Goal: Task Accomplishment & Management: Complete application form

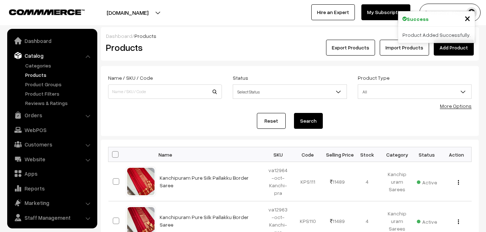
scroll to position [17, 0]
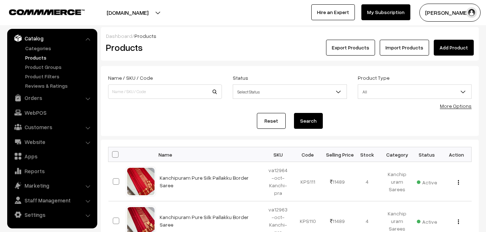
click at [446, 47] on link "Add Product" at bounding box center [454, 48] width 40 height 16
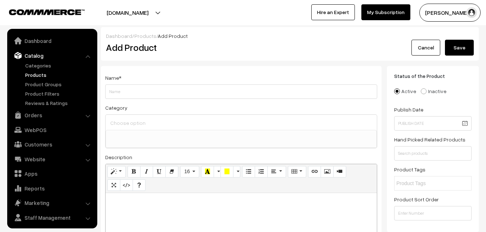
select select
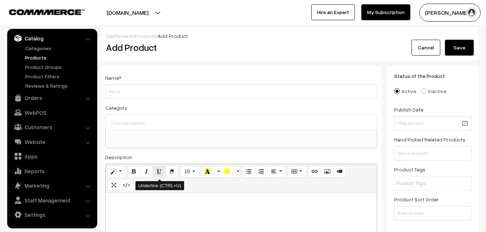
scroll to position [37, 0]
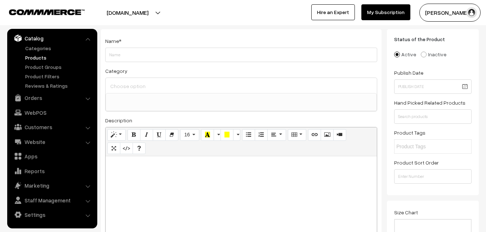
click at [144, 181] on div at bounding box center [241, 201] width 271 height 90
paste div
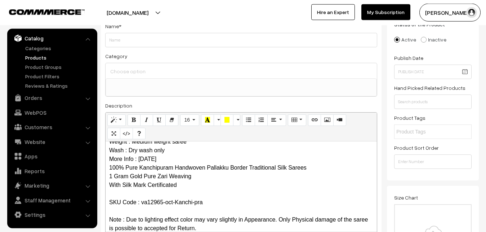
scroll to position [0, 0]
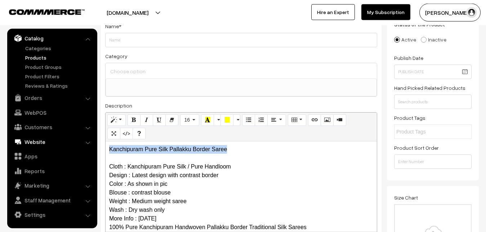
drag, startPoint x: 235, startPoint y: 144, endPoint x: 84, endPoint y: 142, distance: 151.4
click at [106, 143] on div "Kanchipuram Pure Silk Pallakku Border Saree Cloth : Kanchipuram Pure Silk / Pur…" at bounding box center [241, 186] width 271 height 90
copy p "Kanchipuram Pure Silk Pallakku Border Saree"
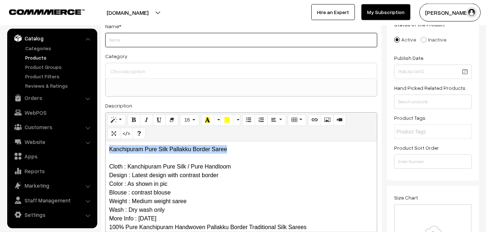
click at [127, 39] on input "Weight" at bounding box center [241, 40] width 272 height 14
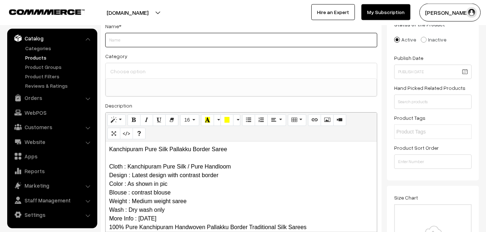
paste input "Kanchipuram Pure Silk Pallakku Border Saree"
type input "Kanchipuram Pure Silk Pallakku Border Saree"
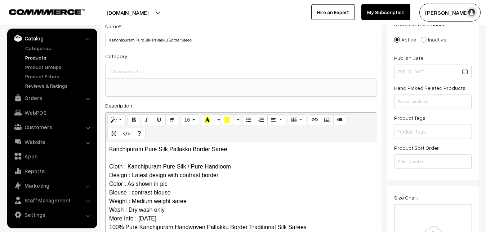
click at [130, 71] on input at bounding box center [241, 71] width 266 height 10
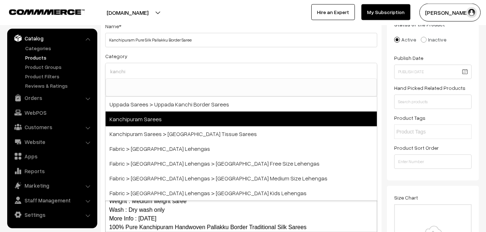
type input "kanchi"
click at [162, 113] on span "Kanchipuram Sarees" at bounding box center [241, 118] width 271 height 15
select select "3"
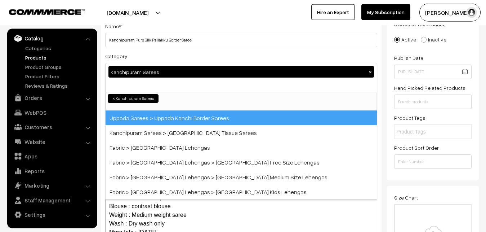
scroll to position [151, 0]
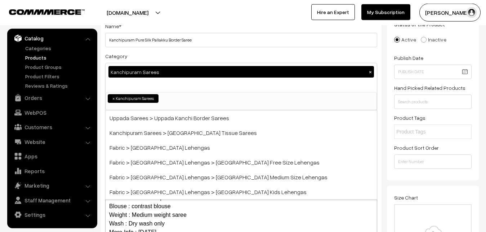
click at [166, 56] on div "Category Kanchipuram Sarees × Uppada Sarees Uppada Sarees > Uppada Plain Sarees…" at bounding box center [241, 81] width 272 height 59
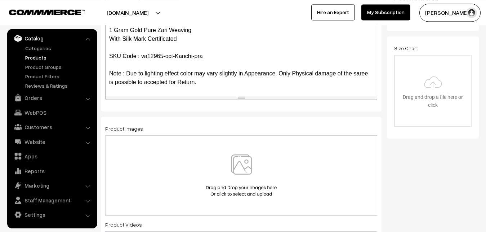
scroll to position [162, 0]
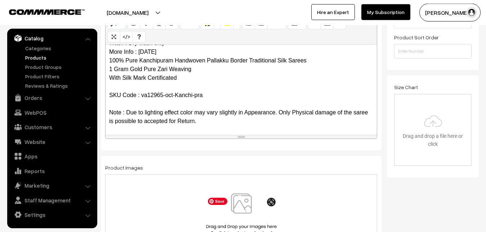
click at [239, 208] on img at bounding box center [241, 214] width 74 height 42
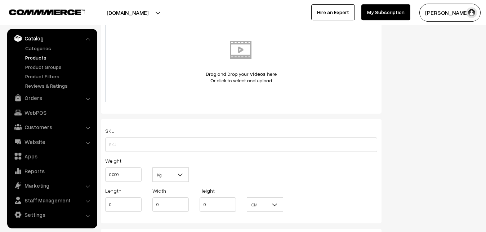
scroll to position [419, 0]
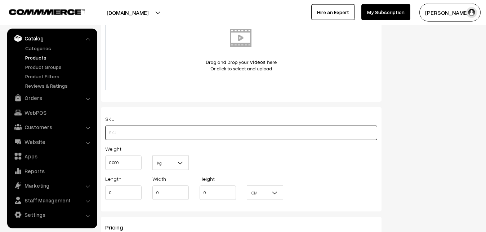
click at [118, 132] on input "text" at bounding box center [241, 132] width 272 height 14
paste input "va12965-oct-Kanchi-pra"
type input "va12965-oct-Kanchi-pra"
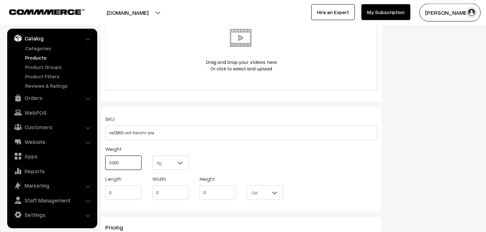
drag, startPoint x: 126, startPoint y: 164, endPoint x: 100, endPoint y: 159, distance: 26.6
click at [105, 159] on input "0.000" at bounding box center [123, 162] width 36 height 14
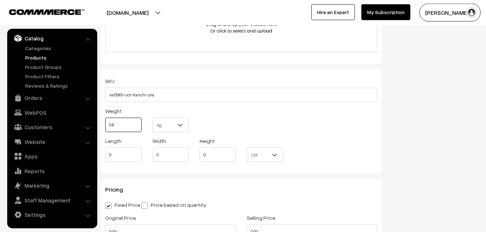
scroll to position [566, 0]
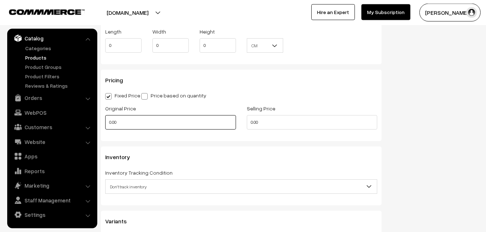
type input "0.80"
drag, startPoint x: 120, startPoint y: 121, endPoint x: 95, endPoint y: 121, distance: 25.6
click at [105, 121] on input "0.00" at bounding box center [170, 122] width 131 height 14
type input "9990"
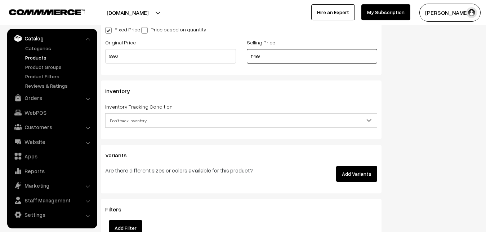
scroll to position [640, 0]
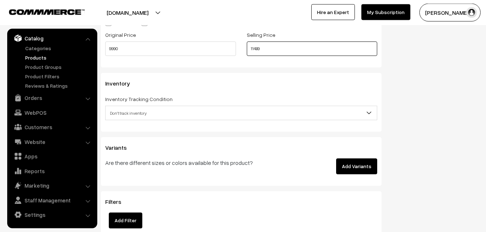
type input "11489"
click at [147, 115] on span "Don't track inventory" at bounding box center [241, 113] width 271 height 13
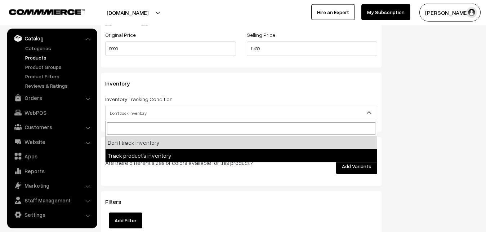
select select "2"
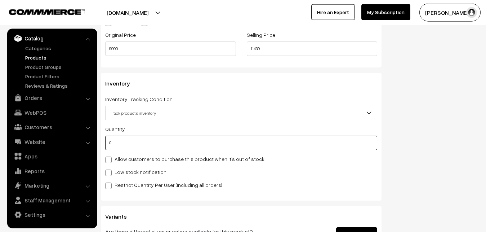
click at [126, 148] on input "0" at bounding box center [241, 142] width 272 height 14
type input "4"
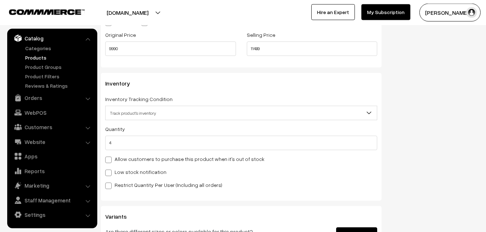
click at [117, 172] on label "Low stock notification" at bounding box center [135, 172] width 61 height 8
click at [110, 172] on input "Low stock notification" at bounding box center [107, 171] width 5 height 5
checkbox input "true"
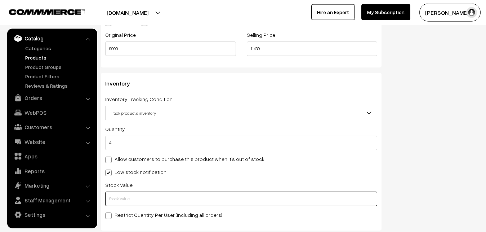
click at [117, 196] on input "text" at bounding box center [241, 198] width 272 height 14
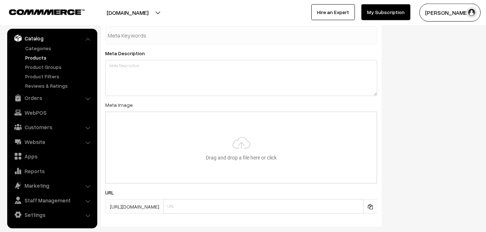
scroll to position [1073, 0]
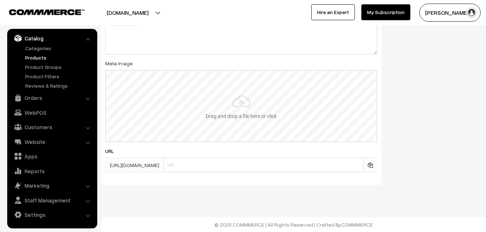
type input "2"
click at [235, 125] on input "file" at bounding box center [241, 106] width 271 height 71
type input "C:\fakepath\kanchipuram-saree-va12965-oct.jpeg"
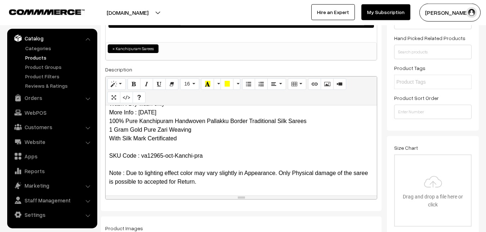
scroll to position [0, 0]
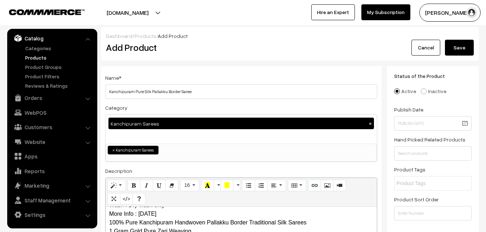
click at [452, 47] on button "Save" at bounding box center [459, 48] width 29 height 16
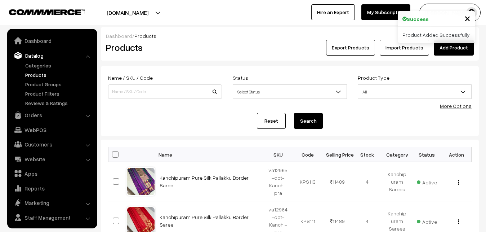
scroll to position [17, 0]
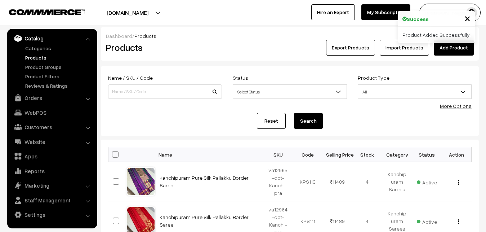
click at [449, 48] on link "Add Product" at bounding box center [454, 48] width 40 height 16
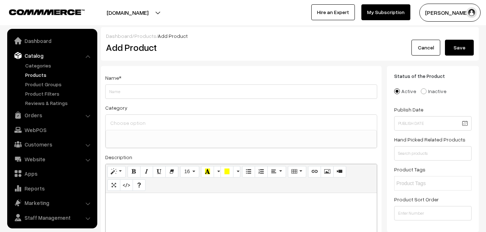
select select
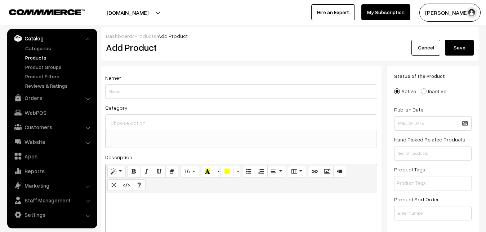
paste div
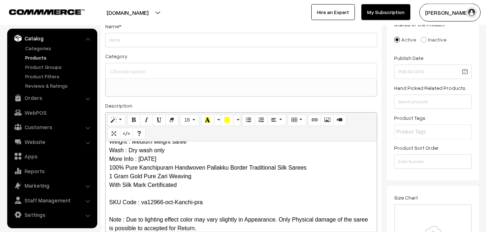
scroll to position [0, 0]
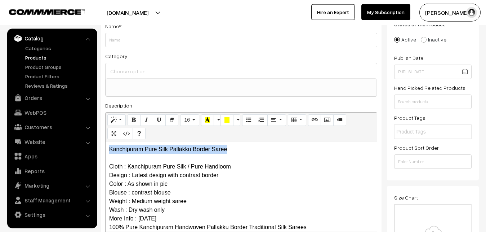
drag, startPoint x: 242, startPoint y: 144, endPoint x: 109, endPoint y: 144, distance: 133.0
click at [109, 144] on div "Kanchipuram Pure Silk Pallakku Border Saree Cloth : Kanchipuram Pure Silk / Pur…" at bounding box center [241, 186] width 271 height 90
copy p "Kanchipuram Pure Silk Pallakku Border Saree"
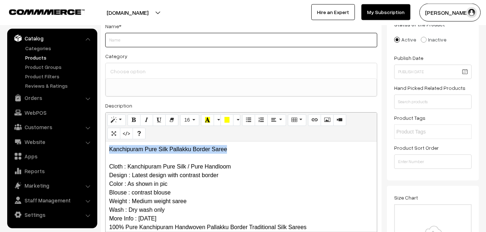
click at [125, 39] on input "Weight" at bounding box center [241, 40] width 272 height 14
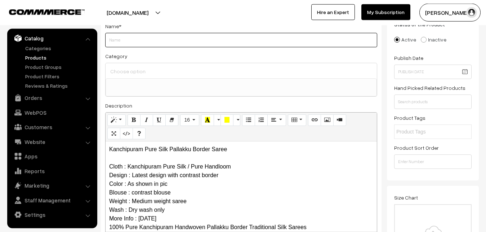
paste input "Kanchipuram Pure Silk Pallakku Border Saree"
type input "Kanchipuram Pure Silk Pallakku Border Saree"
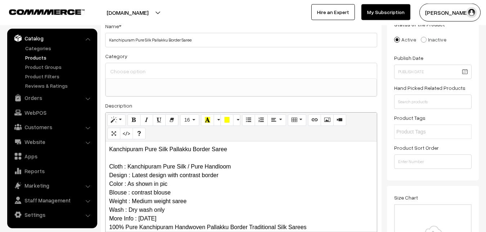
click at [131, 66] on div at bounding box center [241, 70] width 271 height 15
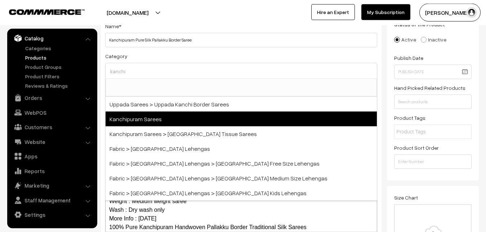
type input "kanchi"
click at [146, 115] on span "Kanchipuram Sarees" at bounding box center [241, 118] width 271 height 15
select select "3"
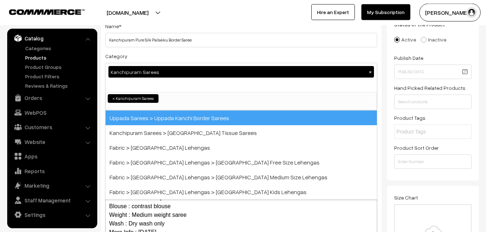
scroll to position [151, 0]
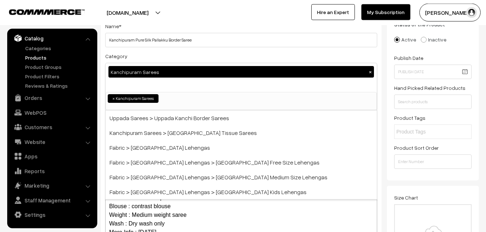
click at [168, 53] on div "Category Kanchipuram Sarees × Uppada Sarees Uppada Sarees > Uppada Plain Sarees…" at bounding box center [241, 81] width 272 height 59
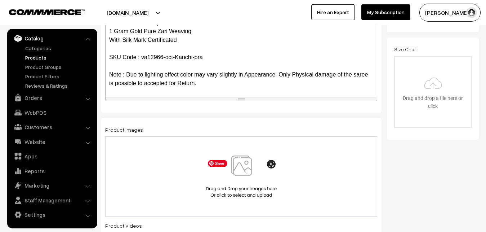
scroll to position [199, 0]
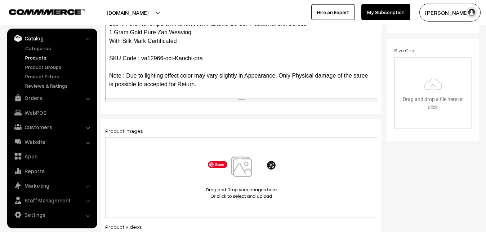
click at [250, 176] on img at bounding box center [241, 177] width 74 height 42
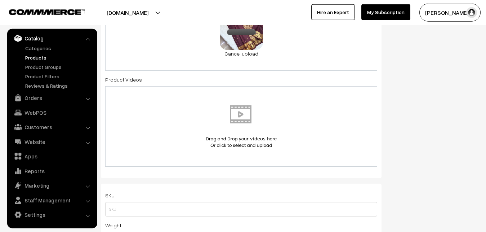
scroll to position [456, 0]
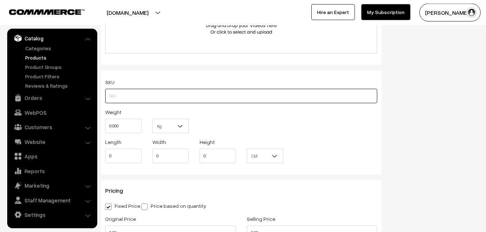
click at [126, 99] on input "text" at bounding box center [241, 96] width 272 height 14
paste input "va12966-oct-Kanchi-pra"
type input "va12966-oct-Kanchi-pra"
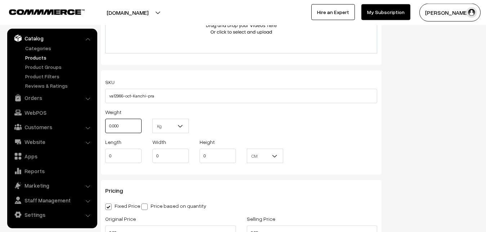
drag, startPoint x: 126, startPoint y: 129, endPoint x: 89, endPoint y: 128, distance: 37.1
click at [105, 128] on input "0.000" at bounding box center [123, 126] width 36 height 14
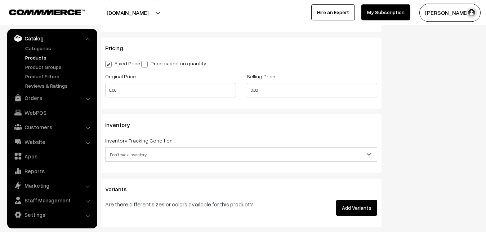
scroll to position [603, 0]
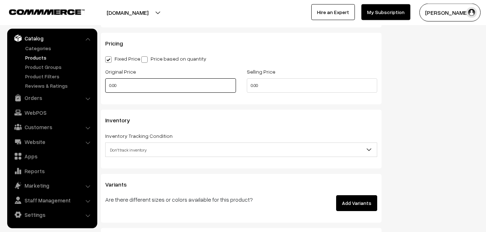
type input "0.80"
drag, startPoint x: 135, startPoint y: 89, endPoint x: 95, endPoint y: 89, distance: 40.0
click at [105, 89] on input "0.00" at bounding box center [170, 85] width 131 height 14
type input "9990"
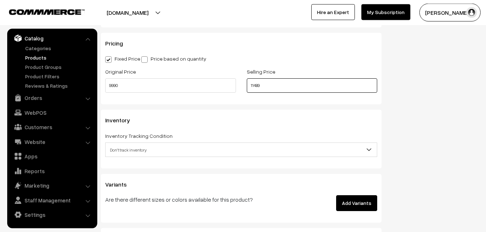
type input "11489"
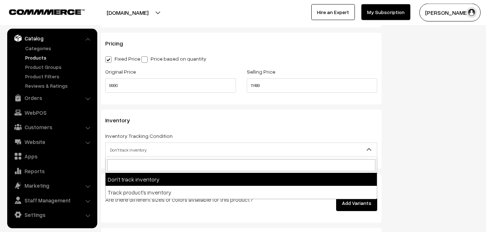
click at [135, 154] on span "Don't track inventory" at bounding box center [241, 149] width 271 height 13
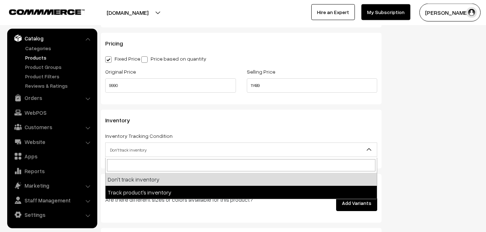
select select "2"
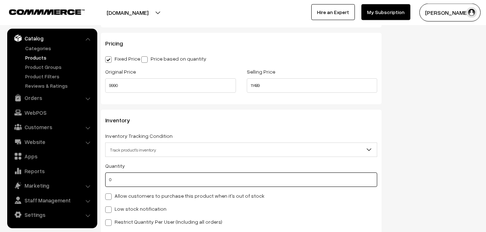
click at [132, 184] on input "0" at bounding box center [241, 179] width 272 height 14
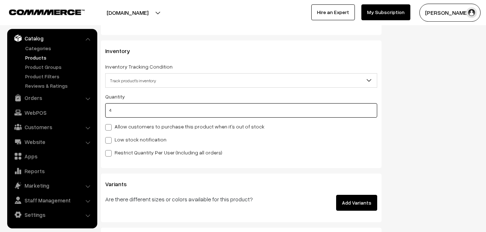
scroll to position [676, 0]
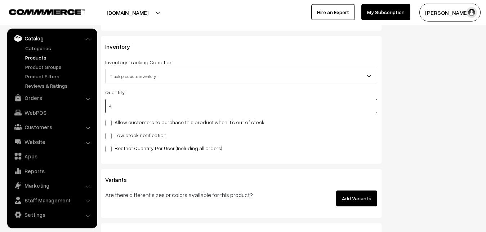
type input "4"
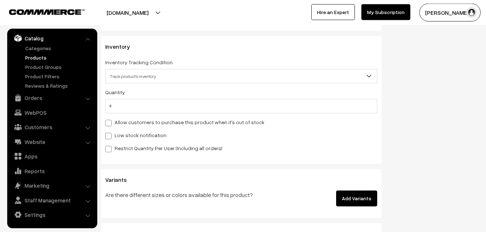
click at [107, 131] on div "Low stock notification" at bounding box center [241, 134] width 272 height 9
click at [108, 133] on input "Low stock notification" at bounding box center [107, 134] width 5 height 5
checkbox input "true"
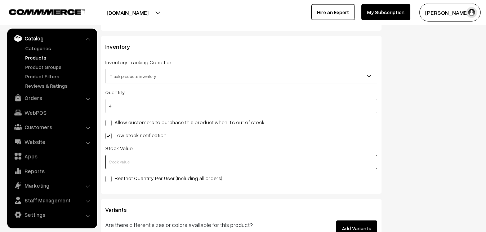
click at [107, 168] on input "text" at bounding box center [241, 162] width 272 height 14
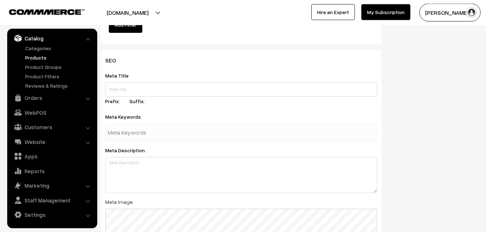
scroll to position [1073, 0]
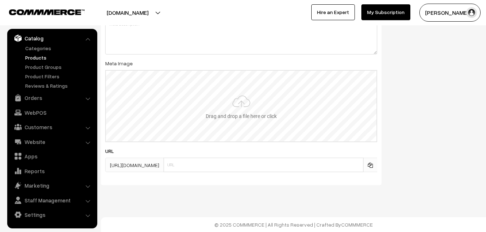
type input "2"
click at [242, 114] on input "file" at bounding box center [241, 106] width 271 height 71
type input "C:\fakepath\kanchipuram-saree-va12966-oct.jpeg"
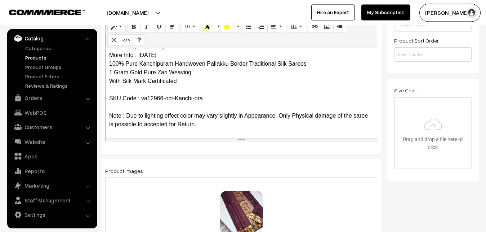
scroll to position [0, 0]
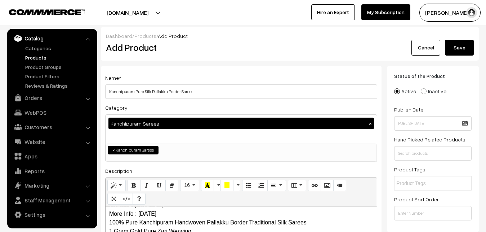
click at [457, 49] on button "Save" at bounding box center [459, 48] width 29 height 16
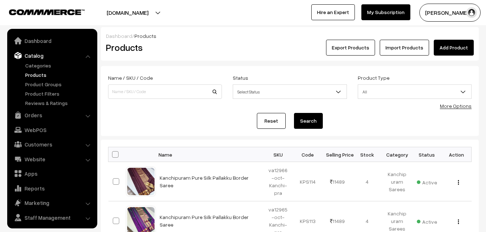
scroll to position [17, 0]
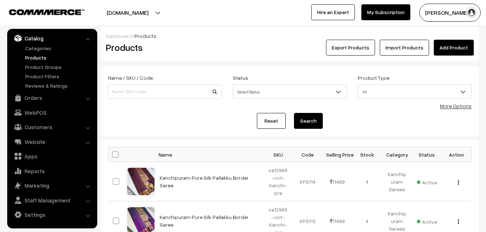
click at [457, 49] on link "Add Product" at bounding box center [454, 48] width 40 height 16
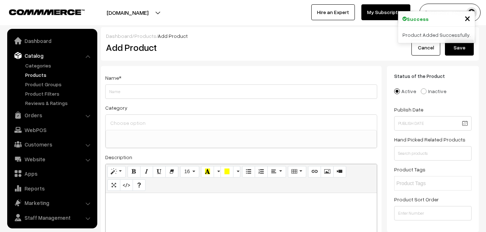
select select
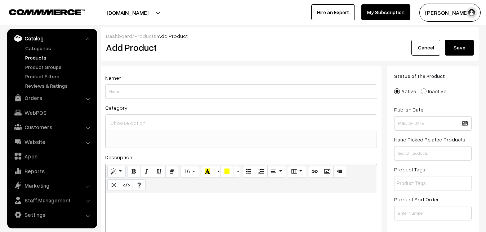
paste div
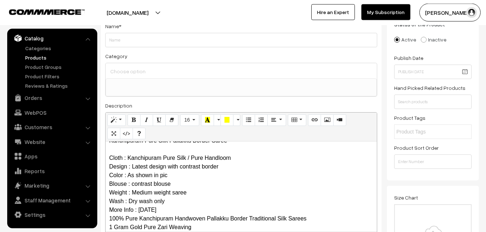
scroll to position [0, 0]
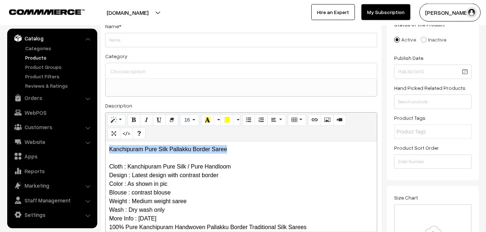
drag, startPoint x: 231, startPoint y: 147, endPoint x: 99, endPoint y: 144, distance: 132.3
click at [106, 144] on div "Kanchipuram Pure Silk Pallakku Border Saree Cloth : Kanchipuram Pure Silk / Pur…" at bounding box center [241, 186] width 271 height 90
copy p "Kanchipuram Pure Silk Pallakku Border Saree"
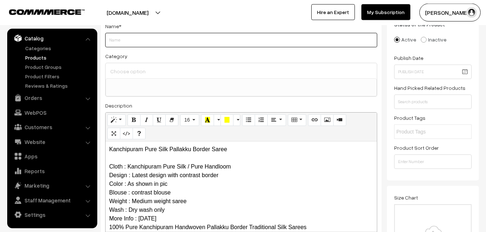
paste input "Kanchipuram Pure Silk Pallakku Border Saree"
type input "Kanchipuram Pure Silk Pallakku Border Saree"
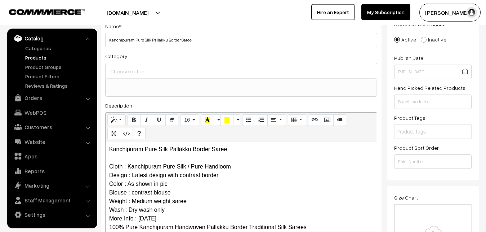
click at [151, 71] on input at bounding box center [241, 71] width 266 height 10
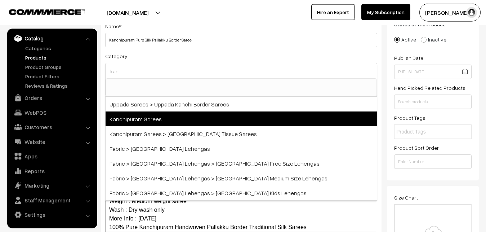
type input "kan"
click at [144, 121] on span "Kanchipuram Sarees" at bounding box center [241, 118] width 271 height 15
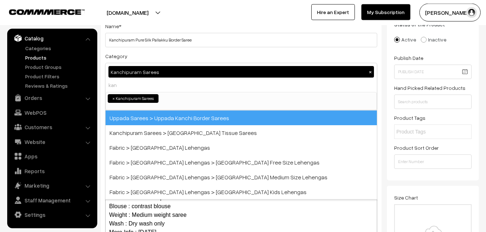
select select "3"
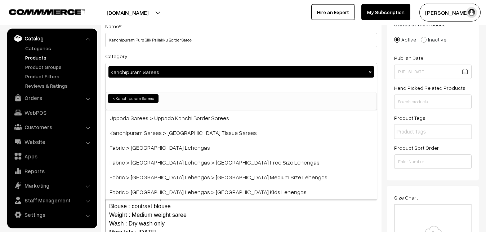
click at [164, 58] on div "Category Kanchipuram Sarees × Uppada Sarees Uppada Sarees > Uppada Plain Sarees…" at bounding box center [241, 81] width 272 height 59
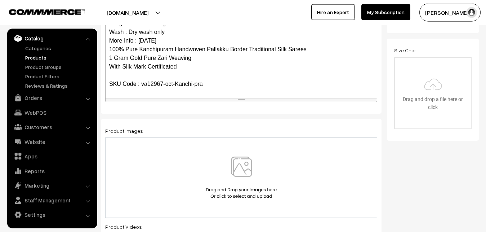
scroll to position [70, 0]
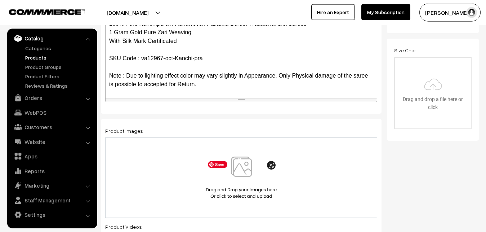
click at [237, 173] on img at bounding box center [241, 177] width 74 height 42
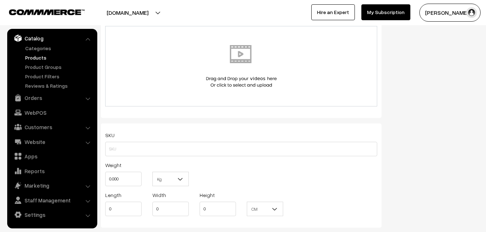
scroll to position [419, 0]
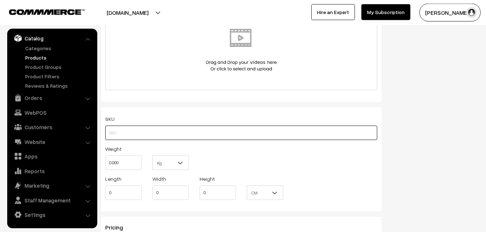
click at [123, 132] on input "text" at bounding box center [241, 132] width 272 height 14
paste input "va12967-oct-Kanchi-pra"
type input "va12967-oct-Kanchi-pra"
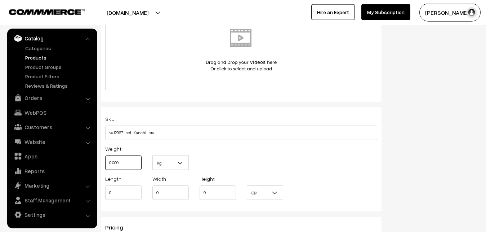
drag, startPoint x: 119, startPoint y: 159, endPoint x: 104, endPoint y: 159, distance: 15.5
click at [105, 159] on input "0.000" at bounding box center [123, 162] width 36 height 14
type input "0.80"
click at [422, 125] on div "Status of the Product Active Inactive Product Type -- Select -- -- Select -- Pu…" at bounding box center [435, 56] width 97 height 819
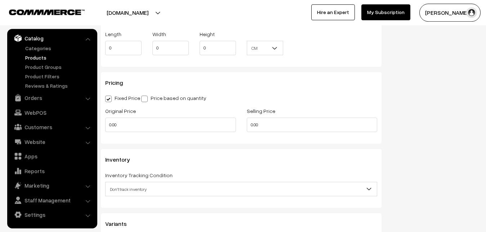
scroll to position [566, 0]
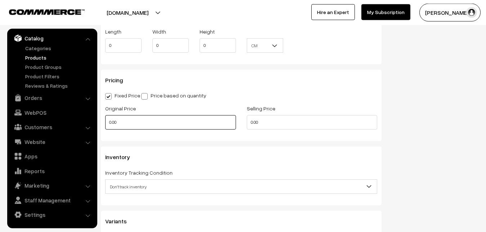
drag, startPoint x: 146, startPoint y: 126, endPoint x: 105, endPoint y: 119, distance: 41.6
click at [105, 119] on input "0.00" at bounding box center [170, 122] width 131 height 14
click at [128, 128] on input "0" at bounding box center [170, 122] width 131 height 14
type input "9990"
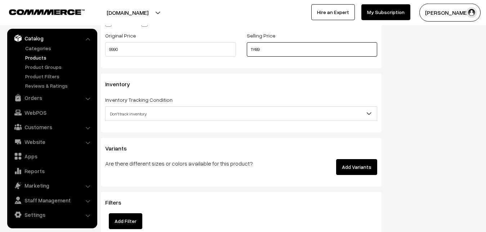
scroll to position [640, 0]
type input "11489"
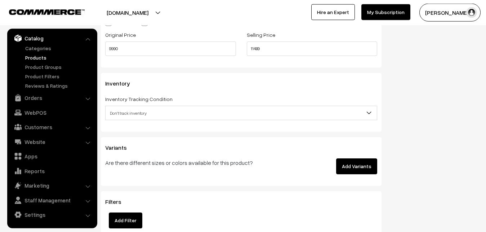
click at [124, 114] on span "Don't track inventory" at bounding box center [241, 113] width 271 height 13
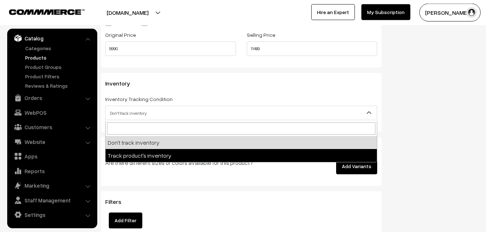
select select "2"
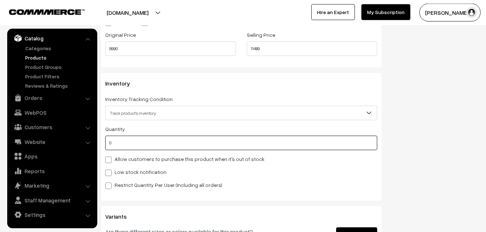
click at [121, 146] on input "0" at bounding box center [241, 142] width 272 height 14
type input "4"
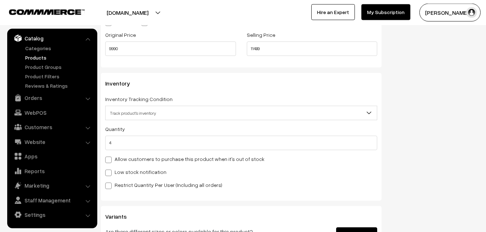
click at [120, 169] on label "Low stock notification" at bounding box center [135, 172] width 61 height 8
click at [110, 169] on input "Low stock notification" at bounding box center [107, 171] width 5 height 5
checkbox input "true"
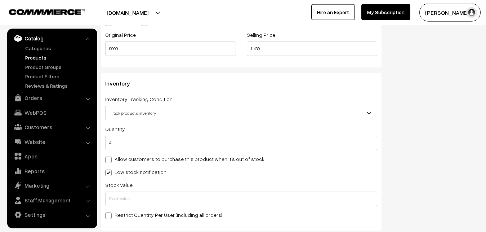
click at [122, 190] on div "Stock Value" at bounding box center [241, 193] width 272 height 26
click at [122, 196] on input "text" at bounding box center [241, 198] width 272 height 14
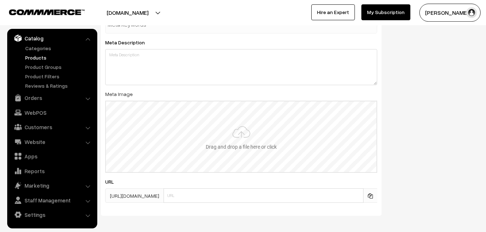
scroll to position [1044, 0]
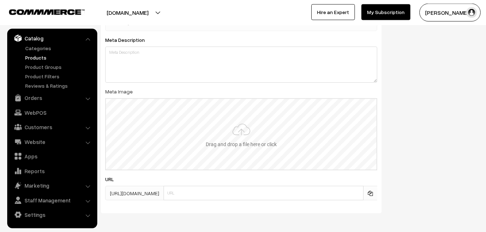
type input "2"
click at [230, 116] on input "file" at bounding box center [241, 134] width 271 height 71
type input "C:\fakepath\kanchipuram-saree-va12967-oct.jpeg"
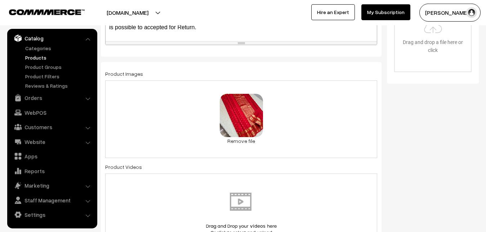
scroll to position [0, 0]
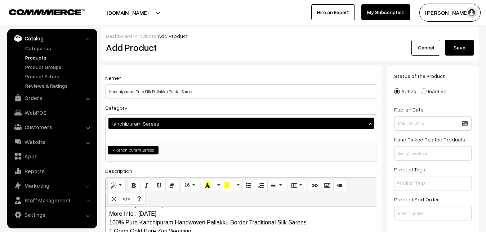
click at [444, 48] on div "Cancel Save" at bounding box center [432, 48] width 84 height 16
click at [447, 48] on button "Save" at bounding box center [459, 48] width 29 height 16
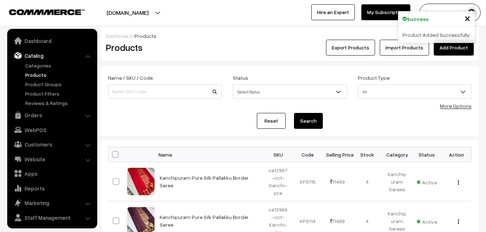
scroll to position [17, 0]
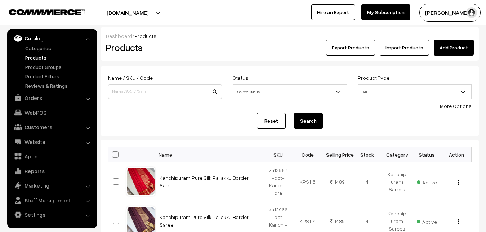
click at [196, 48] on h2 "Products" at bounding box center [163, 47] width 115 height 11
click at [453, 45] on link "Add Product" at bounding box center [454, 48] width 40 height 16
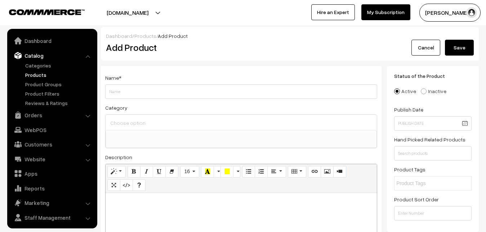
select select
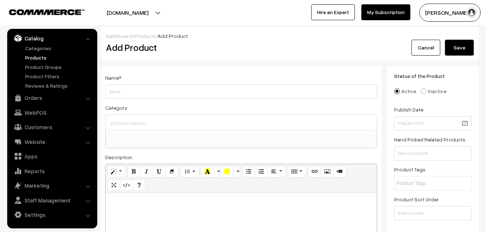
paste div
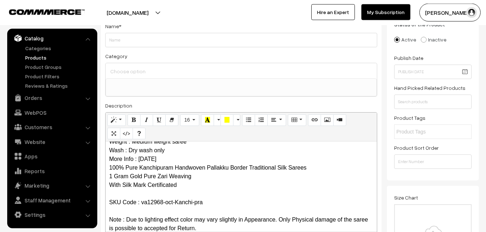
scroll to position [0, 0]
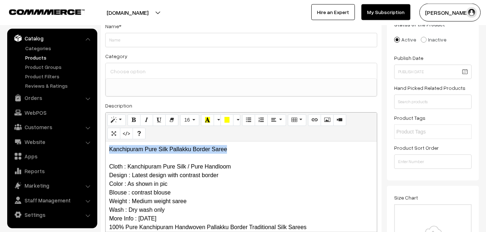
drag, startPoint x: 231, startPoint y: 149, endPoint x: 86, endPoint y: 149, distance: 144.1
click at [106, 149] on div "Kanchipuram Pure Silk Pallakku Border Saree Cloth : Kanchipuram Pure Silk / Pur…" at bounding box center [241, 186] width 271 height 90
copy p "Kanchipuram Pure Silk Pallakku Border Saree"
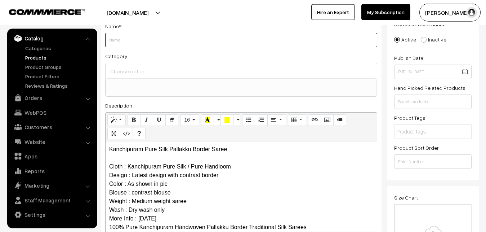
paste input "Kanchipuram Pure Silk Pallakku Border Saree"
type input "Kanchipuram Pure Silk Pallakku Border Saree"
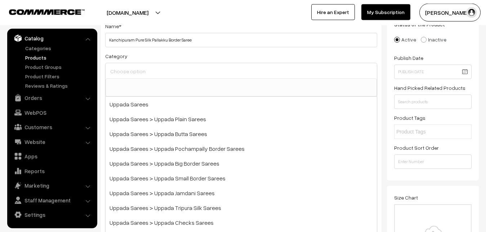
click at [124, 68] on input at bounding box center [241, 71] width 266 height 10
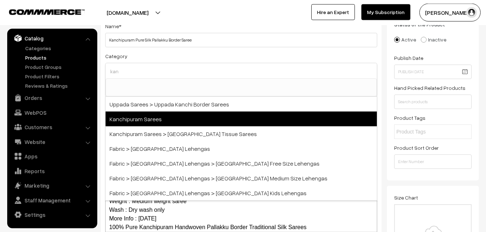
type input "kan"
click at [139, 114] on span "Kanchipuram Sarees" at bounding box center [241, 118] width 271 height 15
select select "3"
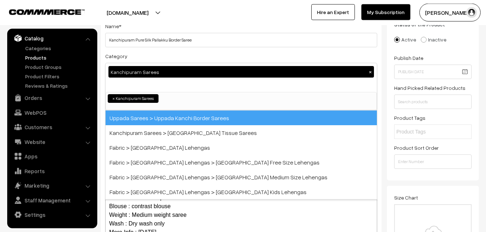
scroll to position [151, 0]
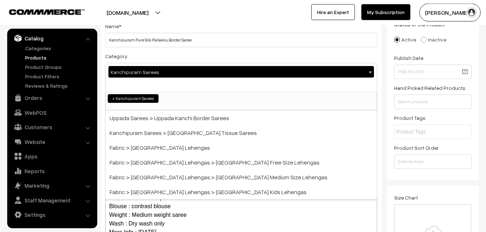
click at [151, 53] on div "Category Kanchipuram Sarees × Uppada Sarees Uppada Sarees > Uppada Plain Sarees…" at bounding box center [241, 81] width 272 height 59
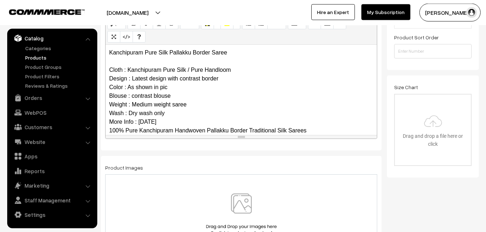
scroll to position [70, 0]
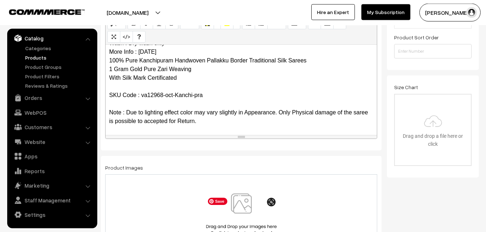
click at [236, 200] on img at bounding box center [241, 214] width 74 height 42
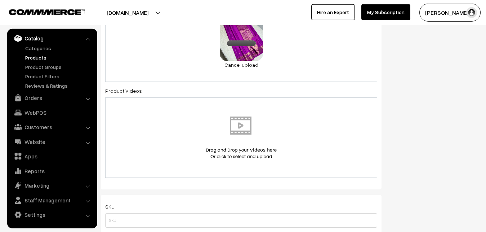
scroll to position [382, 0]
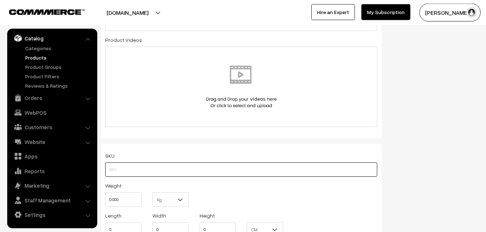
paste input "va12968-oct-Kanchi-pra"
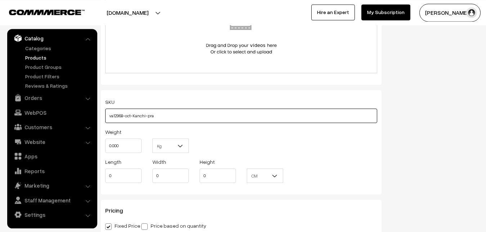
scroll to position [493, 0]
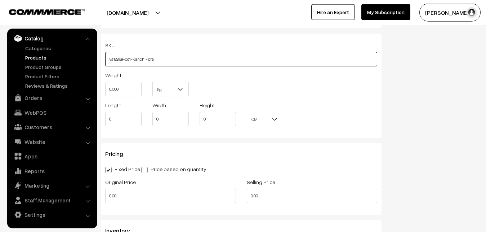
type input "va12968-oct-Kanchi-pra"
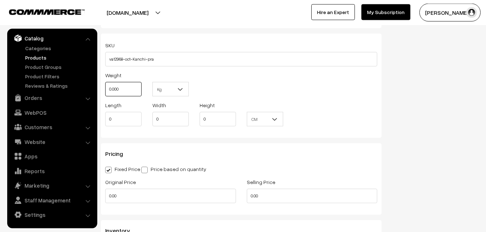
drag, startPoint x: 125, startPoint y: 95, endPoint x: 95, endPoint y: 95, distance: 29.9
click at [105, 95] on input "0.000" at bounding box center [123, 89] width 36 height 14
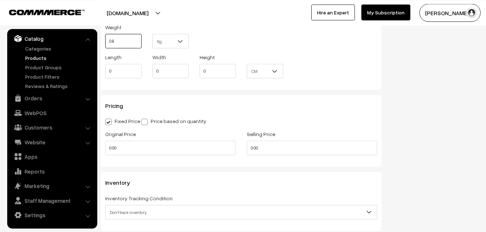
scroll to position [566, 0]
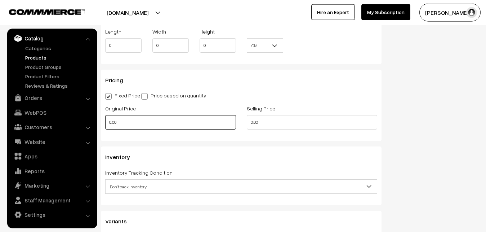
type input "0.80"
drag, startPoint x: 125, startPoint y: 126, endPoint x: 89, endPoint y: 120, distance: 37.3
click at [105, 120] on input "0.00" at bounding box center [170, 122] width 131 height 14
type input "9990"
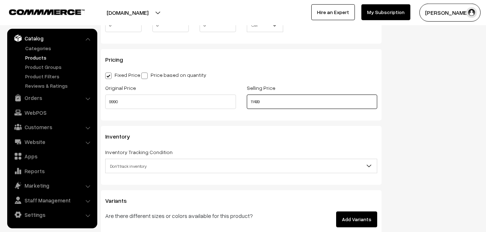
scroll to position [713, 0]
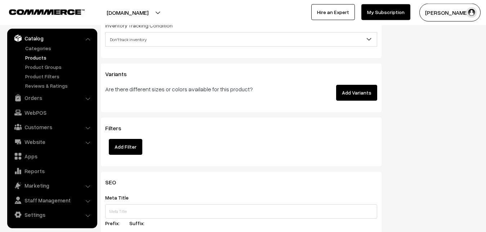
type input "11489"
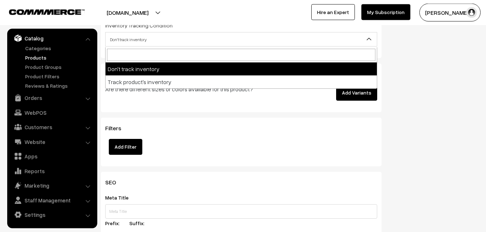
click at [127, 43] on span "Don't track inventory" at bounding box center [241, 39] width 271 height 13
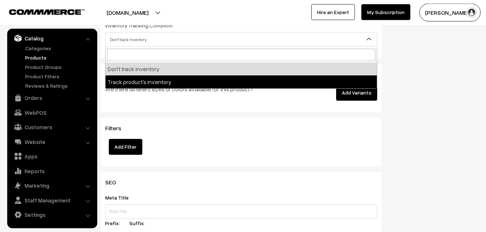
select select "2"
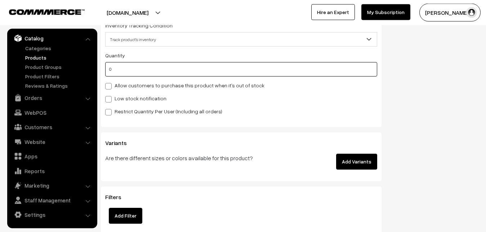
click at [127, 75] on input "0" at bounding box center [241, 69] width 272 height 14
type input "4"
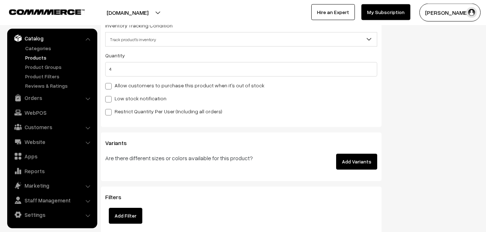
click at [122, 99] on label "Low stock notification" at bounding box center [135, 98] width 61 height 8
click at [110, 99] on input "Low stock notification" at bounding box center [107, 97] width 5 height 5
checkbox input "true"
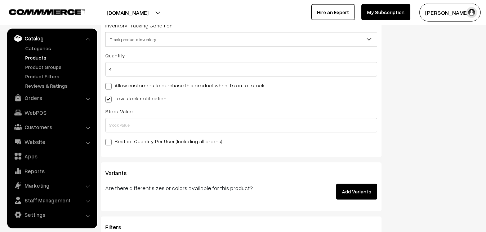
click at [119, 117] on div "Stock Value" at bounding box center [241, 120] width 272 height 26
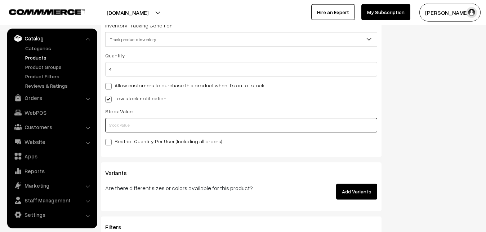
click at [121, 124] on input "text" at bounding box center [241, 125] width 272 height 14
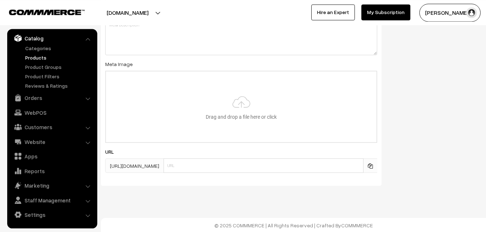
scroll to position [1073, 0]
type input "2"
click at [227, 99] on input "file" at bounding box center [241, 106] width 271 height 71
type input "C:\fakepath\kanchipuram-saree-va12968-oct.jpeg"
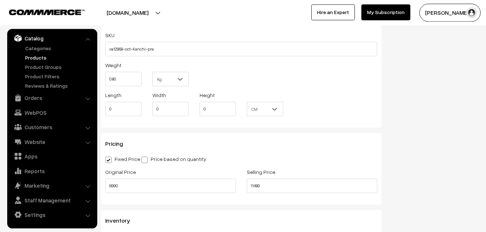
scroll to position [0, 0]
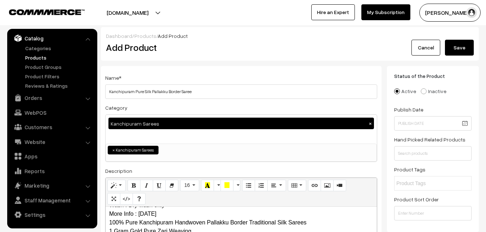
click at [463, 46] on button "Save" at bounding box center [459, 48] width 29 height 16
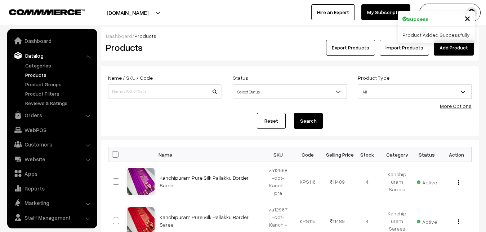
scroll to position [17, 0]
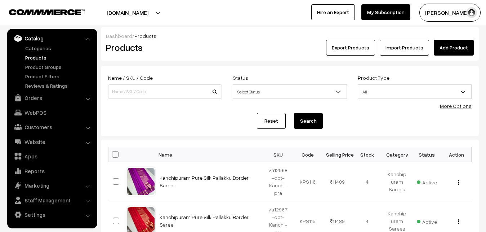
click at [186, 46] on h2 "Products" at bounding box center [163, 47] width 115 height 11
click at [449, 48] on link "Add Product" at bounding box center [454, 48] width 40 height 16
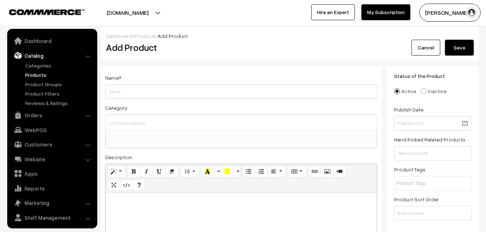
select select
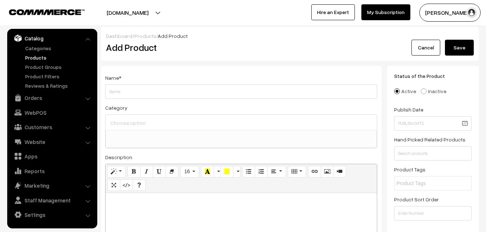
paste div
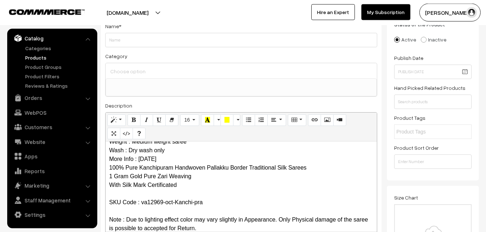
scroll to position [0, 0]
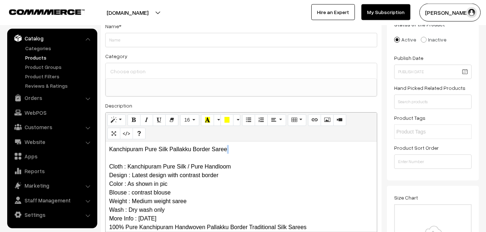
drag, startPoint x: 239, startPoint y: 148, endPoint x: 97, endPoint y: 155, distance: 142.5
click at [106, 155] on div "Kanchipuram Pure Silk Pallakku Border Saree Cloth : Kanchipuram Pure Silk / Pur…" at bounding box center [241, 186] width 271 height 90
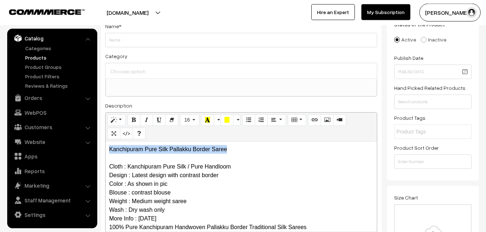
drag, startPoint x: 230, startPoint y: 146, endPoint x: 61, endPoint y: 146, distance: 169.4
click at [106, 146] on div "Kanchipuram Pure Silk Pallakku Border Saree Cloth : Kanchipuram Pure Silk / Pur…" at bounding box center [241, 186] width 271 height 90
copy p "Kanchipuram Pure Silk Pallakku Border Saree"
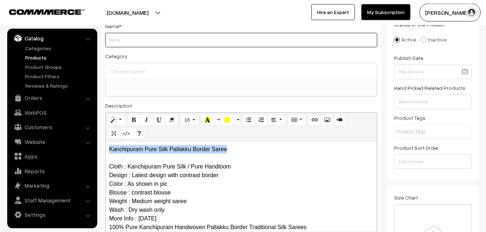
click at [126, 38] on input "Weight" at bounding box center [241, 40] width 272 height 14
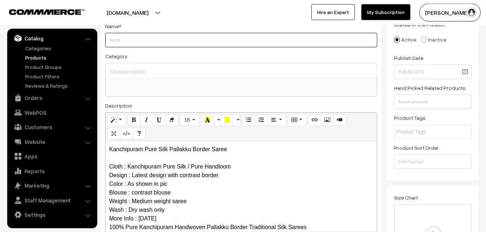
paste input "Kanchipuram Pure Silk Pallakku Border Saree"
type input "Kanchipuram Pure Silk Pallakku Border Saree"
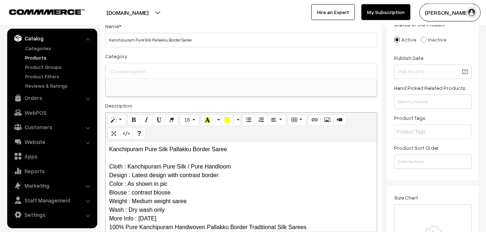
click at [129, 70] on input at bounding box center [241, 71] width 266 height 10
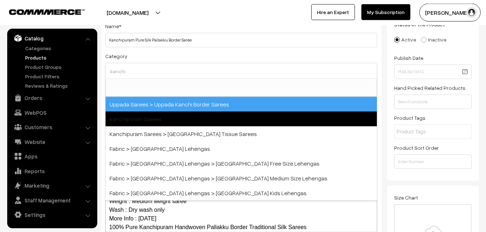
type input "kanchi"
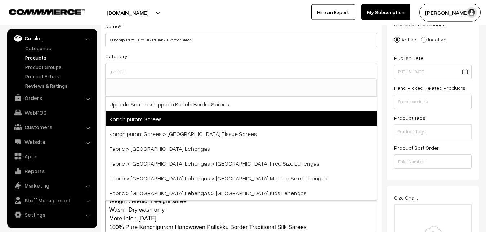
click at [138, 113] on span "Kanchipuram Sarees" at bounding box center [241, 118] width 271 height 15
select select "3"
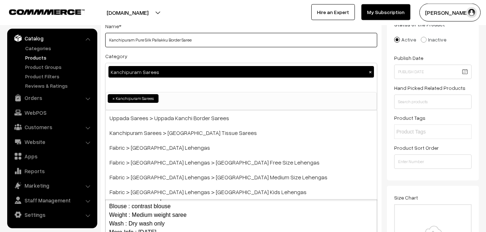
click at [185, 46] on input "Kanchipuram Pure Silk Pallakku Border Saree" at bounding box center [241, 40] width 272 height 14
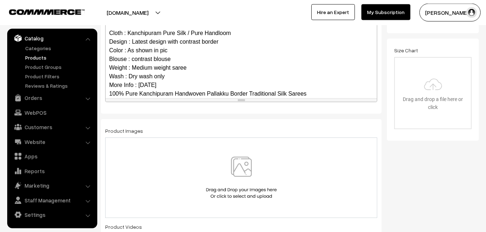
scroll to position [70, 0]
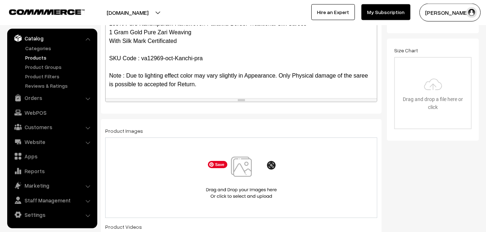
click at [246, 171] on img at bounding box center [241, 177] width 74 height 42
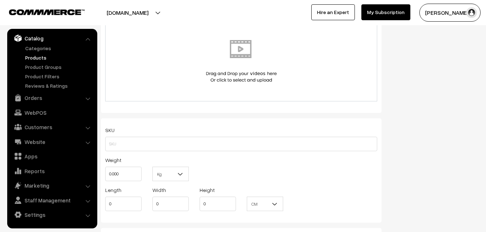
scroll to position [456, 0]
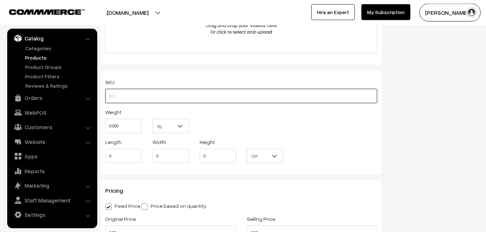
click at [131, 100] on input "text" at bounding box center [241, 96] width 272 height 14
paste input "va12969-oct-Kanchi-pra"
type input "va12969-oct-Kanchi-pra"
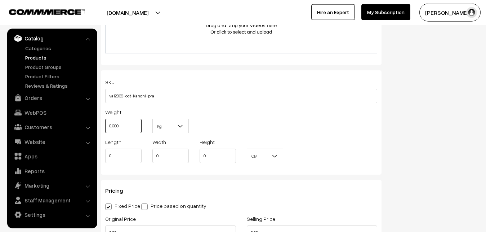
drag, startPoint x: 126, startPoint y: 124, endPoint x: 107, endPoint y: 125, distance: 19.1
click at [107, 125] on input "0.000" at bounding box center [123, 126] width 36 height 14
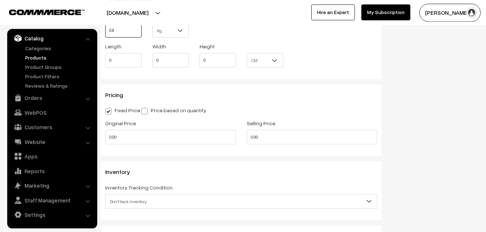
scroll to position [566, 0]
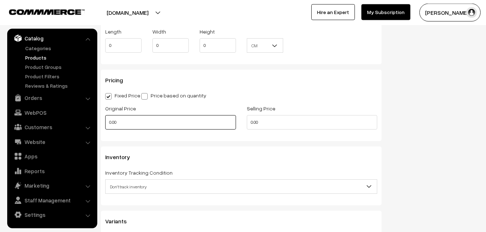
type input "0.80"
drag, startPoint x: 120, startPoint y: 126, endPoint x: 94, endPoint y: 125, distance: 26.7
click at [105, 125] on input "0.00" at bounding box center [170, 122] width 131 height 14
type input "9990"
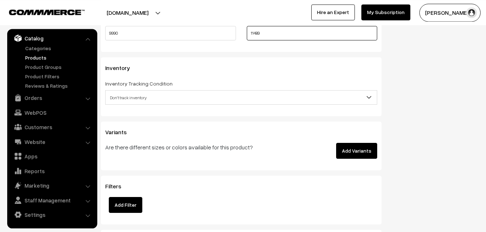
scroll to position [676, 0]
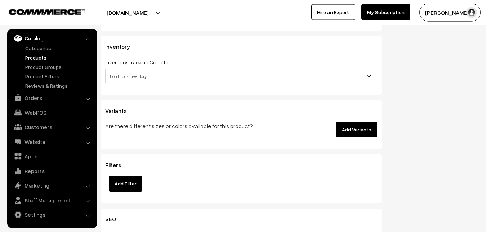
type input "11489"
click at [132, 71] on span "Don't track inventory" at bounding box center [241, 76] width 271 height 13
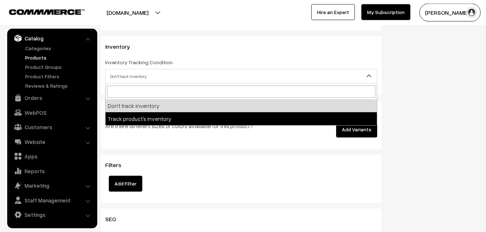
select select "2"
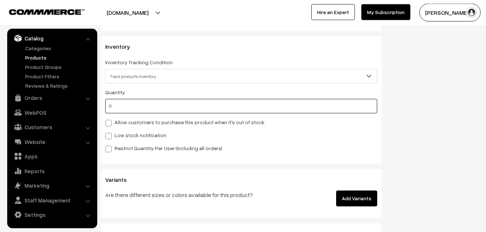
click at [130, 106] on input "0" at bounding box center [241, 106] width 272 height 14
type input "4"
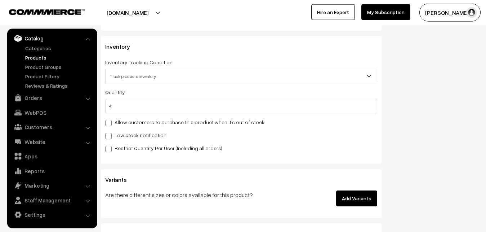
click at [124, 132] on label "Low stock notification" at bounding box center [135, 135] width 61 height 8
click at [110, 132] on input "Low stock notification" at bounding box center [107, 134] width 5 height 5
checkbox input "true"
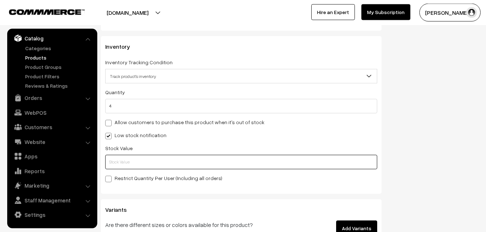
click at [125, 158] on input "text" at bounding box center [241, 162] width 272 height 14
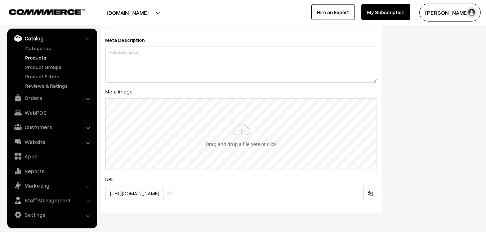
scroll to position [1073, 0]
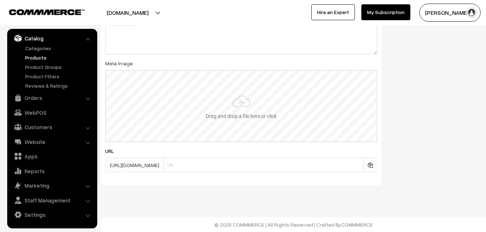
type input "2"
click at [242, 104] on input "file" at bounding box center [241, 106] width 271 height 71
type input "C:\fakepath\kanchipuram-saree-va12969-oct.jpeg"
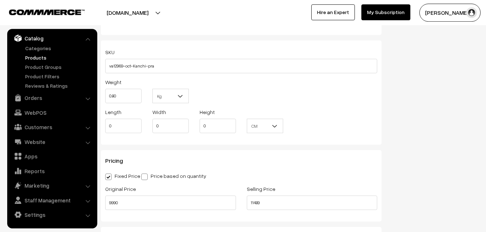
scroll to position [0, 0]
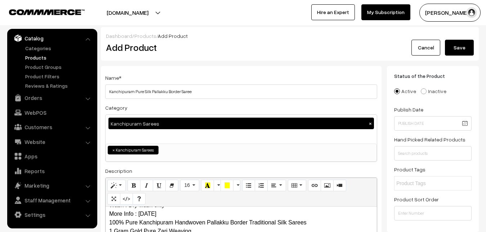
click at [450, 56] on div "Dashboard / Products / Add Product Add Product Cancel Save" at bounding box center [290, 44] width 378 height 34
click at [450, 50] on button "Save" at bounding box center [459, 48] width 29 height 16
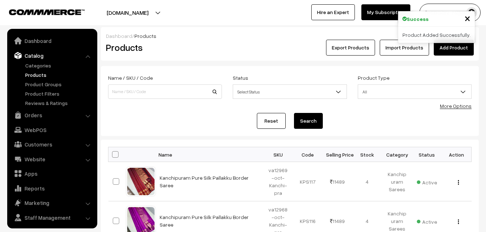
scroll to position [17, 0]
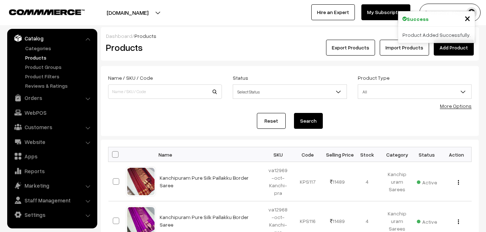
click at [200, 48] on h2 "Products" at bounding box center [163, 47] width 115 height 11
click at [447, 52] on link "Add Product" at bounding box center [454, 48] width 40 height 16
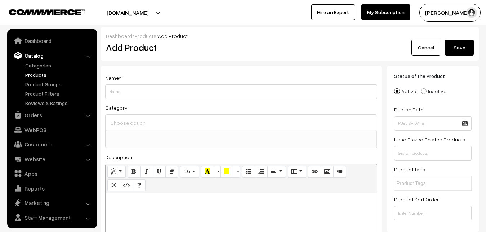
select select
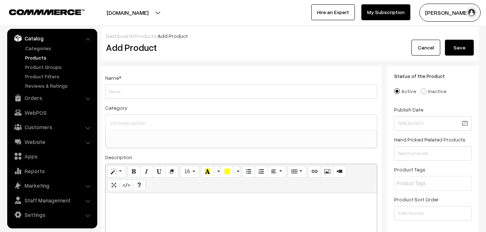
paste div
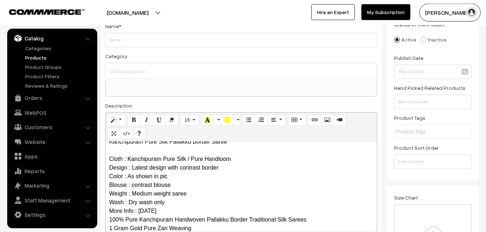
scroll to position [0, 0]
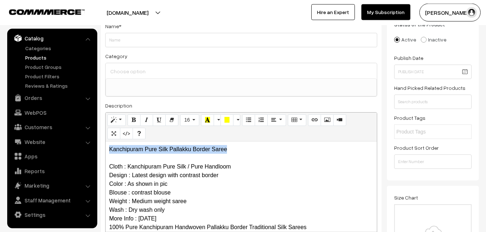
drag, startPoint x: 246, startPoint y: 146, endPoint x: 88, endPoint y: 146, distance: 158.2
click at [106, 146] on div "Kanchipuram Pure Silk Pallakku Border Saree Cloth : Kanchipuram Pure Silk / Pur…" at bounding box center [241, 186] width 271 height 90
copy p "Kanchipuram Pure Silk Pallakku Border Saree"
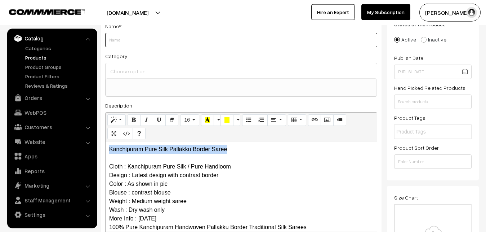
click at [124, 44] on input "Weight" at bounding box center [241, 40] width 272 height 14
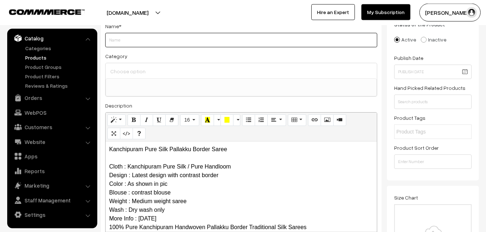
paste input "Kanchipuram Pure Silk Pallakku Border Saree"
type input "Kanchipuram Pure Silk Pallakku Border Saree"
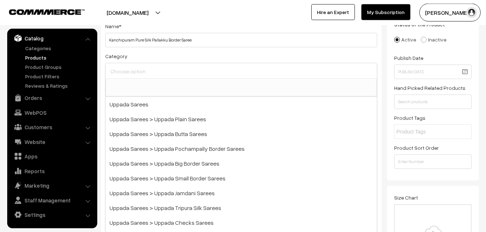
click at [126, 70] on input at bounding box center [241, 71] width 266 height 10
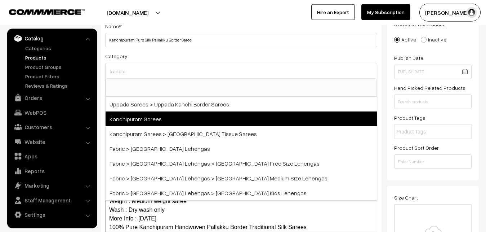
type input "kanchi"
click at [141, 114] on span "Kanchipuram Sarees" at bounding box center [241, 118] width 271 height 15
select select "3"
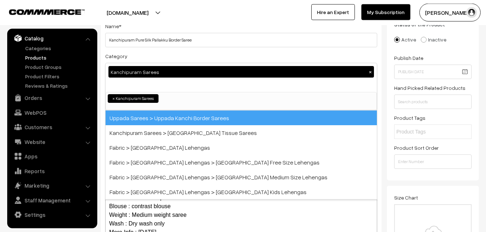
scroll to position [151, 0]
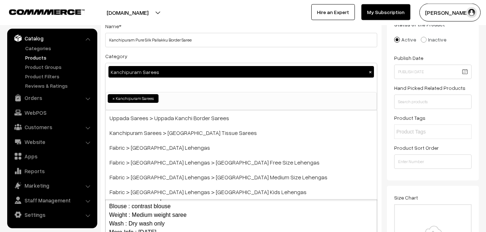
click at [160, 53] on div "Category Kanchipuram Sarees × Uppada Sarees Uppada Sarees > Uppada Plain Sarees…" at bounding box center [241, 81] width 272 height 59
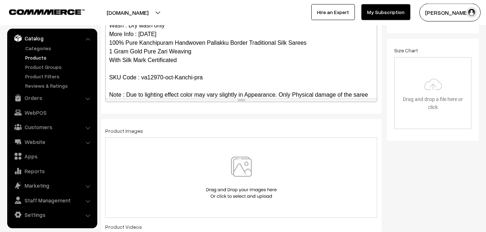
scroll to position [70, 0]
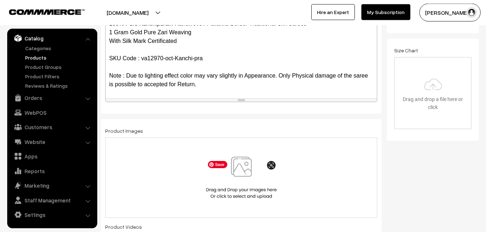
click at [245, 177] on img at bounding box center [241, 177] width 74 height 42
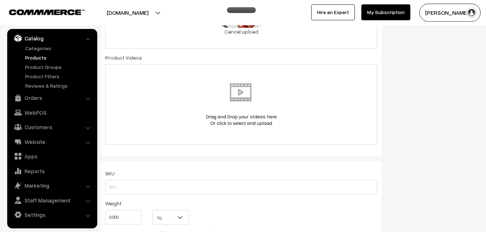
scroll to position [382, 0]
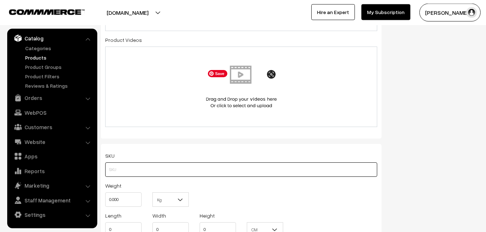
click at [115, 170] on input "text" at bounding box center [241, 169] width 272 height 14
paste input "va12970-oct-Kanchi-pra"
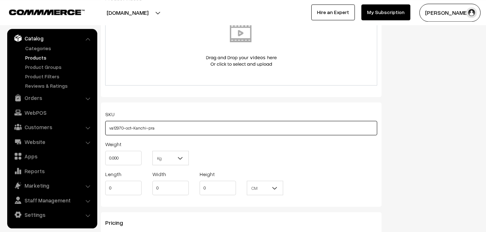
scroll to position [456, 0]
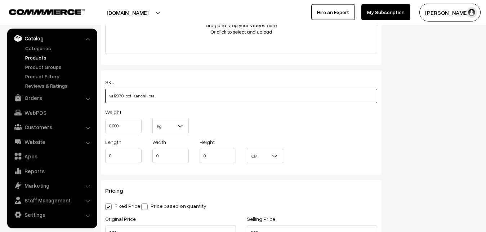
type input "va12970-oct-Kanchi-pra"
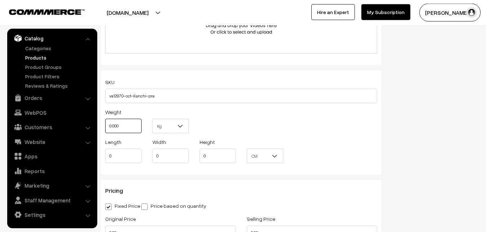
drag, startPoint x: 130, startPoint y: 124, endPoint x: 102, endPoint y: 124, distance: 27.7
click at [105, 124] on input "0.000" at bounding box center [123, 126] width 36 height 14
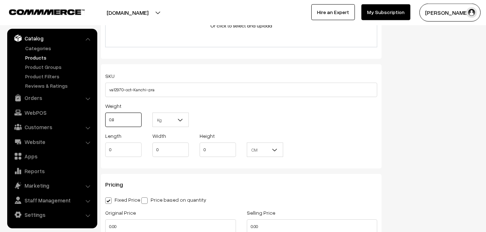
scroll to position [566, 0]
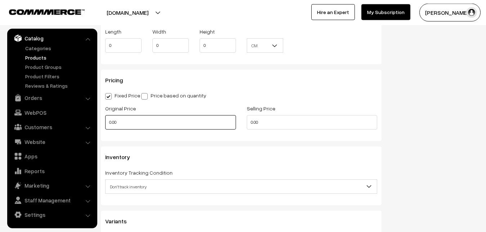
type input "0.80"
drag, startPoint x: 127, startPoint y: 120, endPoint x: 86, endPoint y: 125, distance: 41.3
click at [105, 125] on input "0.00" at bounding box center [170, 122] width 131 height 14
type input "9990"
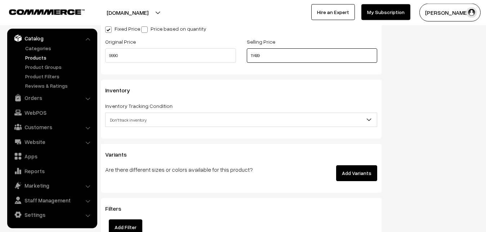
scroll to position [640, 0]
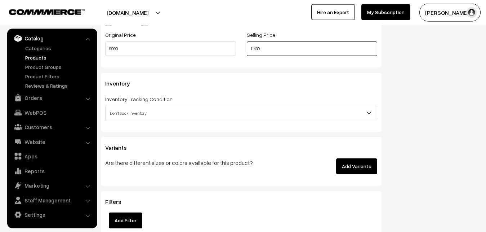
type input "11489"
click at [127, 112] on span "Don't track inventory" at bounding box center [241, 113] width 271 height 13
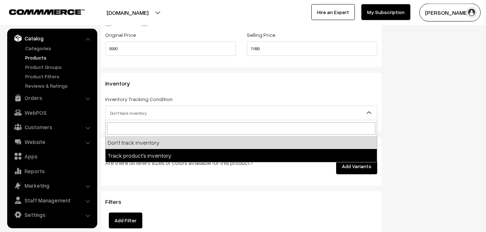
select select "2"
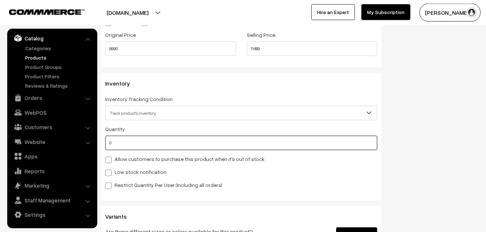
click at [123, 143] on input "0" at bounding box center [241, 142] width 272 height 14
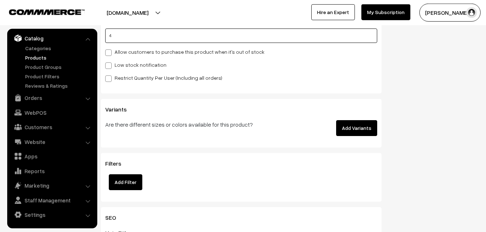
scroll to position [750, 0]
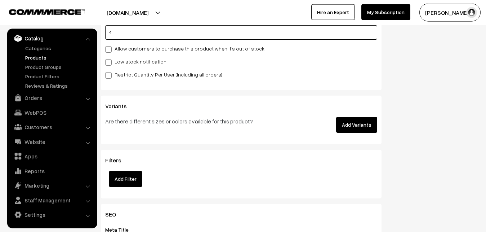
type input "4"
click at [110, 65] on span at bounding box center [108, 62] width 6 height 6
click at [110, 63] on input "Low stock notification" at bounding box center [107, 61] width 5 height 5
checkbox input "true"
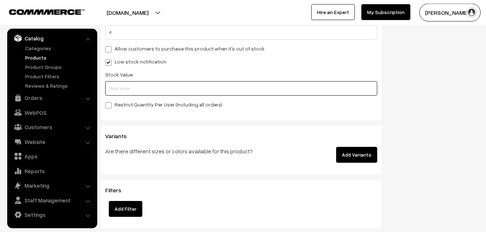
click at [116, 87] on input "text" at bounding box center [241, 88] width 272 height 14
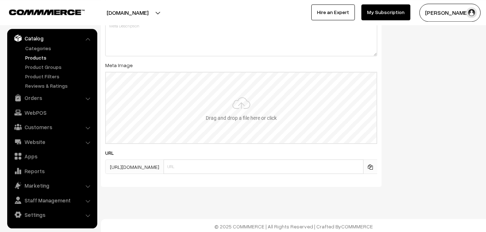
scroll to position [1073, 0]
type input "2"
click at [214, 111] on input "file" at bounding box center [241, 106] width 271 height 71
type input "C:\fakepath\kanchipuram-saree-va12970-oct.jpeg"
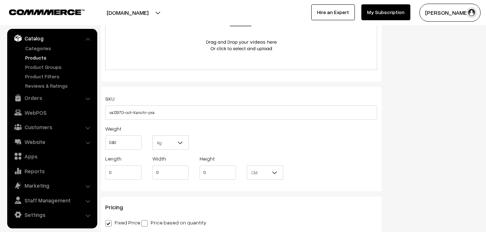
scroll to position [0, 0]
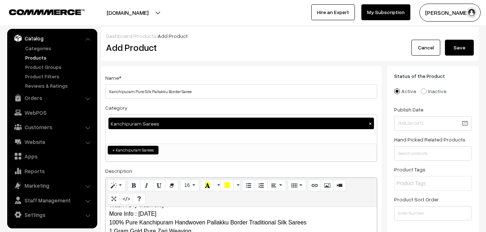
click at [462, 44] on button "Save" at bounding box center [459, 48] width 29 height 16
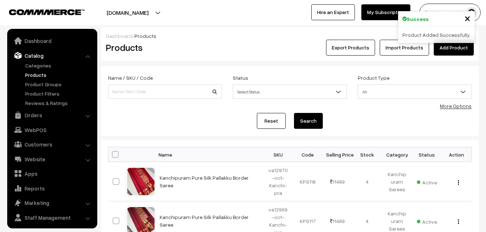
scroll to position [17, 0]
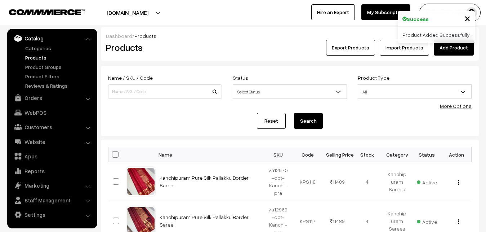
click at [177, 53] on h2 "Products" at bounding box center [163, 47] width 115 height 11
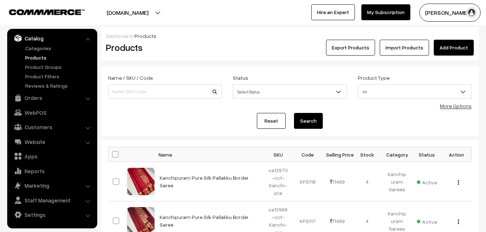
click at [458, 43] on link "Add Product" at bounding box center [454, 48] width 40 height 16
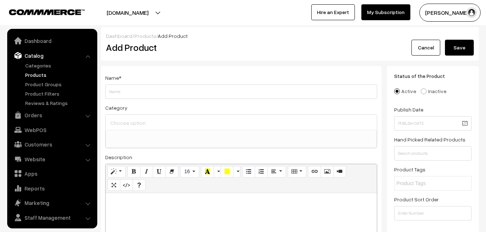
select select
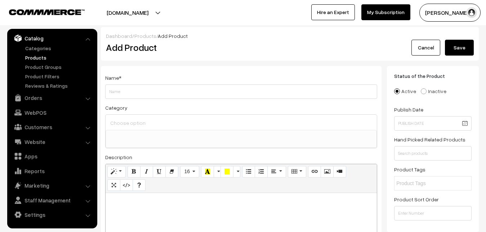
paste div
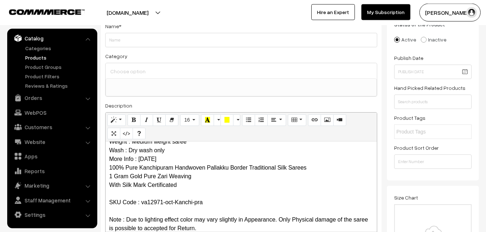
scroll to position [0, 0]
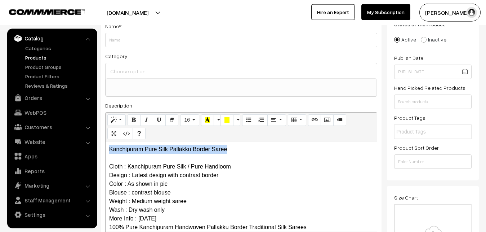
drag, startPoint x: 245, startPoint y: 144, endPoint x: 95, endPoint y: 144, distance: 149.9
click at [106, 144] on div "Kanchipuram Pure Silk Pallakku Border Saree Cloth : Kanchipuram Pure Silk / Pur…" at bounding box center [241, 186] width 271 height 90
copy p "Kanchipuram Pure Silk Pallakku Border Saree"
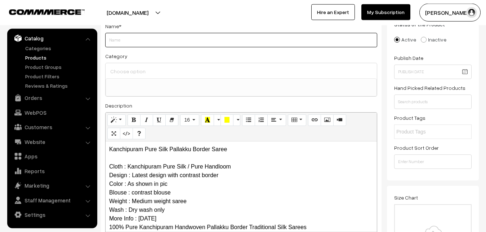
paste input "Kanchipuram Pure Silk Pallakku Border Saree"
type input "Kanchipuram Pure Silk Pallakku Border Saree"
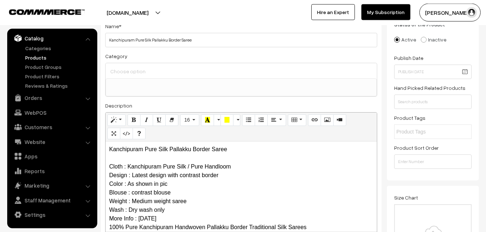
click at [140, 66] on div at bounding box center [241, 70] width 271 height 15
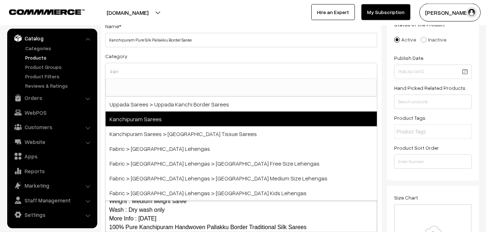
type input "kan"
click at [156, 116] on span "Kanchipuram Sarees" at bounding box center [241, 118] width 271 height 15
select select "3"
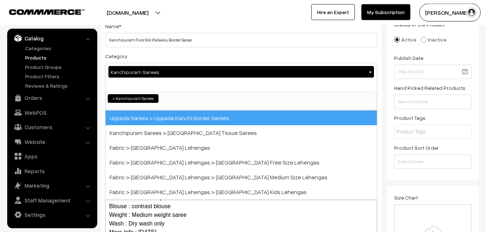
scroll to position [151, 0]
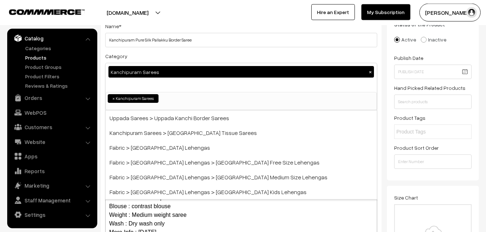
click at [160, 52] on div "Category Kanchipuram Sarees × Uppada Sarees Uppada Sarees > Uppada Plain Sarees…" at bounding box center [241, 81] width 272 height 59
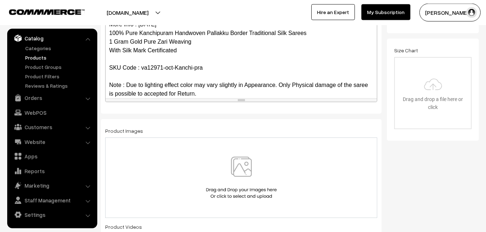
scroll to position [70, 0]
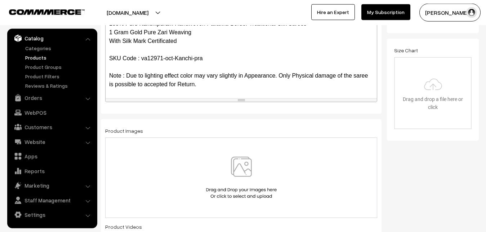
click at [244, 161] on img at bounding box center [241, 177] width 74 height 42
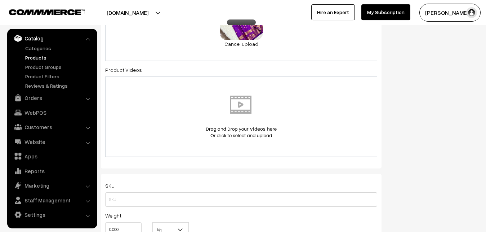
scroll to position [419, 0]
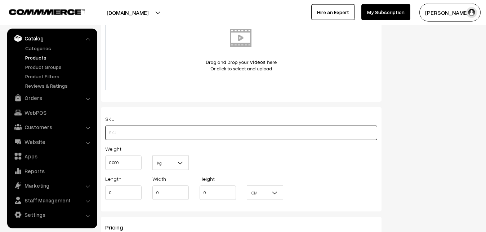
paste input "va12971-oct-Kanchi-pra"
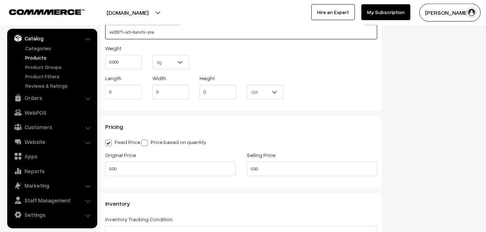
scroll to position [529, 0]
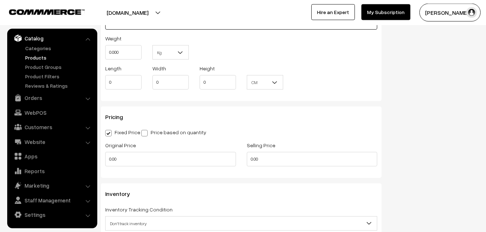
type input "va12971-oct-Kanchi-pra"
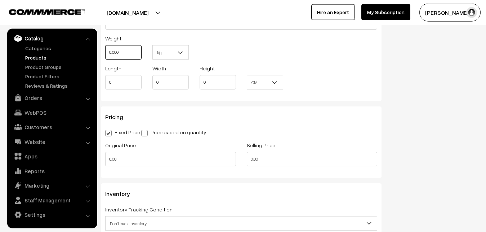
drag, startPoint x: 125, startPoint y: 55, endPoint x: 100, endPoint y: 57, distance: 24.6
click at [105, 57] on input "0.000" at bounding box center [123, 52] width 36 height 14
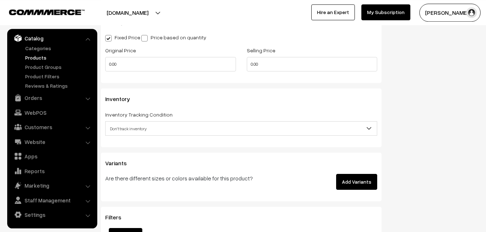
scroll to position [640, 0]
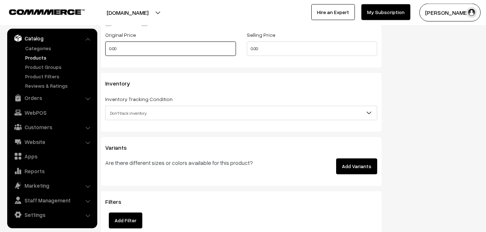
type input "0.80"
drag, startPoint x: 132, startPoint y: 48, endPoint x: 98, endPoint y: 52, distance: 33.8
click at [105, 52] on input "0.00" at bounding box center [170, 48] width 131 height 14
type input "9990"
type input "11489"
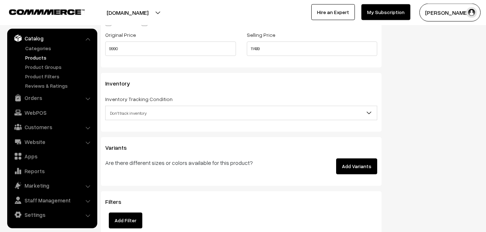
click at [142, 112] on span "Don't track inventory" at bounding box center [241, 113] width 271 height 13
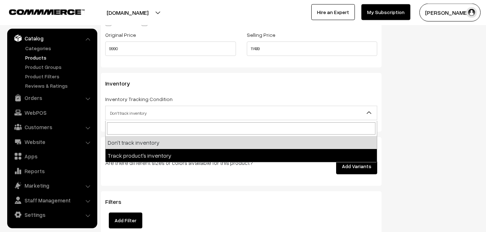
select select "2"
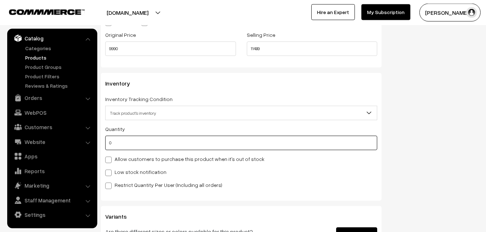
click at [135, 147] on input "0" at bounding box center [241, 142] width 272 height 14
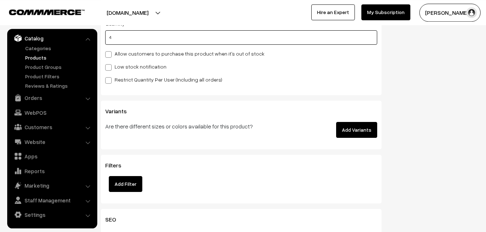
scroll to position [750, 0]
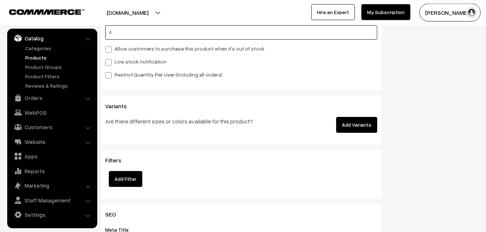
type input "4"
click at [117, 62] on label "Low stock notification" at bounding box center [135, 62] width 61 height 8
click at [110, 62] on input "Low stock notification" at bounding box center [107, 61] width 5 height 5
checkbox input "true"
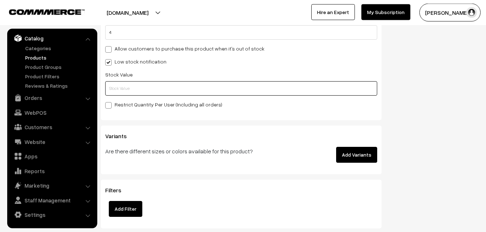
click at [118, 89] on input "text" at bounding box center [241, 88] width 272 height 14
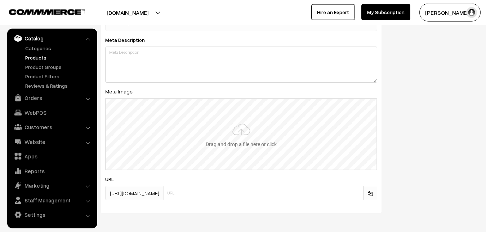
scroll to position [1073, 0]
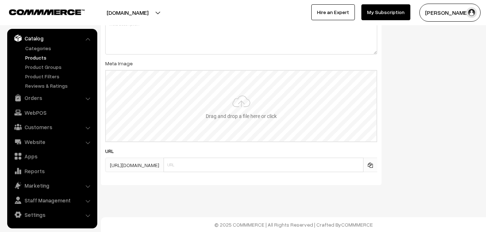
type input "2"
click at [229, 102] on input "file" at bounding box center [241, 106] width 271 height 71
type input "C:\fakepath\kanchipuram-saree-va12971-oct.jpeg"
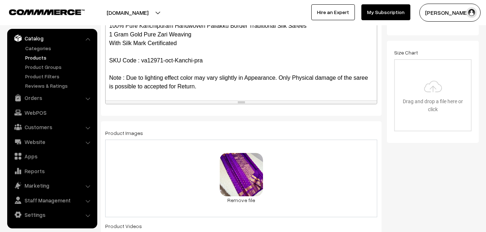
scroll to position [0, 0]
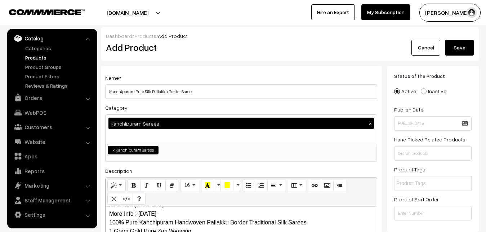
click at [459, 35] on div "Dashboard / Products / Add Product" at bounding box center [290, 36] width 368 height 8
click at [457, 43] on button "Save" at bounding box center [459, 48] width 29 height 16
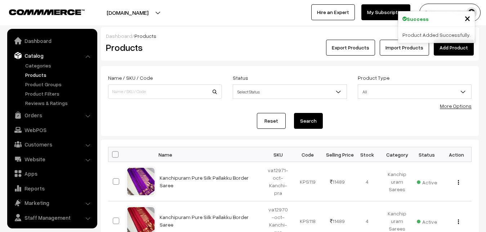
scroll to position [17, 0]
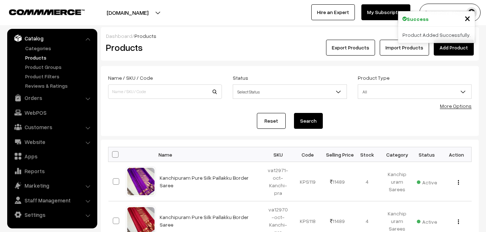
click at [188, 45] on h2 "Products" at bounding box center [163, 47] width 115 height 11
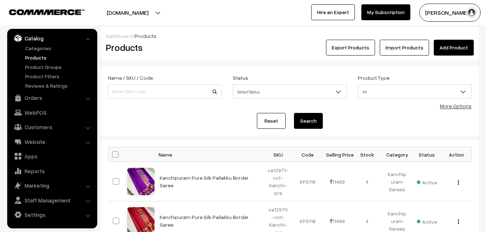
click at [452, 48] on link "Add Product" at bounding box center [454, 48] width 40 height 16
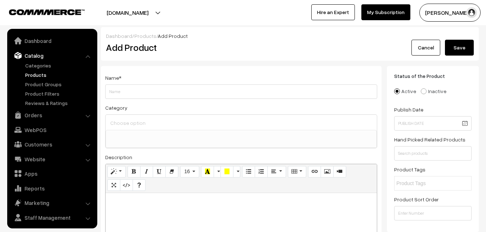
select select
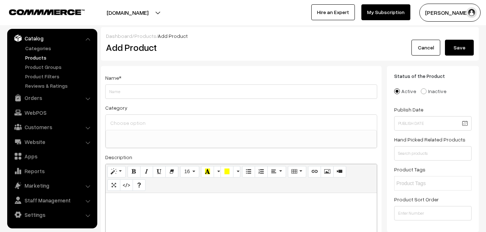
paste div
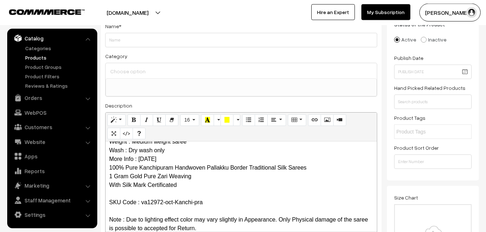
scroll to position [0, 0]
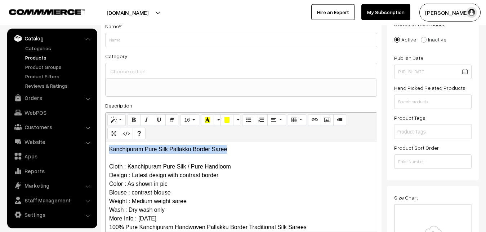
drag, startPoint x: 233, startPoint y: 145, endPoint x: 93, endPoint y: 151, distance: 140.3
click at [106, 151] on div "Kanchipuram Pure Silk Pallakku Border Saree Cloth : Kanchipuram Pure Silk / Pur…" at bounding box center [241, 186] width 271 height 90
copy p "Kanchipuram Pure Silk Pallakku Border Saree"
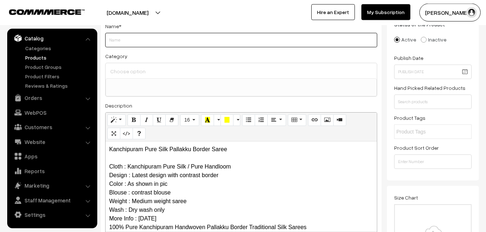
paste input "Kanchipuram Pure Silk Pallakku Border Saree"
type input "Kanchipuram Pure Silk Pallakku Border Saree"
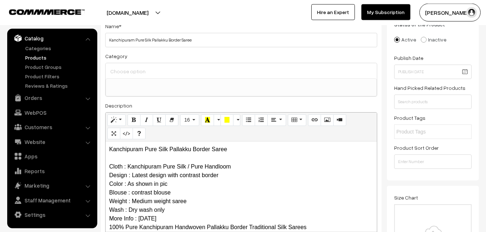
click at [143, 68] on input at bounding box center [241, 71] width 266 height 10
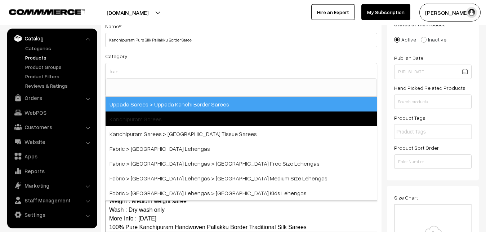
type input "kan"
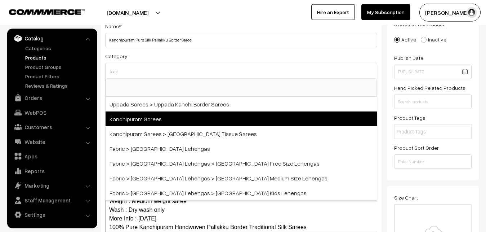
click at [154, 118] on span "Kanchipuram Sarees" at bounding box center [241, 118] width 271 height 15
select select "3"
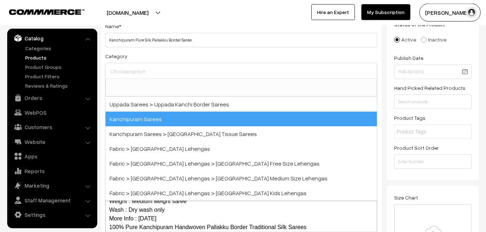
scroll to position [151, 0]
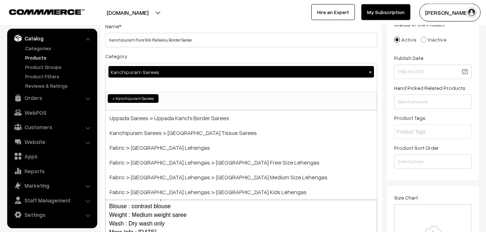
click at [160, 57] on div "Category Kanchipuram Sarees × Uppada Sarees Uppada Sarees > Uppada Plain Sarees…" at bounding box center [241, 81] width 272 height 59
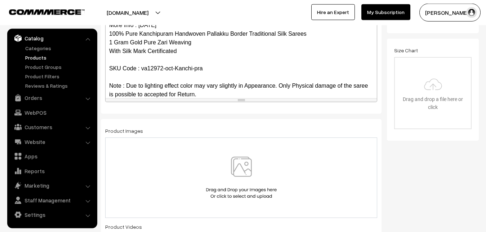
scroll to position [70, 0]
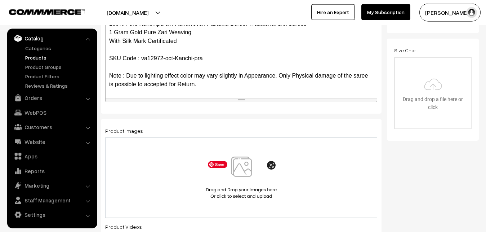
click at [245, 167] on img at bounding box center [241, 177] width 74 height 42
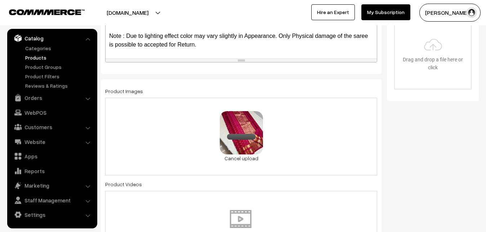
scroll to position [419, 0]
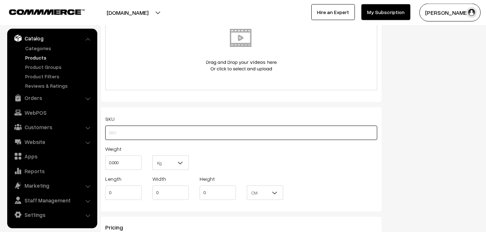
paste input "va12972-oct-Kanchi-pra"
type input "va12972-oct-Kanchi-pra"
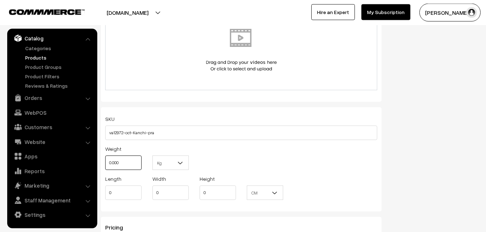
drag, startPoint x: 123, startPoint y: 160, endPoint x: 98, endPoint y: 159, distance: 24.5
click at [105, 159] on input "0.000" at bounding box center [123, 162] width 36 height 14
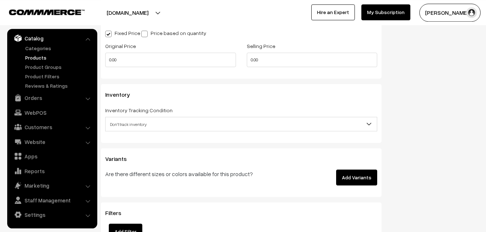
scroll to position [640, 0]
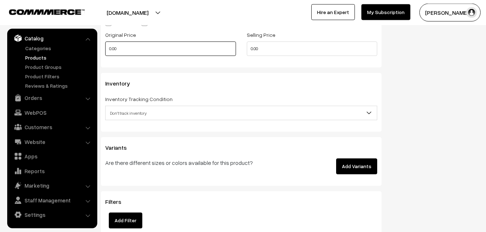
type input "0.80"
drag, startPoint x: 126, startPoint y: 50, endPoint x: 97, endPoint y: 53, distance: 29.7
click at [105, 53] on input "0.00" at bounding box center [170, 48] width 131 height 14
type input "9990"
type input "11489"
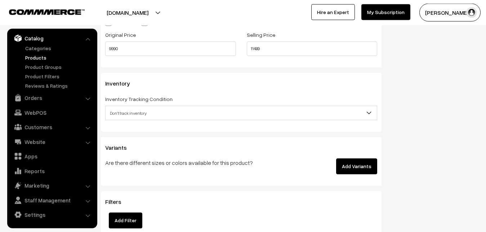
click at [127, 112] on span "Don't track inventory" at bounding box center [241, 113] width 271 height 13
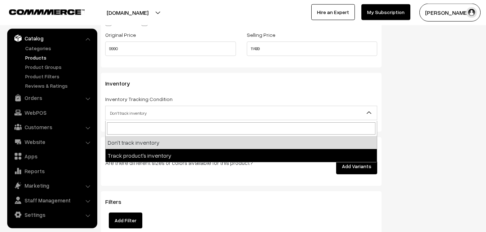
select select "2"
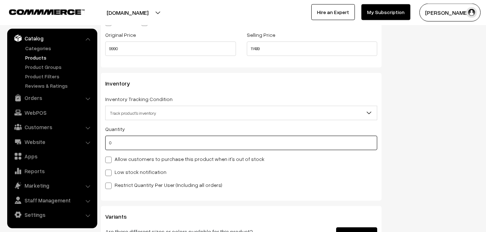
click at [127, 146] on input "0" at bounding box center [241, 142] width 272 height 14
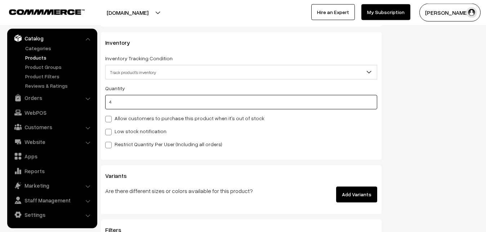
scroll to position [713, 0]
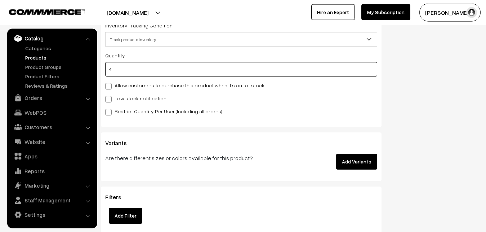
type input "4"
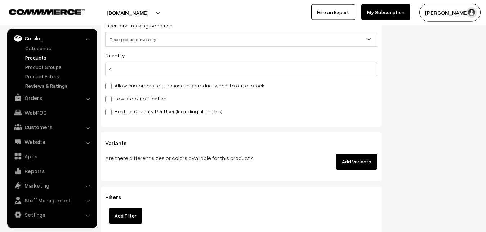
click at [109, 103] on div "Quantity 4 Allow customers to purchase this product when it's out of stock Low …" at bounding box center [241, 83] width 272 height 65
click at [109, 102] on span at bounding box center [108, 99] width 6 height 6
click at [109, 100] on input "Low stock notification" at bounding box center [107, 97] width 5 height 5
checkbox input "true"
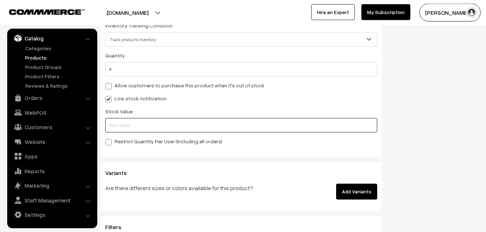
click at [109, 122] on input "text" at bounding box center [241, 125] width 272 height 14
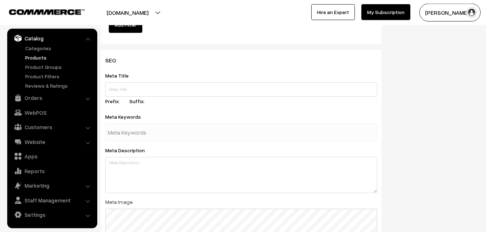
scroll to position [1073, 0]
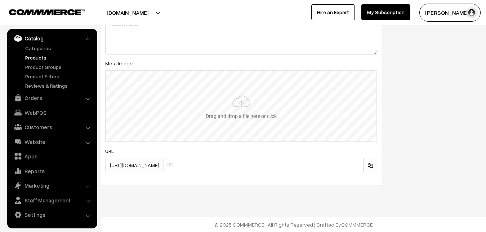
type input "2"
click at [242, 113] on input "file" at bounding box center [241, 106] width 271 height 71
type input "C:\fakepath\kanchipuram-saree-va12972-oct.jpeg"
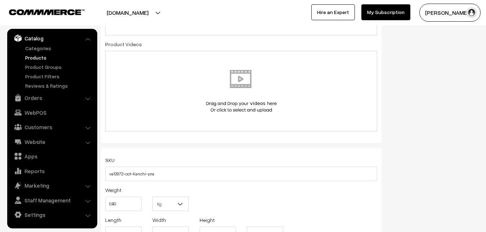
scroll to position [0, 0]
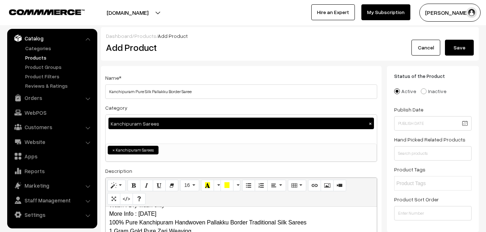
click at [461, 39] on div "Dashboard / Products / Add Product" at bounding box center [290, 36] width 368 height 8
click at [460, 44] on button "Save" at bounding box center [459, 48] width 29 height 16
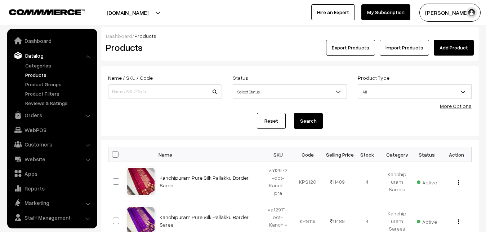
scroll to position [17, 0]
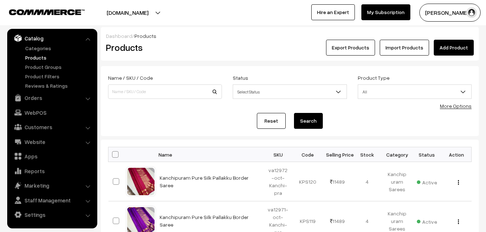
click at [449, 47] on link "Add Product" at bounding box center [454, 48] width 40 height 16
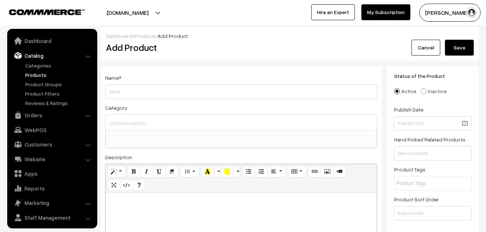
select select
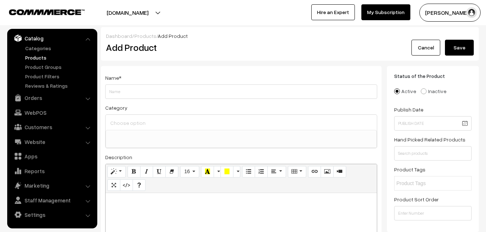
paste div
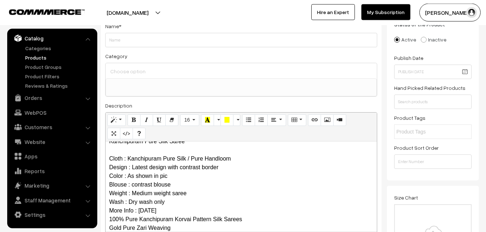
scroll to position [0, 0]
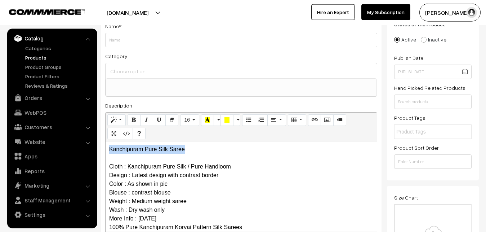
drag, startPoint x: 209, startPoint y: 149, endPoint x: 74, endPoint y: 136, distance: 136.5
click at [106, 141] on div "Kanchipuram Pure Silk Saree Cloth : Kanchipuram Pure Silk / Pure Handloom Desig…" at bounding box center [241, 186] width 271 height 90
copy p "Kanchipuram Pure Silk Saree"
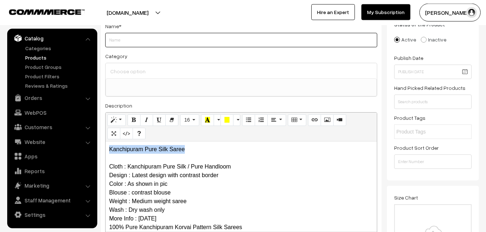
click at [128, 36] on input "Weight" at bounding box center [241, 40] width 272 height 14
paste input "Kanchipuram Pure Silk Saree"
type input "Kanchipuram Pure Silk Saree"
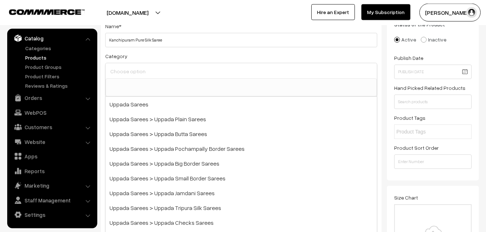
click at [133, 69] on input at bounding box center [241, 71] width 266 height 10
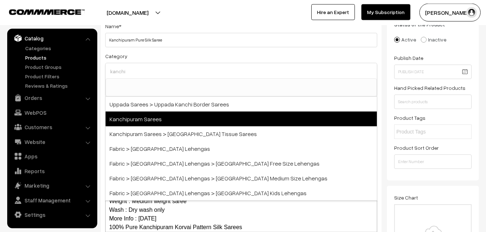
type input "kanchi"
click at [142, 117] on span "Kanchipuram Sarees" at bounding box center [241, 118] width 271 height 15
select select "3"
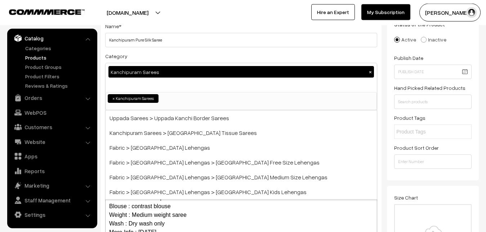
click at [165, 66] on div "Kanchipuram Sarees ×" at bounding box center [241, 72] width 266 height 12
click at [174, 53] on div "Category Kanchipuram Sarees × Uppada Sarees Uppada Sarees > Uppada Plain Sarees…" at bounding box center [241, 81] width 272 height 59
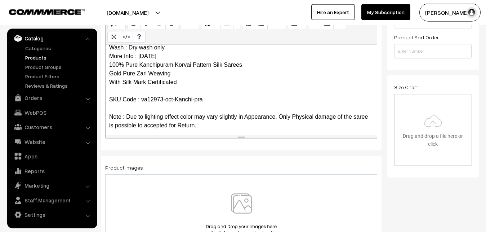
scroll to position [70, 0]
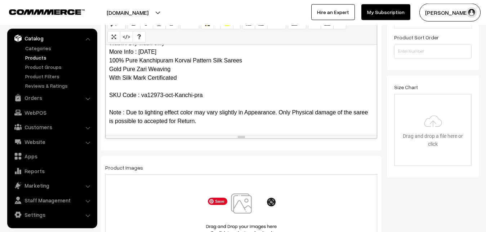
click at [241, 207] on img at bounding box center [241, 214] width 74 height 42
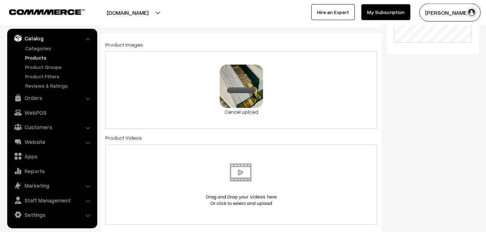
scroll to position [419, 0]
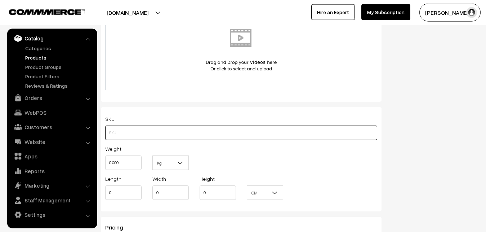
click at [119, 134] on input "text" at bounding box center [241, 132] width 272 height 14
paste input "va12973-oct-Kanchi-pra"
type input "va12973-oct-Kanchi-pra"
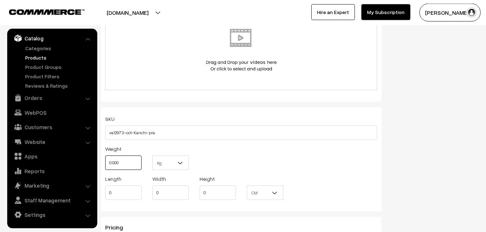
drag, startPoint x: 121, startPoint y: 165, endPoint x: 93, endPoint y: 165, distance: 28.5
click at [105, 165] on input "0.000" at bounding box center [123, 162] width 36 height 14
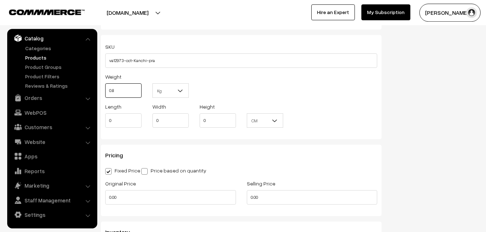
scroll to position [529, 0]
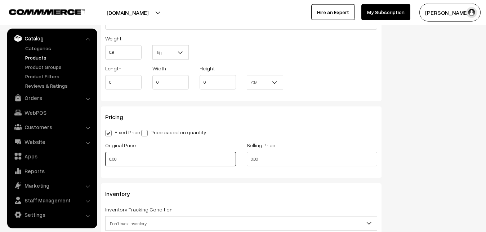
type input "0.80"
drag, startPoint x: 119, startPoint y: 159, endPoint x: 99, endPoint y: 159, distance: 19.1
click at [105, 159] on input "0.00" at bounding box center [170, 159] width 131 height 14
drag, startPoint x: 119, startPoint y: 154, endPoint x: 109, endPoint y: 154, distance: 10.1
click at [109, 154] on input "0" at bounding box center [170, 159] width 131 height 14
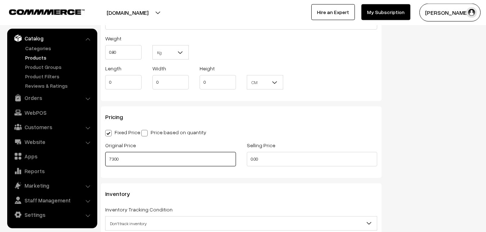
type input "7300"
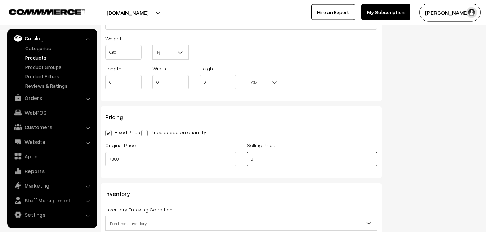
drag, startPoint x: 270, startPoint y: 160, endPoint x: 248, endPoint y: 160, distance: 22.0
click at [248, 160] on input "0" at bounding box center [312, 159] width 131 height 14
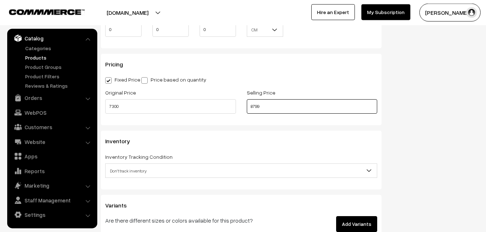
scroll to position [640, 0]
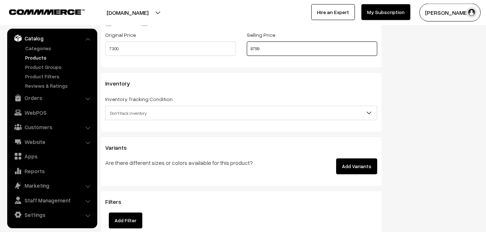
type input "8799"
click at [117, 112] on span "Don't track inventory" at bounding box center [241, 113] width 271 height 13
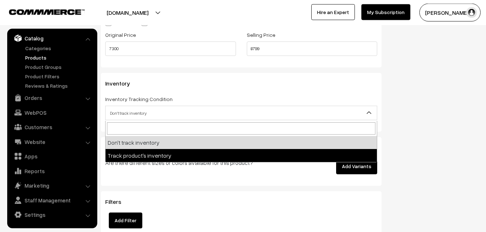
select select "2"
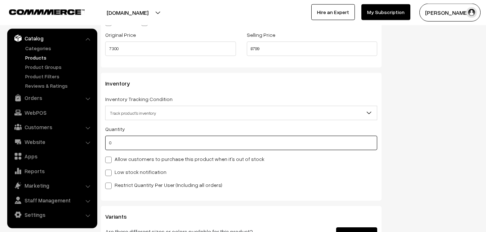
click at [119, 144] on input "0" at bounding box center [241, 142] width 272 height 14
type input "4"
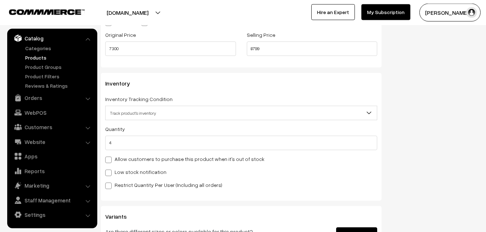
click at [125, 170] on label "Low stock notification" at bounding box center [135, 172] width 61 height 8
click at [110, 170] on input "Low stock notification" at bounding box center [107, 171] width 5 height 5
checkbox input "true"
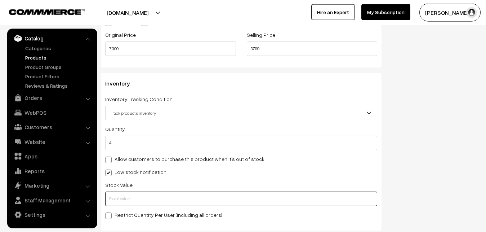
click at [130, 197] on input "text" at bounding box center [241, 198] width 272 height 14
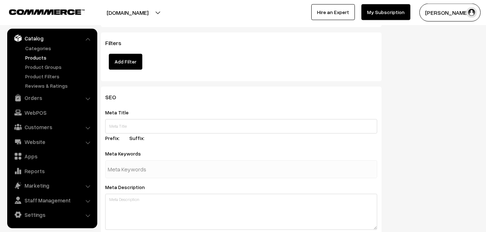
scroll to position [1073, 0]
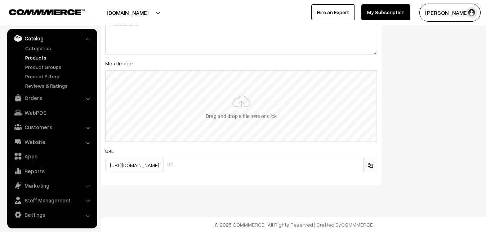
type input "2"
click at [225, 115] on input "file" at bounding box center [241, 106] width 271 height 71
type input "C:\fakepath\kanchipuram-saree-va12973-oct.jpeg"
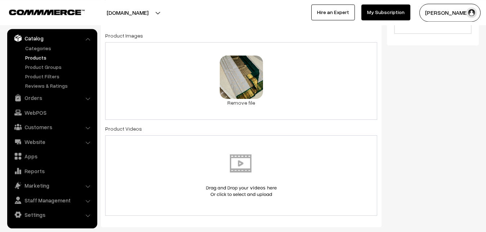
scroll to position [0, 0]
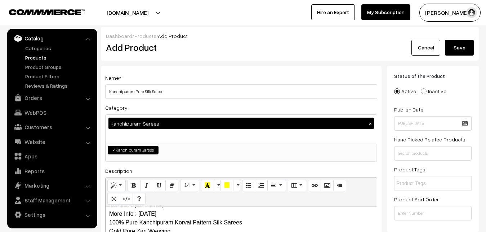
click at [459, 44] on button "Save" at bounding box center [459, 48] width 29 height 16
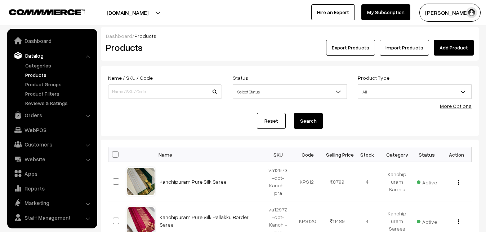
scroll to position [17, 0]
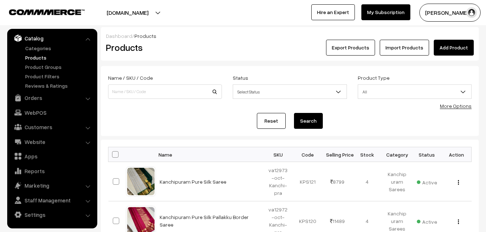
click at [201, 55] on div "Products" at bounding box center [164, 48] width 126 height 16
click at [443, 42] on link "Add Product" at bounding box center [454, 48] width 40 height 16
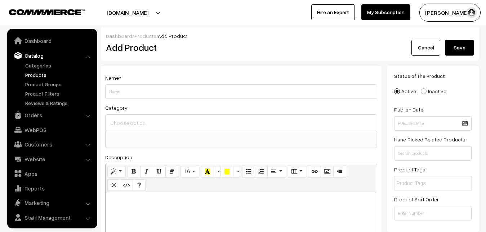
select select
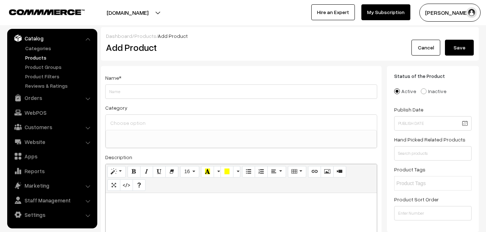
paste div
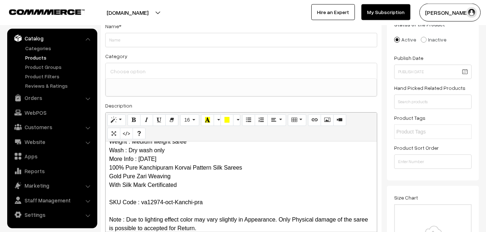
scroll to position [0, 0]
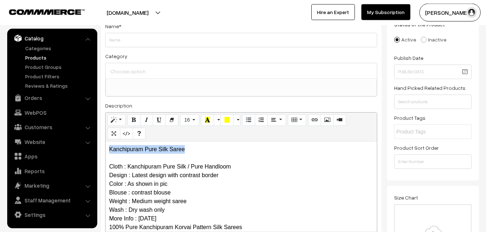
drag, startPoint x: 201, startPoint y: 146, endPoint x: 91, endPoint y: 146, distance: 109.9
click at [106, 146] on div "Kanchipuram Pure Silk Saree Cloth : Kanchipuram Pure Silk / Pure Handloom Desig…" at bounding box center [241, 186] width 271 height 90
copy p "Kanchipuram Pure Silk Saree"
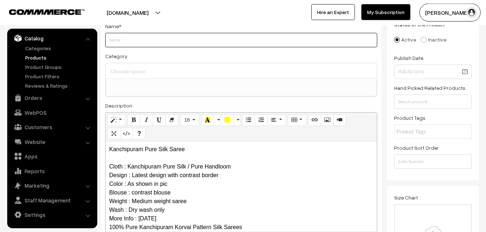
paste input "Kanchipuram Pure Silk Saree"
type input "Kanchipuram Pure Silk Saree"
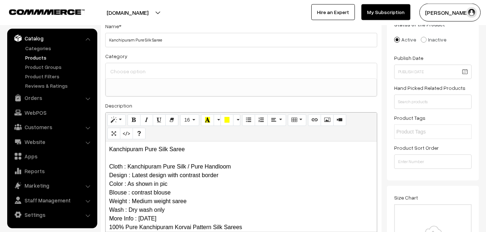
click at [136, 68] on input at bounding box center [241, 71] width 266 height 10
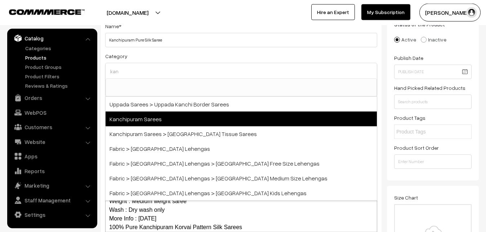
type input "kan"
click at [159, 112] on span "Kanchipuram Sarees" at bounding box center [241, 118] width 271 height 15
select select "3"
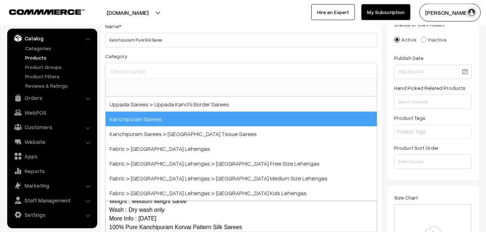
scroll to position [151, 0]
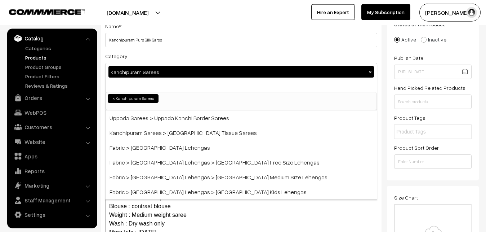
click at [161, 58] on div "Category Kanchipuram Sarees × Uppada Sarees Uppada Sarees > Uppada Plain Sarees…" at bounding box center [241, 81] width 272 height 59
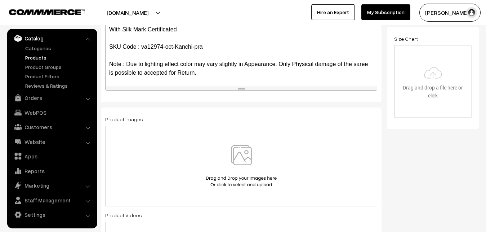
scroll to position [199, 0]
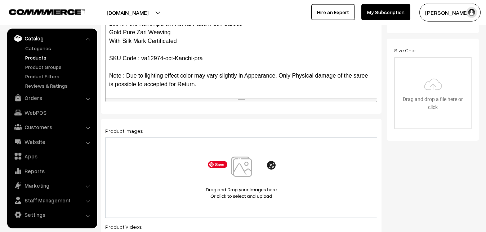
click at [241, 171] on img at bounding box center [241, 177] width 74 height 42
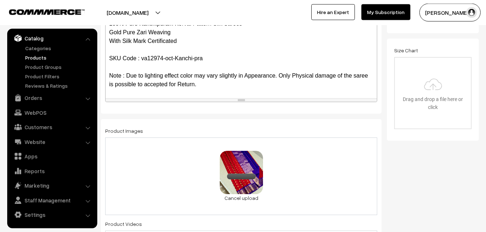
scroll to position [419, 0]
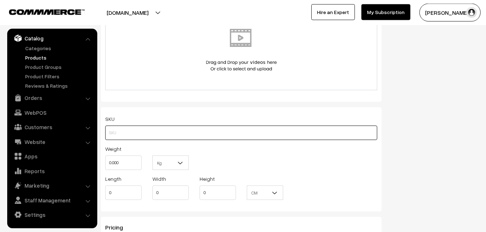
paste input "va12974-oct-Kanchi-pra"
type input "va12974-oct-Kanchi-pra"
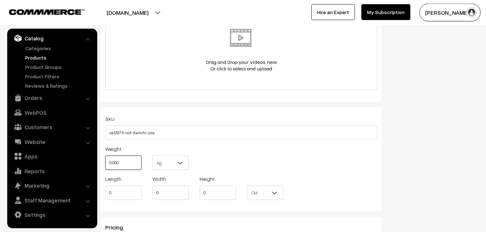
drag, startPoint x: 125, startPoint y: 162, endPoint x: 100, endPoint y: 162, distance: 24.9
click at [105, 162] on input "0.000" at bounding box center [123, 162] width 36 height 14
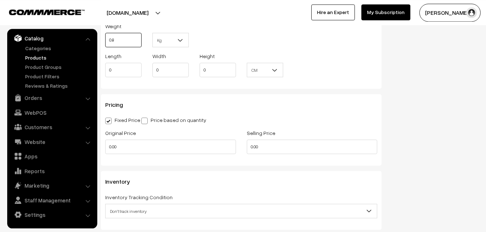
scroll to position [566, 0]
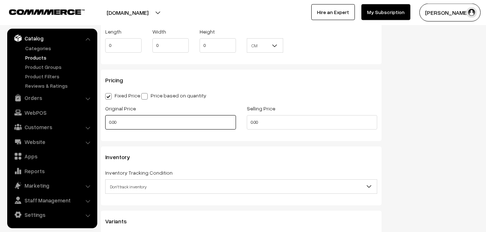
type input "0.80"
drag, startPoint x: 123, startPoint y: 117, endPoint x: 98, endPoint y: 120, distance: 25.0
click at [105, 120] on input "0.00" at bounding box center [170, 122] width 131 height 14
drag, startPoint x: 119, startPoint y: 125, endPoint x: 93, endPoint y: 125, distance: 25.9
click at [105, 125] on input "0" at bounding box center [170, 122] width 131 height 14
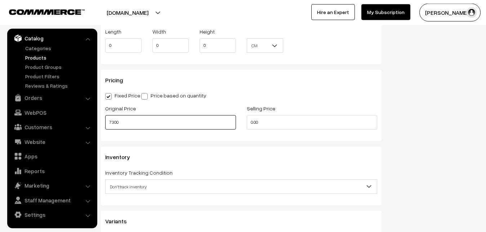
type input "7300"
drag, startPoint x: 274, startPoint y: 119, endPoint x: 234, endPoint y: 120, distance: 40.4
click at [247, 120] on input "0.00" at bounding box center [312, 122] width 131 height 14
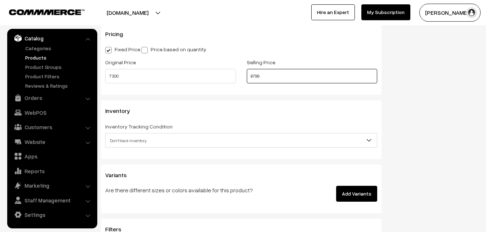
scroll to position [640, 0]
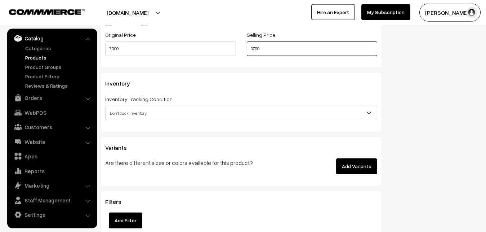
type input "8799"
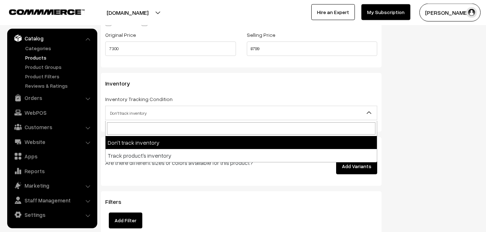
click at [139, 115] on span "Don't track inventory" at bounding box center [241, 113] width 271 height 13
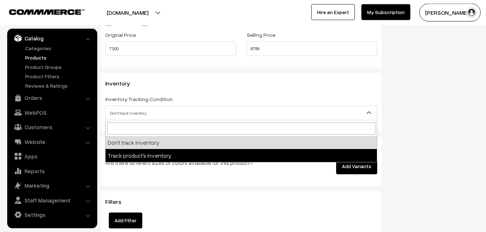
select select "2"
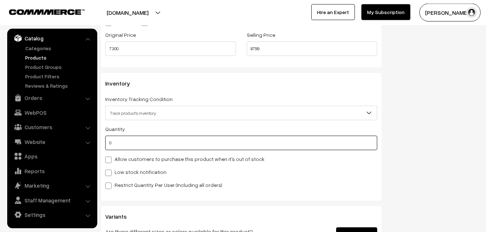
click at [116, 142] on input "0" at bounding box center [241, 142] width 272 height 14
type input "4"
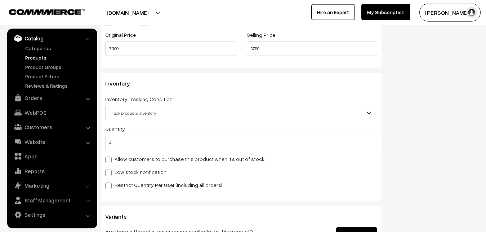
click at [132, 172] on label "Low stock notification" at bounding box center [135, 172] width 61 height 8
click at [110, 172] on input "Low stock notification" at bounding box center [107, 171] width 5 height 5
checkbox input "true"
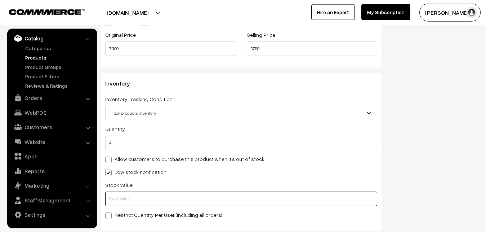
click at [126, 202] on input "text" at bounding box center [241, 198] width 272 height 14
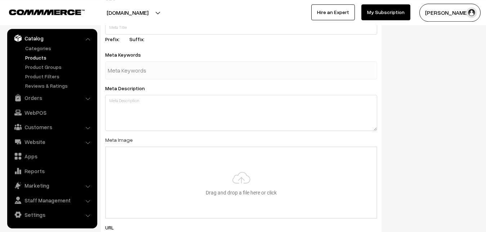
scroll to position [1073, 0]
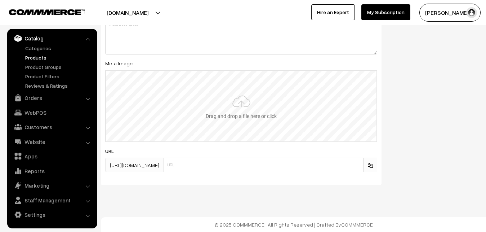
type input "2"
click at [238, 112] on input "file" at bounding box center [241, 106] width 271 height 71
type input "C:\fakepath\kanchipuram-saree-va12974-oct.jpeg"
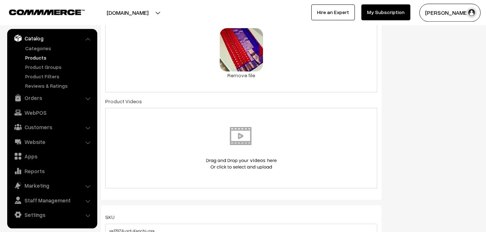
scroll to position [0, 0]
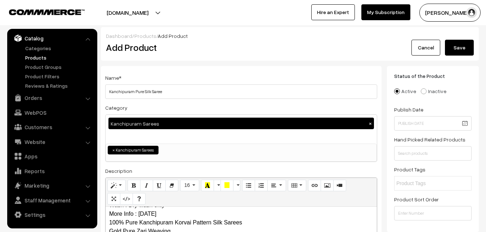
click at [454, 46] on button "Save" at bounding box center [459, 48] width 29 height 16
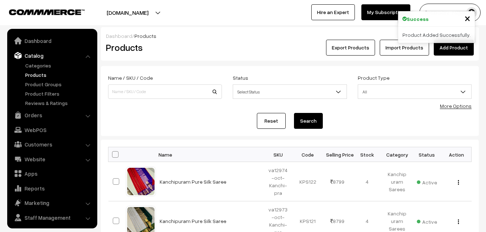
scroll to position [17, 0]
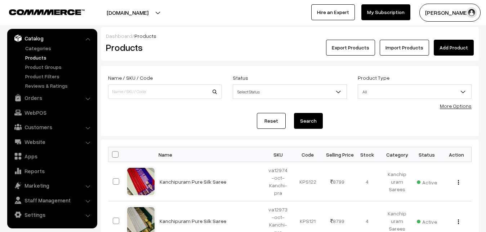
click at [191, 48] on h2 "Products" at bounding box center [163, 47] width 115 height 11
click at [465, 50] on link "Add Product" at bounding box center [454, 48] width 40 height 16
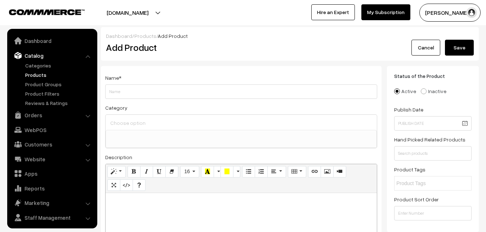
select select
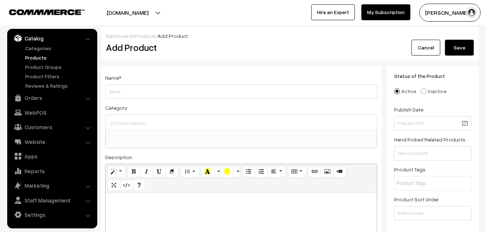
click at [129, 201] on p at bounding box center [241, 200] width 264 height 9
paste div
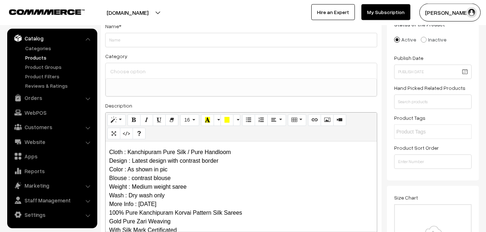
scroll to position [0, 0]
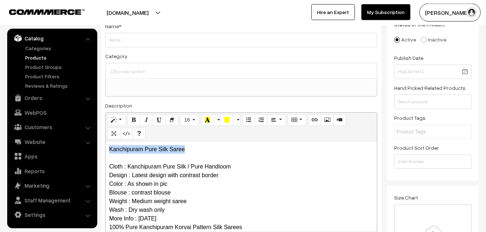
drag, startPoint x: 195, startPoint y: 154, endPoint x: 105, endPoint y: 150, distance: 90.1
click at [106, 150] on div "Kanchipuram Pure Silk Saree Cloth : Kanchipuram Pure Silk / Pure Handloom Desig…" at bounding box center [241, 186] width 271 height 90
copy p "Kanchipuram Pure Silk Saree"
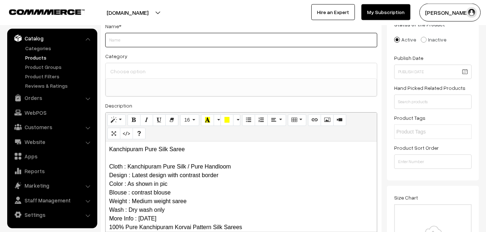
paste input "Kanchipuram Pure Silk Saree"
type input "Kanchipuram Pure Silk Saree"
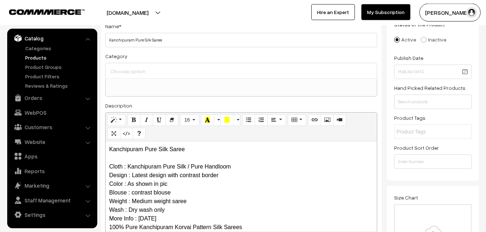
click at [136, 73] on input at bounding box center [241, 71] width 266 height 10
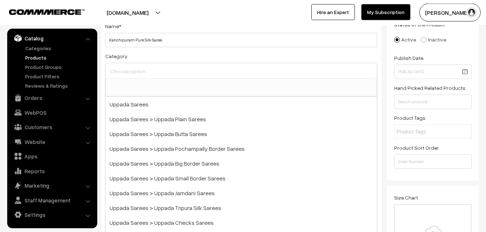
type input "l"
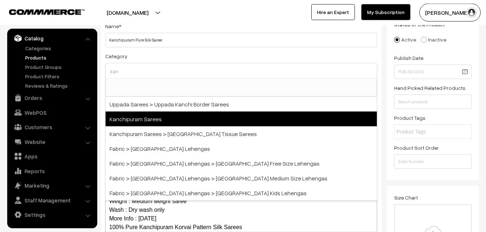
type input "kan"
click at [150, 119] on span "Kanchipuram Sarees" at bounding box center [241, 118] width 271 height 15
select select "3"
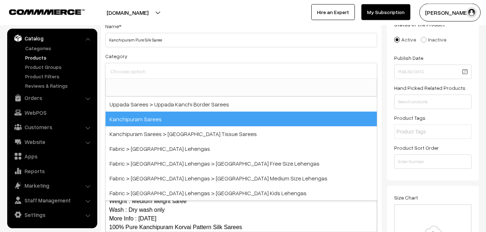
scroll to position [151, 0]
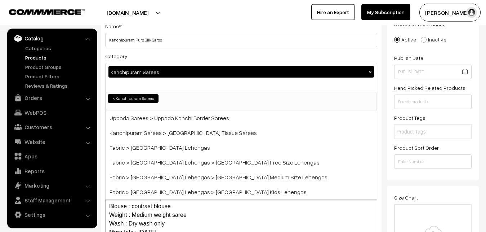
click at [150, 57] on div "Category Kanchipuram Sarees × Uppada Sarees Uppada Sarees > Uppada Plain Sarees…" at bounding box center [241, 81] width 272 height 59
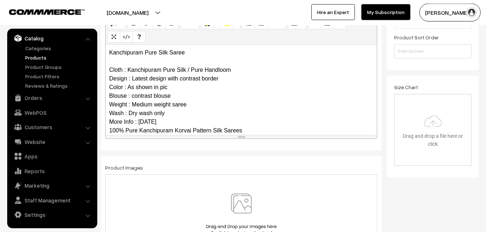
scroll to position [70, 0]
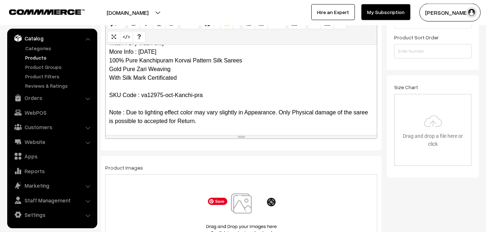
click at [241, 202] on img at bounding box center [241, 214] width 74 height 42
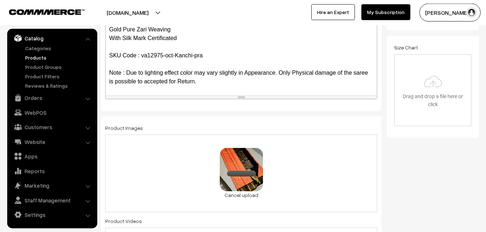
scroll to position [382, 0]
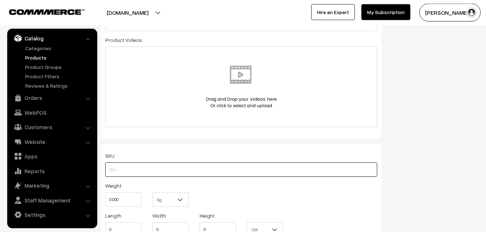
paste input "va12975-oct-Kanchi-pra"
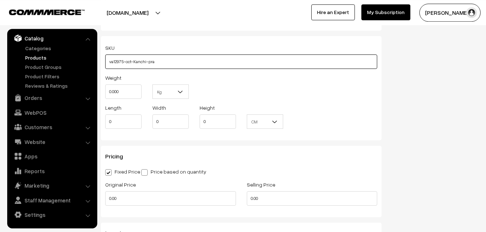
scroll to position [493, 0]
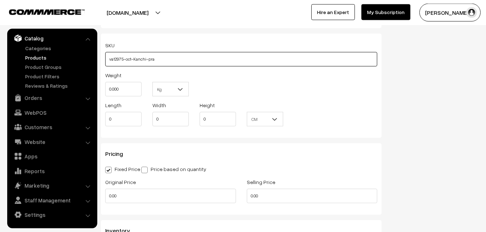
type input "va12975-oct-Kanchi-pra"
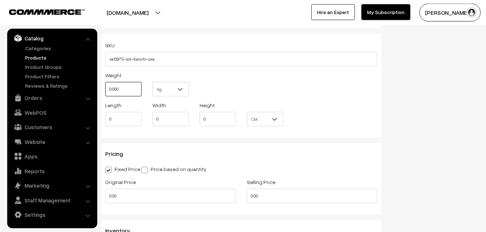
drag, startPoint x: 129, startPoint y: 90, endPoint x: 99, endPoint y: 89, distance: 29.9
click at [105, 89] on input "0.000" at bounding box center [123, 89] width 36 height 14
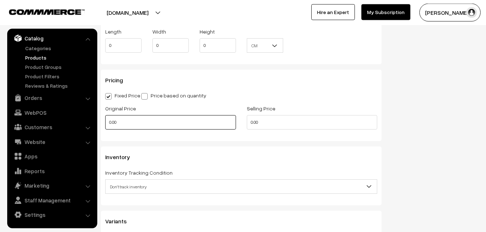
type input "0.80"
drag, startPoint x: 130, startPoint y: 121, endPoint x: 101, endPoint y: 121, distance: 28.5
click at [105, 121] on input "0.00" at bounding box center [170, 122] width 131 height 14
drag, startPoint x: 120, startPoint y: 125, endPoint x: 97, endPoint y: 125, distance: 22.7
click at [105, 125] on input "0" at bounding box center [170, 122] width 131 height 14
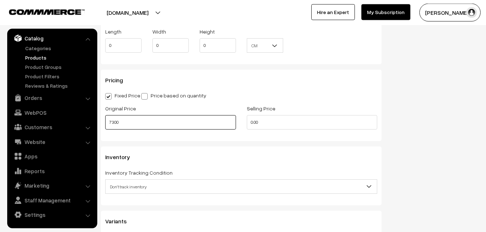
type input "7300"
drag, startPoint x: 257, startPoint y: 123, endPoint x: 246, endPoint y: 123, distance: 11.2
click at [247, 123] on input "0.00" at bounding box center [312, 122] width 131 height 14
drag, startPoint x: 271, startPoint y: 121, endPoint x: 244, endPoint y: 121, distance: 27.0
click at [247, 121] on input "0.00" at bounding box center [312, 122] width 131 height 14
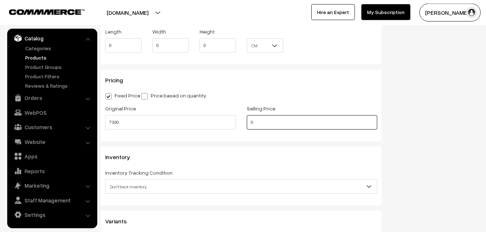
drag, startPoint x: 253, startPoint y: 124, endPoint x: 231, endPoint y: 124, distance: 22.0
click at [247, 124] on input "0" at bounding box center [312, 122] width 131 height 14
type input "8799"
click at [120, 187] on span "Don't track inventory" at bounding box center [241, 186] width 271 height 13
select select "2"
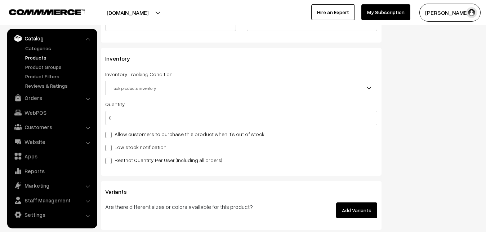
scroll to position [676, 0]
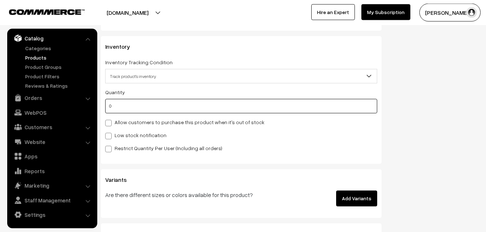
drag, startPoint x: 124, startPoint y: 105, endPoint x: 105, endPoint y: 105, distance: 19.1
click at [106, 105] on input "0" at bounding box center [241, 106] width 272 height 14
type input "4"
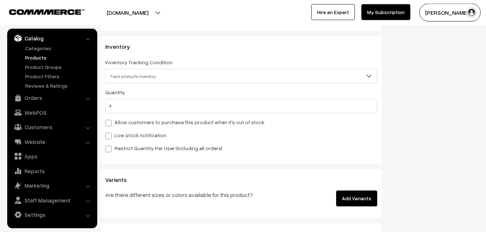
click at [114, 138] on label "Low stock notification" at bounding box center [135, 135] width 61 height 8
click at [110, 137] on input "Low stock notification" at bounding box center [107, 134] width 5 height 5
checkbox input "true"
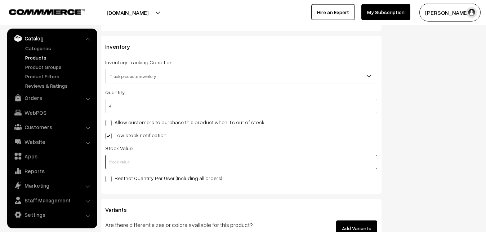
click at [115, 159] on input "text" at bounding box center [241, 162] width 272 height 14
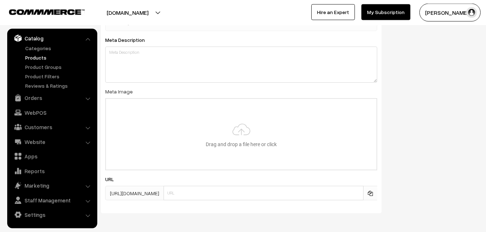
scroll to position [1073, 0]
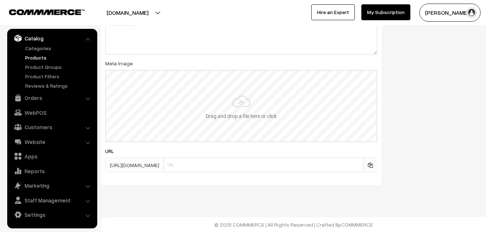
type input "2"
click at [241, 101] on input "file" at bounding box center [241, 106] width 271 height 71
type input "C:\fakepath\kanchipuram-saree-va12975-oct.jpeg"
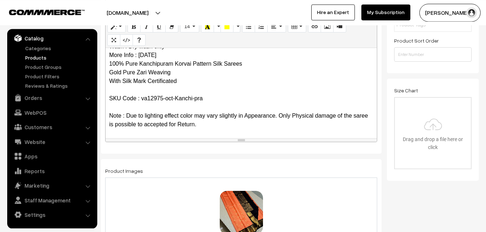
scroll to position [0, 0]
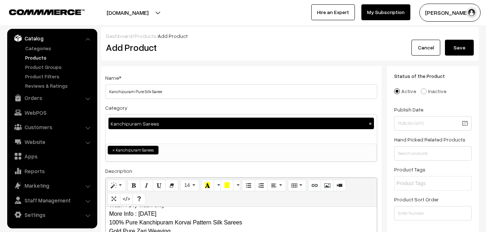
click at [459, 48] on button "Save" at bounding box center [459, 48] width 29 height 16
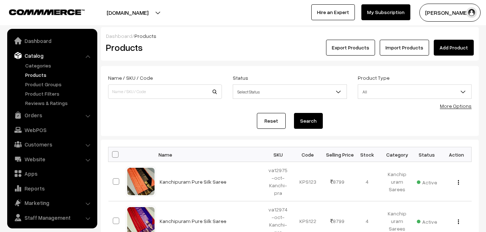
scroll to position [17, 0]
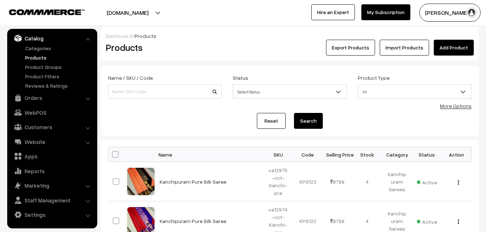
click at [182, 45] on h2 "Products" at bounding box center [163, 47] width 115 height 11
click at [467, 45] on link "Add Product" at bounding box center [454, 48] width 40 height 16
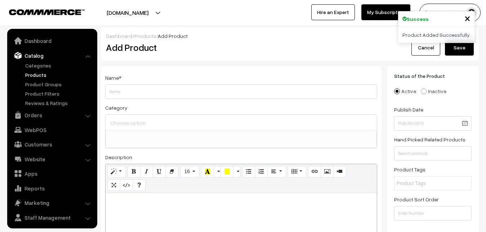
select select
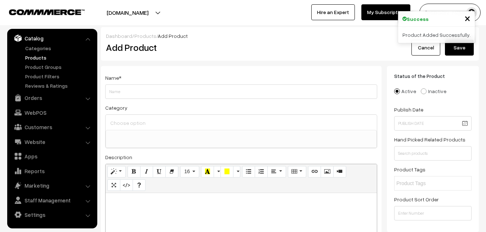
paste div
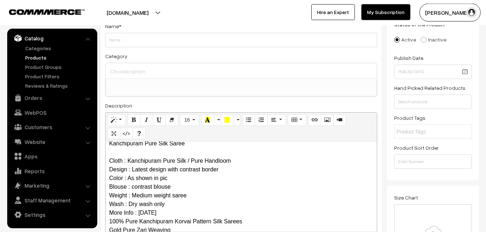
scroll to position [0, 0]
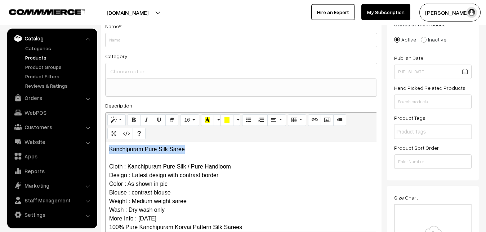
drag, startPoint x: 196, startPoint y: 153, endPoint x: 93, endPoint y: 153, distance: 103.1
click at [106, 153] on div "Kanchipuram Pure Silk Saree Cloth : Kanchipuram Pure Silk / Pure Handloom Desig…" at bounding box center [241, 186] width 271 height 90
copy p "Kanchipuram Pure Silk Saree"
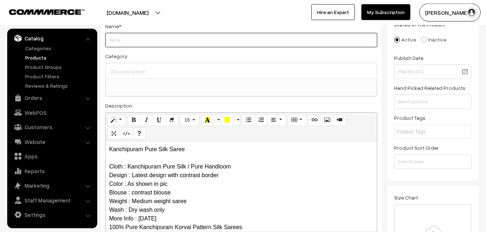
paste input "Kanchipuram Pure Silk Saree"
type input "Kanchipuram Pure Silk Saree"
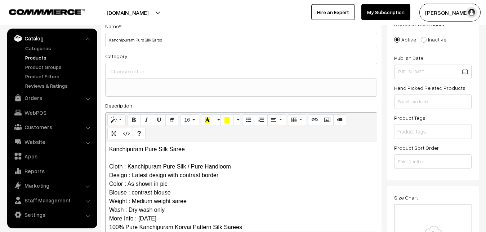
click at [133, 74] on input at bounding box center [241, 71] width 266 height 10
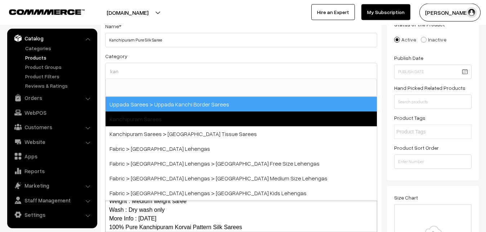
type input "kan"
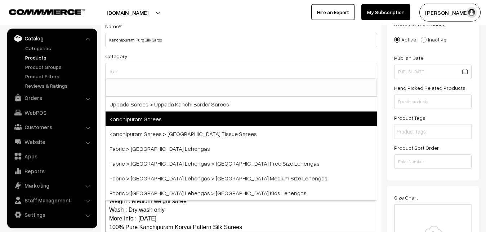
click at [138, 113] on span "Kanchipuram Sarees" at bounding box center [241, 118] width 271 height 15
select select "3"
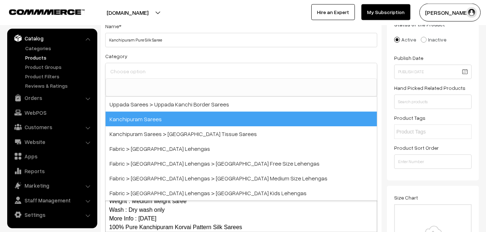
scroll to position [151, 0]
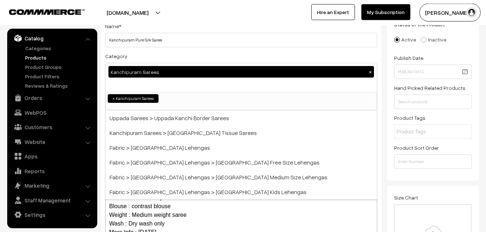
click at [151, 53] on div "Category Kanchipuram Sarees × Uppada Sarees Uppada Sarees > Uppada Plain Sarees…" at bounding box center [241, 81] width 272 height 59
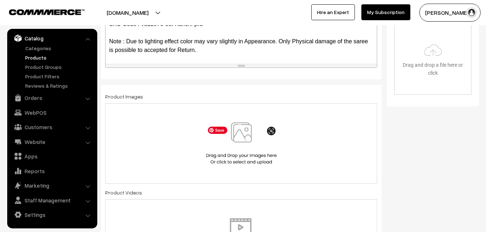
scroll to position [235, 0]
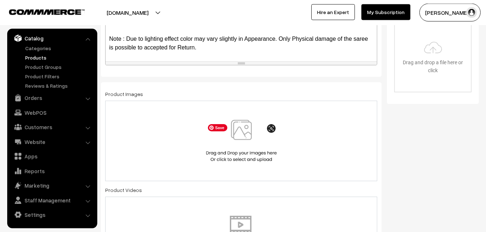
click at [236, 145] on img at bounding box center [241, 141] width 74 height 42
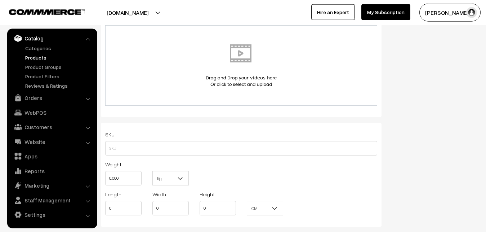
scroll to position [419, 0]
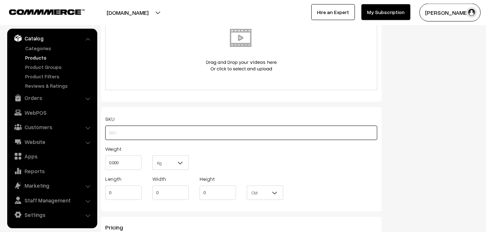
paste input "va12976-oct-Kanchi-pra"
type input "va12976-oct-Kanchi-pra"
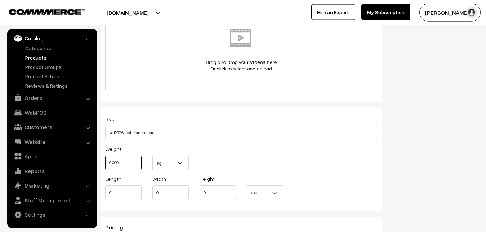
drag, startPoint x: 127, startPoint y: 164, endPoint x: 103, endPoint y: 160, distance: 24.4
click at [105, 160] on input "0.000" at bounding box center [123, 162] width 36 height 14
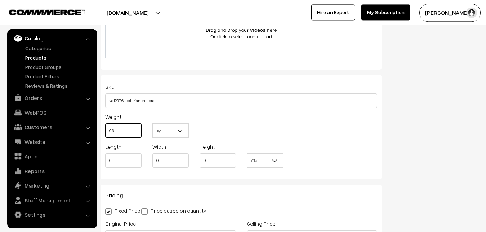
scroll to position [529, 0]
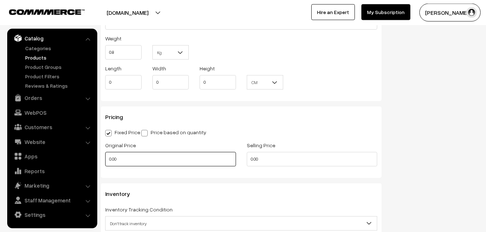
type input "0.80"
drag, startPoint x: 121, startPoint y: 154, endPoint x: 102, endPoint y: 154, distance: 19.5
click at [105, 154] on input "0.00" at bounding box center [170, 159] width 131 height 14
click at [113, 161] on input "0" at bounding box center [170, 159] width 131 height 14
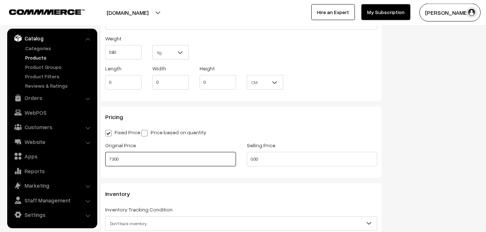
type input "7300"
drag, startPoint x: 273, startPoint y: 167, endPoint x: 257, endPoint y: 161, distance: 17.1
click at [257, 161] on div "Selling Price 0.00" at bounding box center [312, 156] width 142 height 30
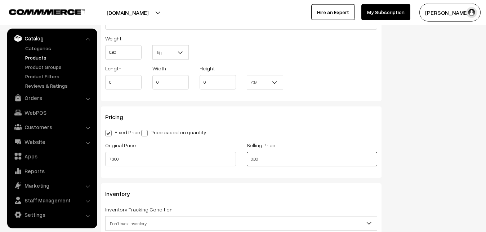
drag, startPoint x: 259, startPoint y: 158, endPoint x: 239, endPoint y: 158, distance: 20.9
click at [247, 158] on input "0.00" at bounding box center [312, 159] width 131 height 14
drag, startPoint x: 266, startPoint y: 162, endPoint x: 242, endPoint y: 161, distance: 24.2
click at [247, 162] on input "0" at bounding box center [312, 159] width 131 height 14
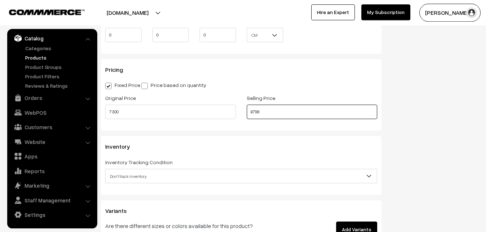
scroll to position [640, 0]
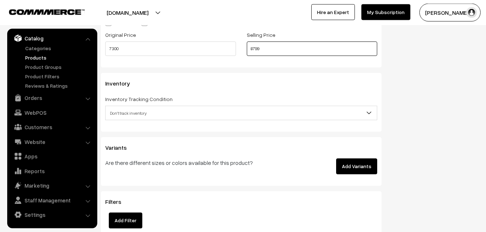
type input "8799"
click at [109, 109] on span "Don't track inventory" at bounding box center [241, 113] width 271 height 13
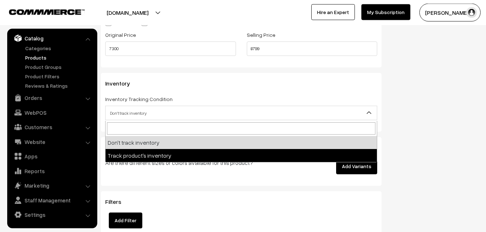
select select "2"
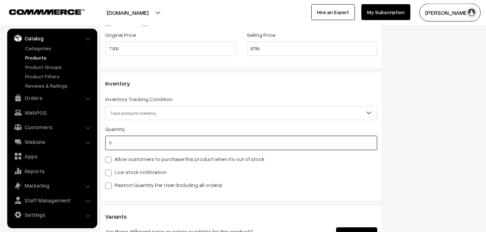
click at [125, 146] on input "0" at bounding box center [241, 142] width 272 height 14
type input "4"
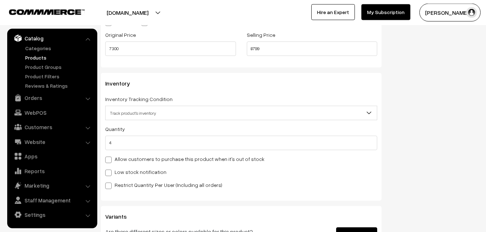
click at [131, 172] on label "Low stock notification" at bounding box center [135, 172] width 61 height 8
click at [110, 172] on input "Low stock notification" at bounding box center [107, 171] width 5 height 5
checkbox input "true"
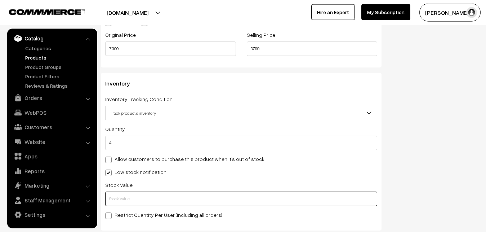
click at [116, 204] on input "text" at bounding box center [241, 198] width 272 height 14
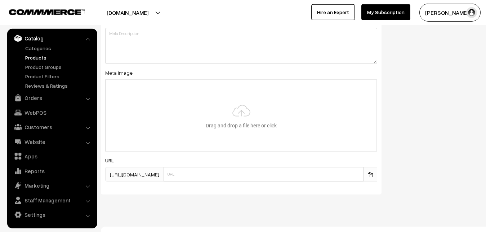
scroll to position [1073, 0]
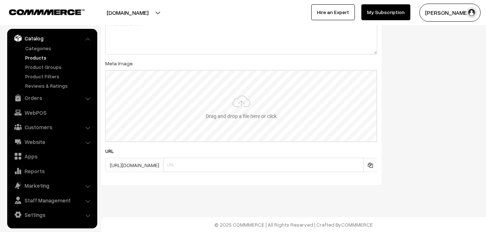
type input "2"
click at [240, 108] on input "file" at bounding box center [241, 106] width 271 height 71
type input "C:\fakepath\kanchipuram-saree-va12976-oct.jpeg"
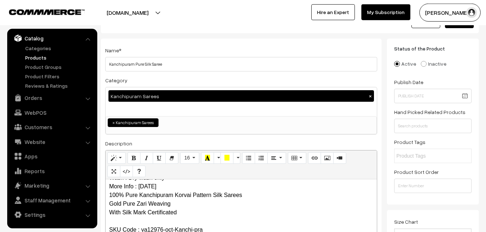
scroll to position [0, 0]
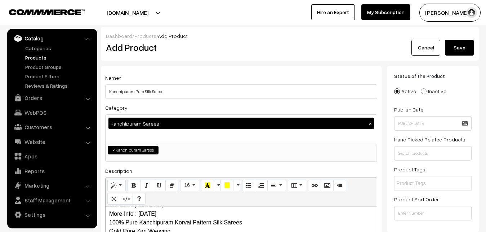
click at [459, 43] on button "Save" at bounding box center [459, 48] width 29 height 16
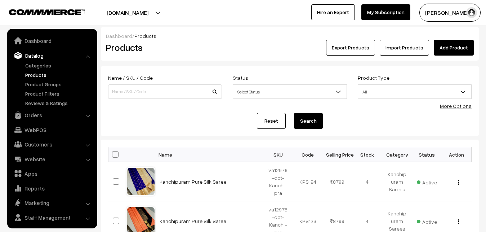
scroll to position [17, 0]
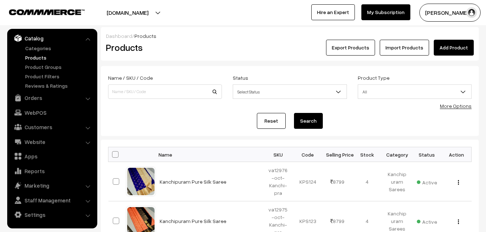
click at [186, 67] on form "Name / SKU / Code Status Select Status Active Inactive Select Status Product Ty…" at bounding box center [290, 101] width 378 height 70
click at [450, 46] on link "Add Product" at bounding box center [454, 48] width 40 height 16
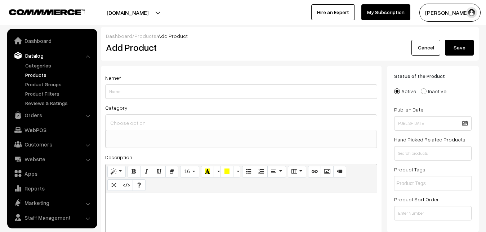
select select
click at [166, 203] on p at bounding box center [241, 200] width 264 height 9
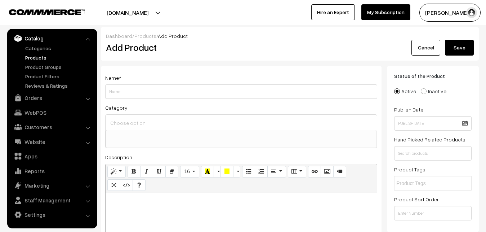
paste div
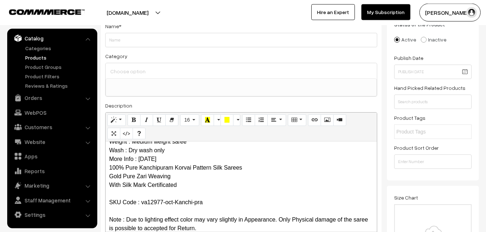
scroll to position [0, 0]
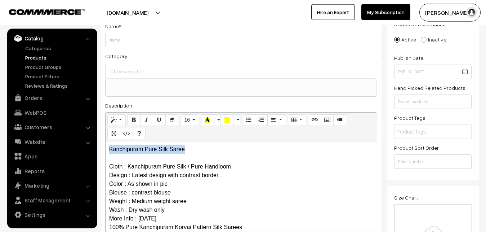
drag, startPoint x: 200, startPoint y: 149, endPoint x: 68, endPoint y: 148, distance: 131.5
click at [106, 148] on div "Kanchipuram Pure Silk Saree Cloth : Kanchipuram Pure Silk / Pure Handloom Desig…" at bounding box center [241, 186] width 271 height 90
copy p "Kanchipuram Pure Silk Saree"
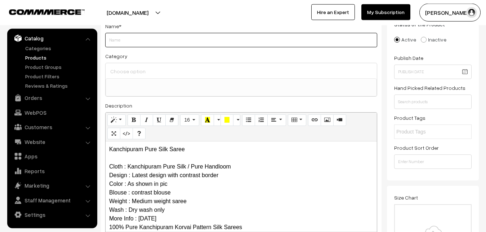
paste input "Kanchipuram Pure Silk Saree"
type input "Kanchipuram Pure Silk Saree"
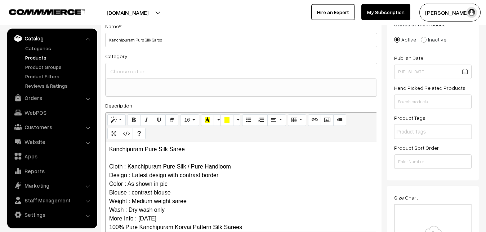
click at [121, 64] on div at bounding box center [241, 70] width 271 height 15
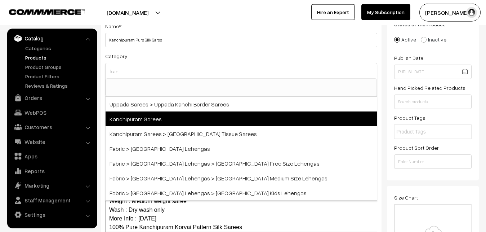
type input "kan"
click at [143, 114] on span "Kanchipuram Sarees" at bounding box center [241, 118] width 271 height 15
select select "3"
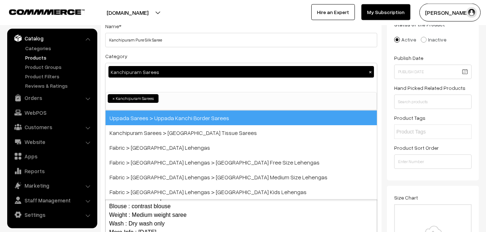
scroll to position [151, 0]
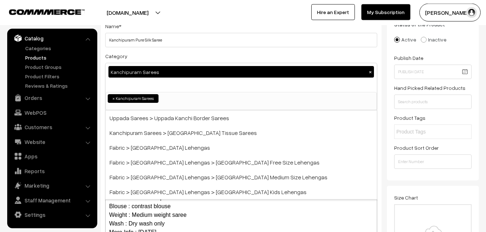
click at [161, 54] on div "Category Kanchipuram Sarees × Uppada Sarees Uppada Sarees > Uppada Plain Sarees…" at bounding box center [241, 81] width 272 height 59
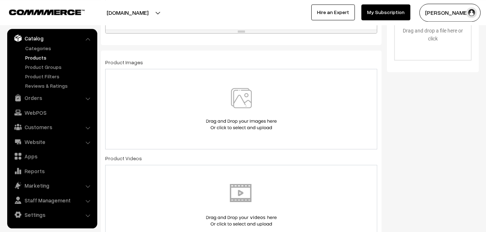
scroll to position [272, 0]
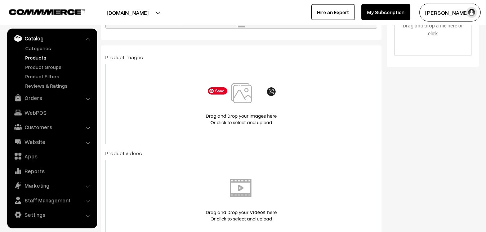
click at [255, 110] on img at bounding box center [241, 104] width 74 height 42
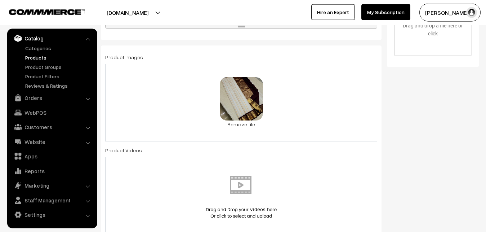
scroll to position [493, 0]
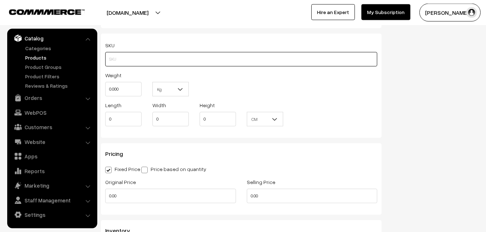
click at [115, 58] on input "text" at bounding box center [241, 59] width 272 height 14
paste input "va12977-oct-Kanchi-pra"
type input "va12977-oct-Kanchi-pra"
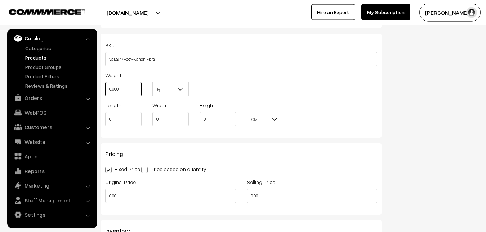
drag, startPoint x: 123, startPoint y: 89, endPoint x: 107, endPoint y: 89, distance: 15.9
click at [107, 89] on input "0.000" at bounding box center [123, 89] width 36 height 14
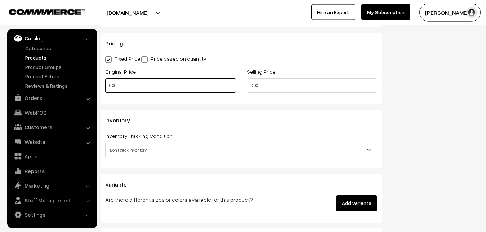
type input "0.80"
drag, startPoint x: 126, startPoint y: 83, endPoint x: 94, endPoint y: 86, distance: 32.6
click at [105, 86] on input "0.00" at bounding box center [170, 85] width 131 height 14
type input "7300"
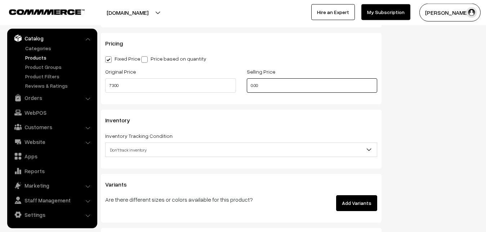
drag, startPoint x: 264, startPoint y: 88, endPoint x: 232, endPoint y: 86, distance: 32.1
click at [247, 86] on input "0.00" at bounding box center [312, 85] width 131 height 14
type input "8799"
click at [136, 152] on span "Don't track inventory" at bounding box center [241, 149] width 271 height 13
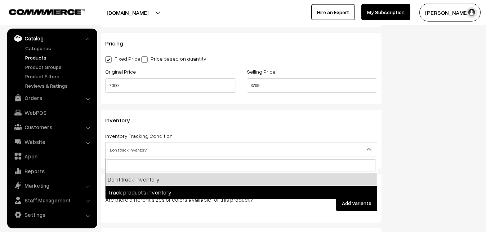
select select "2"
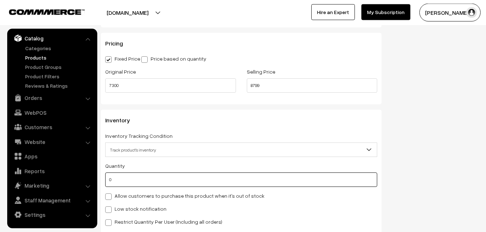
click at [129, 185] on input "0" at bounding box center [241, 179] width 272 height 14
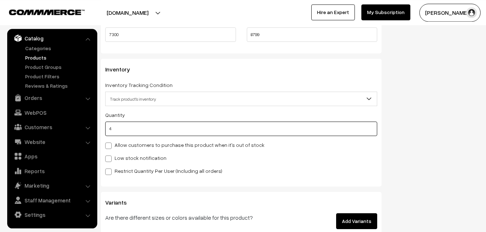
scroll to position [713, 0]
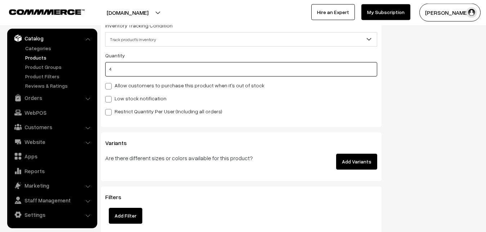
type input "4"
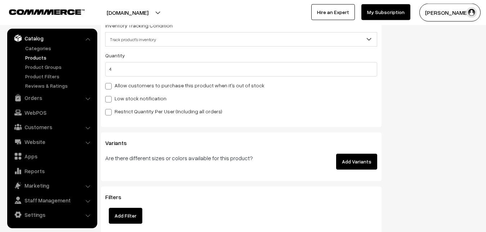
click at [122, 99] on label "Low stock notification" at bounding box center [135, 98] width 61 height 8
click at [110, 99] on input "Low stock notification" at bounding box center [107, 97] width 5 height 5
checkbox input "true"
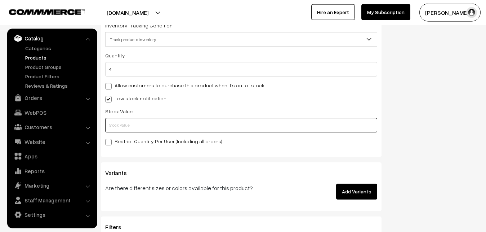
click at [124, 125] on input "text" at bounding box center [241, 125] width 272 height 14
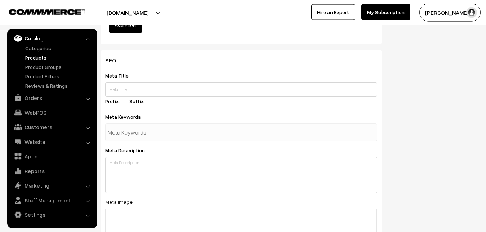
scroll to position [1073, 0]
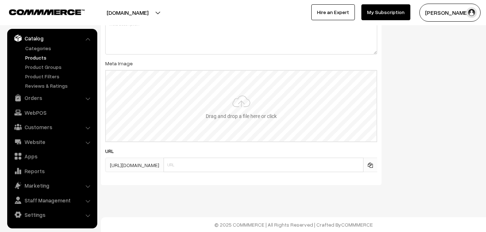
type input "2"
click at [243, 102] on input "file" at bounding box center [241, 106] width 271 height 71
type input "C:\fakepath\kanchipuram-saree-va12977-oct.jpeg"
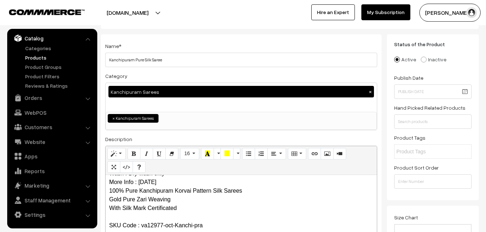
scroll to position [0, 0]
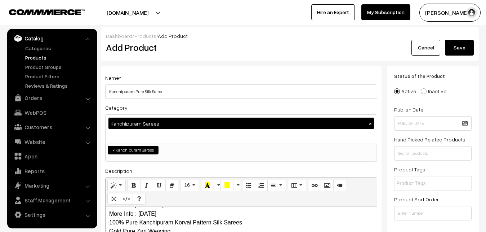
click at [466, 40] on button "Save" at bounding box center [459, 48] width 29 height 16
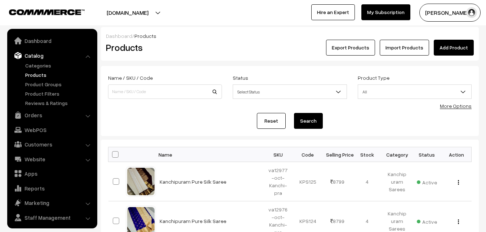
scroll to position [17, 0]
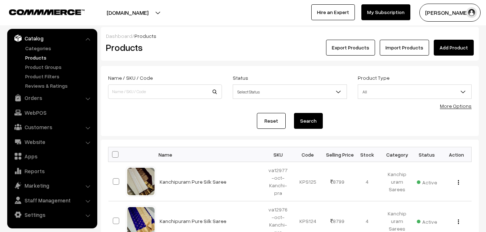
click at [174, 44] on h2 "Products" at bounding box center [163, 47] width 115 height 11
click at [444, 47] on link "Add Product" at bounding box center [454, 48] width 40 height 16
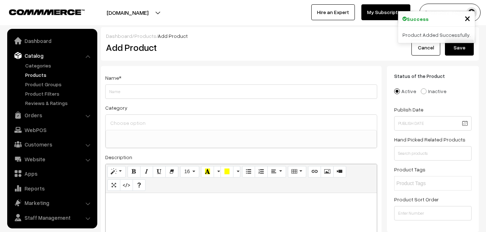
select select
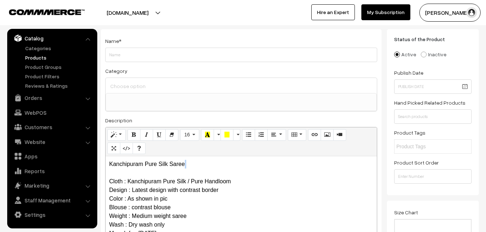
drag, startPoint x: 208, startPoint y: 167, endPoint x: 84, endPoint y: 173, distance: 124.4
click at [106, 173] on div "Kanchipuram Pure Silk Saree Cloth : Kanchipuram Pure Silk / Pure Handloom Desig…" at bounding box center [241, 201] width 271 height 90
drag, startPoint x: 189, startPoint y: 162, endPoint x: 75, endPoint y: 163, distance: 113.5
click at [106, 163] on div "Kanchipuram Pure Silk Saree Cloth : Kanchipuram Pure Silk / Pure Handloom Desig…" at bounding box center [241, 201] width 271 height 90
copy p "Kanchipuram Pure Silk Saree"
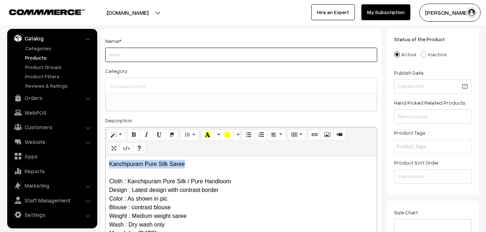
click at [139, 60] on input "Weight" at bounding box center [241, 55] width 272 height 14
paste input "Kanchipuram Pure Silk Saree"
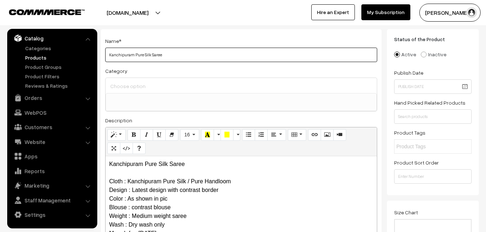
type input "Kanchipuram Pure Silk Saree"
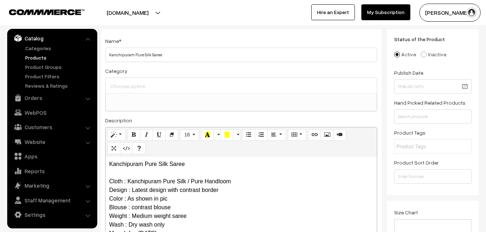
click at [137, 84] on input at bounding box center [241, 86] width 266 height 10
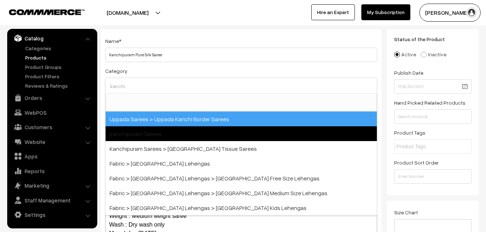
type input "kanchi"
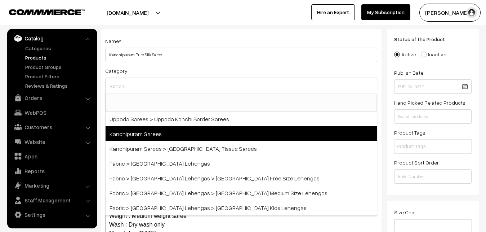
click at [159, 130] on span "Kanchipuram Sarees" at bounding box center [241, 133] width 271 height 15
select select "3"
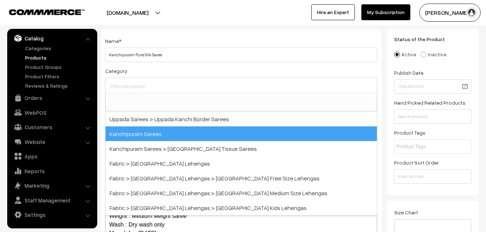
scroll to position [151, 0]
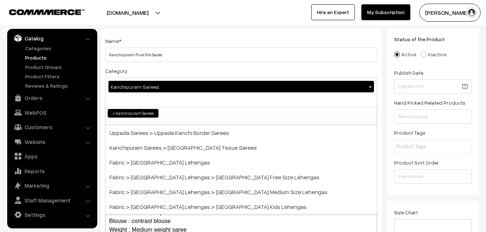
click at [159, 68] on div "Category Kanchipuram Sarees × Uppada Sarees Uppada Sarees > Uppada Plain Sarees…" at bounding box center [241, 95] width 272 height 59
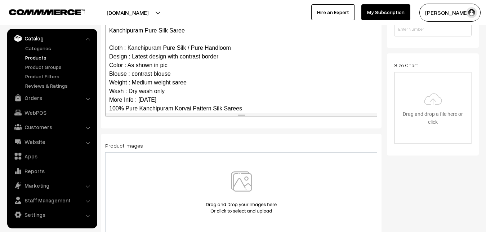
scroll to position [70, 0]
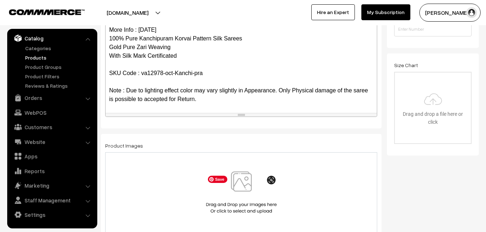
click at [244, 189] on img at bounding box center [241, 192] width 74 height 42
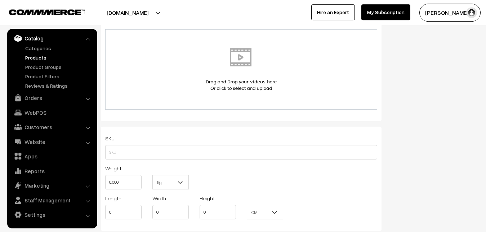
scroll to position [404, 0]
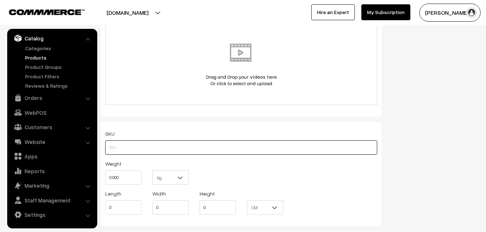
click at [128, 145] on input "text" at bounding box center [241, 147] width 272 height 14
paste input "va12978-oct-Kanchi-pra"
type input "va12978-oct-Kanchi-pra"
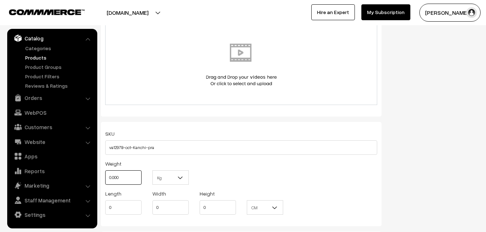
drag, startPoint x: 124, startPoint y: 183, endPoint x: 106, endPoint y: 180, distance: 18.7
click at [106, 180] on input "0.000" at bounding box center [123, 177] width 36 height 14
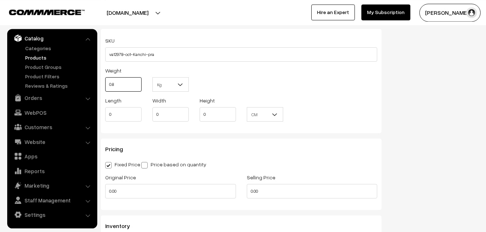
scroll to position [551, 0]
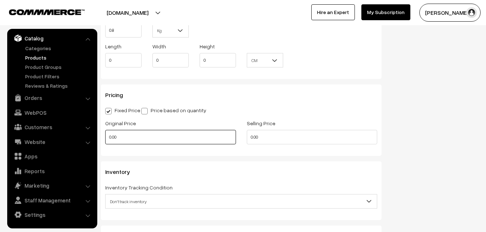
type input "0.80"
drag, startPoint x: 126, startPoint y: 133, endPoint x: 94, endPoint y: 133, distance: 32.1
click at [105, 133] on input "0.00" at bounding box center [170, 137] width 131 height 14
type input "7300"
click at [267, 139] on input "8" at bounding box center [312, 137] width 131 height 14
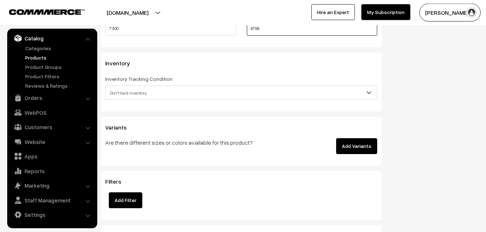
scroll to position [662, 0]
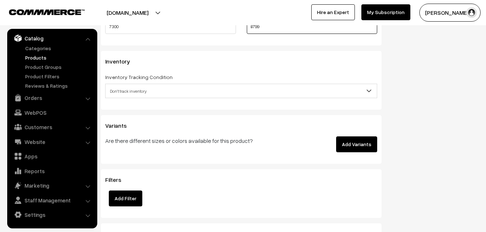
type input "8799"
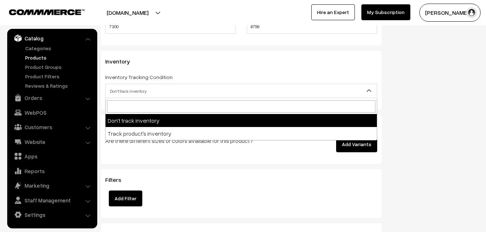
click at [109, 90] on span "Don't track inventory" at bounding box center [241, 91] width 271 height 13
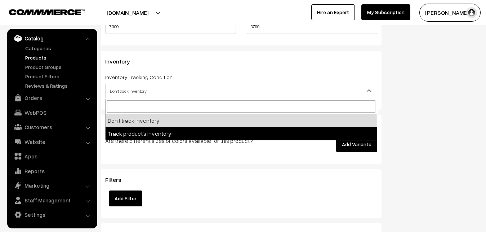
select select "2"
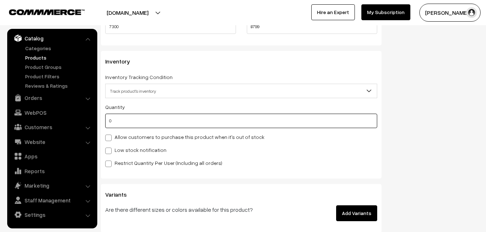
click at [124, 119] on input "0" at bounding box center [241, 121] width 272 height 14
type input "4"
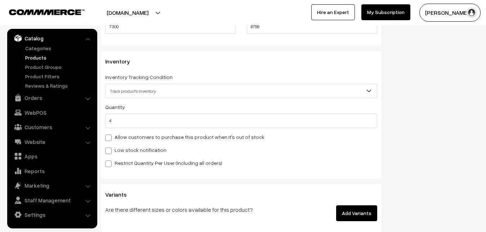
click at [124, 147] on label "Low stock notification" at bounding box center [135, 150] width 61 height 8
click at [110, 147] on input "Low stock notification" at bounding box center [107, 149] width 5 height 5
checkbox input "true"
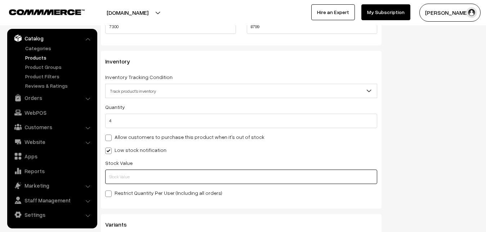
click at [128, 176] on input "text" at bounding box center [241, 176] width 272 height 14
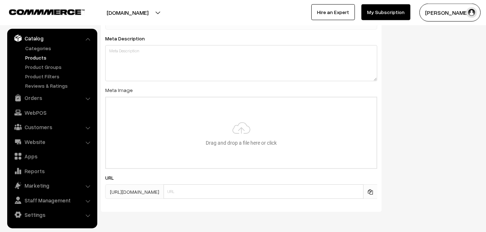
scroll to position [1073, 0]
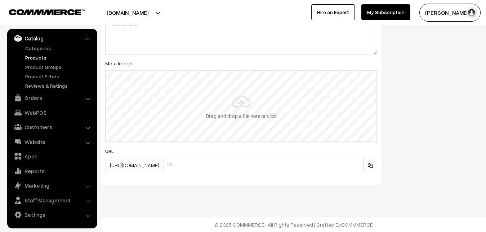
type input "2"
click at [232, 101] on input "file" at bounding box center [241, 106] width 271 height 71
type input "C:\fakepath\kanchipuram-saree-va12978-oct.jpeg"
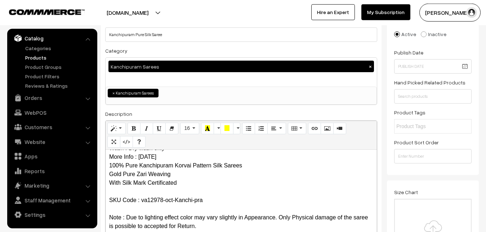
scroll to position [0, 0]
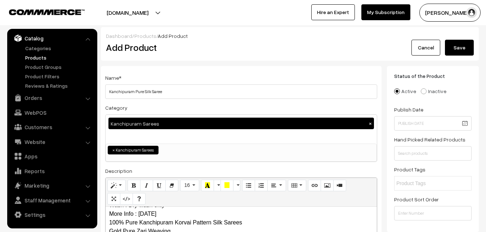
click at [460, 45] on button "Save" at bounding box center [459, 48] width 29 height 16
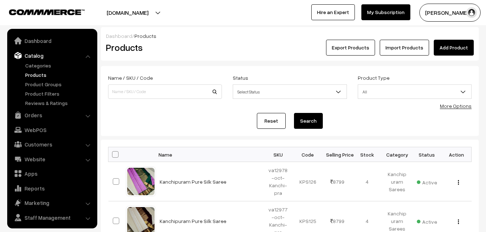
scroll to position [17, 0]
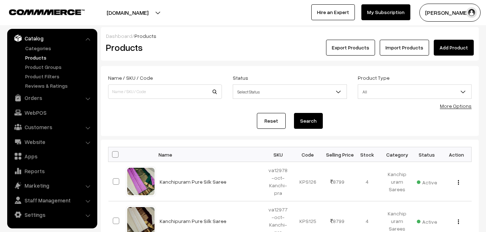
click at [178, 44] on h2 "Products" at bounding box center [163, 47] width 115 height 11
click at [453, 50] on link "Add Product" at bounding box center [454, 48] width 40 height 16
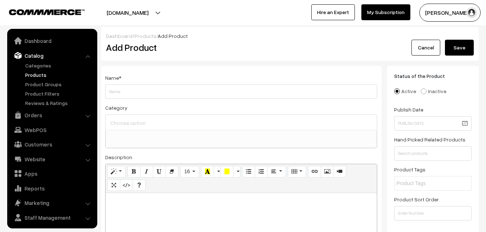
select select
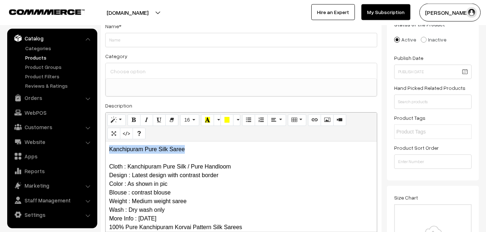
drag, startPoint x: 194, startPoint y: 146, endPoint x: 89, endPoint y: 142, distance: 105.0
click at [106, 142] on div "Kanchipuram Pure Silk Saree Cloth : Kanchipuram Pure Silk / Pure Handloom Desig…" at bounding box center [241, 186] width 271 height 90
copy p "Kanchipuram Pure Silk Saree"
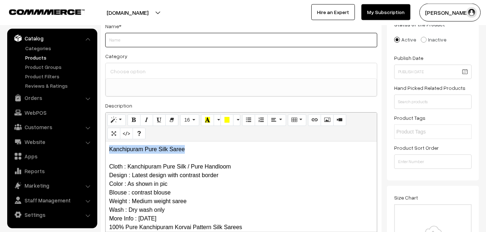
click at [125, 45] on input "Weight" at bounding box center [241, 40] width 272 height 14
paste input "Kanchipuram Pure Silk Saree"
type input "Kanchipuram Pure Silk Saree"
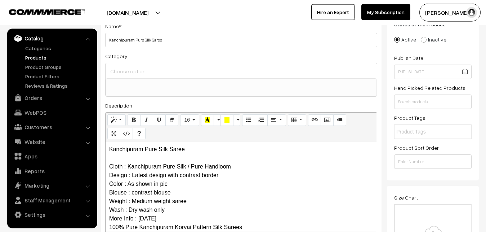
click at [131, 67] on input at bounding box center [241, 71] width 266 height 10
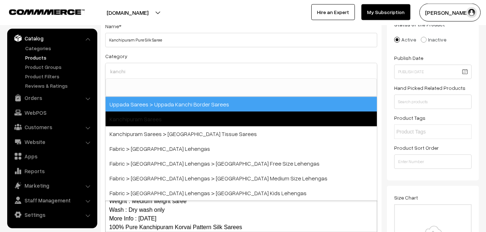
type input "kanchi"
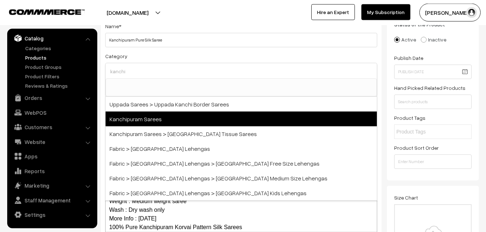
click at [135, 112] on span "Kanchipuram Sarees" at bounding box center [241, 118] width 271 height 15
select select "3"
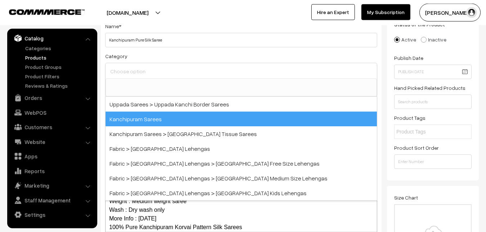
scroll to position [151, 0]
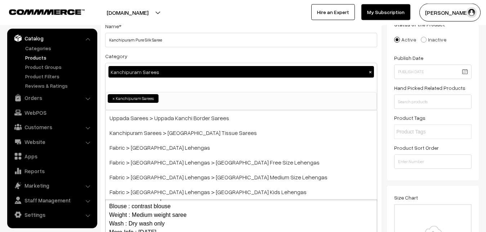
click at [148, 52] on div "Category Kanchipuram Sarees × Uppada Sarees Uppada Sarees > Uppada Plain Sarees…" at bounding box center [241, 81] width 272 height 59
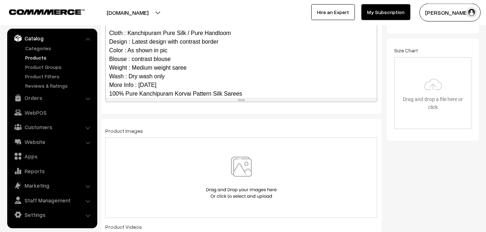
scroll to position [70, 0]
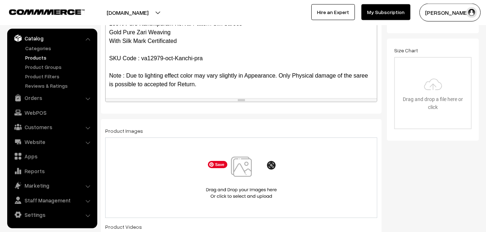
click at [250, 176] on img at bounding box center [241, 177] width 74 height 42
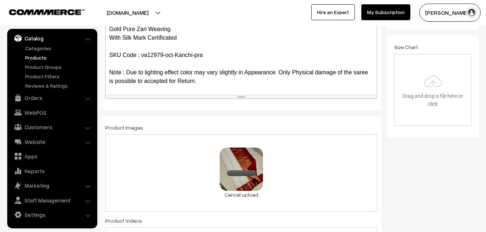
scroll to position [456, 0]
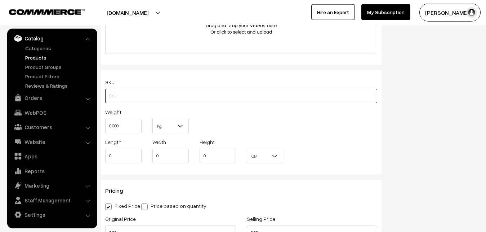
click at [123, 95] on input "text" at bounding box center [241, 96] width 272 height 14
paste input "va12979-oct-Kanchi-pra"
type input "va12979-oct-Kanchi-pra"
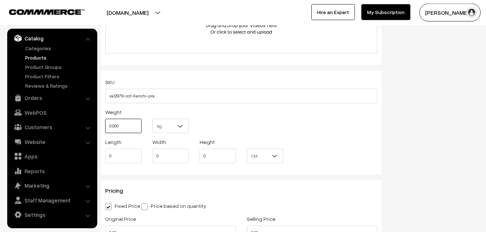
drag, startPoint x: 121, startPoint y: 128, endPoint x: 100, endPoint y: 126, distance: 21.0
click at [105, 127] on input "0.000" at bounding box center [123, 126] width 36 height 14
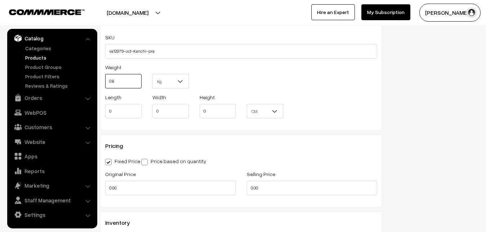
scroll to position [603, 0]
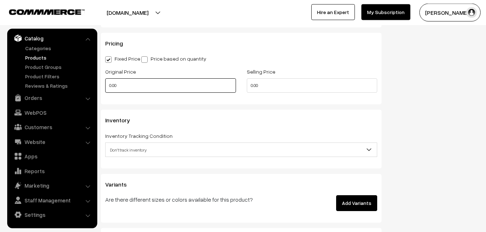
type input "0.80"
drag, startPoint x: 132, startPoint y: 87, endPoint x: 97, endPoint y: 85, distance: 34.6
click at [105, 85] on input "0.00" at bounding box center [170, 85] width 131 height 14
type input "7300"
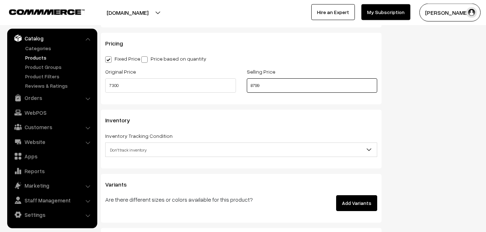
scroll to position [676, 0]
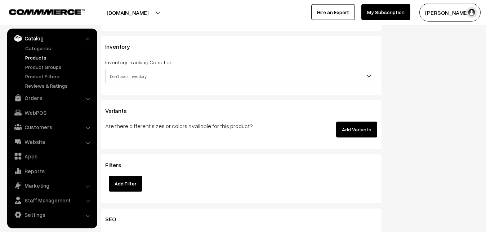
type input "8799"
click at [126, 68] on div "Inventory Tracking Condition Don't track inventory Track product's inventory Do…" at bounding box center [241, 71] width 272 height 26
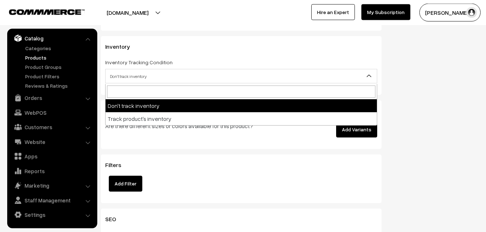
click at [126, 74] on span "Don't track inventory" at bounding box center [241, 76] width 271 height 13
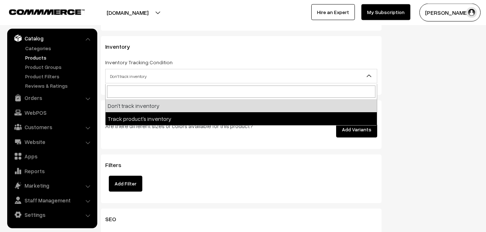
select select "2"
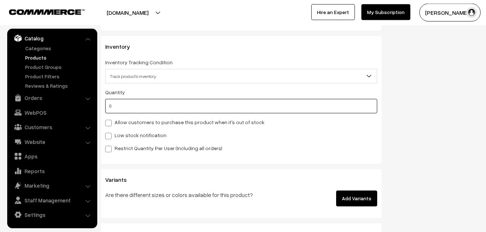
click at [125, 109] on input "0" at bounding box center [241, 106] width 272 height 14
type input "4"
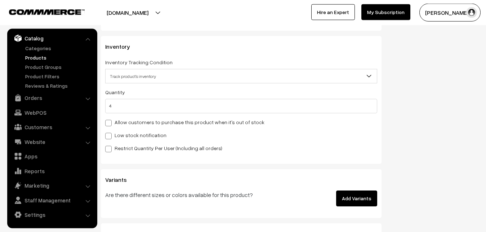
click at [127, 133] on label "Low stock notification" at bounding box center [135, 135] width 61 height 8
click at [110, 133] on input "Low stock notification" at bounding box center [107, 134] width 5 height 5
checkbox input "true"
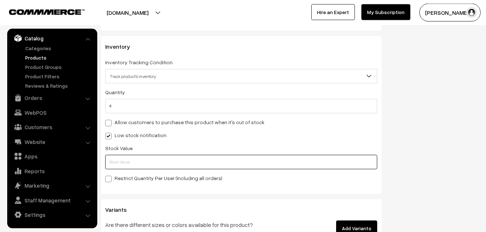
click at [120, 160] on input "text" at bounding box center [241, 162] width 272 height 14
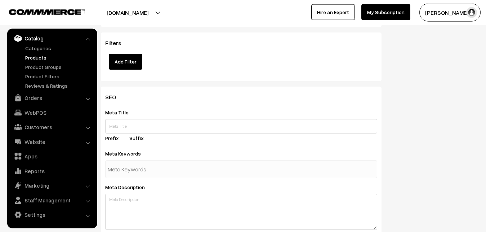
scroll to position [1073, 0]
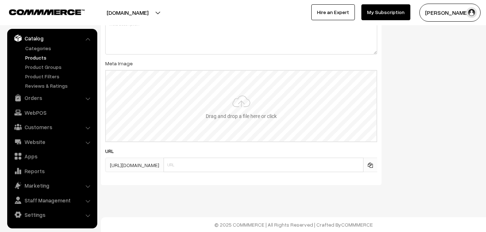
type input "2"
click at [237, 115] on input "file" at bounding box center [241, 106] width 271 height 71
type input "C:\fakepath\kanchipuram-saree-va12979-oct.jpeg"
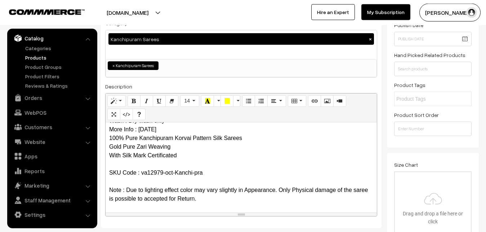
scroll to position [0, 0]
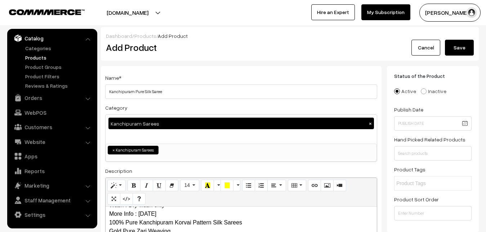
click at [447, 44] on button "Save" at bounding box center [459, 48] width 29 height 16
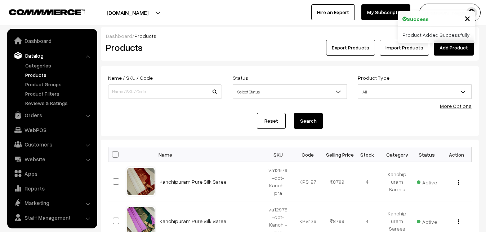
scroll to position [17, 0]
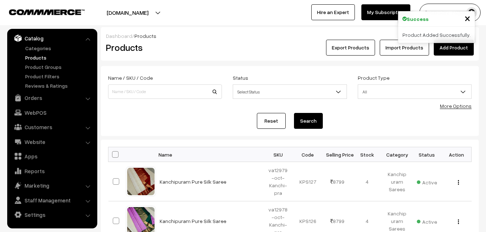
click at [170, 53] on h2 "Products" at bounding box center [163, 47] width 115 height 11
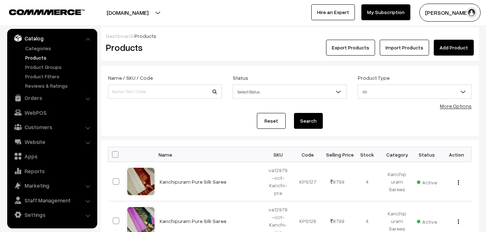
click at [445, 50] on link "Add Product" at bounding box center [454, 48] width 40 height 16
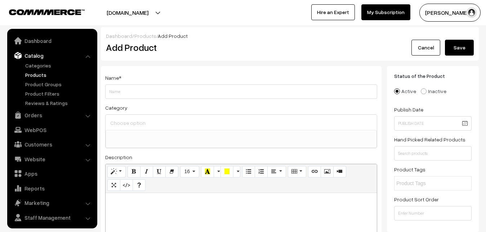
select select
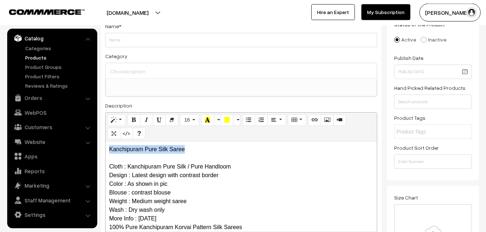
drag, startPoint x: 198, startPoint y: 148, endPoint x: 107, endPoint y: 148, distance: 91.5
click at [107, 148] on div "Kanchipuram Pure Silk Saree Cloth : Kanchipuram Pure Silk / Pure Handloom Desig…" at bounding box center [241, 186] width 271 height 90
copy p "Kanchipuram Pure Silk Saree"
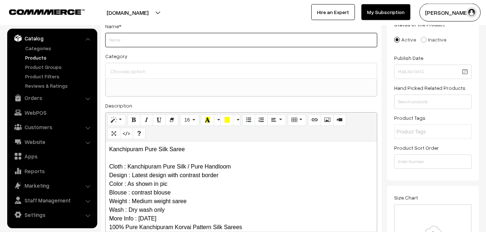
paste input "Kanchipuram Pure Silk Saree"
type input "Kanchipuram Pure Silk Saree"
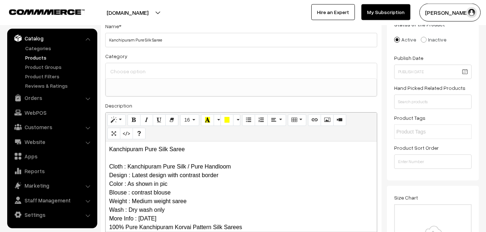
click at [123, 73] on input at bounding box center [241, 71] width 266 height 10
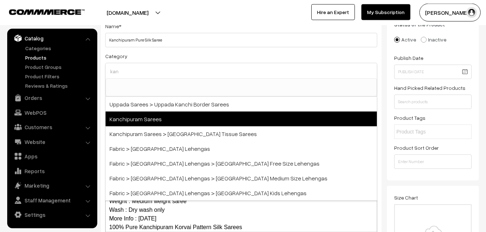
type input "kan"
click at [149, 117] on span "Kanchipuram Sarees" at bounding box center [241, 118] width 271 height 15
select select "3"
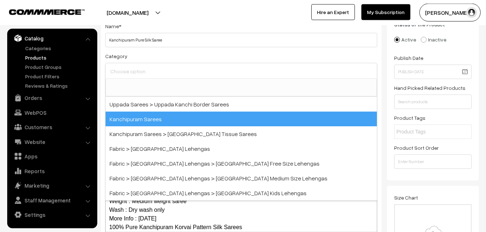
scroll to position [151, 0]
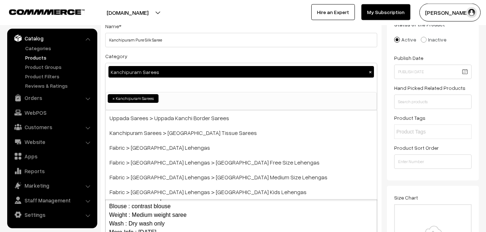
click at [144, 61] on div "Category Kanchipuram Sarees × Uppada Sarees Uppada Sarees > Uppada Plain Sarees…" at bounding box center [241, 81] width 272 height 59
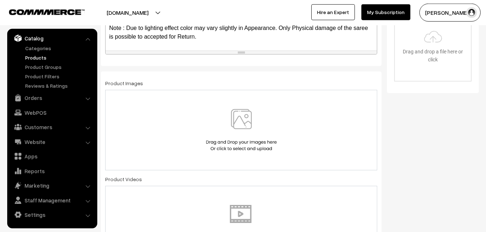
scroll to position [272, 0]
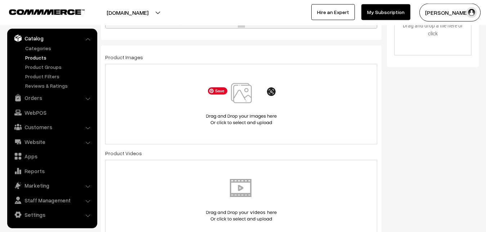
click at [244, 94] on img at bounding box center [241, 104] width 74 height 42
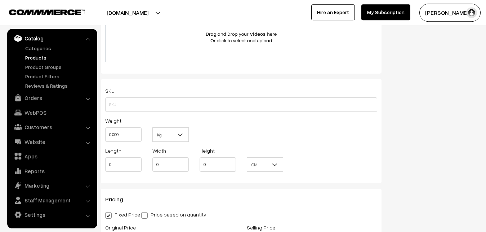
scroll to position [456, 0]
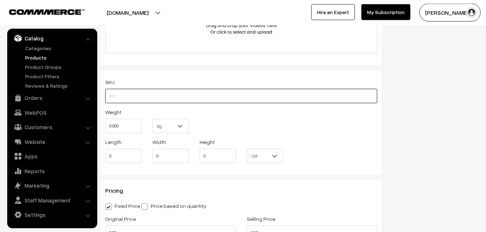
paste input "va12980-oct-Kanchi-pra"
type input "va12980-oct-Kanchi-pra"
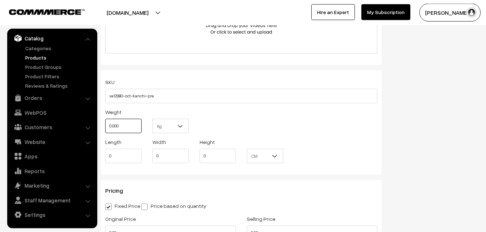
drag, startPoint x: 125, startPoint y: 126, endPoint x: 93, endPoint y: 126, distance: 31.7
click at [105, 126] on input "0.000" at bounding box center [123, 126] width 36 height 14
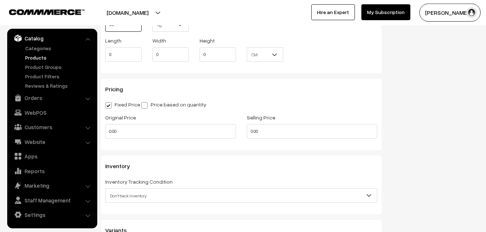
scroll to position [640, 0]
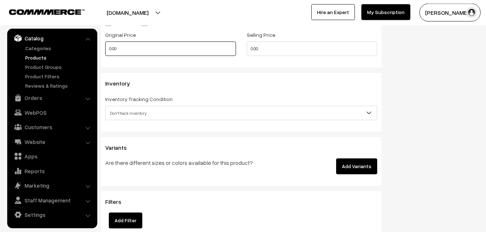
type input "0.80"
drag, startPoint x: 117, startPoint y: 50, endPoint x: 92, endPoint y: 50, distance: 25.2
click at [105, 50] on input "0.00" at bounding box center [170, 48] width 131 height 14
type input "7300"
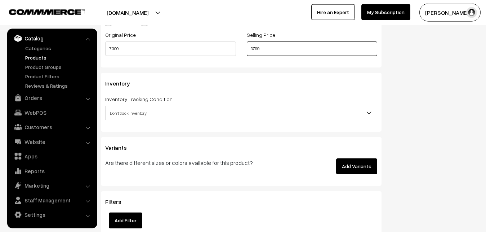
type input "8799"
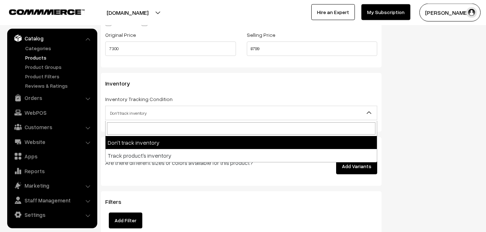
click at [129, 111] on span "Don't track inventory" at bounding box center [241, 113] width 271 height 13
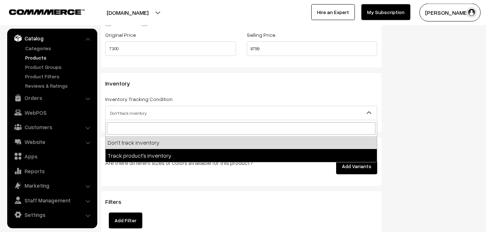
select select "2"
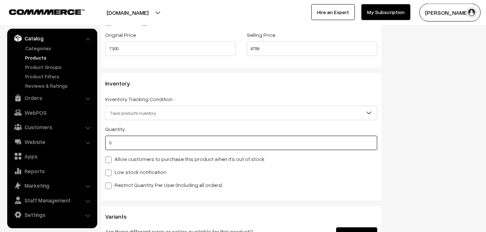
click at [124, 150] on input "0" at bounding box center [241, 142] width 272 height 14
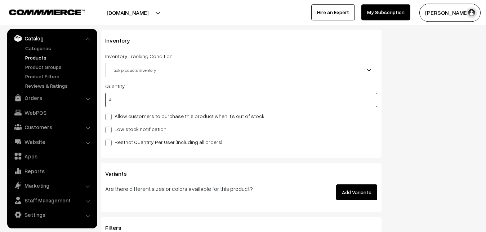
scroll to position [713, 0]
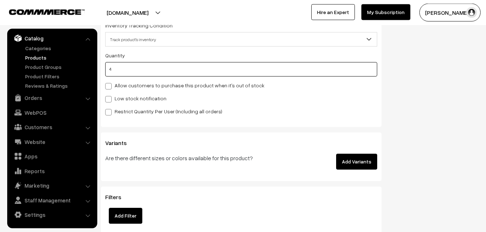
type input "4"
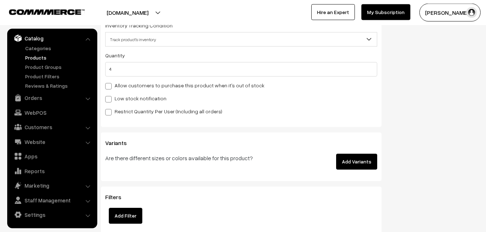
click at [115, 99] on label "Low stock notification" at bounding box center [135, 98] width 61 height 8
click at [110, 99] on input "Low stock notification" at bounding box center [107, 97] width 5 height 5
checkbox input "true"
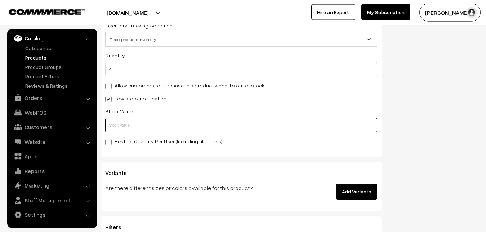
click at [117, 128] on input "text" at bounding box center [241, 125] width 272 height 14
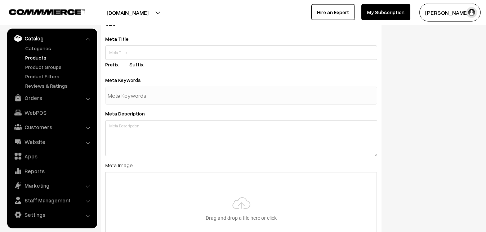
scroll to position [1073, 0]
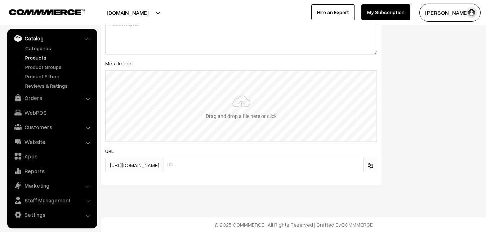
type input "2"
click at [243, 104] on input "file" at bounding box center [241, 106] width 271 height 71
type input "C:\fakepath\kanchipuram-saree-va12980-oct.jpeg"
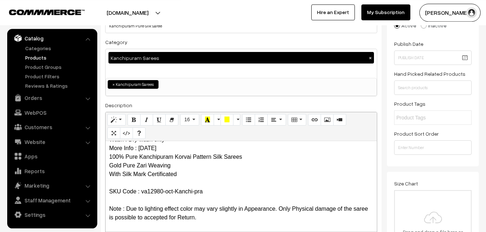
scroll to position [0, 0]
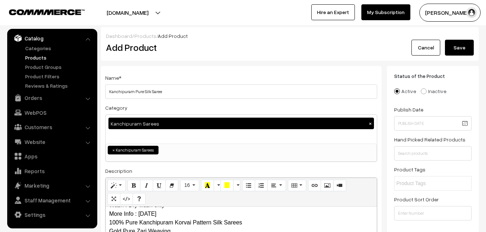
click at [460, 49] on button "Save" at bounding box center [459, 48] width 29 height 16
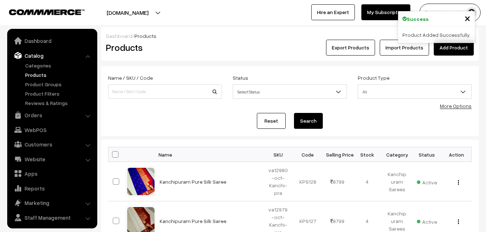
scroll to position [17, 0]
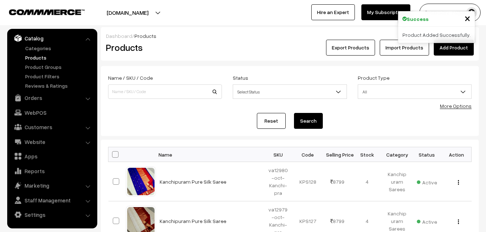
click at [160, 45] on h2 "Products" at bounding box center [163, 47] width 115 height 11
click at [464, 46] on link "Add Product" at bounding box center [454, 48] width 40 height 16
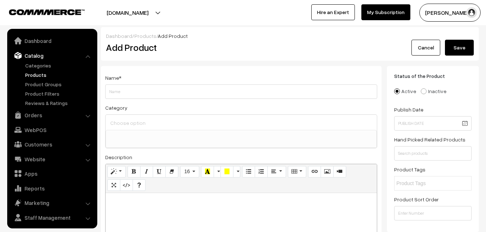
select select
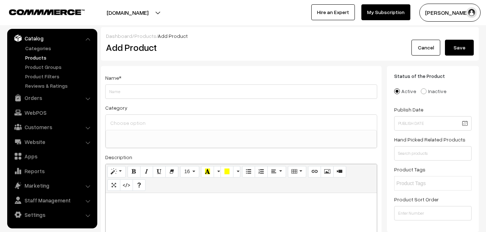
paste div
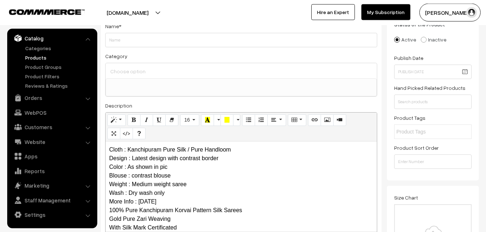
scroll to position [0, 0]
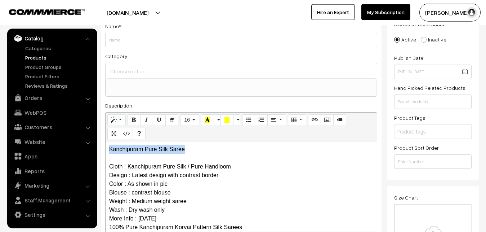
drag, startPoint x: 194, startPoint y: 149, endPoint x: 96, endPoint y: 144, distance: 98.5
click at [106, 144] on div "Kanchipuram Pure Silk Saree Cloth : Kanchipuram Pure Silk / Pure Handloom Desig…" at bounding box center [241, 186] width 271 height 90
copy p "Kanchipuram Pure Silk Saree"
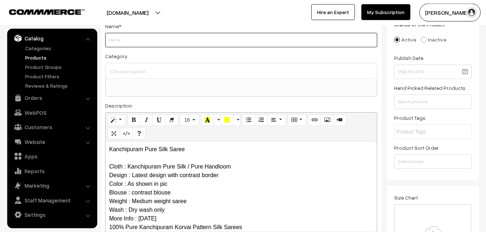
paste input "Kanchipuram Pure Silk Saree"
type input "Kanchipuram Pure Silk Saree"
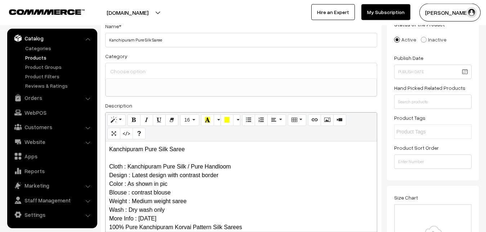
click at [142, 74] on input at bounding box center [241, 71] width 266 height 10
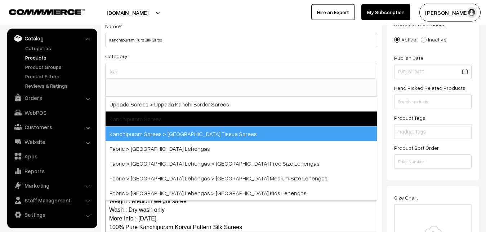
type input "kan"
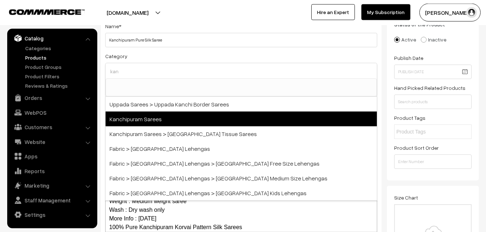
click at [145, 119] on span "Kanchipuram Sarees" at bounding box center [241, 118] width 271 height 15
select select "3"
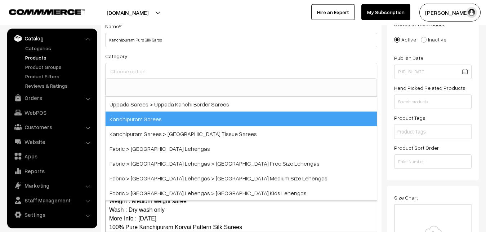
scroll to position [151, 0]
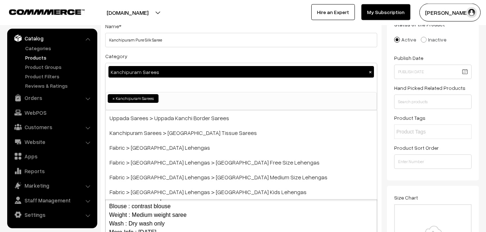
click at [148, 53] on div "Category Kanchipuram Sarees × Uppada Sarees Uppada Sarees > Uppada Plain Sarees…" at bounding box center [241, 81] width 272 height 59
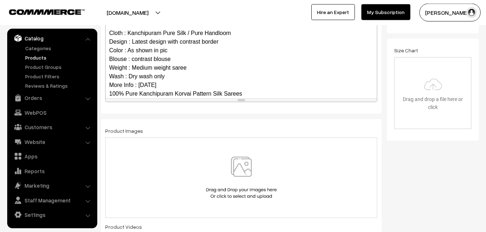
scroll to position [70, 0]
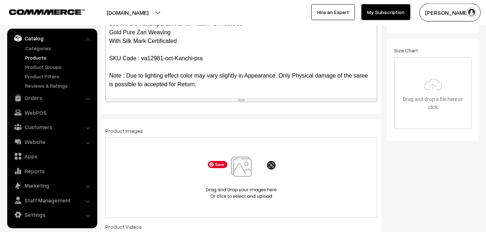
click at [235, 170] on img at bounding box center [241, 177] width 74 height 42
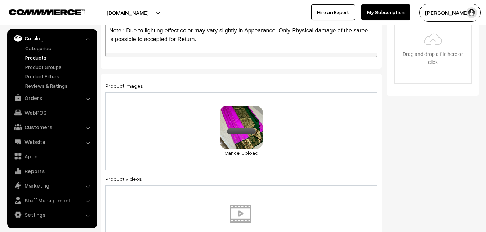
scroll to position [456, 0]
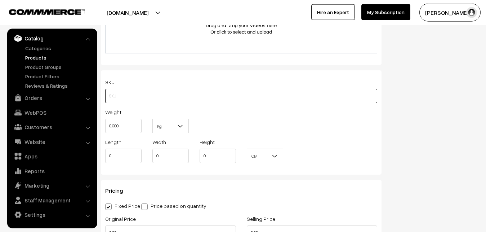
click at [112, 92] on input "text" at bounding box center [241, 96] width 272 height 14
paste input "va12981-oct-Kanchi-pra"
type input "va12981-oct-Kanchi-pra"
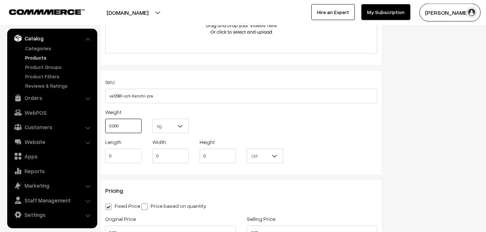
drag, startPoint x: 127, startPoint y: 125, endPoint x: 99, endPoint y: 126, distance: 27.8
click at [105, 126] on input "0.000" at bounding box center [123, 126] width 36 height 14
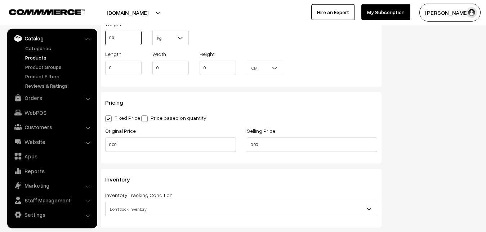
scroll to position [566, 0]
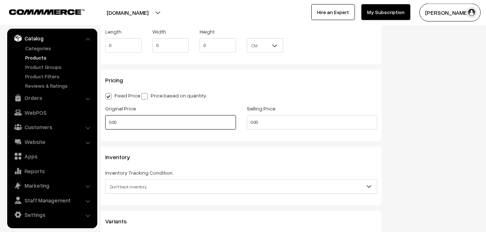
type input "0.80"
drag, startPoint x: 132, startPoint y: 120, endPoint x: 93, endPoint y: 120, distance: 38.6
click at [105, 120] on input "0.00" at bounding box center [170, 122] width 131 height 14
type input "7300"
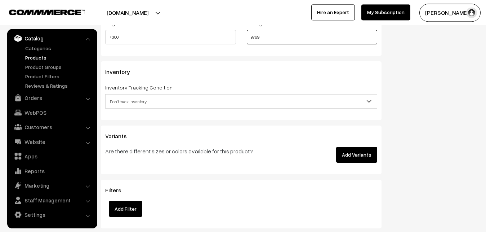
scroll to position [676, 0]
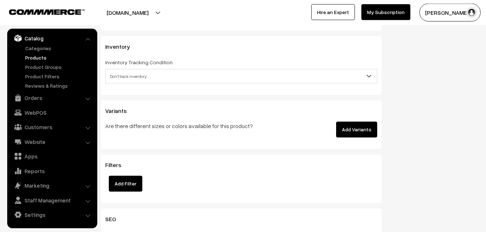
type input "8799"
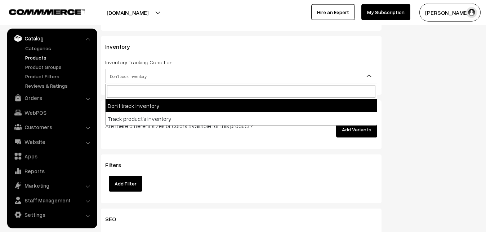
click at [126, 82] on span "Don't track inventory" at bounding box center [241, 76] width 271 height 13
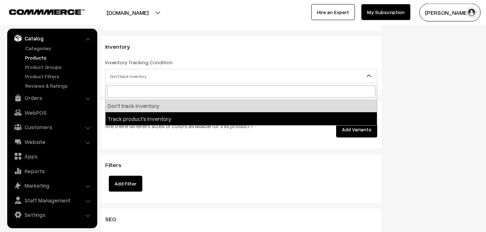
select select "2"
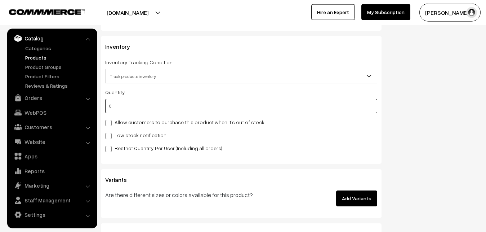
click at [124, 104] on input "0" at bounding box center [241, 106] width 272 height 14
type input "4"
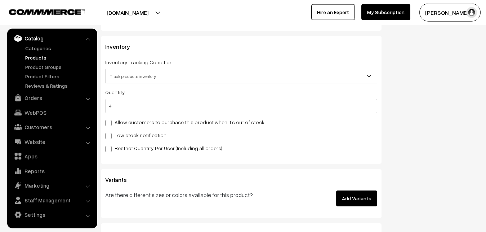
click at [124, 139] on label "Low stock notification" at bounding box center [135, 135] width 61 height 8
click at [110, 137] on input "Low stock notification" at bounding box center [107, 134] width 5 height 5
checkbox input "true"
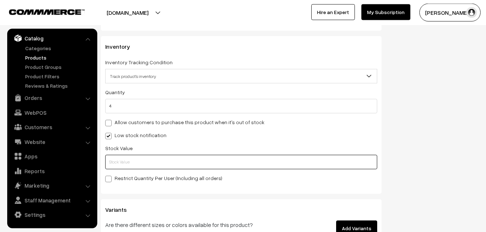
click at [127, 163] on input "text" at bounding box center [241, 162] width 272 height 14
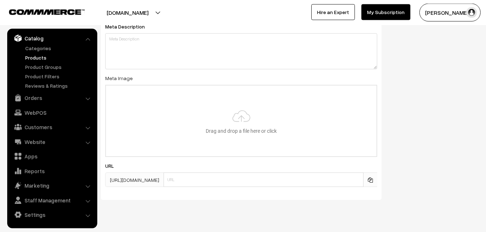
scroll to position [1073, 0]
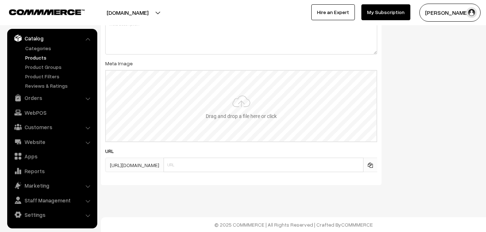
type input "2"
click at [228, 100] on input "file" at bounding box center [241, 106] width 271 height 71
type input "C:\fakepath\kanchipuram-saree-va12981-oct.jpeg"
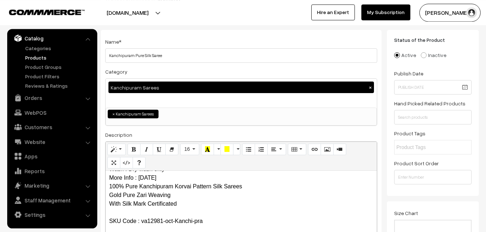
scroll to position [0, 0]
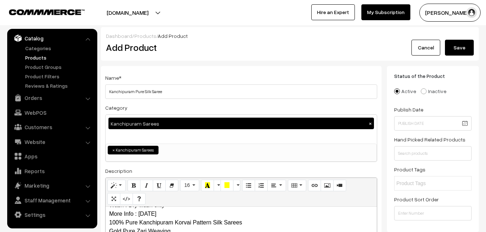
click at [458, 45] on button "Save" at bounding box center [459, 48] width 29 height 16
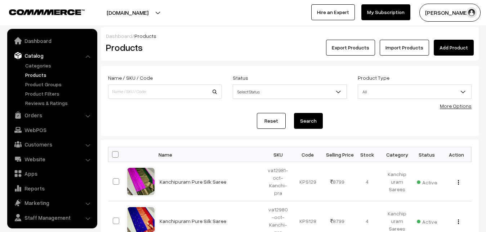
scroll to position [17, 0]
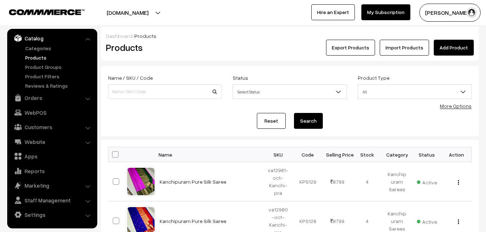
click at [205, 52] on h2 "Products" at bounding box center [163, 47] width 115 height 11
click at [454, 45] on link "Add Product" at bounding box center [454, 48] width 40 height 16
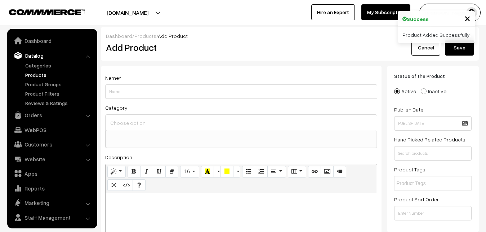
select select
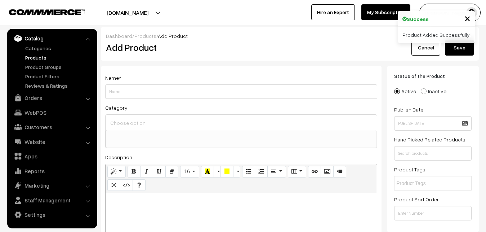
paste div
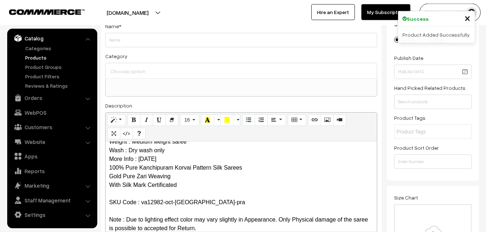
scroll to position [0, 0]
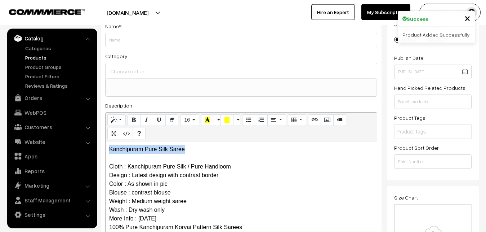
drag, startPoint x: 201, startPoint y: 147, endPoint x: 103, endPoint y: 143, distance: 98.1
click at [106, 143] on div "Kanchipuram Pure Silk Saree Cloth : Kanchipuram Pure Silk / Pure Handloom Desig…" at bounding box center [241, 186] width 271 height 90
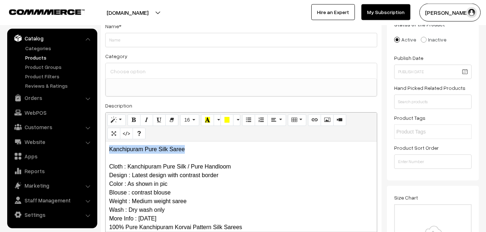
copy p "Kanchipuram Pure Silk Saree"
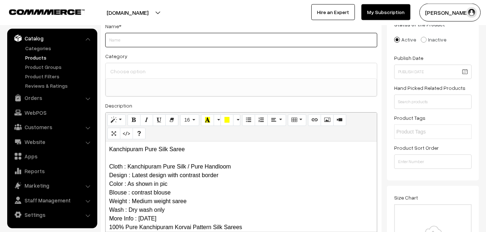
paste input "Kanchipuram Pure Silk Saree"
type input "Kanchipuram Pure Silk Saree"
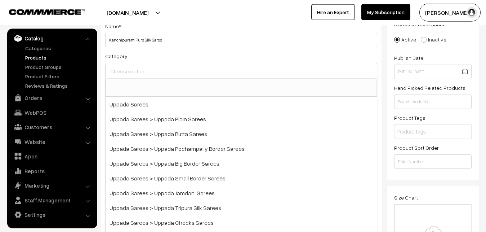
click at [148, 73] on input at bounding box center [241, 71] width 266 height 10
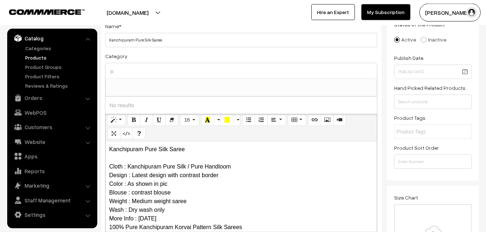
type input "j"
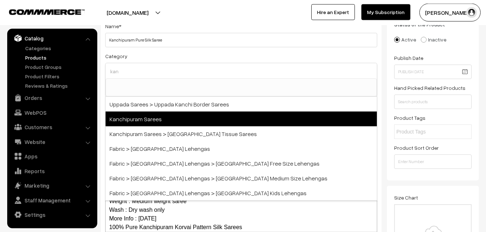
type input "kan"
click at [158, 120] on span "Kanchipuram Sarees" at bounding box center [241, 118] width 271 height 15
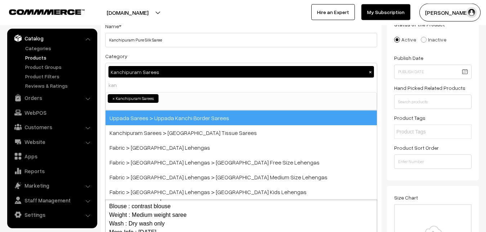
select select "3"
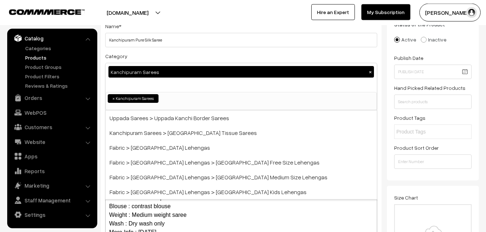
click at [164, 50] on div "Name * [GEOGRAPHIC_DATA] Pure Silk Saree Category Kanchipuram Sarees × Uppada S…" at bounding box center [241, 137] width 281 height 246
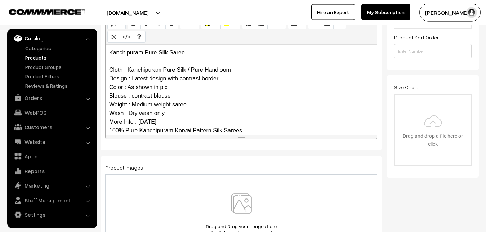
scroll to position [70, 0]
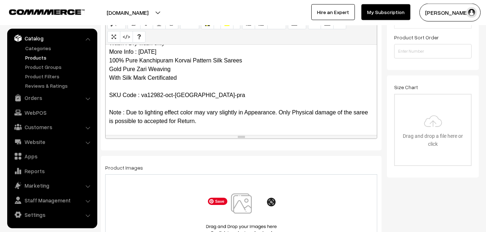
click at [237, 197] on img at bounding box center [241, 214] width 74 height 42
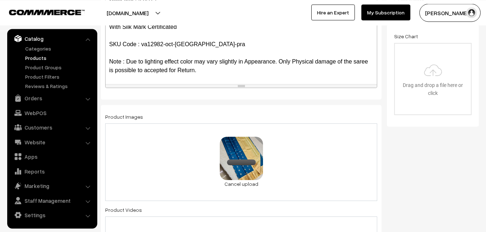
scroll to position [382, 0]
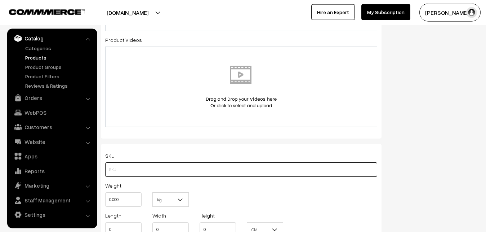
paste input "va12982-oct-Kanchi-pra"
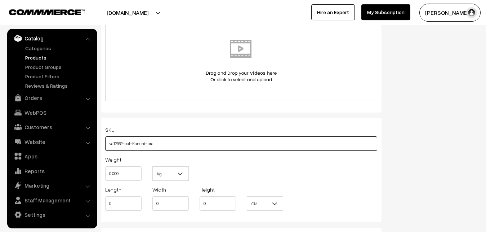
scroll to position [493, 0]
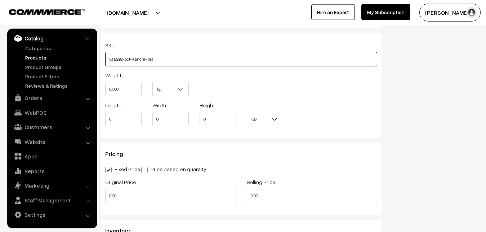
type input "va12982-oct-Kanchi-pra"
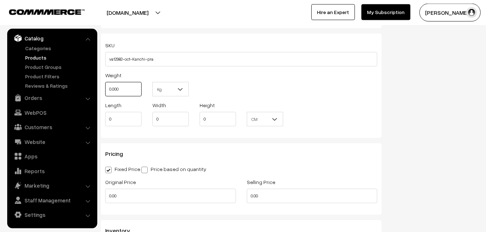
drag, startPoint x: 121, startPoint y: 89, endPoint x: 108, endPoint y: 89, distance: 13.3
click at [108, 89] on input "0.000" at bounding box center [123, 89] width 36 height 14
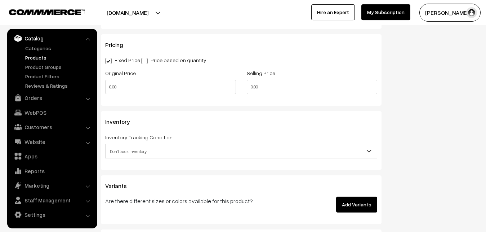
scroll to position [603, 0]
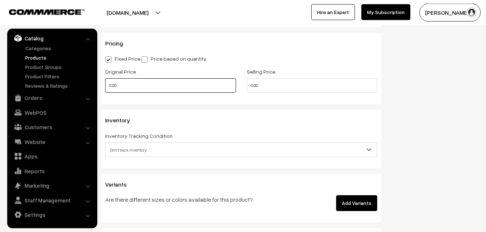
type input "0.80"
drag, startPoint x: 128, startPoint y: 81, endPoint x: 103, endPoint y: 81, distance: 24.5
click at [105, 81] on input "0.00" at bounding box center [170, 85] width 131 height 14
type input "7300"
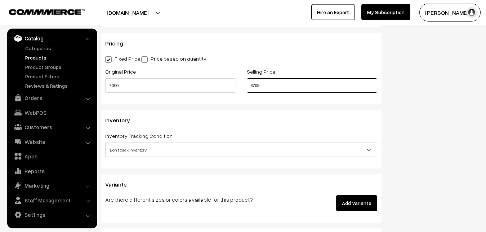
scroll to position [640, 0]
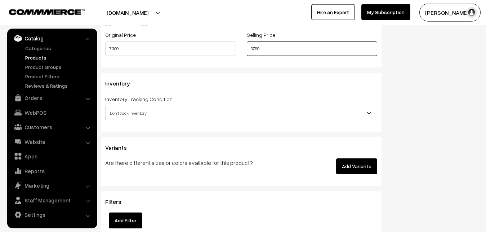
type input "8799"
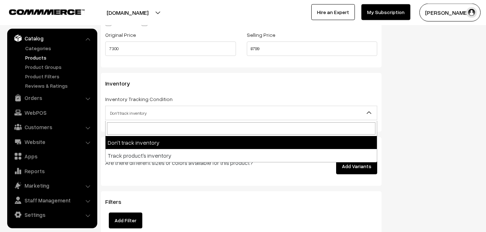
click at [138, 108] on span "Don't track inventory" at bounding box center [241, 113] width 271 height 13
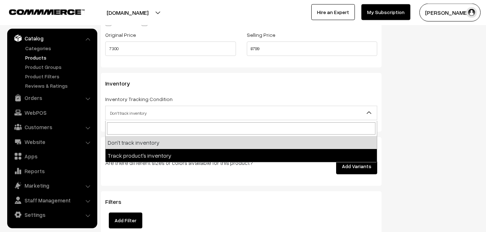
select select "2"
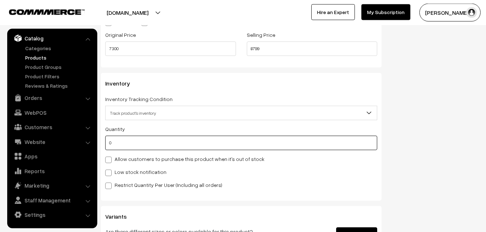
click at [134, 141] on input "0" at bounding box center [241, 142] width 272 height 14
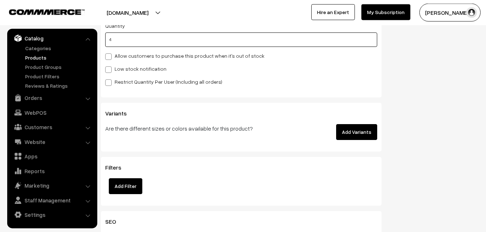
scroll to position [750, 0]
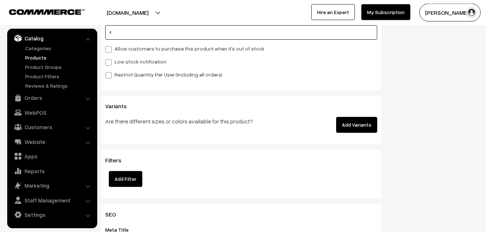
type input "4"
click at [113, 61] on label "Low stock notification" at bounding box center [135, 62] width 61 height 8
click at [110, 61] on input "Low stock notification" at bounding box center [107, 61] width 5 height 5
checkbox input "true"
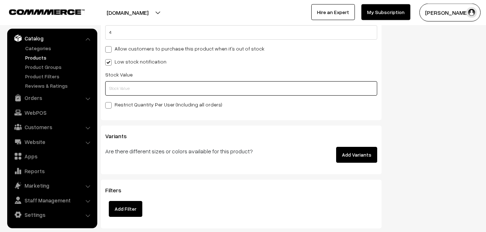
click at [115, 86] on input "text" at bounding box center [241, 88] width 272 height 14
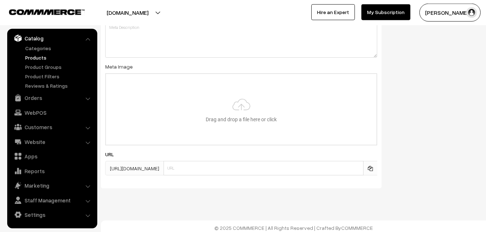
scroll to position [1073, 0]
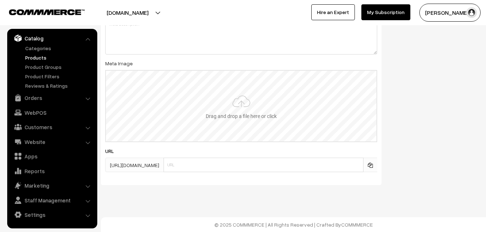
type input "2"
click at [253, 113] on input "file" at bounding box center [241, 106] width 271 height 71
type input "C:\fakepath\kanchipuram-saree-va12982-oct.jpeg"
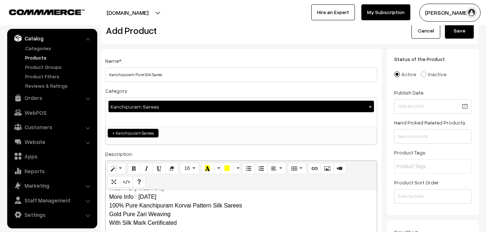
scroll to position [0, 0]
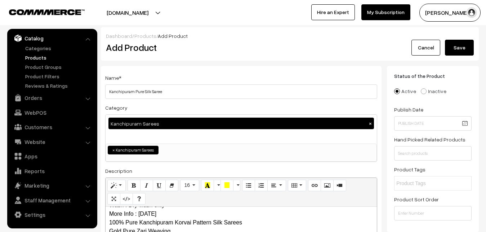
click at [463, 45] on button "Save" at bounding box center [459, 48] width 29 height 16
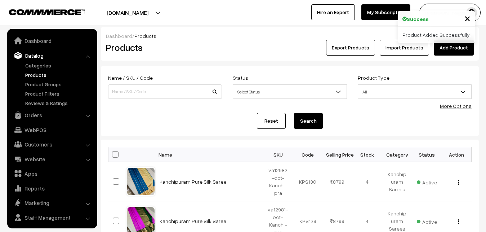
scroll to position [17, 0]
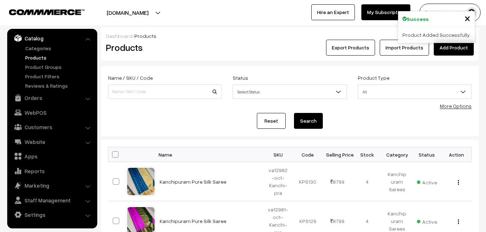
click at [176, 54] on div "Products" at bounding box center [164, 48] width 126 height 16
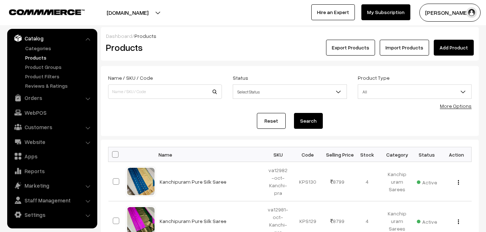
click at [462, 48] on link "Add Product" at bounding box center [454, 48] width 40 height 16
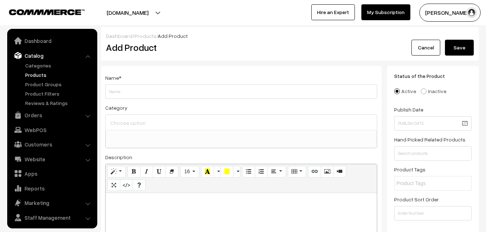
select select
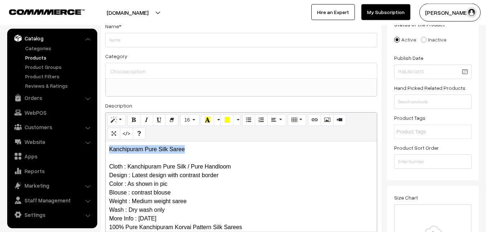
drag, startPoint x: 191, startPoint y: 151, endPoint x: 102, endPoint y: 148, distance: 89.1
click at [106, 148] on div "Kanchipuram Pure Silk Saree Cloth : Kanchipuram Pure Silk / Pure Handloom Desig…" at bounding box center [241, 186] width 271 height 90
copy p "Kanchipuram Pure Silk Saree"
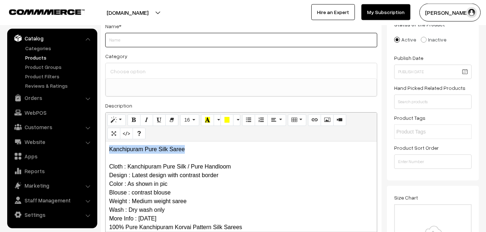
click at [138, 38] on input "Weight" at bounding box center [241, 40] width 272 height 14
paste input "Kanchipuram Pure Silk Saree"
type input "Kanchipuram Pure Silk Saree"
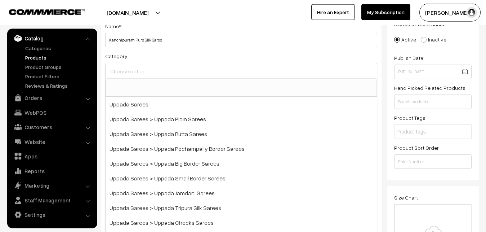
click at [142, 68] on input at bounding box center [241, 71] width 266 height 10
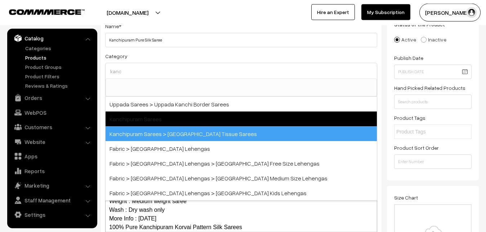
type input "kanc"
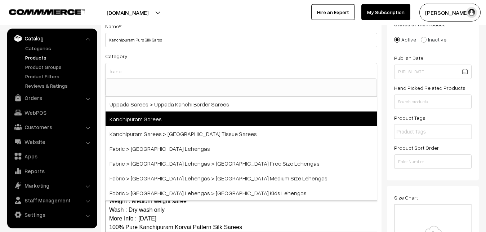
click at [155, 124] on span "Kanchipuram Sarees" at bounding box center [241, 118] width 271 height 15
select select "3"
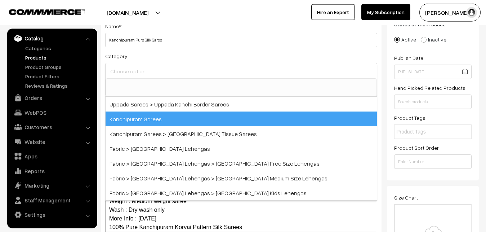
scroll to position [151, 0]
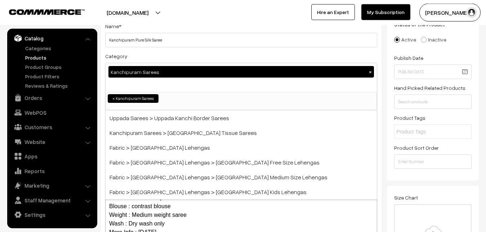
click at [177, 61] on div "Category Kanchipuram Sarees × Uppada Sarees Uppada Sarees > Uppada Plain Sarees…" at bounding box center [241, 81] width 272 height 59
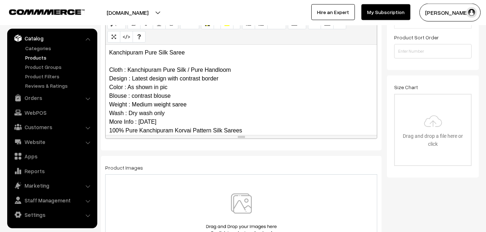
scroll to position [70, 0]
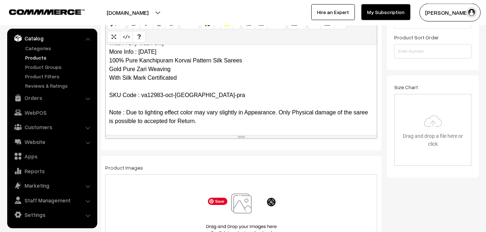
click at [243, 209] on img at bounding box center [241, 214] width 74 height 42
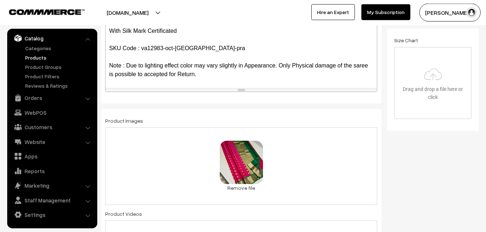
scroll to position [382, 0]
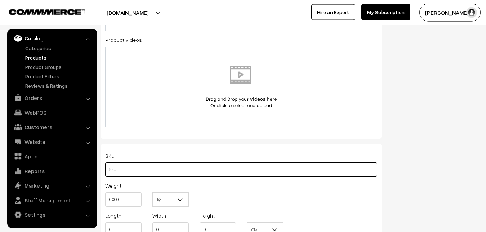
paste input "va12983-oct-Kanchi-pra"
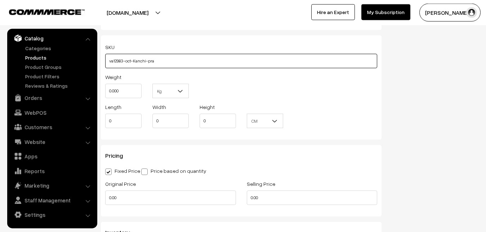
scroll to position [493, 0]
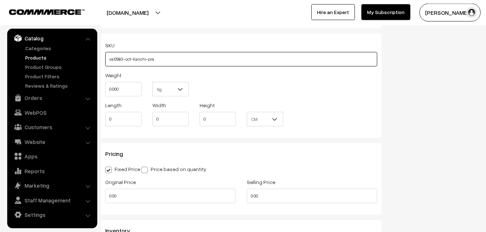
type input "va12983-oct-Kanchi-pra"
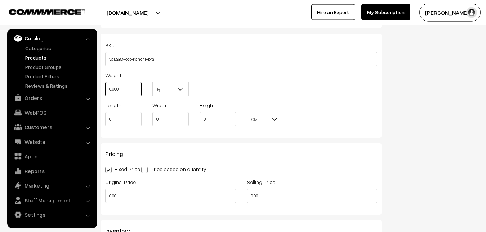
drag, startPoint x: 126, startPoint y: 93, endPoint x: 95, endPoint y: 94, distance: 30.3
click at [105, 94] on input "0.000" at bounding box center [123, 89] width 36 height 14
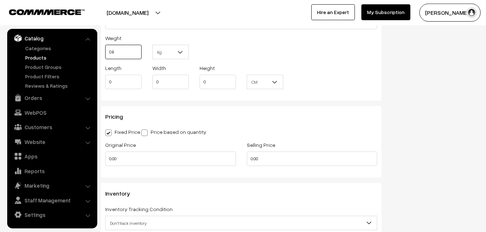
scroll to position [566, 0]
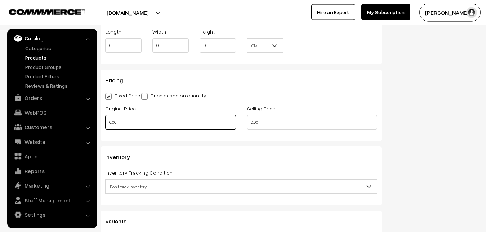
type input "0.80"
drag, startPoint x: 120, startPoint y: 126, endPoint x: 100, endPoint y: 124, distance: 20.7
click at [105, 124] on input "0.00" at bounding box center [170, 122] width 131 height 14
drag, startPoint x: 133, startPoint y: 121, endPoint x: 109, endPoint y: 122, distance: 24.2
click at [109, 122] on input "0" at bounding box center [170, 122] width 131 height 14
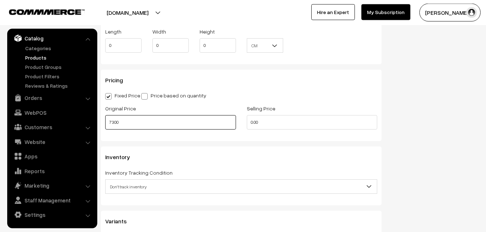
type input "7300"
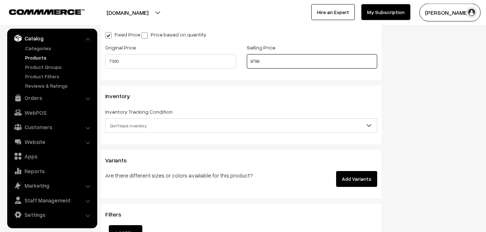
scroll to position [640, 0]
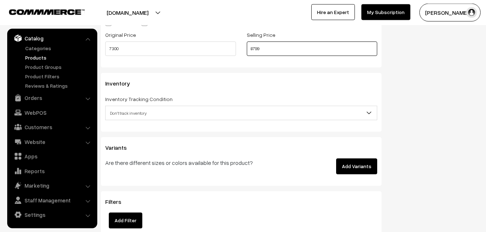
type input "8799"
click at [143, 113] on span "Don't track inventory" at bounding box center [241, 113] width 271 height 13
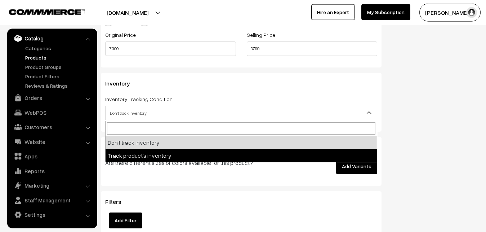
select select "2"
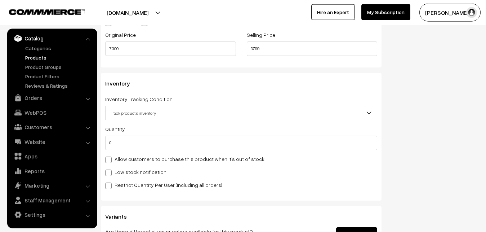
click at [116, 134] on div "Quantity 0" at bounding box center [241, 137] width 272 height 26
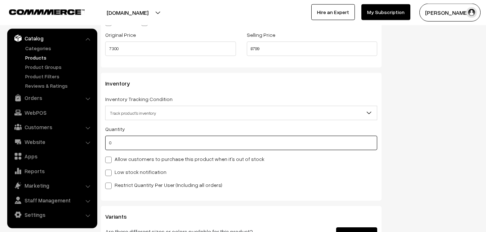
click at [116, 142] on input "0" at bounding box center [241, 142] width 272 height 14
type input "4"
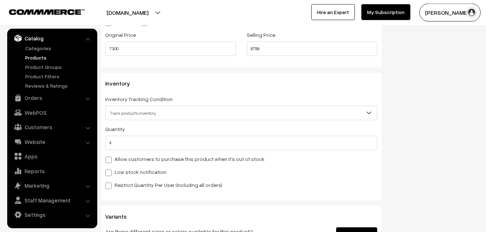
click at [122, 172] on label "Low stock notification" at bounding box center [135, 172] width 61 height 8
click at [110, 172] on input "Low stock notification" at bounding box center [107, 171] width 5 height 5
checkbox input "true"
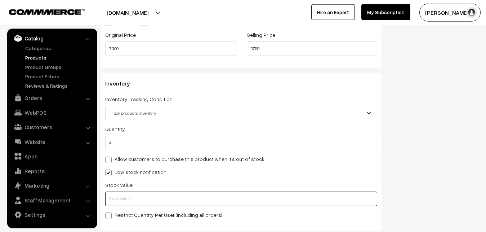
click at [129, 196] on input "text" at bounding box center [241, 198] width 272 height 14
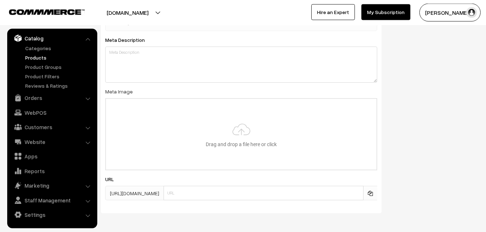
scroll to position [1073, 0]
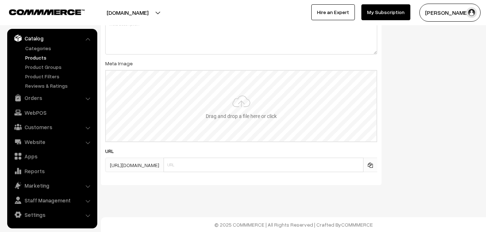
type input "2"
click at [239, 121] on input "file" at bounding box center [241, 106] width 271 height 71
type input "C:\fakepath\kanchipuram-saree-va12983-oct.jpeg"
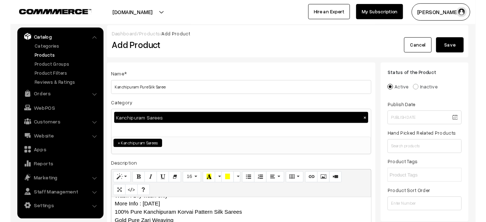
scroll to position [0, 0]
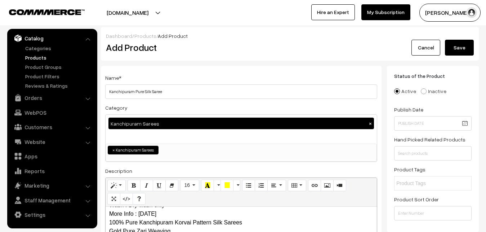
click at [459, 48] on button "Save" at bounding box center [459, 48] width 29 height 16
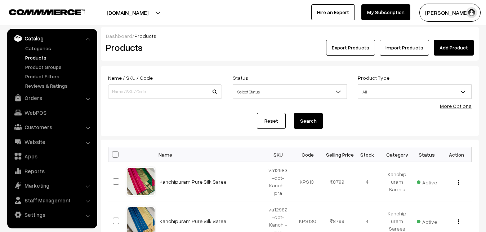
scroll to position [17, 0]
click at [459, 48] on link "Add Product" at bounding box center [454, 48] width 40 height 16
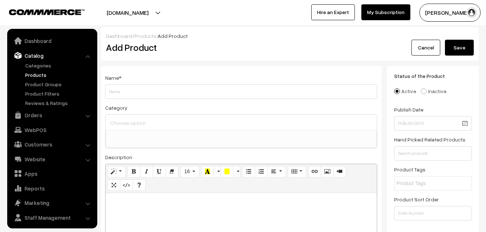
select select
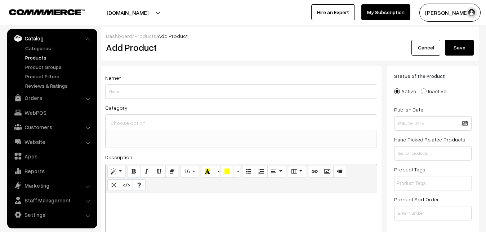
paste div
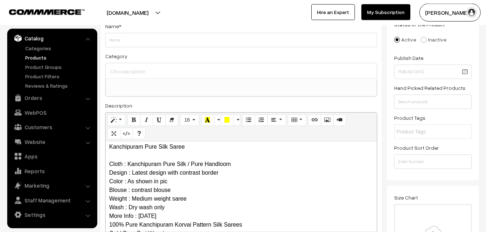
scroll to position [0, 0]
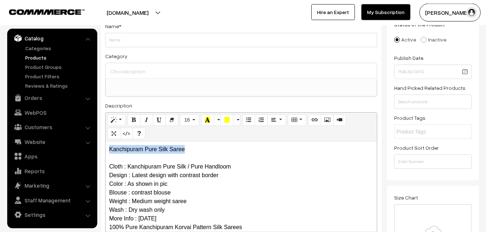
drag, startPoint x: 174, startPoint y: 147, endPoint x: 101, endPoint y: 144, distance: 72.5
click at [106, 144] on div "Kanchipuram Pure Silk Saree Cloth : Kanchipuram Pure Silk / Pure Handloom Desig…" at bounding box center [241, 186] width 271 height 90
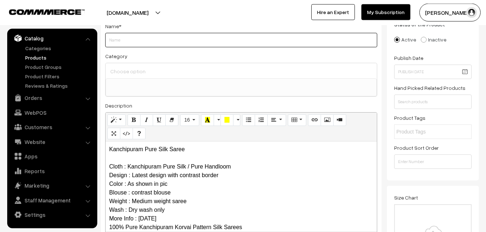
paste input "Kanchipuram Pure Silk Saree"
type input "Kanchipuram Pure Silk Saree"
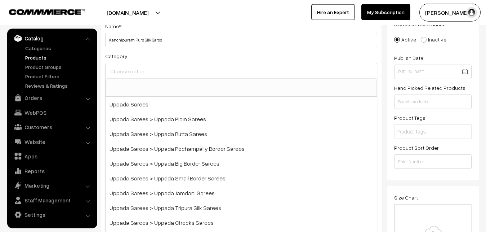
click at [134, 69] on input at bounding box center [241, 71] width 266 height 10
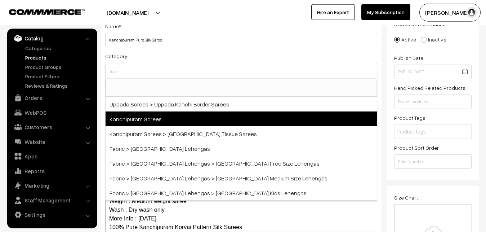
type input "kan"
click at [143, 114] on span "Kanchipuram Sarees" at bounding box center [241, 118] width 271 height 15
select select "3"
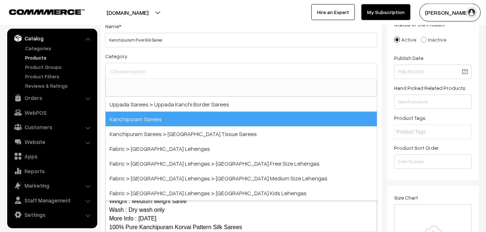
scroll to position [151, 0]
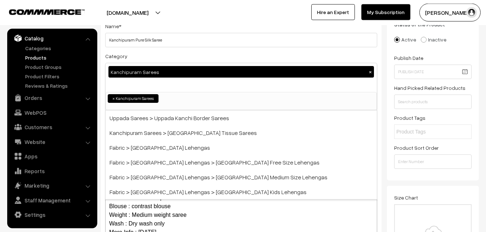
click at [145, 59] on div "Category Kanchipuram Sarees × Uppada Sarees Uppada Sarees > Uppada Plain Sarees…" at bounding box center [241, 81] width 272 height 59
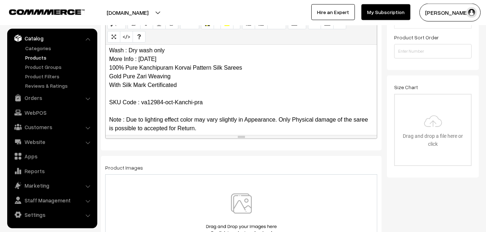
scroll to position [70, 0]
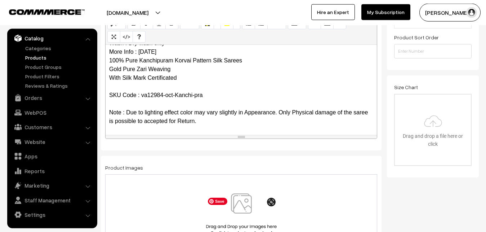
click at [244, 213] on img at bounding box center [241, 214] width 74 height 42
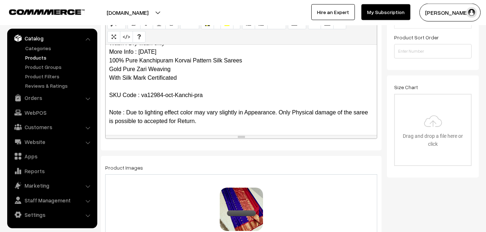
scroll to position [382, 0]
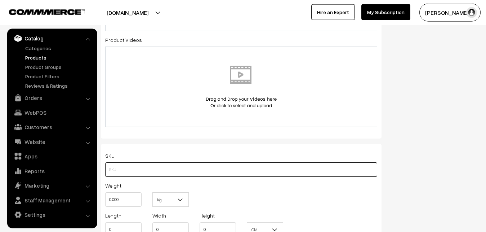
click at [115, 166] on input "text" at bounding box center [241, 169] width 272 height 14
paste input "va12984-oct-Kanchi-pra"
type input "va12984-oct-Kanchi-pra"
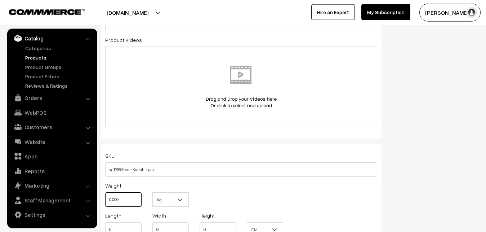
drag, startPoint x: 127, startPoint y: 200, endPoint x: 99, endPoint y: 197, distance: 27.9
click at [105, 197] on input "0.000" at bounding box center [123, 199] width 36 height 14
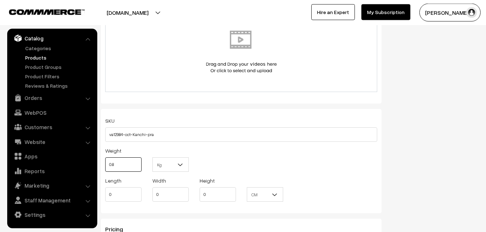
scroll to position [529, 0]
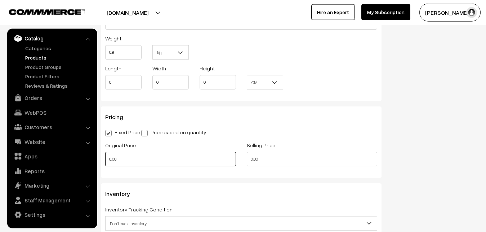
type input "0.80"
drag, startPoint x: 123, startPoint y: 157, endPoint x: 94, endPoint y: 153, distance: 28.8
click at [105, 153] on input "0.00" at bounding box center [170, 159] width 131 height 14
type input "7300"
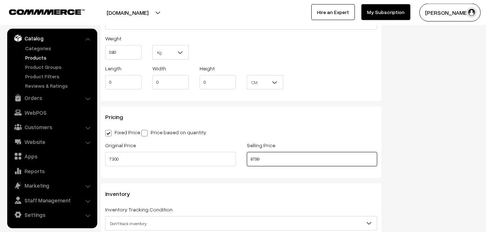
type input "8799"
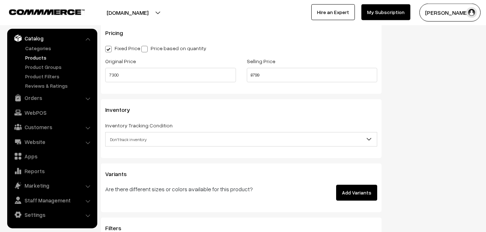
scroll to position [640, 0]
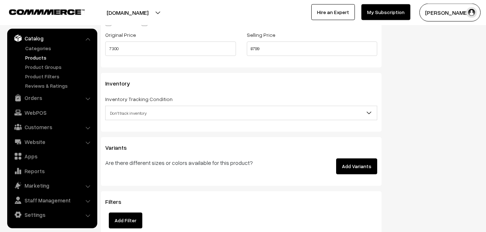
click at [128, 107] on span "Don't track inventory" at bounding box center [241, 113] width 272 height 14
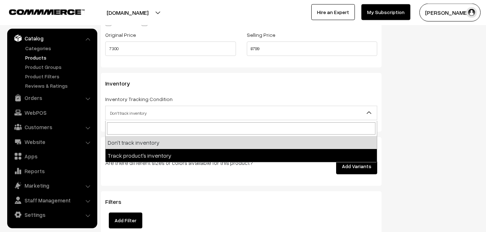
select select "2"
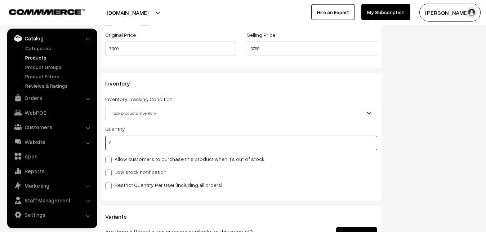
click at [124, 138] on input "0" at bounding box center [241, 142] width 272 height 14
type input "4"
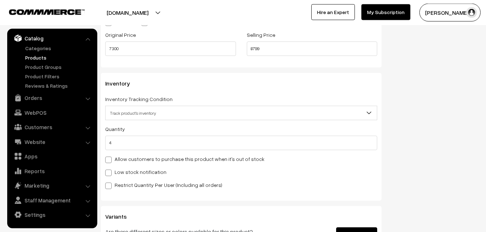
click at [119, 173] on label "Low stock notification" at bounding box center [135, 172] width 61 height 8
click at [110, 173] on input "Low stock notification" at bounding box center [107, 171] width 5 height 5
checkbox input "true"
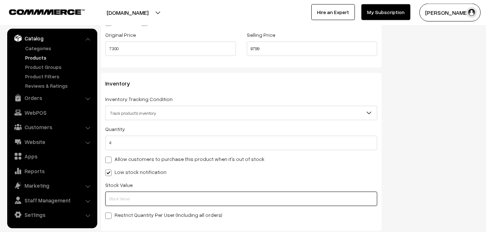
click at [116, 202] on input "text" at bounding box center [241, 198] width 272 height 14
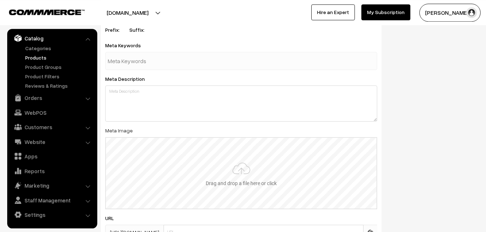
scroll to position [1073, 0]
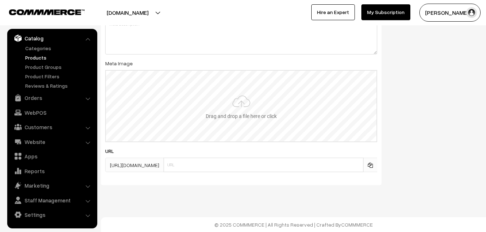
type input "4"
click at [238, 118] on input "file" at bounding box center [241, 106] width 271 height 71
type input "C:\fakepath\kanchipuram-saree-va12984-oct.jpeg"
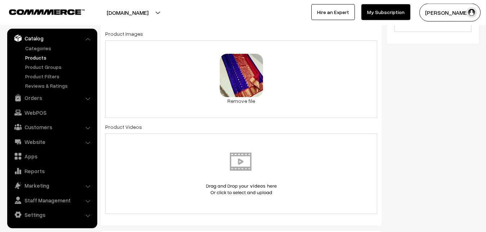
scroll to position [0, 0]
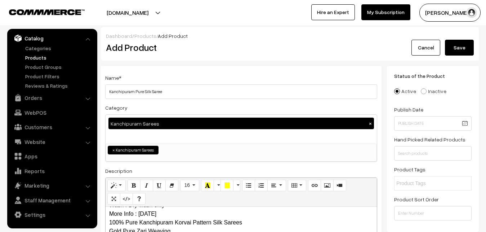
click at [468, 45] on button "Save" at bounding box center [459, 48] width 29 height 16
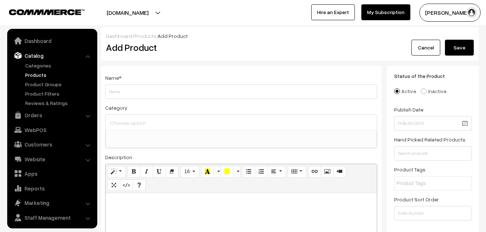
select select
click at [129, 203] on p at bounding box center [241, 200] width 264 height 9
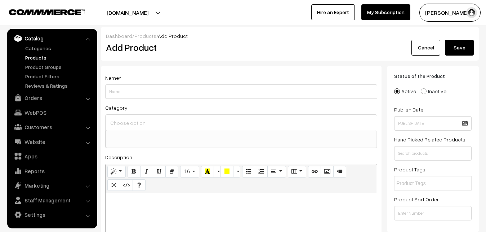
paste div
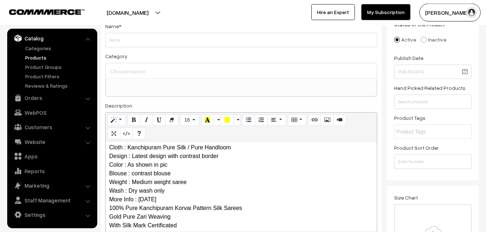
scroll to position [0, 0]
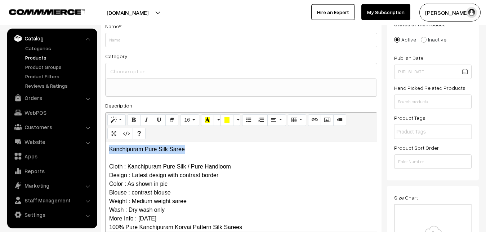
drag, startPoint x: 196, startPoint y: 152, endPoint x: 105, endPoint y: 147, distance: 91.3
click at [106, 147] on div "Kanchipuram Pure Silk Saree Cloth : Kanchipuram Pure Silk / Pure Handloom Desig…" at bounding box center [241, 186] width 271 height 90
copy p "Kanchipuram Pure Silk Saree"
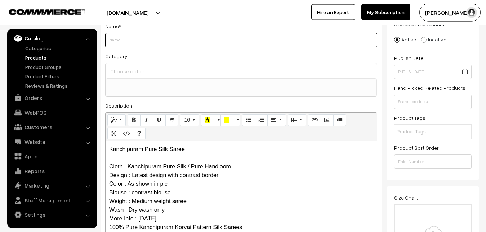
paste input "Kanchipuram Pure Silk Saree"
type input "Kanchipuram Pure Silk Saree"
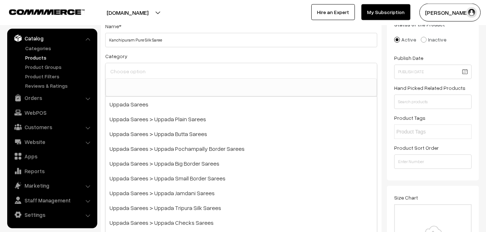
click at [121, 70] on input at bounding box center [241, 71] width 266 height 10
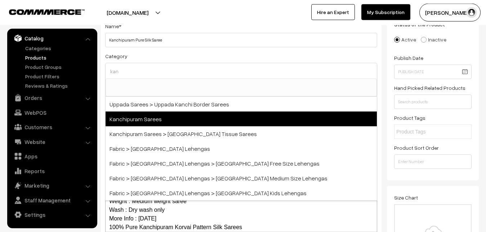
type input "kan"
click at [160, 120] on span "Kanchipuram Sarees" at bounding box center [241, 118] width 271 height 15
select select "3"
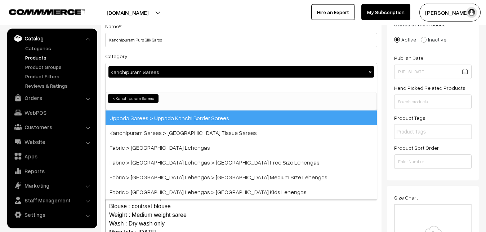
scroll to position [151, 0]
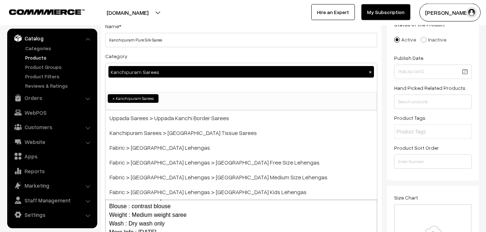
click at [161, 55] on div "Category Kanchipuram Sarees × Uppada Sarees Uppada Sarees > Uppada Plain Sarees…" at bounding box center [241, 81] width 272 height 59
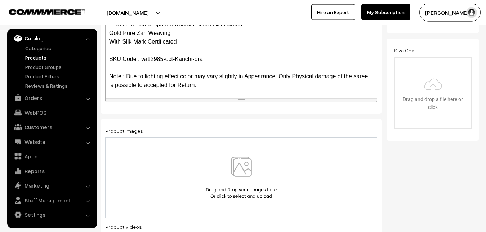
scroll to position [70, 0]
click at [241, 170] on img at bounding box center [241, 177] width 74 height 42
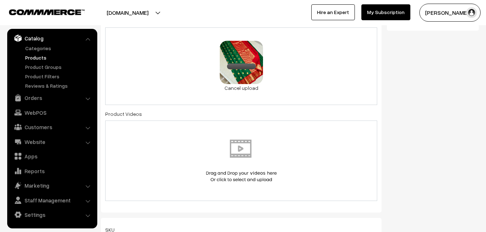
scroll to position [419, 0]
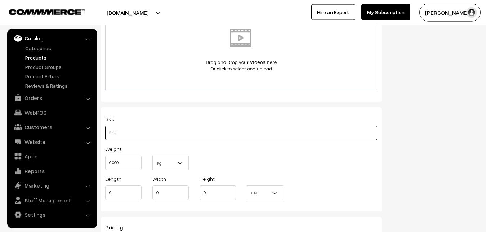
paste input "va12985-oct-Kanchi-pra"
type input "va12985-oct-Kanchi-pra"
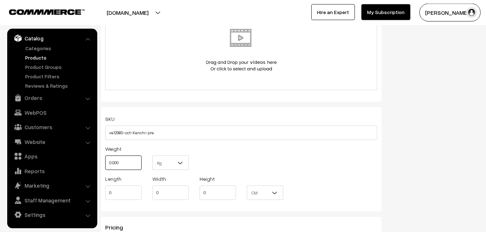
drag, startPoint x: 129, startPoint y: 160, endPoint x: 107, endPoint y: 160, distance: 22.7
click at [107, 160] on input "0.000" at bounding box center [123, 162] width 36 height 14
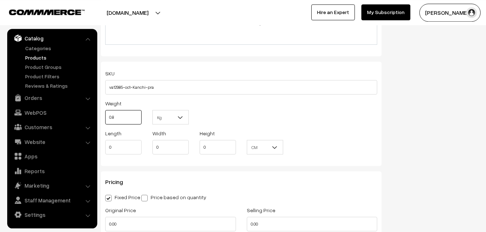
scroll to position [529, 0]
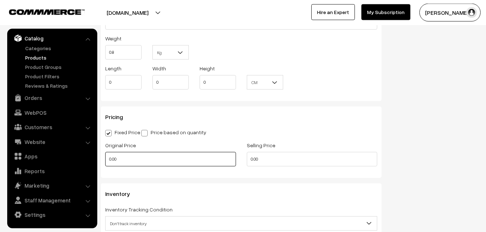
type input "0.80"
drag, startPoint x: 121, startPoint y: 160, endPoint x: 94, endPoint y: 160, distance: 26.3
click at [105, 160] on input "0.00" at bounding box center [170, 159] width 131 height 14
type input "7300"
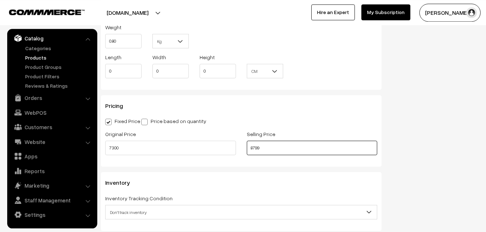
scroll to position [640, 0]
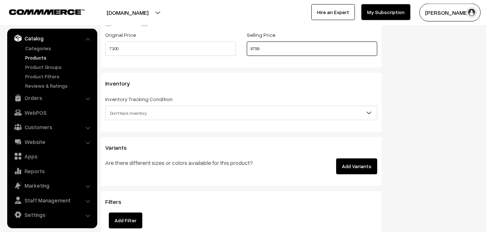
type input "8799"
click at [122, 117] on span "Don't track inventory" at bounding box center [241, 113] width 271 height 13
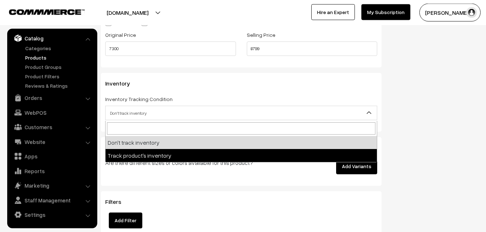
click at [121, 163] on p "Are there different sizes or colors available for this product?" at bounding box center [194, 162] width 178 height 9
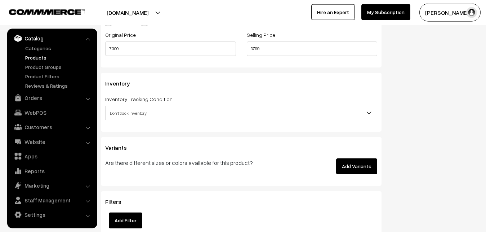
click at [118, 115] on span "Don't track inventory" at bounding box center [241, 113] width 271 height 13
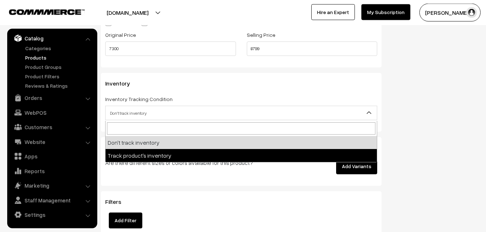
select select "2"
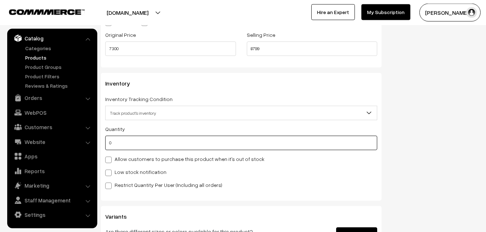
click at [109, 143] on input "0" at bounding box center [241, 142] width 272 height 14
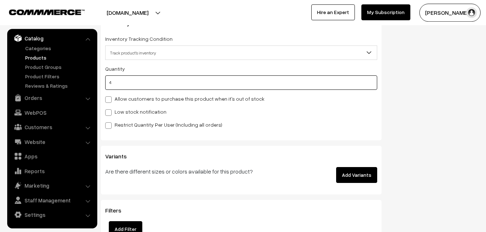
scroll to position [750, 0]
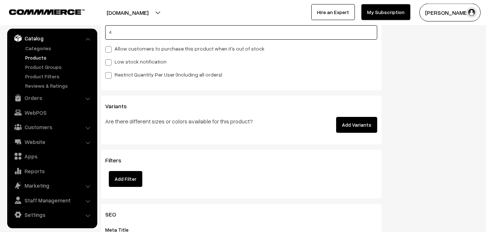
type input "4"
click at [111, 62] on span at bounding box center [108, 62] width 6 height 6
click at [110, 62] on input "Low stock notification" at bounding box center [107, 61] width 5 height 5
checkbox input "true"
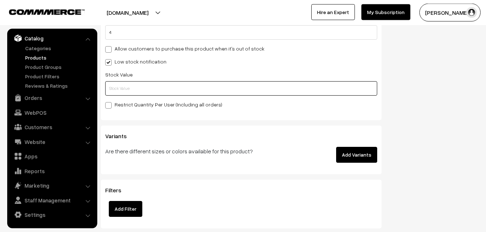
click at [116, 88] on input "text" at bounding box center [241, 88] width 272 height 14
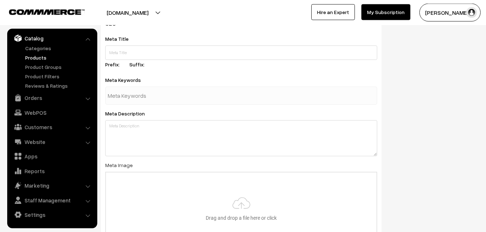
scroll to position [1073, 0]
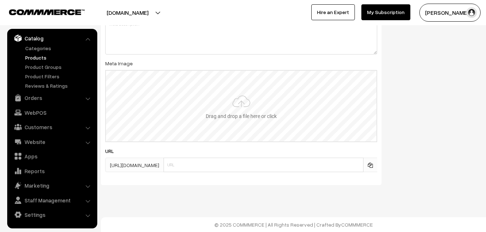
type input "2"
click at [248, 120] on input "file" at bounding box center [241, 106] width 271 height 71
type input "C:\fakepath\kanchipuram-saree-va12985-oct.jpeg"
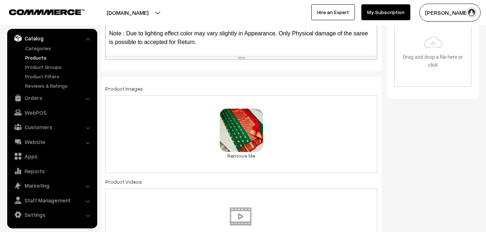
scroll to position [0, 0]
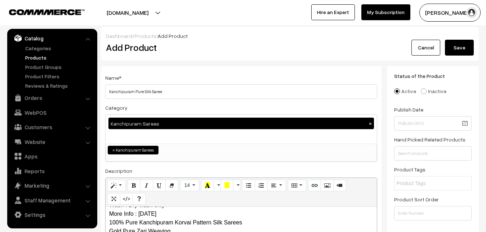
click at [457, 43] on button "Save" at bounding box center [459, 48] width 29 height 16
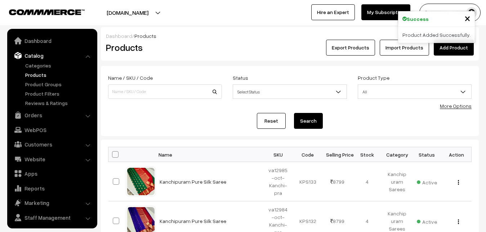
scroll to position [17, 0]
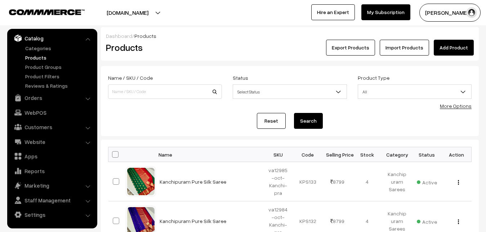
click at [446, 42] on link "Add Product" at bounding box center [454, 48] width 40 height 16
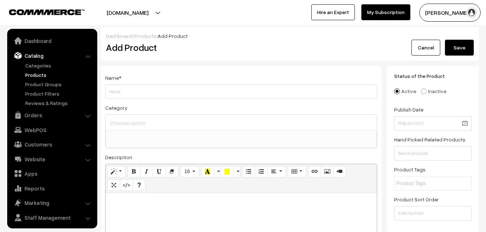
select select
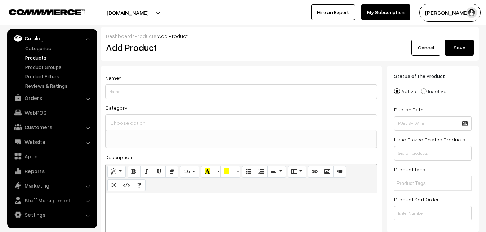
paste div
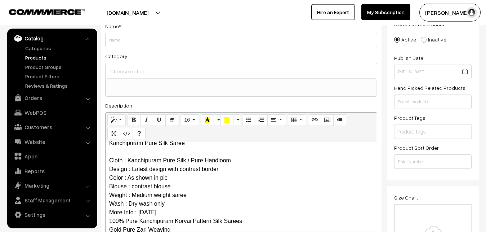
scroll to position [0, 0]
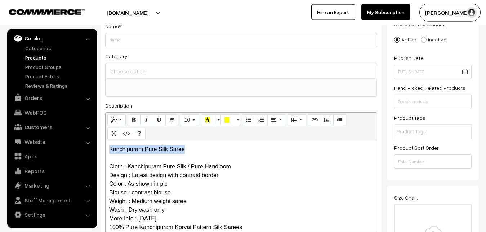
drag, startPoint x: 195, startPoint y: 147, endPoint x: 105, endPoint y: 147, distance: 90.1
click at [106, 147] on div "Kanchipuram Pure Silk Saree Cloth : Kanchipuram Pure Silk / Pure Handloom Desig…" at bounding box center [241, 186] width 271 height 90
copy p "Kanchipuram Pure Silk Saree"
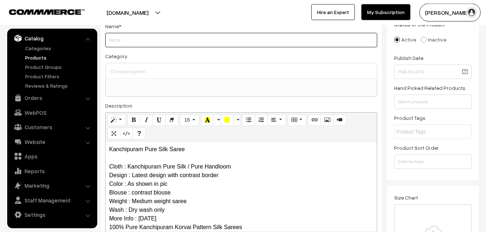
paste input "Kanchipuram Pure Silk Saree"
type input "Kanchipuram Pure Silk Saree"
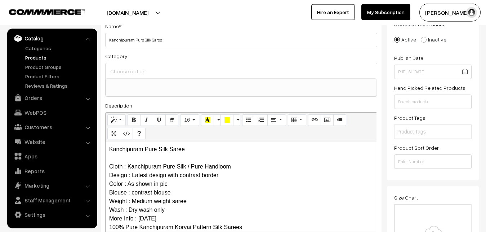
click at [124, 69] on input at bounding box center [241, 71] width 266 height 10
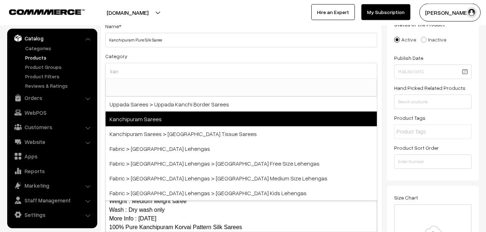
type input "kan"
click at [151, 119] on span "Kanchipuram Sarees" at bounding box center [241, 118] width 271 height 15
select select "3"
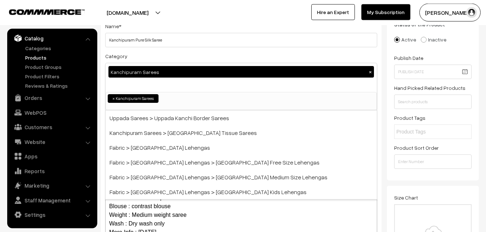
scroll to position [151, 0]
click at [161, 57] on div "Category Kanchipuram Sarees × Uppada Sarees Uppada Sarees > Uppada Plain Sarees…" at bounding box center [241, 81] width 272 height 59
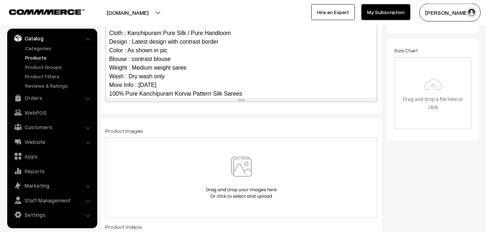
scroll to position [70, 0]
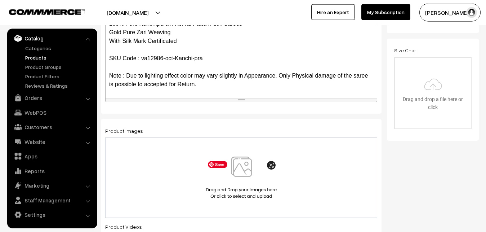
click at [244, 164] on img at bounding box center [241, 177] width 74 height 42
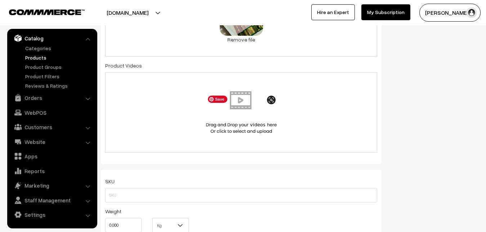
scroll to position [382, 0]
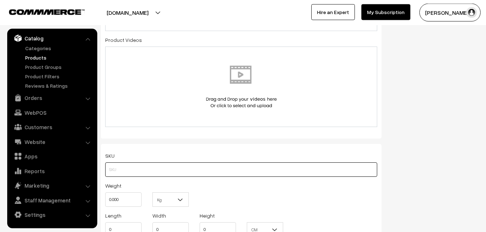
paste input "va12986-oct-Kanchi-pra"
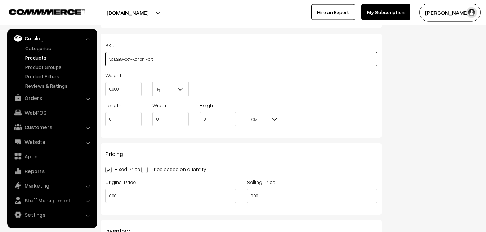
type input "va12986-oct-Kanchi-pra"
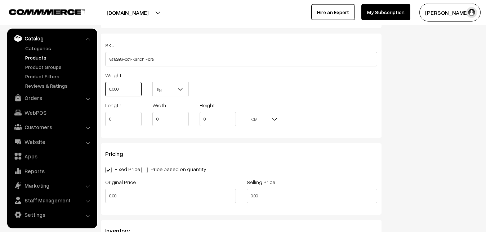
drag, startPoint x: 125, startPoint y: 94, endPoint x: 91, endPoint y: 89, distance: 34.7
click at [105, 89] on input "0.000" at bounding box center [123, 89] width 36 height 14
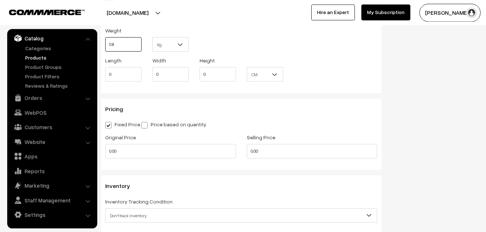
scroll to position [566, 0]
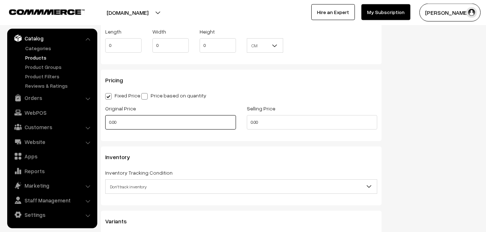
type input "0.80"
drag, startPoint x: 126, startPoint y: 124, endPoint x: 101, endPoint y: 124, distance: 25.6
click at [105, 124] on input "0.00" at bounding box center [170, 122] width 131 height 14
type input "7300"
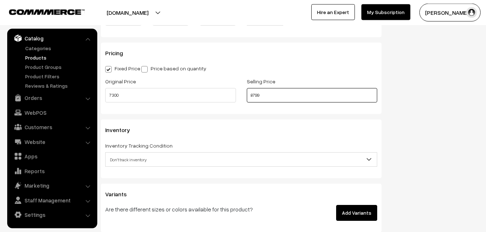
scroll to position [640, 0]
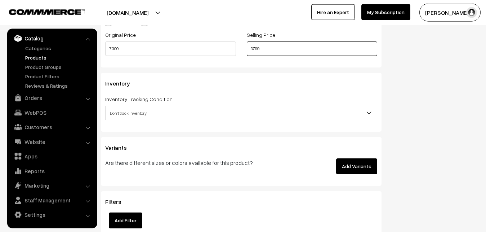
type input "8799"
click at [132, 111] on span "Don't track inventory" at bounding box center [241, 113] width 271 height 13
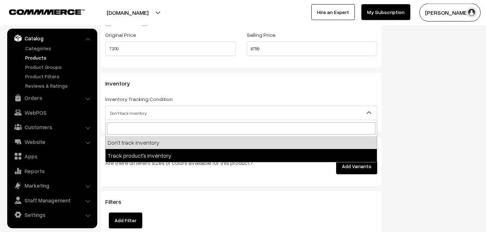
select select "2"
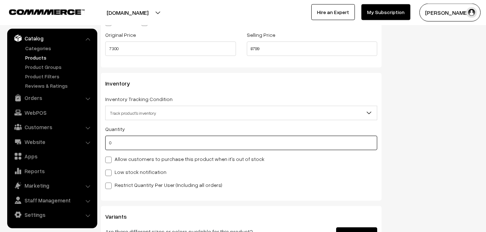
click at [120, 144] on input "0" at bounding box center [241, 142] width 272 height 14
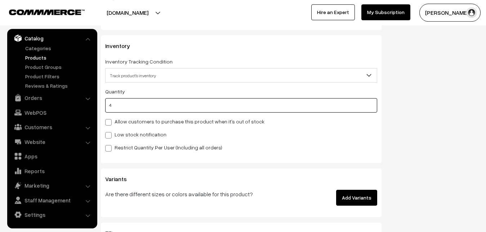
scroll to position [750, 0]
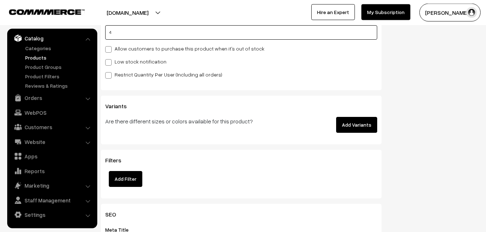
type input "4"
click at [109, 62] on span at bounding box center [108, 62] width 6 height 6
click at [109, 62] on input "Low stock notification" at bounding box center [107, 61] width 5 height 5
checkbox input "true"
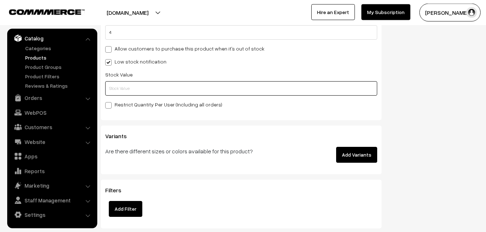
click at [109, 85] on input "text" at bounding box center [241, 88] width 272 height 14
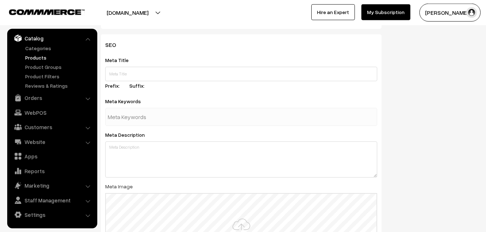
scroll to position [1073, 0]
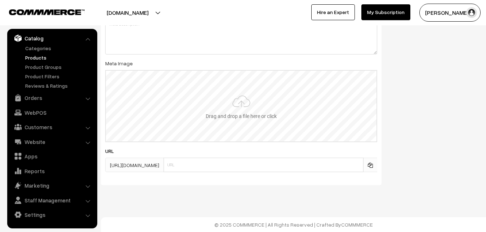
type input "2"
click at [247, 103] on input "file" at bounding box center [241, 106] width 271 height 71
type input "C:\fakepath\kanchipuram-saree-va12986-oct.jpeg"
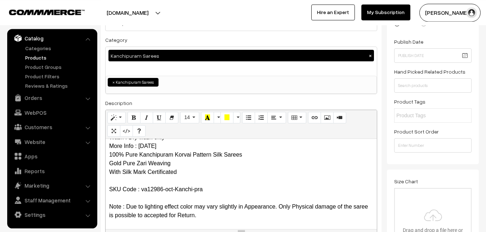
scroll to position [0, 0]
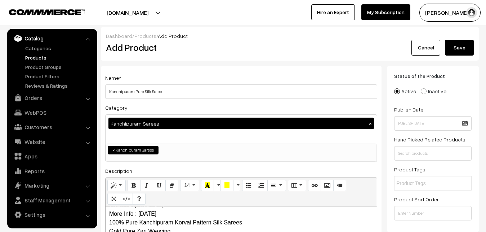
click at [456, 54] on button "Save" at bounding box center [459, 48] width 29 height 16
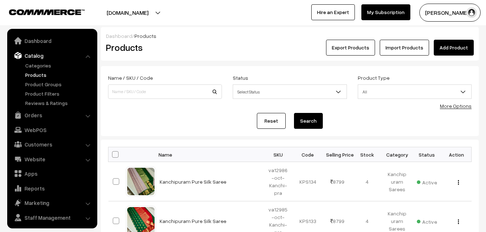
scroll to position [17, 0]
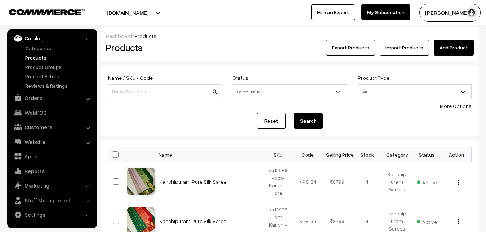
click at [187, 53] on h2 "Products" at bounding box center [163, 47] width 115 height 11
click at [450, 50] on link "Add Product" at bounding box center [454, 48] width 40 height 16
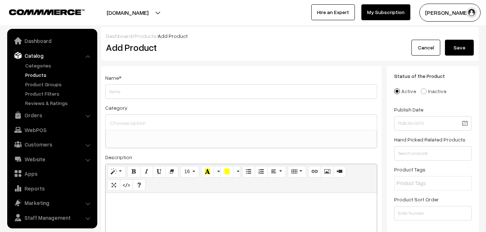
select select
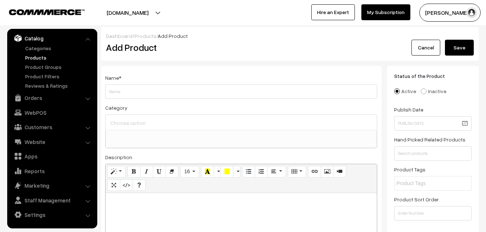
paste div
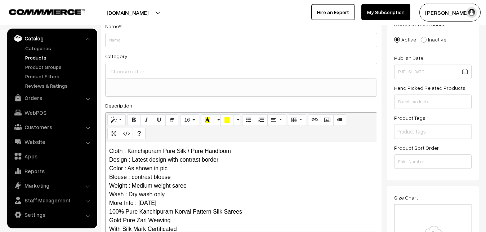
scroll to position [0, 0]
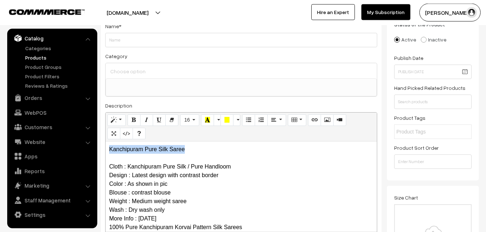
drag, startPoint x: 197, startPoint y: 151, endPoint x: 101, endPoint y: 147, distance: 96.7
click at [106, 147] on div "Kanchipuram Pure Silk Saree Cloth : Kanchipuram Pure Silk / Pure Handloom Desig…" at bounding box center [241, 186] width 271 height 90
copy p "Kanchipuram Pure Silk Saree"
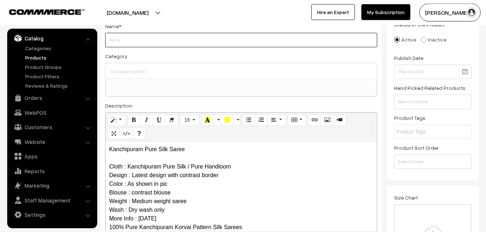
paste input "Kanchipuram Pure Silk Saree"
type input "Kanchipuram Pure Silk Saree"
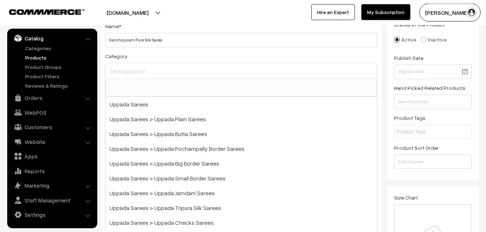
click at [140, 71] on input at bounding box center [241, 71] width 266 height 10
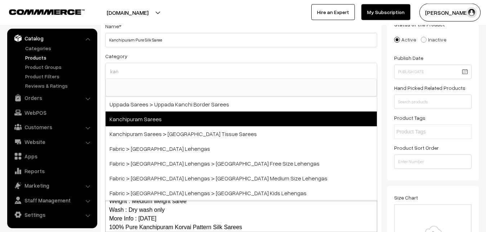
type input "kan"
click at [149, 117] on span "Kanchipuram Sarees" at bounding box center [241, 118] width 271 height 15
select select "3"
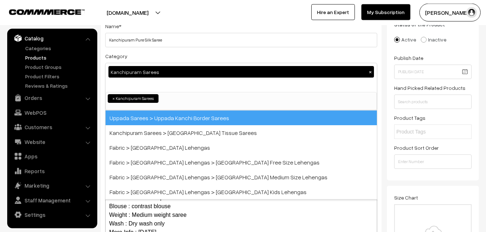
scroll to position [151, 0]
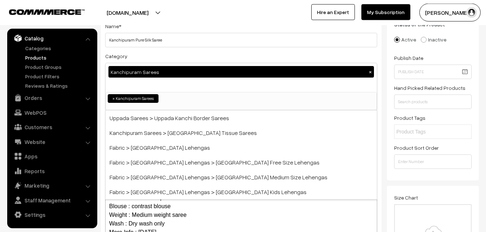
click at [156, 58] on div "Category Kanchipuram Sarees × Uppada Sarees Uppada Sarees > Uppada Plain Sarees…" at bounding box center [241, 81] width 272 height 59
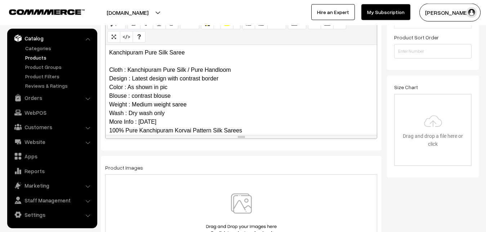
scroll to position [70, 0]
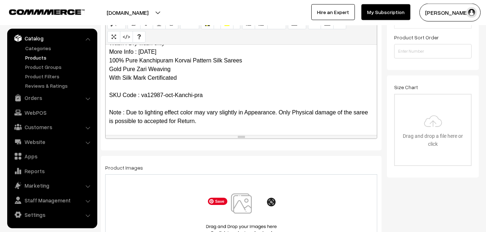
click at [242, 213] on img at bounding box center [241, 214] width 74 height 42
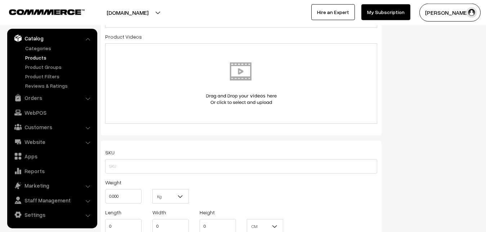
scroll to position [419, 0]
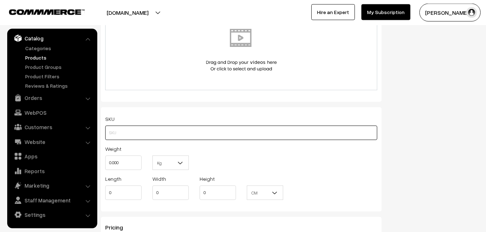
paste input "va12987-oct-Kanchi-pra"
type input "va12987-oct-Kanchi-pra"
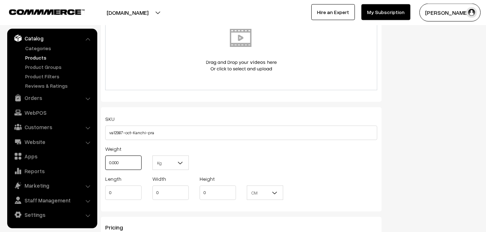
drag, startPoint x: 125, startPoint y: 165, endPoint x: 99, endPoint y: 163, distance: 26.4
click at [105, 163] on input "0.000" at bounding box center [123, 162] width 36 height 14
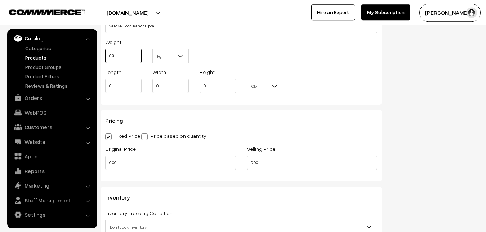
scroll to position [566, 0]
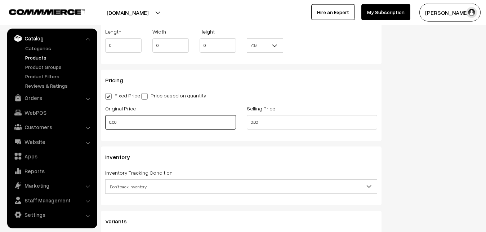
type input "0.80"
drag, startPoint x: 135, startPoint y: 124, endPoint x: 96, endPoint y: 123, distance: 39.3
click at [105, 123] on input "0.00" at bounding box center [170, 122] width 131 height 14
type input "7300"
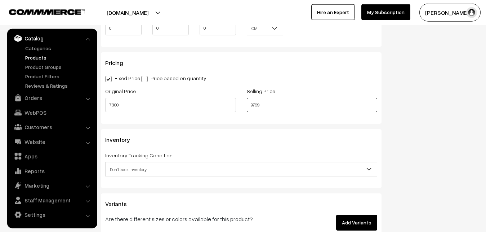
scroll to position [640, 0]
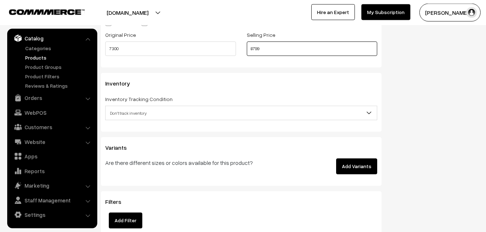
type input "8799"
click at [128, 114] on span "Don't track inventory" at bounding box center [241, 113] width 271 height 13
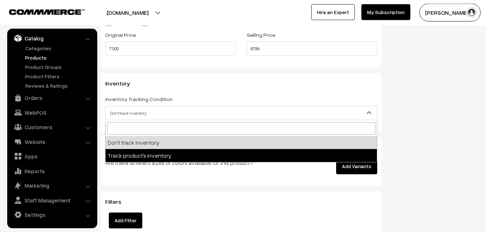
select select "2"
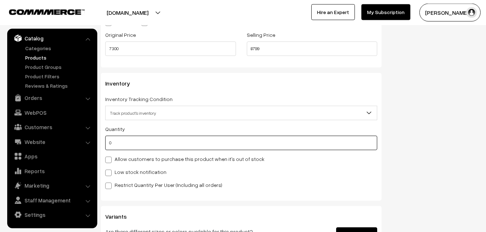
click at [125, 142] on input "0" at bounding box center [241, 142] width 272 height 14
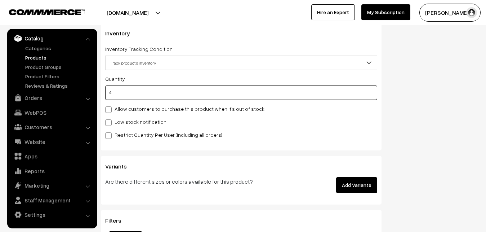
scroll to position [713, 0]
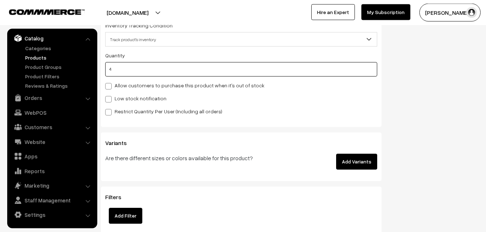
type input "4"
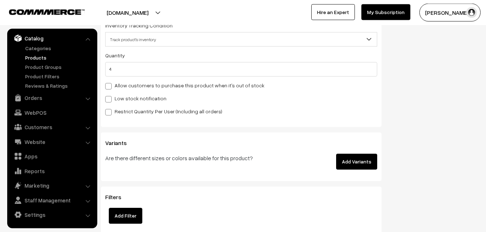
click at [114, 96] on label "Low stock notification" at bounding box center [135, 98] width 61 height 8
click at [110, 96] on input "Low stock notification" at bounding box center [107, 97] width 5 height 5
checkbox input "true"
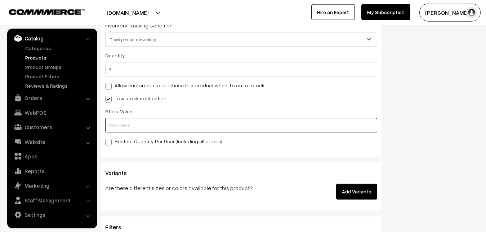
click at [118, 126] on input "text" at bounding box center [241, 125] width 272 height 14
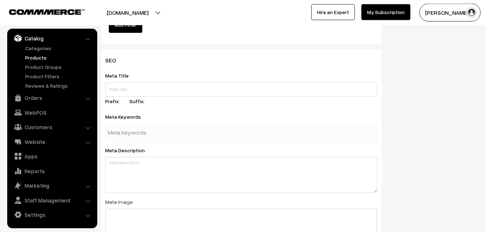
scroll to position [1073, 0]
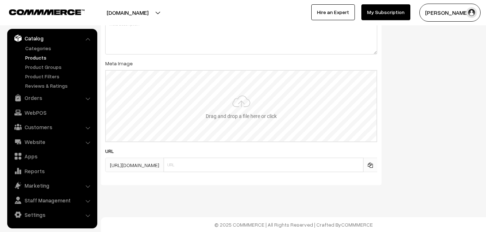
type input "2"
click at [245, 100] on input "file" at bounding box center [241, 106] width 271 height 71
type input "C:\fakepath\kanchipuram-saree-va12987-oct.jpeg"
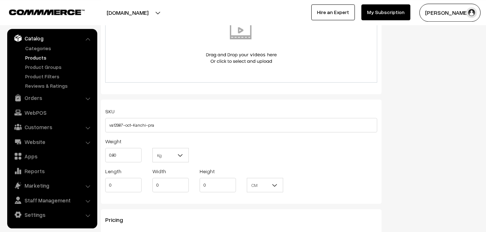
scroll to position [0, 0]
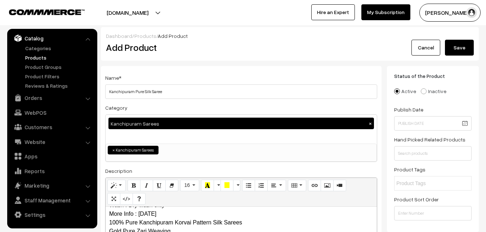
click at [463, 54] on button "Save" at bounding box center [459, 48] width 29 height 16
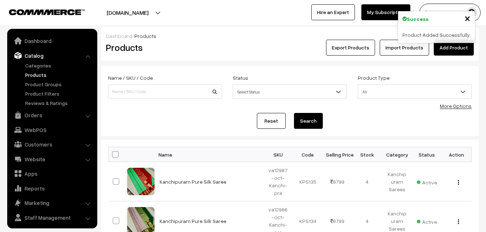
scroll to position [17, 0]
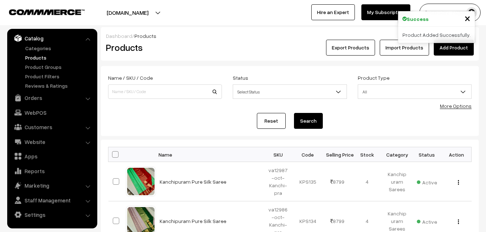
click at [182, 48] on h2 "Products" at bounding box center [163, 47] width 115 height 11
click at [443, 49] on link "Add Product" at bounding box center [454, 48] width 40 height 16
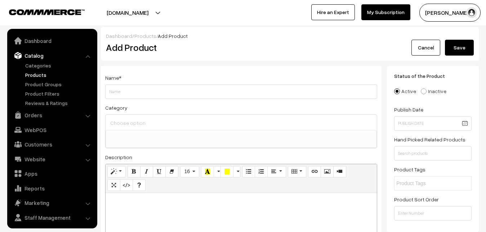
select select
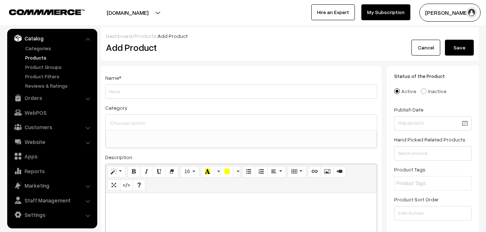
paste div
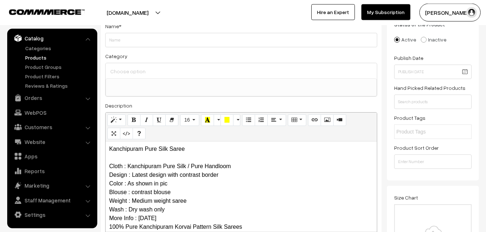
scroll to position [0, 0]
drag, startPoint x: 196, startPoint y: 151, endPoint x: 110, endPoint y: 151, distance: 86.1
click at [110, 151] on p "Kanchipuram Pure Silk Saree Cloth : Kanchipuram Pure Silk / Pure Handloom Desig…" at bounding box center [241, 218] width 264 height 147
copy p "Kanchipuram Pure Silk Saree"
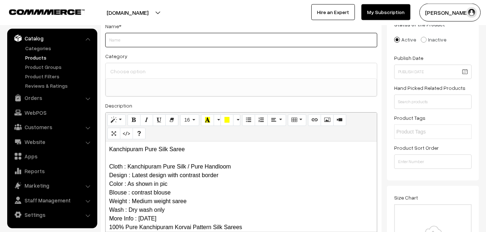
click at [133, 42] on input "Weight" at bounding box center [241, 40] width 272 height 14
paste input "Kanchipuram Pure Silk Saree"
type input "Kanchipuram Pure Silk Saree"
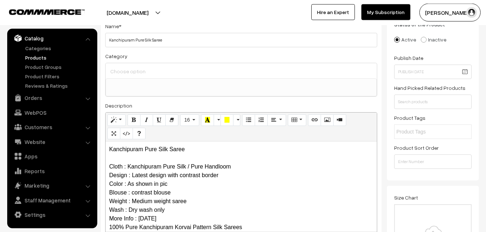
click at [140, 77] on div at bounding box center [241, 70] width 271 height 15
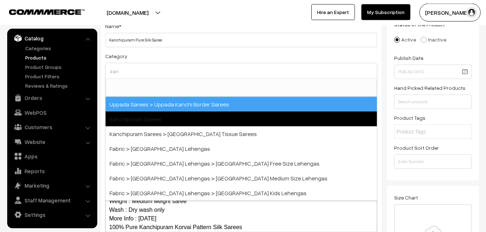
type input "kan"
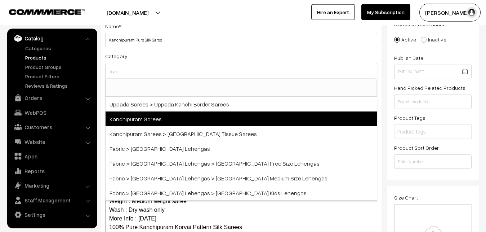
click at [146, 117] on span "Kanchipuram Sarees" at bounding box center [241, 118] width 271 height 15
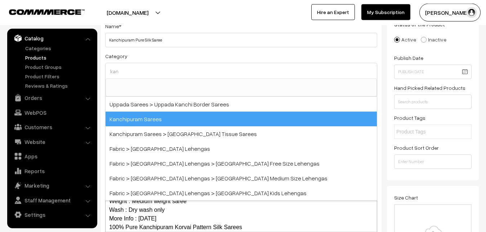
select select "3"
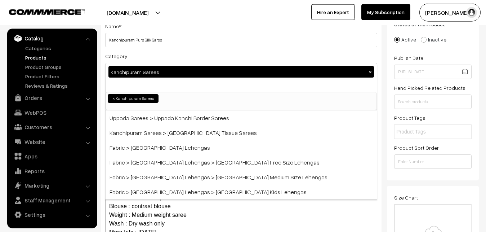
click at [147, 54] on div "Category Kanchipuram Sarees × Uppada Sarees Uppada Sarees > Uppada Plain Sarees…" at bounding box center [241, 81] width 272 height 59
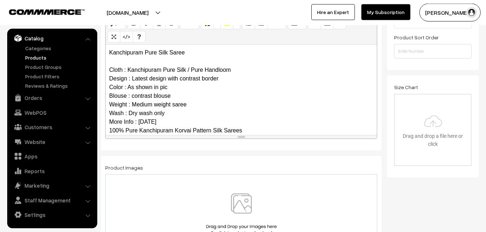
scroll to position [70, 0]
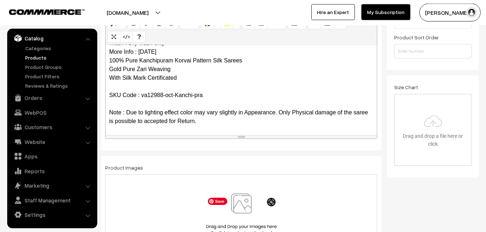
click at [241, 209] on img at bounding box center [241, 214] width 74 height 42
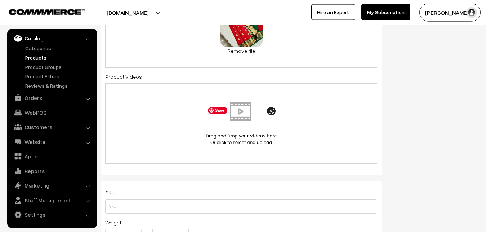
scroll to position [419, 0]
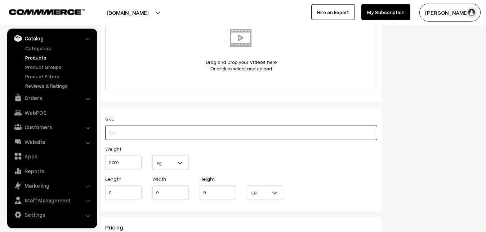
click at [185, 135] on input "text" at bounding box center [241, 132] width 272 height 14
paste input "va12988-oct-Kanchi-pra"
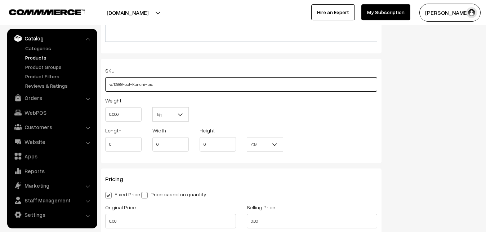
scroll to position [529, 0]
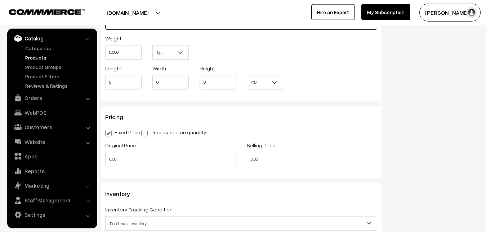
type input "va12988-oct-Kanchi-pra"
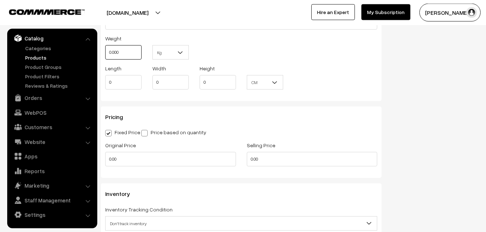
drag, startPoint x: 116, startPoint y: 57, endPoint x: 107, endPoint y: 57, distance: 8.3
click at [107, 57] on input "0.000" at bounding box center [123, 52] width 36 height 14
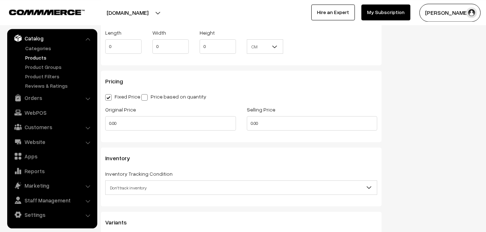
scroll to position [603, 0]
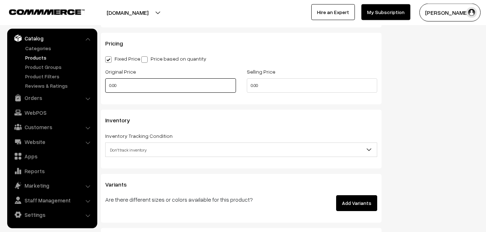
type input "0.80"
drag, startPoint x: 119, startPoint y: 87, endPoint x: 97, endPoint y: 87, distance: 22.0
click at [105, 87] on input "0.00" at bounding box center [170, 85] width 131 height 14
type input "7300"
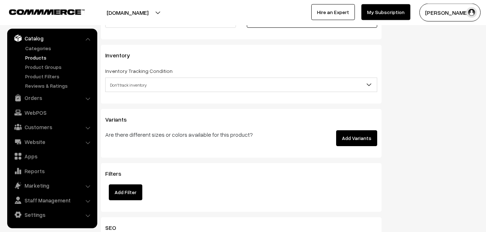
scroll to position [676, 0]
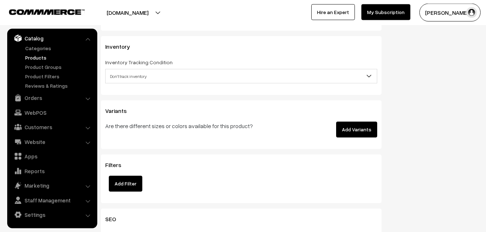
type input "8799"
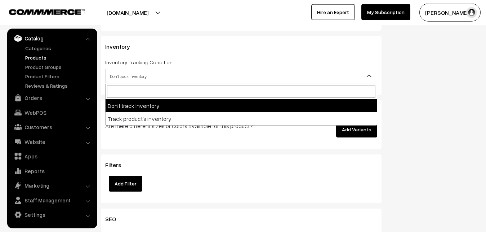
click at [123, 79] on span "Don't track inventory" at bounding box center [241, 76] width 271 height 13
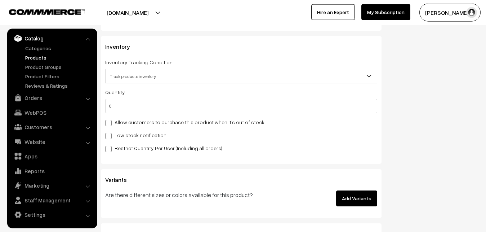
select select "2"
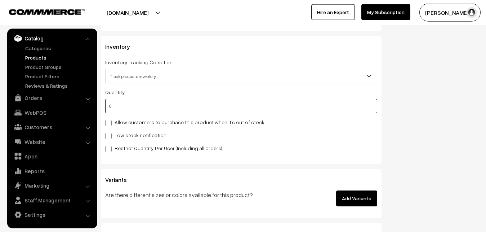
click at [118, 106] on input "0" at bounding box center [241, 106] width 272 height 14
type input "4"
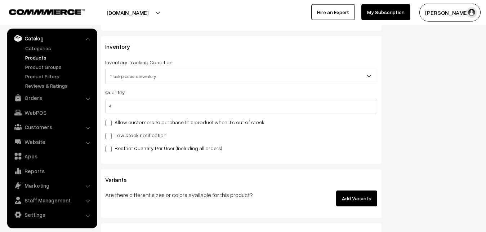
click at [121, 136] on label "Low stock notification" at bounding box center [135, 135] width 61 height 8
click at [110, 136] on input "Low stock notification" at bounding box center [107, 134] width 5 height 5
checkbox input "true"
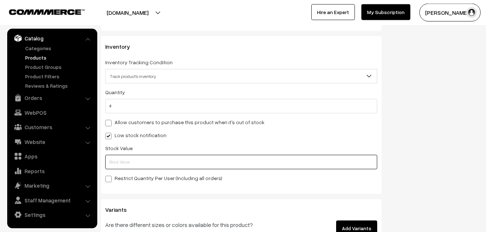
click at [119, 164] on input "text" at bounding box center [241, 162] width 272 height 14
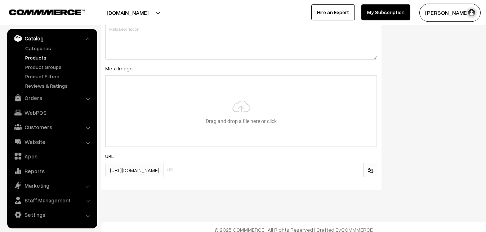
scroll to position [1073, 0]
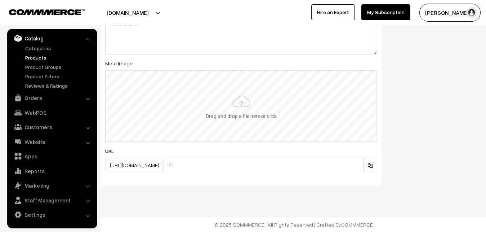
type input "2"
click at [237, 107] on input "file" at bounding box center [241, 106] width 271 height 71
type input "C:\fakepath\kanchipuram-saree-va12988-oct.jpeg"
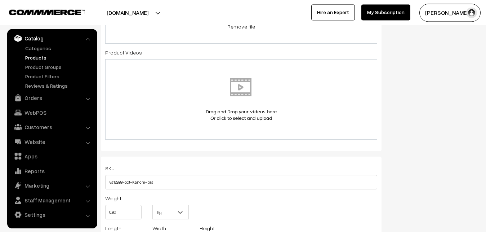
scroll to position [0, 0]
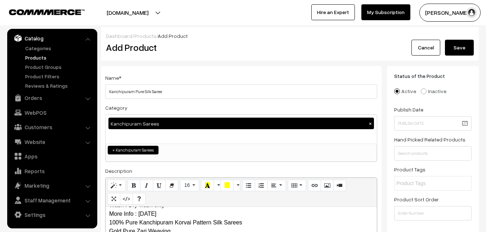
click at [470, 41] on button "Save" at bounding box center [459, 48] width 29 height 16
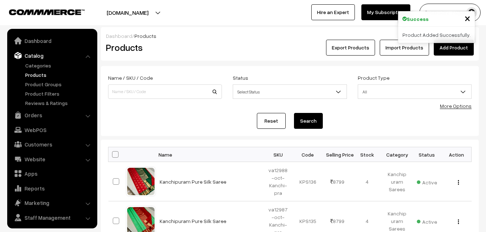
scroll to position [17, 0]
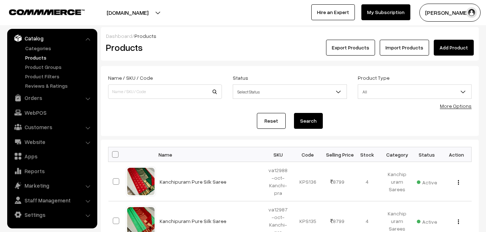
click at [210, 46] on h2 "Products" at bounding box center [163, 47] width 115 height 11
click at [443, 46] on link "Add Product" at bounding box center [454, 48] width 40 height 16
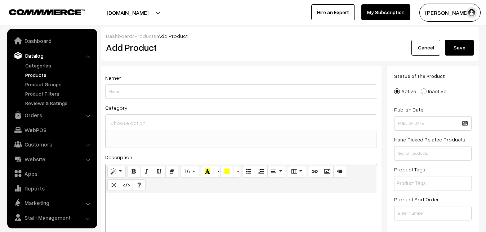
select select
click at [132, 205] on p at bounding box center [241, 200] width 264 height 9
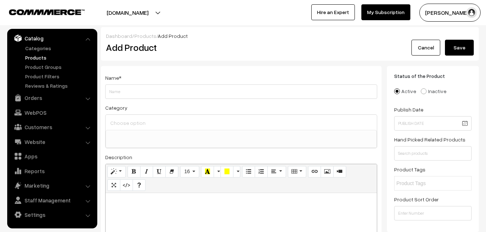
paste div
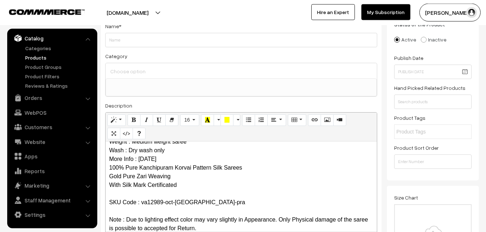
scroll to position [0, 0]
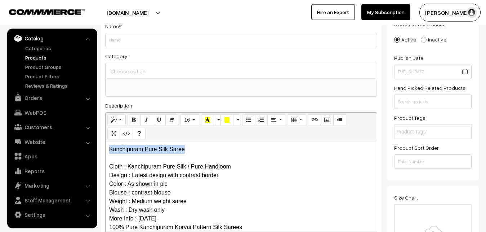
drag, startPoint x: 196, startPoint y: 149, endPoint x: 109, endPoint y: 149, distance: 86.8
click at [109, 149] on p "Kanchipuram Pure Silk Saree Cloth : Kanchipuram Pure Silk / Pure Handloom Desig…" at bounding box center [241, 218] width 264 height 147
copy p "Kanchipuram Pure Silk Saree"
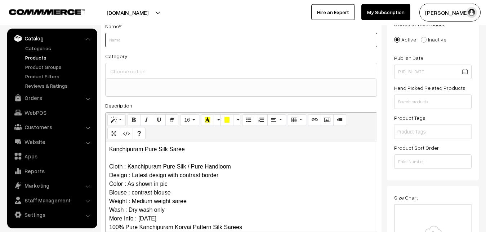
paste input "Kanchipuram Pure Silk Saree"
type input "Kanchipuram Pure Silk Saree"
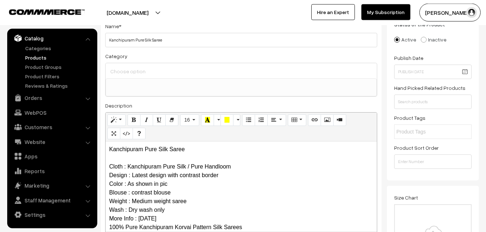
click at [141, 73] on input at bounding box center [241, 71] width 266 height 10
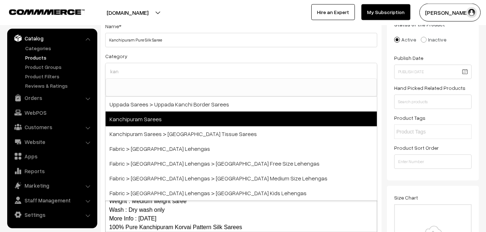
type input "kan"
click at [148, 119] on span "Kanchipuram Sarees" at bounding box center [241, 118] width 271 height 15
select select "3"
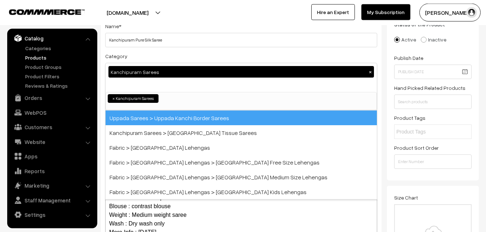
scroll to position [151, 0]
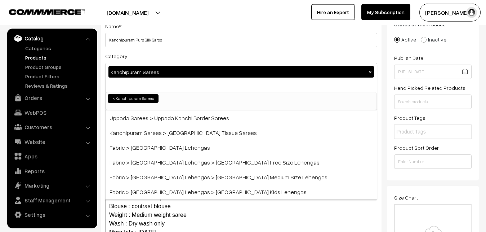
click at [158, 62] on div "Category Kanchipuram Sarees × Uppada Sarees Uppada Sarees > Uppada Plain Sarees…" at bounding box center [241, 81] width 272 height 59
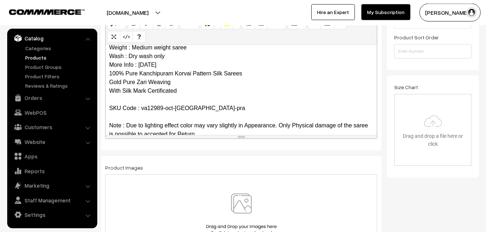
scroll to position [70, 0]
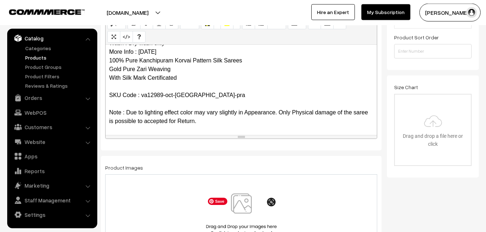
click at [243, 201] on img at bounding box center [241, 214] width 74 height 42
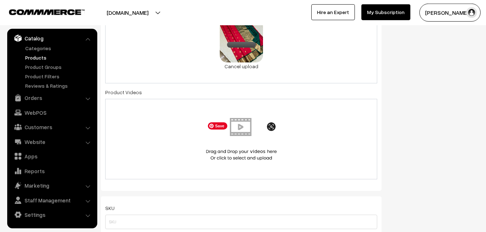
scroll to position [419, 0]
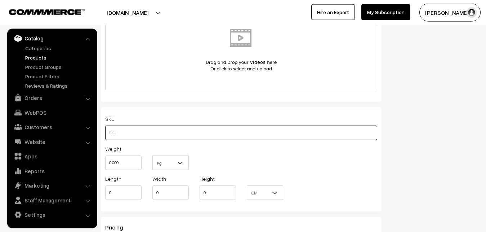
paste input "va12989-oct-Kanchi-pra"
type input "va12989-oct-Kanchi-pra"
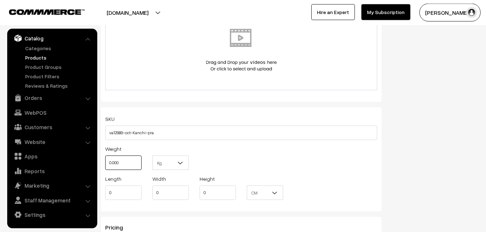
click at [107, 160] on input "0.000" at bounding box center [123, 162] width 36 height 14
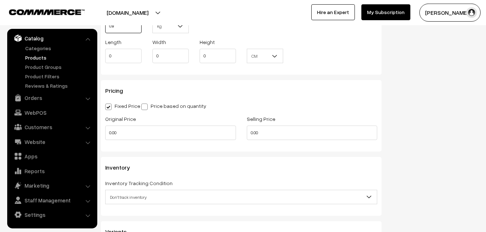
scroll to position [566, 0]
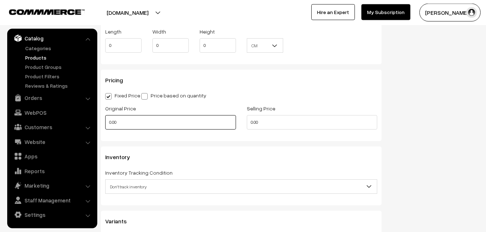
type input "0.80"
drag, startPoint x: 105, startPoint y: 125, endPoint x: 95, endPoint y: 126, distance: 9.5
click at [105, 126] on input "0.00" at bounding box center [170, 122] width 131 height 14
type input "7300"
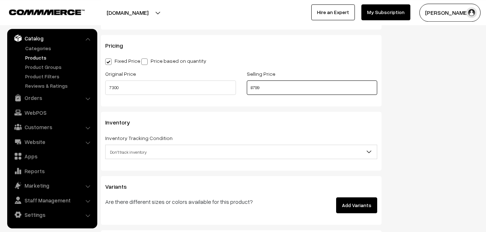
scroll to position [640, 0]
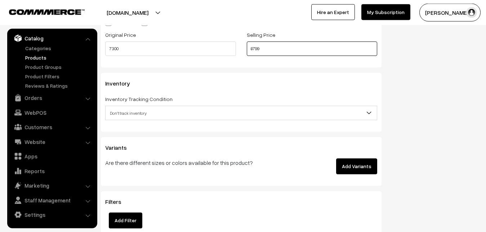
type input "8799"
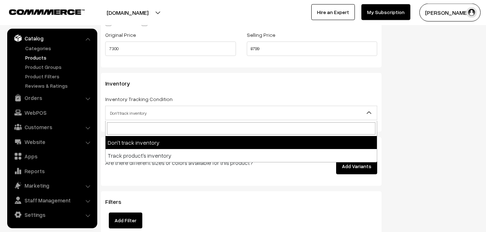
click at [133, 108] on span "Don't track inventory" at bounding box center [241, 113] width 271 height 13
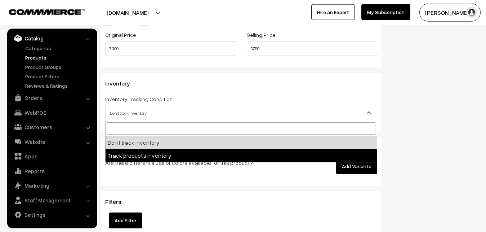
select select "2"
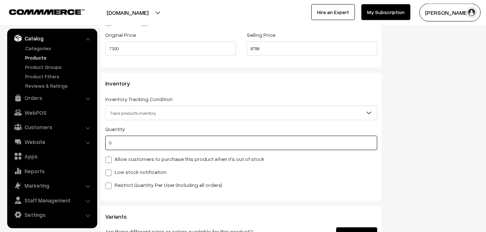
click at [130, 143] on input "0" at bounding box center [241, 142] width 272 height 14
type input "4"
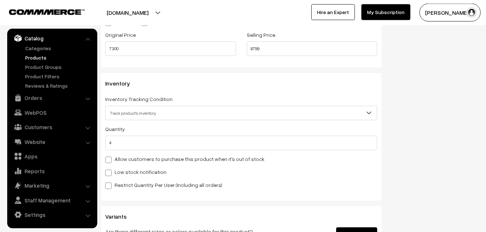
click at [126, 169] on label "Low stock notification" at bounding box center [135, 172] width 61 height 8
click at [110, 169] on input "Low stock notification" at bounding box center [107, 171] width 5 height 5
checkbox input "true"
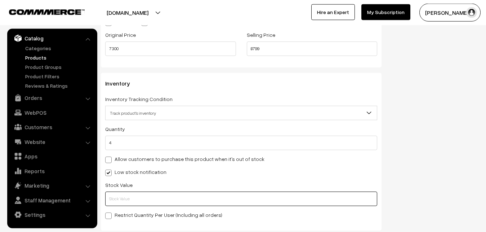
click at [126, 192] on input "text" at bounding box center [241, 198] width 272 height 14
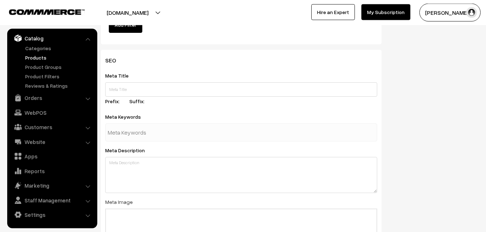
scroll to position [1073, 0]
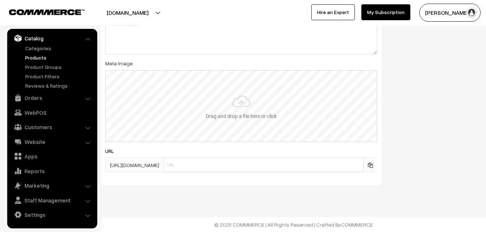
type input "2"
click at [232, 103] on input "file" at bounding box center [241, 106] width 271 height 71
type input "C:\fakepath\kanchipuram-saree-va12989-oct.jpeg"
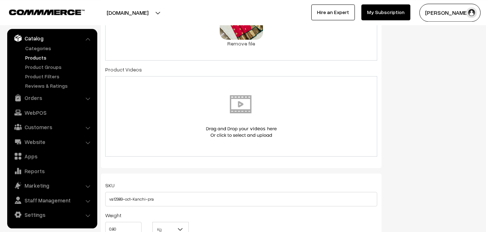
scroll to position [0, 0]
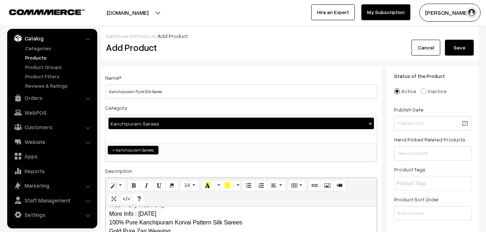
click at [471, 50] on button "Save" at bounding box center [459, 48] width 29 height 16
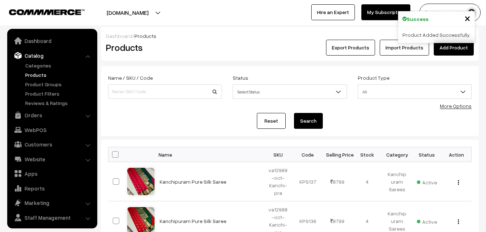
scroll to position [17, 0]
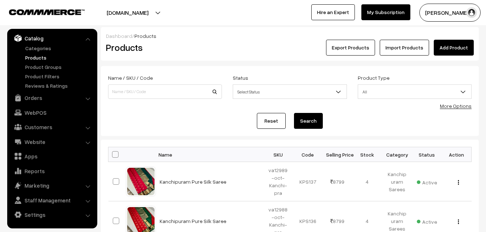
click at [450, 51] on link "Add Product" at bounding box center [454, 48] width 40 height 16
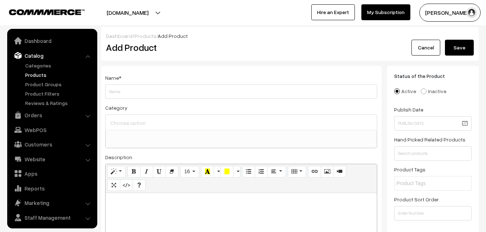
select select
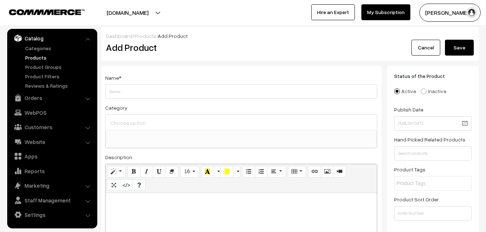
paste div
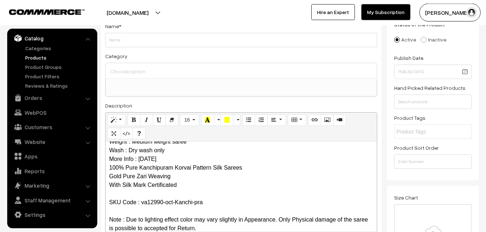
scroll to position [0, 0]
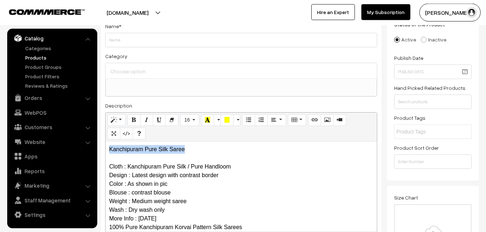
drag, startPoint x: 190, startPoint y: 148, endPoint x: 103, endPoint y: 143, distance: 87.7
click at [106, 143] on div "Kanchipuram Pure Silk Saree Cloth : Kanchipuram Pure Silk / Pure Handloom Desig…" at bounding box center [241, 186] width 271 height 90
copy p "Kanchipuram Pure Silk Saree"
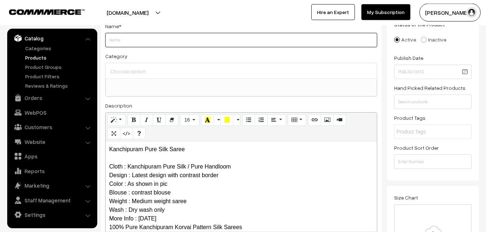
paste input "Kanchipuram Pure Silk Saree"
type input "Kanchipuram Pure Silk Saree"
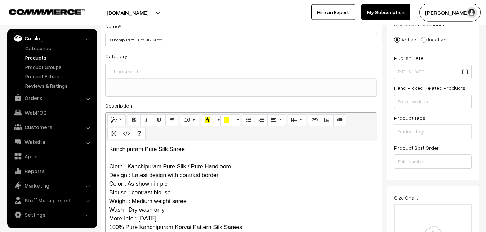
click at [133, 70] on input at bounding box center [241, 71] width 266 height 10
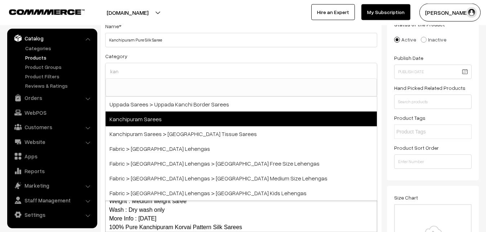
type input "kan"
click at [147, 121] on span "Kanchipuram Sarees" at bounding box center [241, 118] width 271 height 15
select select "3"
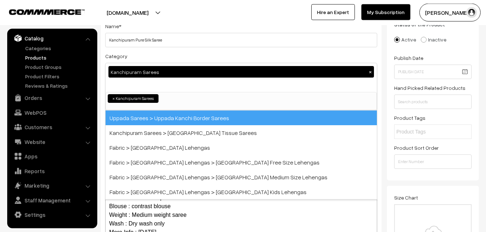
scroll to position [151, 0]
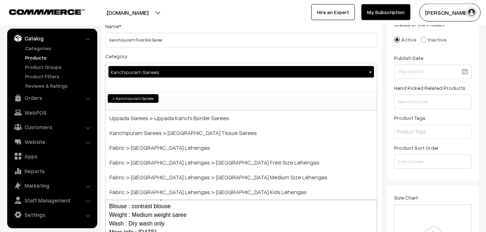
click at [154, 56] on div "Category Kanchipuram Sarees × Uppada Sarees Uppada Sarees > Uppada Plain Sarees…" at bounding box center [241, 81] width 272 height 59
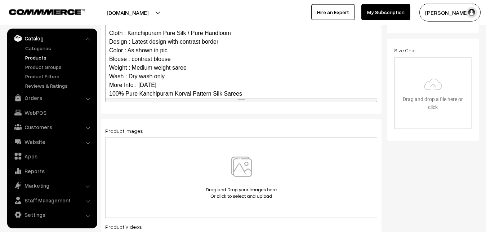
scroll to position [70, 0]
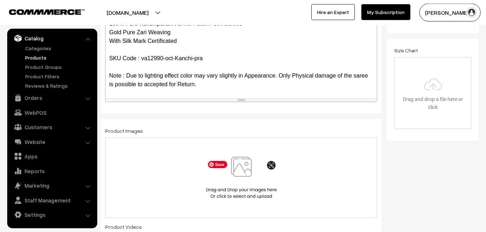
click at [241, 169] on img at bounding box center [241, 177] width 74 height 42
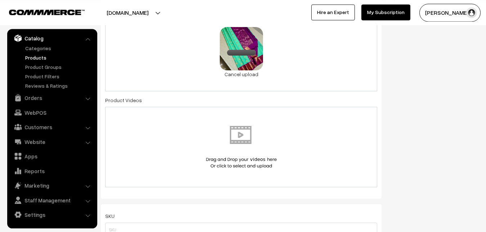
scroll to position [419, 0]
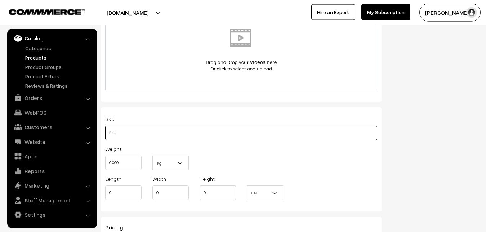
paste input "va12990-oct-Kanchi-pra"
type input "va12990-oct-Kanchi-pra"
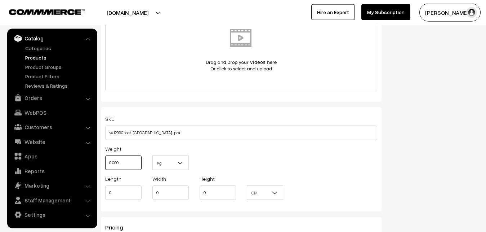
drag, startPoint x: 129, startPoint y: 165, endPoint x: 101, endPoint y: 155, distance: 29.5
click at [105, 155] on input "0.000" at bounding box center [123, 162] width 36 height 14
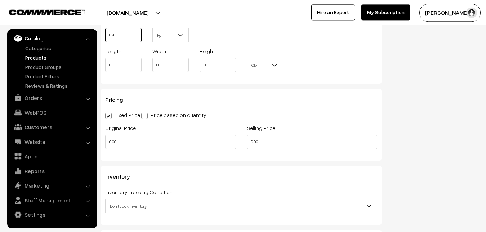
scroll to position [566, 0]
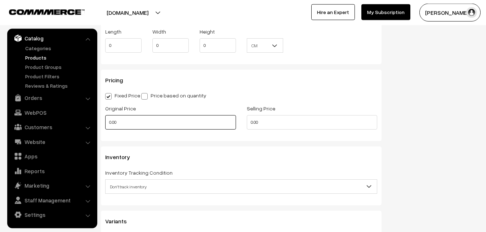
type input "0.80"
drag, startPoint x: 122, startPoint y: 117, endPoint x: 102, endPoint y: 116, distance: 20.2
click at [105, 116] on input "0.00" at bounding box center [170, 122] width 131 height 14
type input "7300"
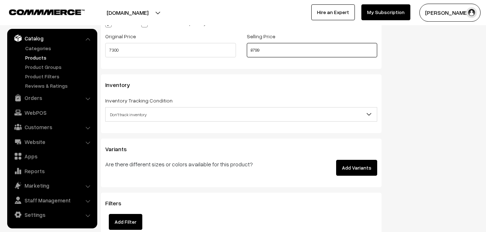
scroll to position [640, 0]
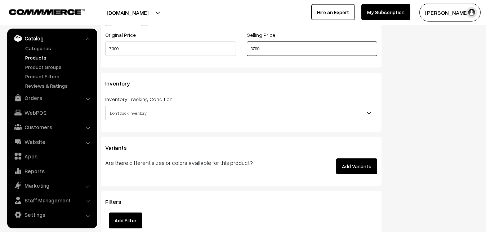
type input "8799"
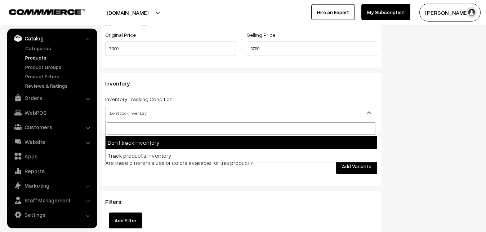
click at [119, 110] on span "Don't track inventory" at bounding box center [241, 113] width 271 height 13
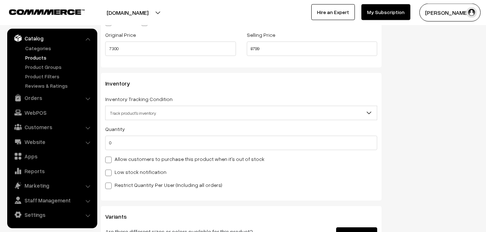
select select "2"
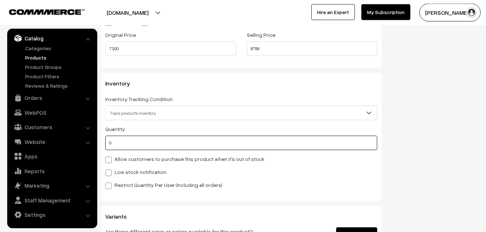
click at [127, 145] on input "0" at bounding box center [241, 142] width 272 height 14
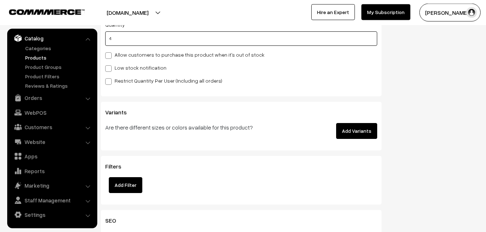
scroll to position [750, 0]
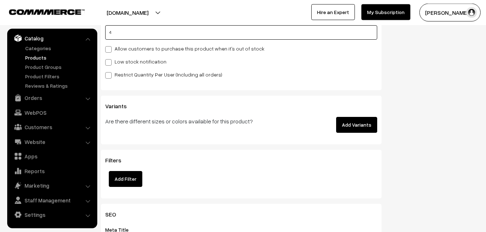
type input "4"
click at [120, 62] on label "Low stock notification" at bounding box center [135, 62] width 61 height 8
click at [110, 62] on input "Low stock notification" at bounding box center [107, 61] width 5 height 5
checkbox input "true"
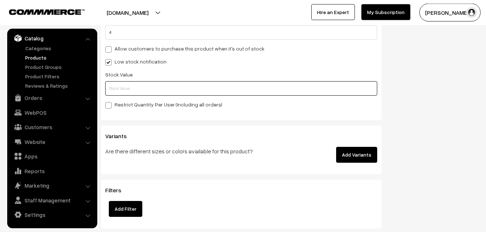
click at [125, 88] on input "text" at bounding box center [241, 88] width 272 height 14
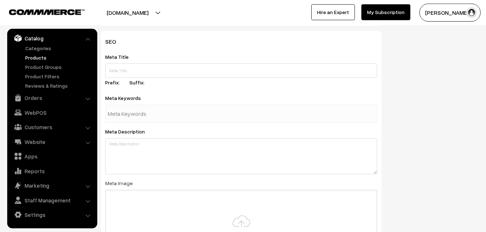
scroll to position [1073, 0]
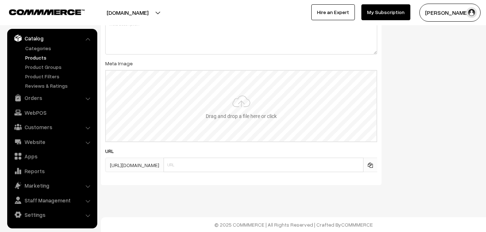
type input "2"
click at [252, 114] on input "file" at bounding box center [241, 106] width 271 height 71
type input "C:\fakepath\kanchipuram-saree-va12990-oct.jpeg"
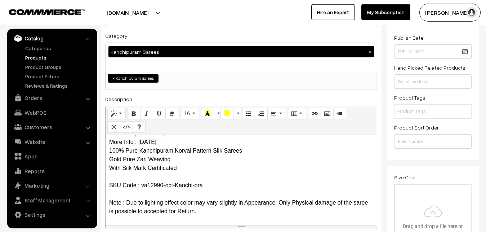
scroll to position [0, 0]
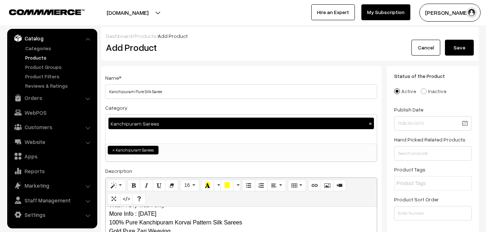
click at [461, 47] on button "Save" at bounding box center [459, 48] width 29 height 16
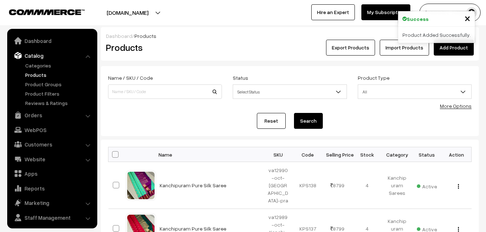
scroll to position [17, 0]
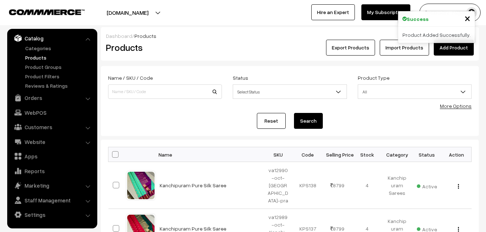
click at [182, 42] on h2 "Products" at bounding box center [163, 47] width 115 height 11
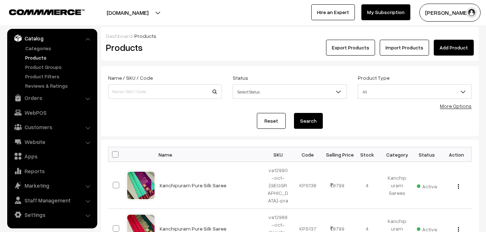
click at [442, 47] on link "Add Product" at bounding box center [454, 48] width 40 height 16
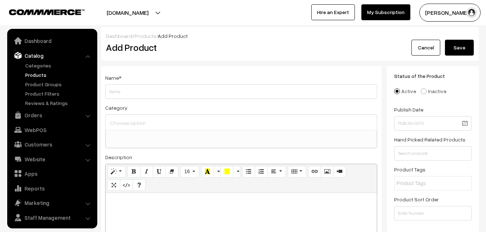
select select
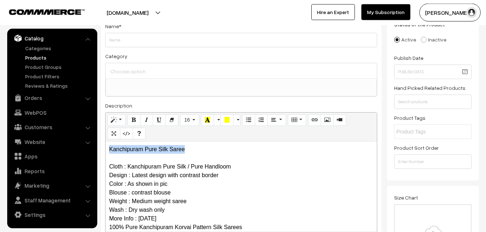
drag, startPoint x: 194, startPoint y: 147, endPoint x: 74, endPoint y: 147, distance: 120.4
click at [106, 147] on div "Kanchipuram Pure Silk Saree Cloth : Kanchipuram Pure Silk / Pure Handloom Desig…" at bounding box center [241, 186] width 271 height 90
copy p "Kanchipuram Pure Silk Saree"
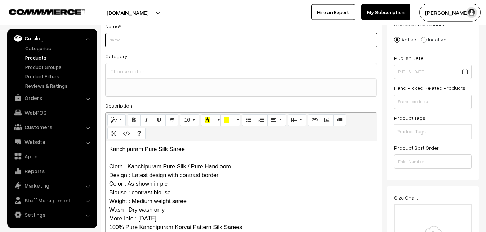
paste input "Kanchipuram Pure Silk Saree"
type input "Kanchipuram Pure Silk Saree"
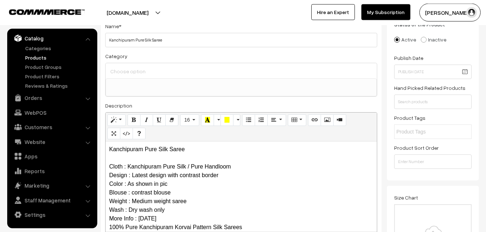
click at [141, 79] on ul at bounding box center [241, 83] width 271 height 9
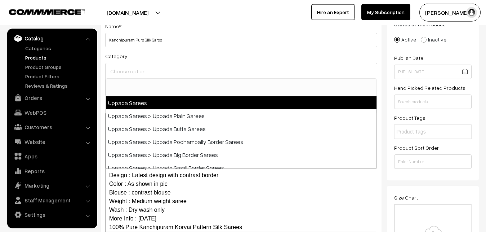
click at [140, 75] on input at bounding box center [241, 71] width 266 height 10
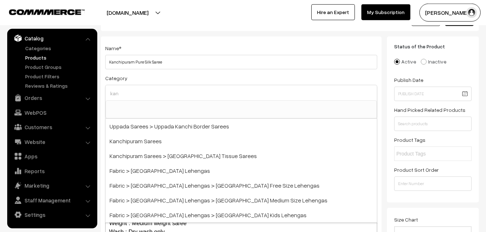
scroll to position [15, 0]
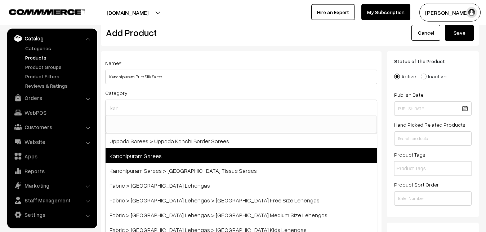
type input "kan"
click at [137, 156] on span "Kanchipuram Sarees" at bounding box center [241, 155] width 271 height 15
select select "3"
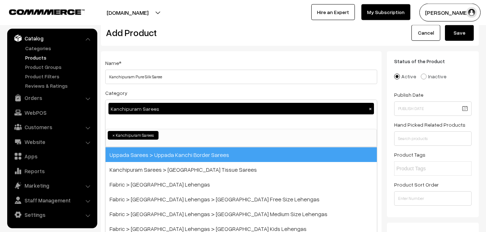
scroll to position [151, 0]
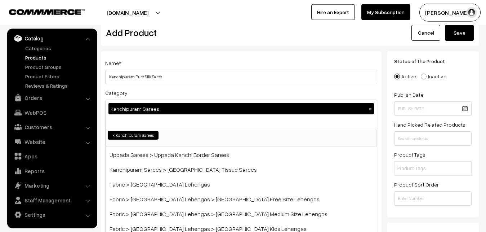
click at [152, 85] on div "Name * Kanchipuram Pure Silk Saree Category Kanchipuram Sarees × Uppada Sarees …" at bounding box center [241, 174] width 281 height 246
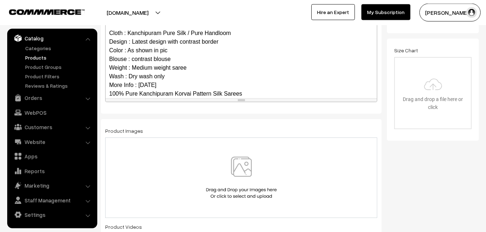
scroll to position [70, 0]
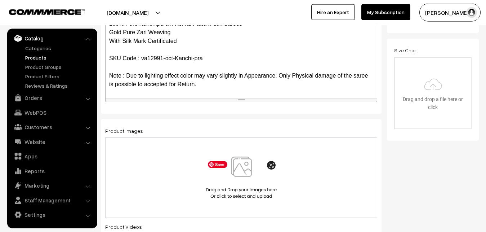
click at [241, 163] on img at bounding box center [241, 177] width 74 height 42
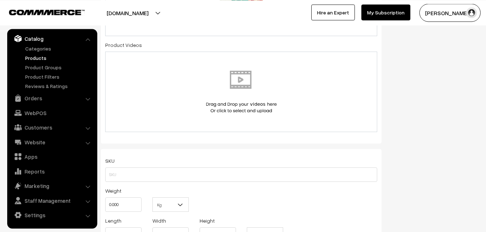
scroll to position [419, 0]
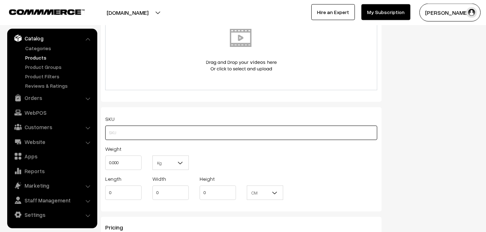
paste input "va12991-oct-Kanchi-pra"
type input "va12991-oct-Kanchi-pra"
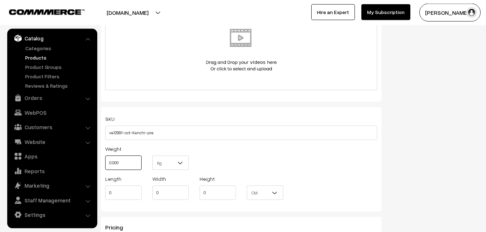
drag, startPoint x: 124, startPoint y: 167, endPoint x: 96, endPoint y: 168, distance: 28.1
click at [105, 168] on input "0.000" at bounding box center [123, 162] width 36 height 14
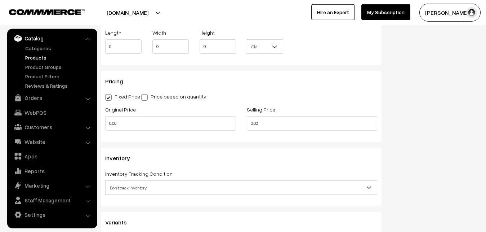
scroll to position [566, 0]
type input "0.80"
drag, startPoint x: 131, startPoint y: 127, endPoint x: 103, endPoint y: 125, distance: 28.2
click at [105, 125] on input "0.00" at bounding box center [170, 122] width 131 height 14
type input "7300"
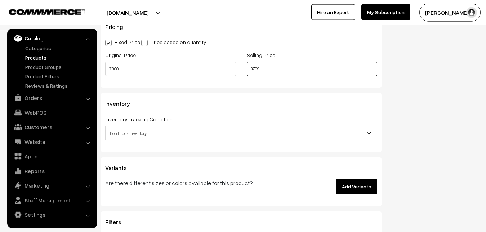
scroll to position [640, 0]
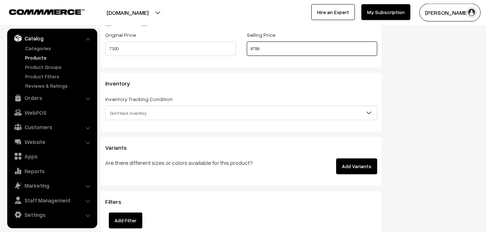
type input "8799"
click at [116, 111] on span "Don't track inventory" at bounding box center [241, 113] width 271 height 13
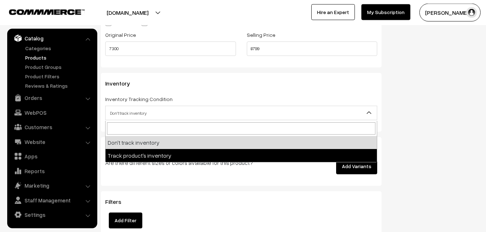
select select "2"
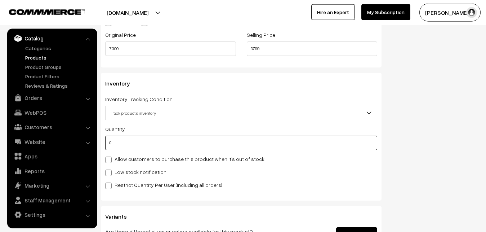
click at [121, 145] on input "0" at bounding box center [241, 142] width 272 height 14
type input "4"
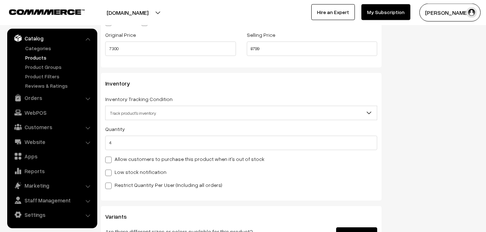
click at [120, 169] on label "Low stock notification" at bounding box center [135, 172] width 61 height 8
click at [110, 169] on input "Low stock notification" at bounding box center [107, 171] width 5 height 5
checkbox input "true"
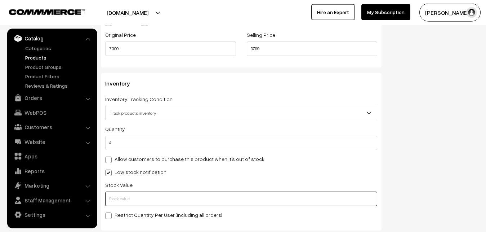
click at [125, 193] on input "text" at bounding box center [241, 198] width 272 height 14
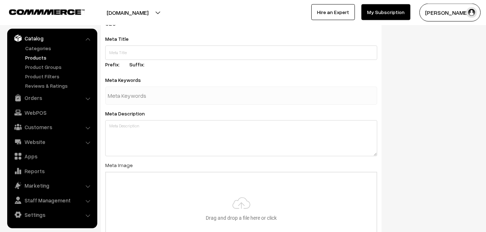
scroll to position [1073, 0]
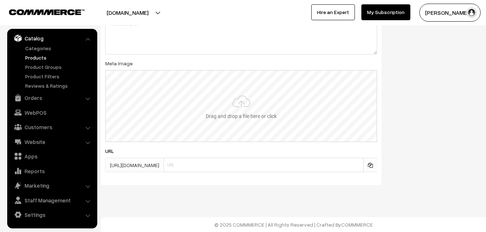
type input "2"
click at [233, 109] on input "file" at bounding box center [241, 106] width 271 height 71
type input "C:\fakepath\kanchipuram-saree-va12991-oct.jpeg"
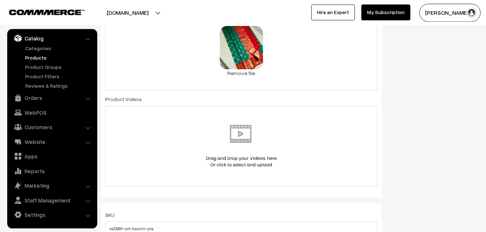
scroll to position [0, 0]
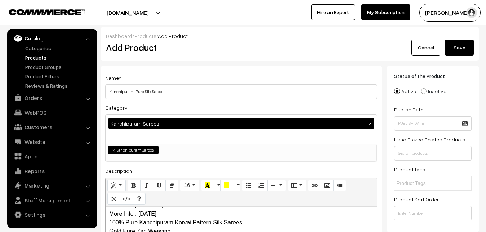
click at [468, 48] on button "Save" at bounding box center [459, 48] width 29 height 16
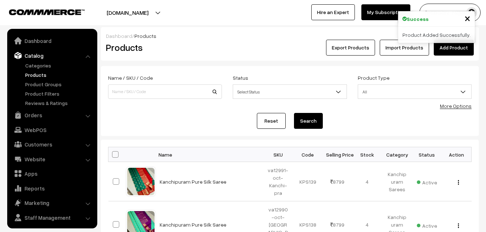
scroll to position [17, 0]
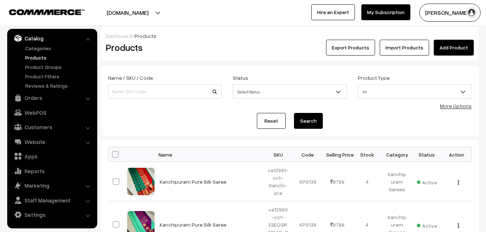
click at [184, 55] on div "Dashboard / Products Products Export Products Import Products Add Product" at bounding box center [290, 44] width 378 height 34
click at [449, 43] on link "Add Product" at bounding box center [454, 48] width 40 height 16
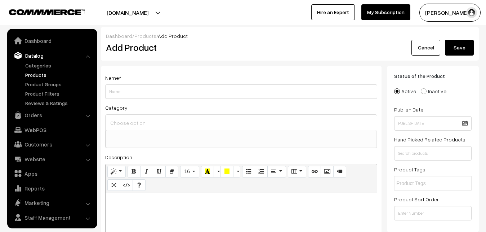
select select
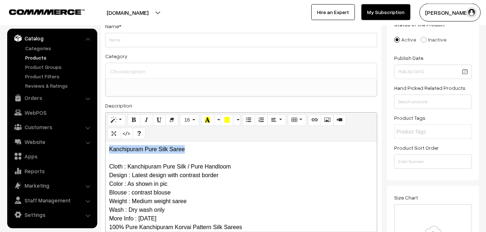
drag, startPoint x: 195, startPoint y: 151, endPoint x: 100, endPoint y: 147, distance: 95.2
click at [106, 147] on div "Kanchipuram Pure Silk Saree Cloth : Kanchipuram Pure Silk / Pure Handloom Desig…" at bounding box center [241, 186] width 271 height 90
copy p "Kanchipuram Pure Silk Saree"
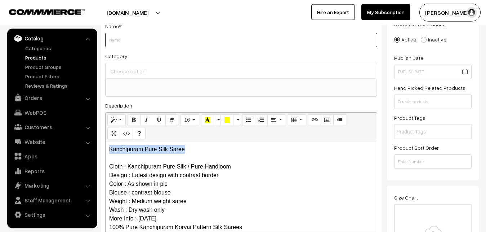
click at [136, 35] on input "Weight" at bounding box center [241, 40] width 272 height 14
paste input "Kanchipuram Pure Silk Saree"
type input "Kanchipuram Pure Silk Saree"
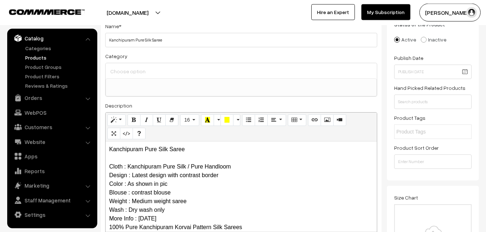
click at [136, 67] on input at bounding box center [241, 71] width 266 height 10
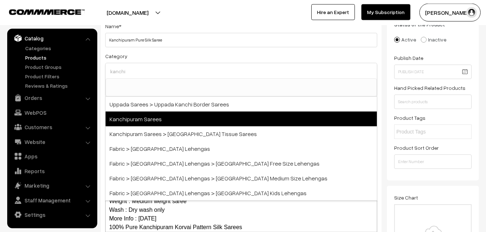
type input "kanchi"
click at [159, 115] on span "Kanchipuram Sarees" at bounding box center [241, 118] width 271 height 15
select select "3"
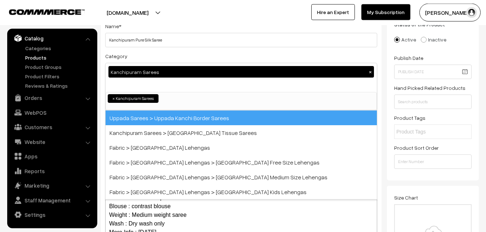
scroll to position [151, 0]
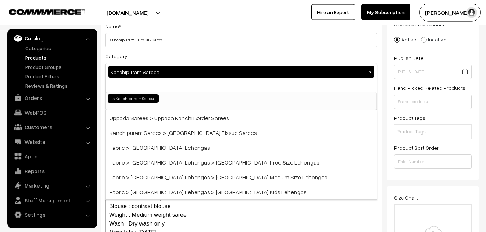
click at [155, 56] on div "Category Kanchipuram Sarees × Uppada Sarees Uppada Sarees > Uppada Plain Sarees…" at bounding box center [241, 81] width 272 height 59
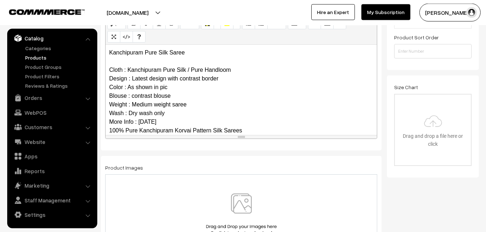
scroll to position [70, 0]
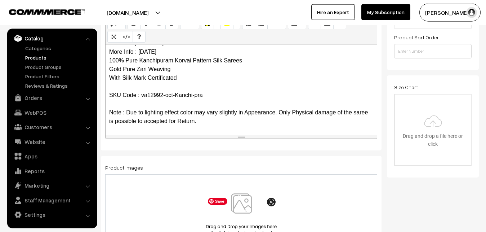
click at [248, 207] on img at bounding box center [241, 214] width 74 height 42
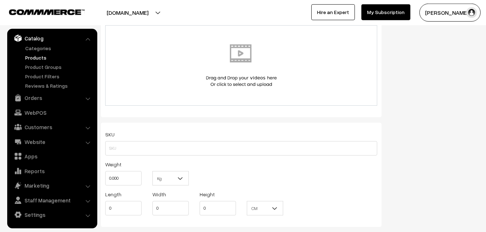
scroll to position [419, 0]
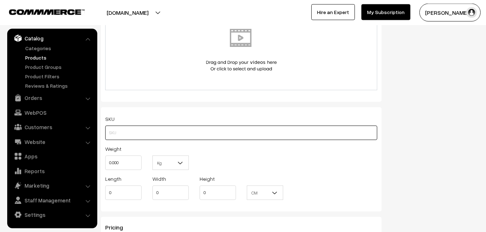
click at [121, 133] on input "text" at bounding box center [241, 132] width 272 height 14
paste input "va12992-oct-Kanchi-pra"
type input "va12992-oct-Kanchi-pra"
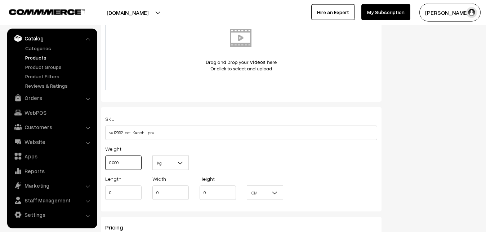
drag, startPoint x: 129, startPoint y: 166, endPoint x: 102, endPoint y: 163, distance: 27.3
click at [105, 163] on input "0.000" at bounding box center [123, 162] width 36 height 14
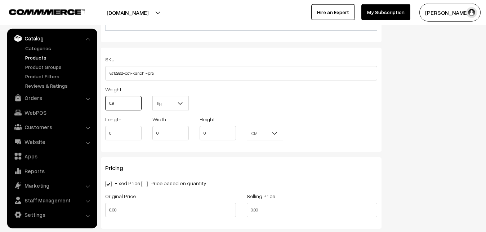
scroll to position [529, 0]
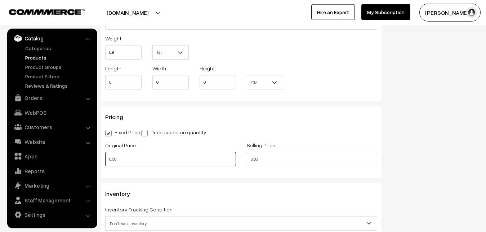
type input "0.80"
drag, startPoint x: 128, startPoint y: 158, endPoint x: 88, endPoint y: 158, distance: 39.6
click at [105, 158] on input "0.00" at bounding box center [170, 159] width 131 height 14
type input "7300"
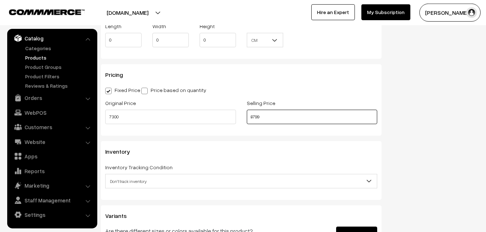
scroll to position [676, 0]
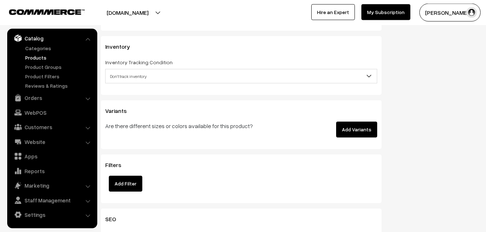
type input "8799"
click at [123, 74] on span "Don't track inventory" at bounding box center [241, 76] width 271 height 13
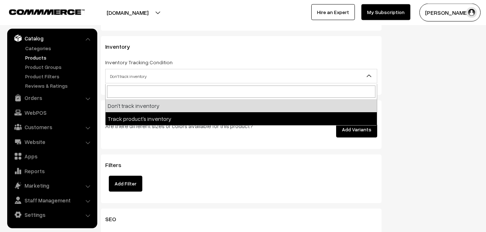
select select "2"
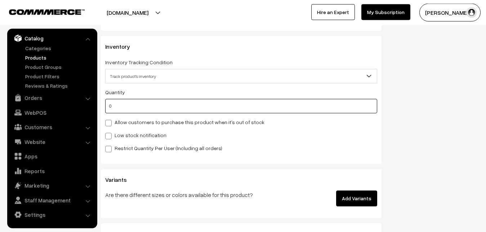
click at [125, 108] on input "0" at bounding box center [241, 106] width 272 height 14
type input "4"
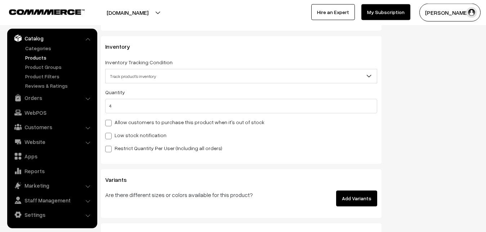
click at [128, 134] on label "Low stock notification" at bounding box center [135, 135] width 61 height 8
click at [110, 134] on input "Low stock notification" at bounding box center [107, 134] width 5 height 5
checkbox input "true"
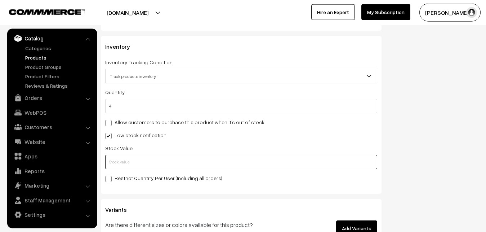
click at [128, 164] on input "text" at bounding box center [241, 162] width 272 height 14
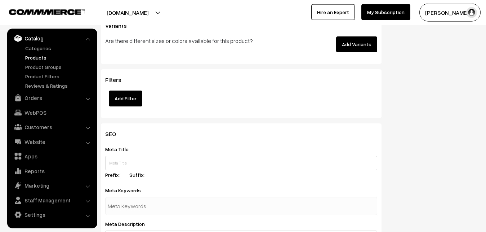
scroll to position [1073, 0]
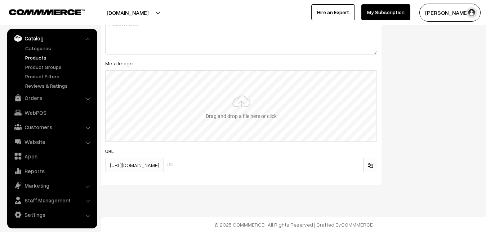
type input "2"
click at [226, 113] on input "file" at bounding box center [241, 106] width 271 height 71
type input "C:\fakepath\kanchipuram-saree-va12992-oct.jpeg"
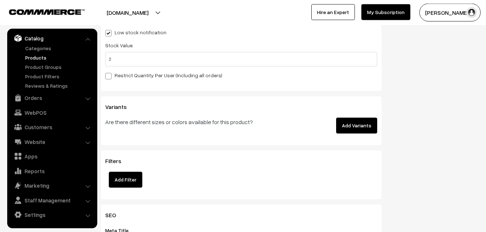
scroll to position [0, 0]
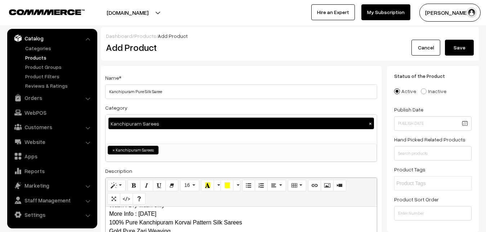
click at [468, 39] on div "Dashboard / Products / Add Product" at bounding box center [290, 36] width 368 height 8
click at [467, 43] on button "Save" at bounding box center [459, 48] width 29 height 16
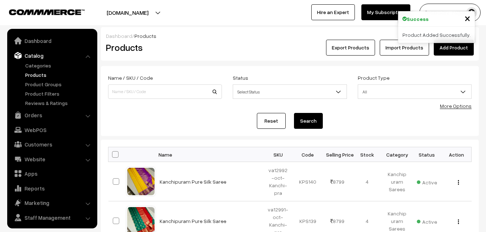
scroll to position [17, 0]
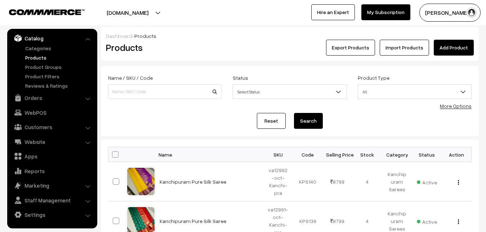
click at [204, 54] on div "Products" at bounding box center [164, 48] width 126 height 16
click at [446, 48] on link "Add Product" at bounding box center [454, 48] width 40 height 16
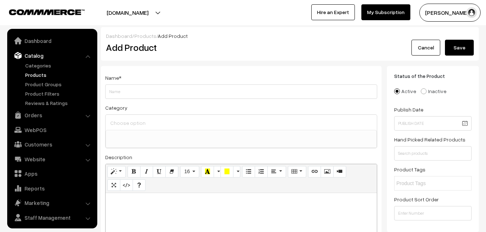
select select
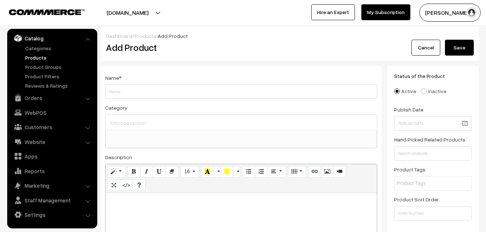
paste div
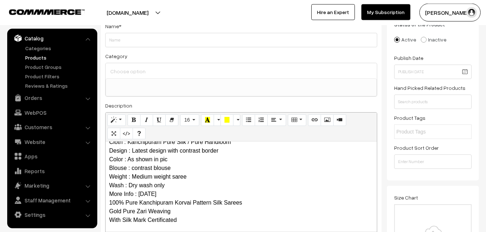
scroll to position [0, 0]
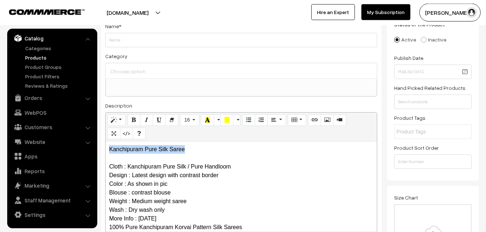
drag, startPoint x: 197, startPoint y: 147, endPoint x: 103, endPoint y: 146, distance: 93.7
click at [106, 146] on div "Kanchipuram Pure Silk Saree Cloth : Kanchipuram Pure Silk / Pure Handloom Desig…" at bounding box center [241, 186] width 271 height 90
copy p "Kanchipuram Pure Silk Saree"
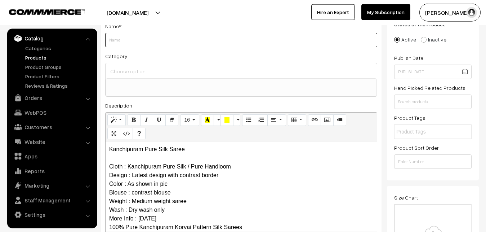
paste input "Kanchipuram Pure Silk Saree"
type input "Kanchipuram Pure Silk Saree"
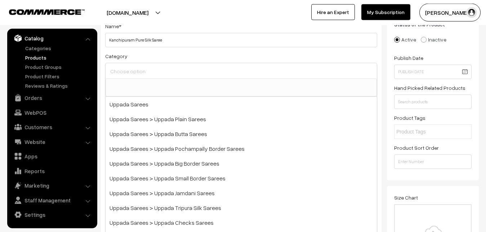
click at [132, 73] on input at bounding box center [241, 71] width 266 height 10
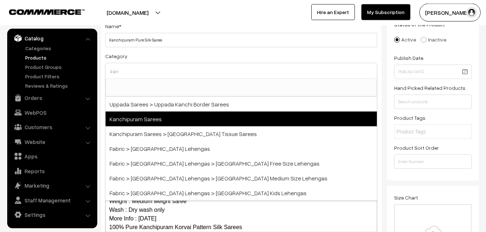
type input "kan"
click at [152, 118] on span "Kanchipuram Sarees" at bounding box center [241, 118] width 271 height 15
select select "3"
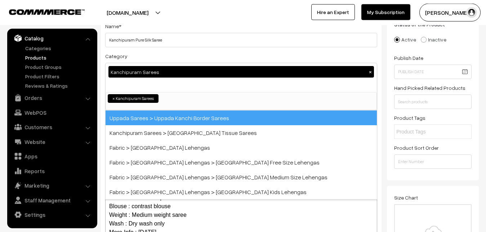
scroll to position [151, 0]
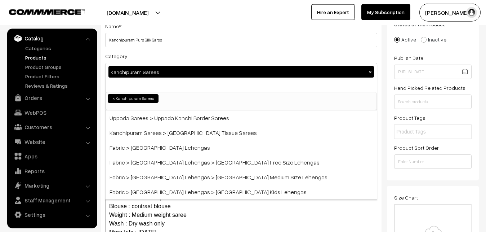
click at [149, 56] on div "Category Kanchipuram Sarees × Uppada Sarees Uppada Sarees > Uppada Plain Sarees…" at bounding box center [241, 81] width 272 height 59
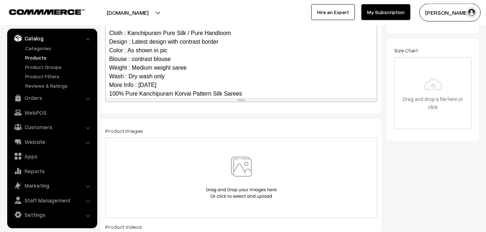
scroll to position [70, 0]
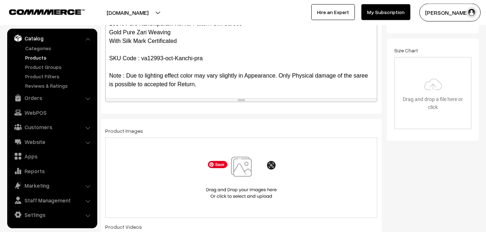
click at [241, 172] on img at bounding box center [241, 177] width 74 height 42
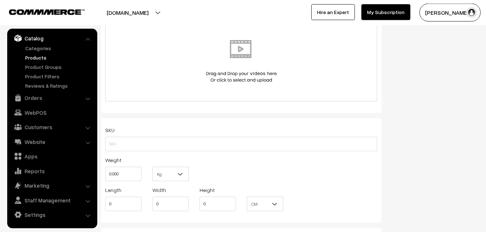
scroll to position [419, 0]
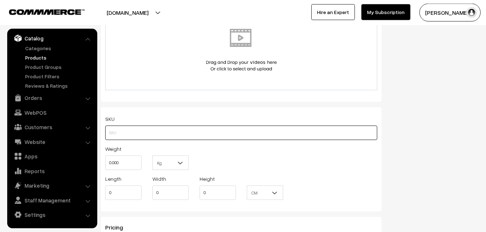
click at [117, 137] on input "text" at bounding box center [241, 132] width 272 height 14
paste input "va12993-oct-Kanchi-pra"
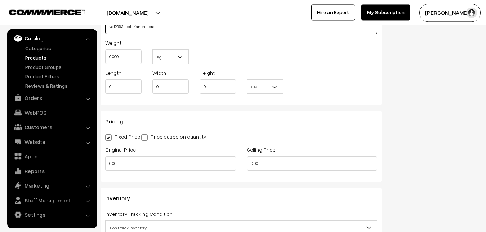
scroll to position [529, 0]
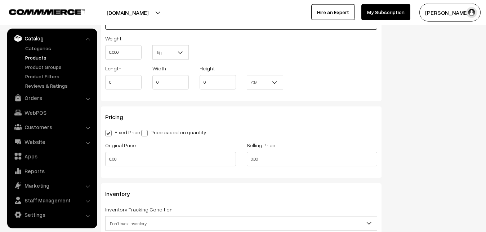
type input "va12993-oct-Kanchi-pra"
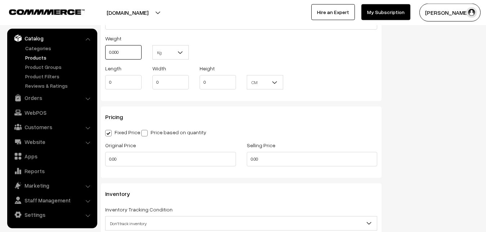
drag, startPoint x: 121, startPoint y: 52, endPoint x: 80, endPoint y: 52, distance: 40.7
click at [105, 52] on input "0.000" at bounding box center [123, 52] width 36 height 14
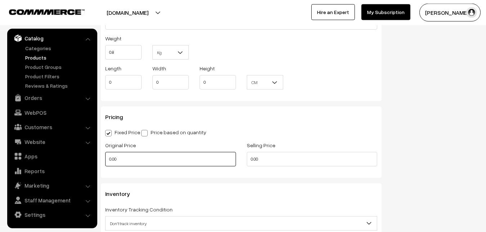
type input "0.80"
drag, startPoint x: 128, startPoint y: 158, endPoint x: 90, endPoint y: 151, distance: 38.0
click at [105, 152] on input "0.00" at bounding box center [170, 159] width 131 height 14
type input "7300"
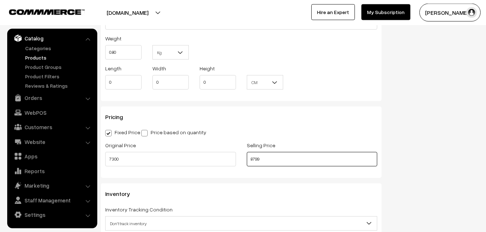
scroll to position [603, 0]
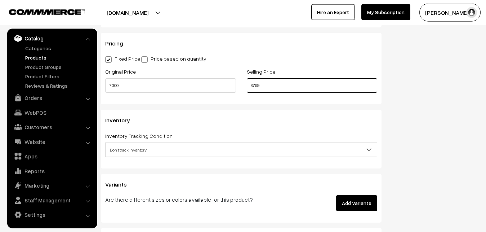
type input "8799"
click at [133, 146] on span "Don't track inventory" at bounding box center [241, 149] width 271 height 13
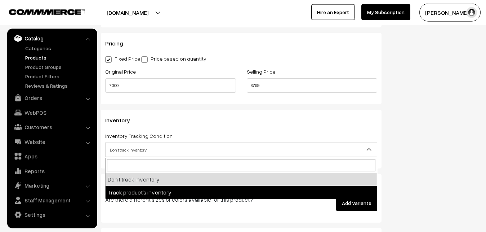
select select "2"
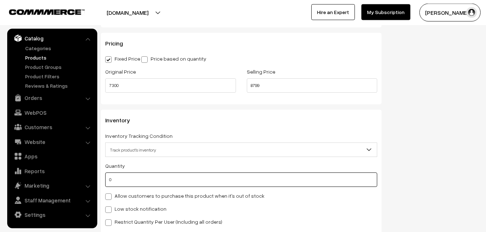
click at [132, 180] on input "0" at bounding box center [241, 179] width 272 height 14
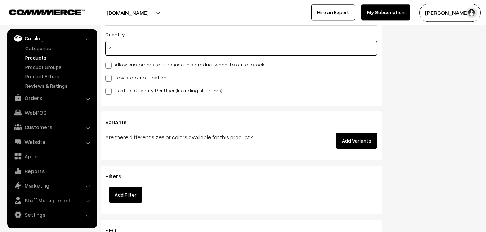
scroll to position [750, 0]
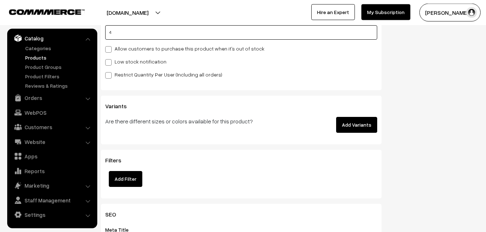
type input "4"
click at [122, 63] on label "Low stock notification" at bounding box center [135, 62] width 61 height 8
click at [110, 63] on input "Low stock notification" at bounding box center [107, 61] width 5 height 5
checkbox input "true"
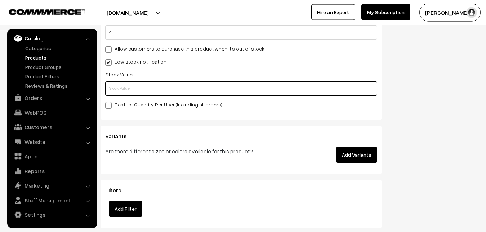
click at [119, 85] on input "text" at bounding box center [241, 88] width 272 height 14
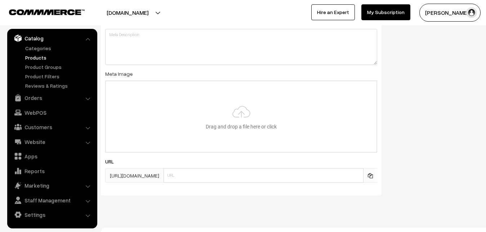
scroll to position [1073, 0]
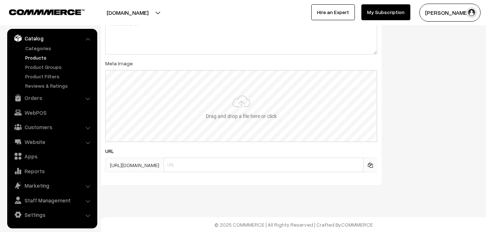
type input "2"
click at [235, 107] on input "file" at bounding box center [241, 106] width 271 height 71
type input "C:\fakepath\kanchipuram-saree-va12993-oct.jpeg"
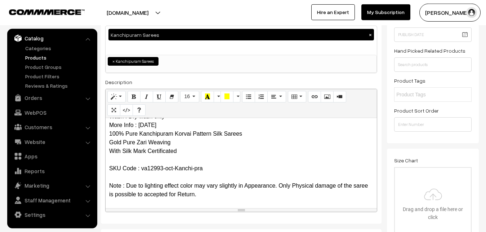
scroll to position [0, 0]
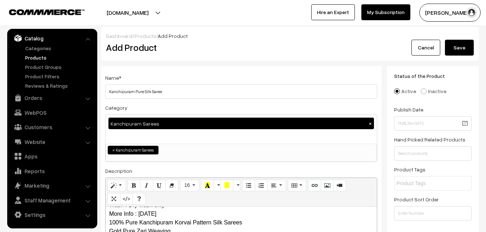
click at [466, 42] on button "Save" at bounding box center [459, 48] width 29 height 16
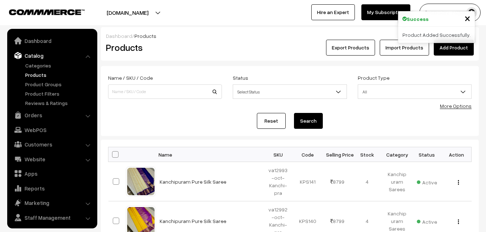
scroll to position [17, 0]
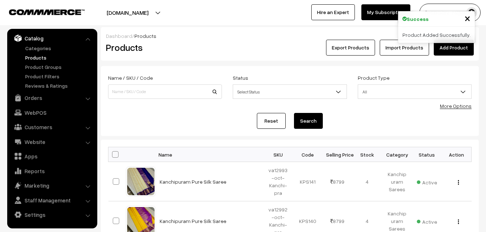
click at [169, 52] on h2 "Products" at bounding box center [163, 47] width 115 height 11
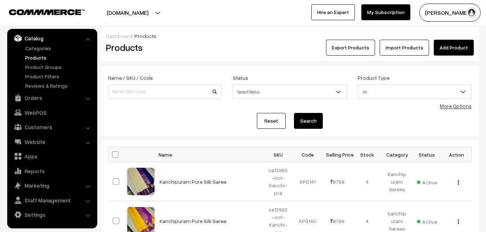
click at [459, 46] on link "Add Product" at bounding box center [454, 48] width 40 height 16
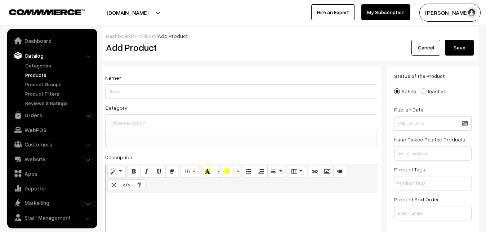
select select
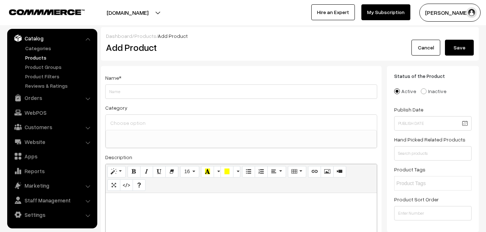
paste div
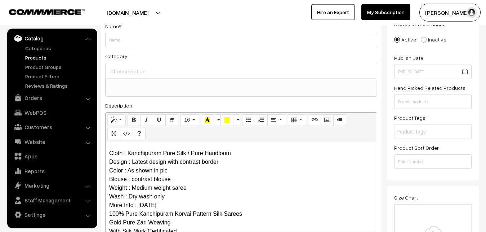
scroll to position [0, 0]
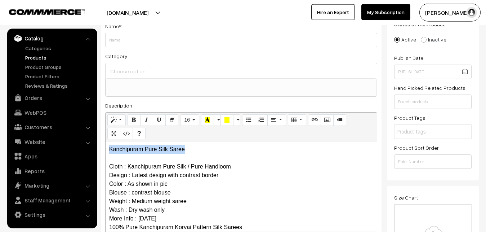
drag, startPoint x: 197, startPoint y: 148, endPoint x: 90, endPoint y: 146, distance: 107.0
click at [106, 146] on div "Kanchipuram Pure Silk Saree Cloth : Kanchipuram Pure Silk / Pure Handloom Desig…" at bounding box center [241, 186] width 271 height 90
copy p "Kanchipuram Pure Silk Saree"
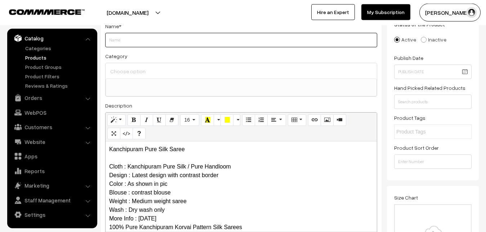
paste input "Kanchipuram Pure Silk Saree"
type input "Kanchipuram Pure Silk Saree"
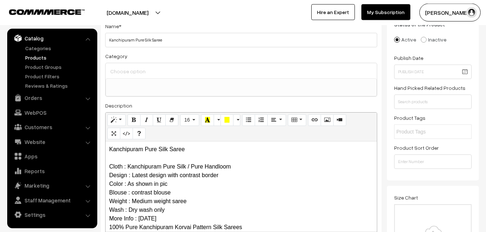
click at [141, 73] on input at bounding box center [241, 71] width 266 height 10
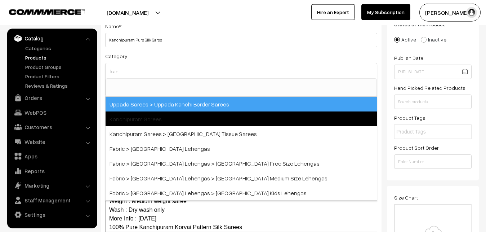
type input "kan"
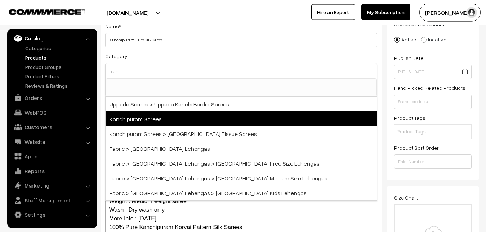
click at [137, 115] on span "Kanchipuram Sarees" at bounding box center [241, 118] width 271 height 15
select select "3"
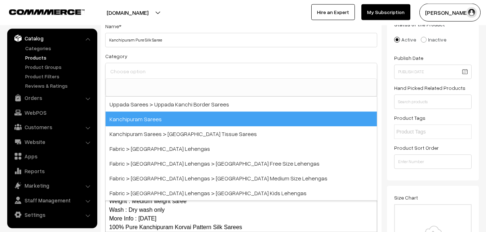
scroll to position [151, 0]
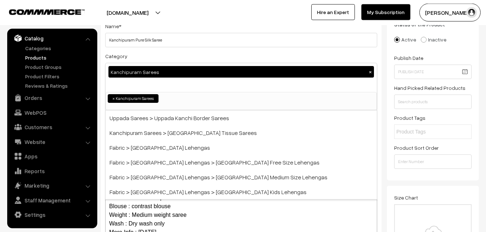
click at [159, 56] on div "Category Kanchipuram Sarees × Uppada Sarees Uppada Sarees > Uppada Plain Sarees…" at bounding box center [241, 81] width 272 height 59
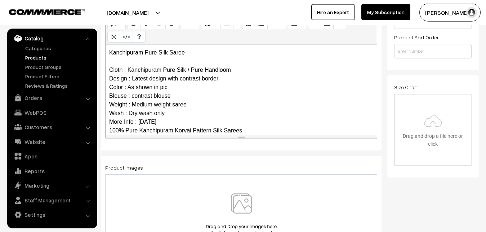
scroll to position [70, 0]
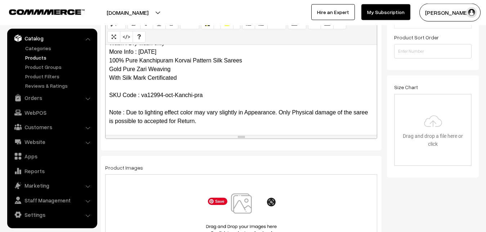
click at [235, 208] on img at bounding box center [241, 214] width 74 height 42
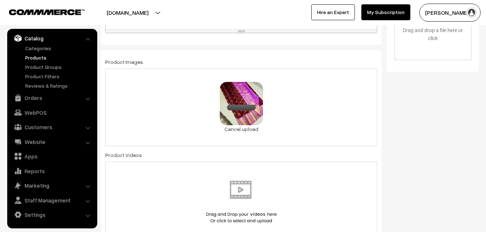
scroll to position [382, 0]
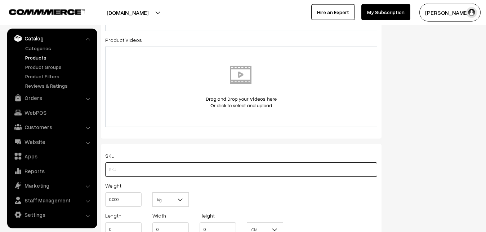
paste input "va12994-oct-Kanchi-pra"
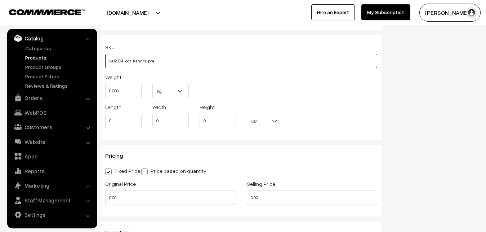
scroll to position [493, 0]
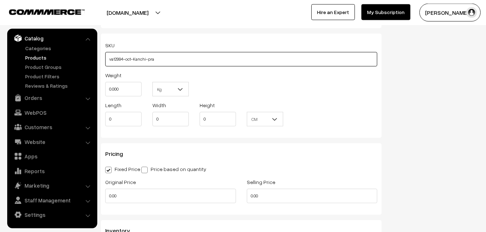
type input "va12994-oct-Kanchi-pra"
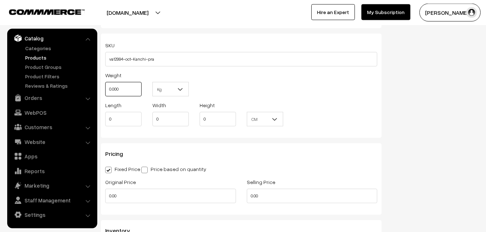
drag, startPoint x: 120, startPoint y: 89, endPoint x: 100, endPoint y: 89, distance: 19.8
click at [105, 89] on input "0.000" at bounding box center [123, 89] width 36 height 14
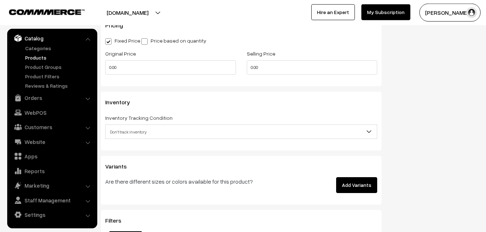
scroll to position [603, 0]
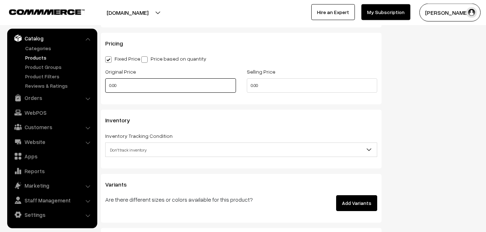
type input "0.80"
drag, startPoint x: 132, startPoint y: 89, endPoint x: 95, endPoint y: 84, distance: 36.7
click at [105, 84] on input "0.00" at bounding box center [170, 85] width 131 height 14
type input "7300"
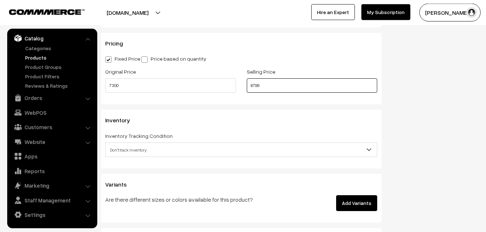
type input "8799"
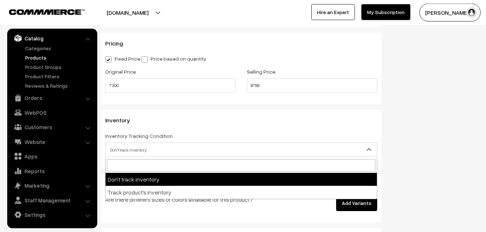
click at [141, 150] on span "Don't track inventory" at bounding box center [241, 149] width 271 height 13
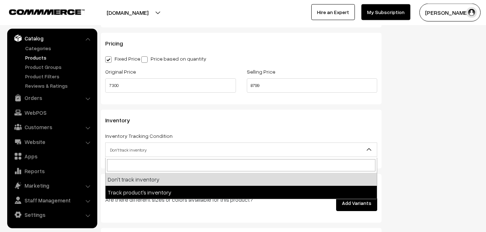
select select "2"
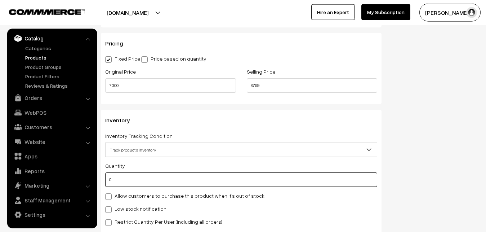
click at [134, 174] on input "0" at bounding box center [241, 179] width 272 height 14
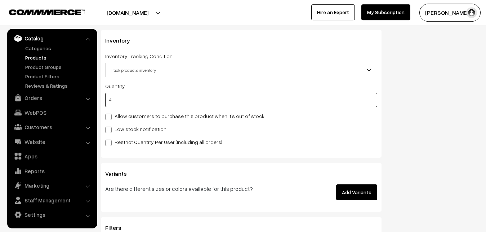
scroll to position [713, 0]
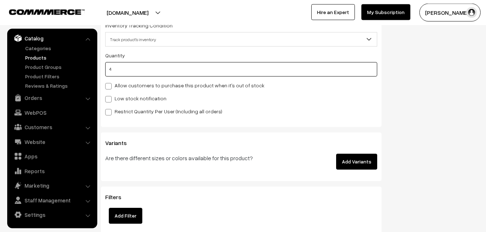
type input "4"
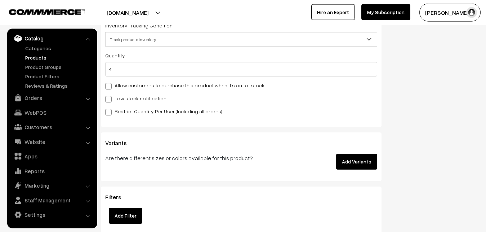
click at [115, 99] on label "Low stock notification" at bounding box center [135, 98] width 61 height 8
click at [110, 99] on input "Low stock notification" at bounding box center [107, 97] width 5 height 5
checkbox input "true"
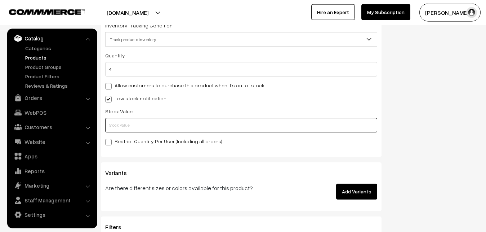
click at [115, 126] on input "text" at bounding box center [241, 125] width 272 height 14
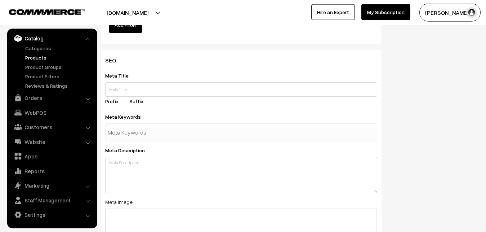
scroll to position [1073, 0]
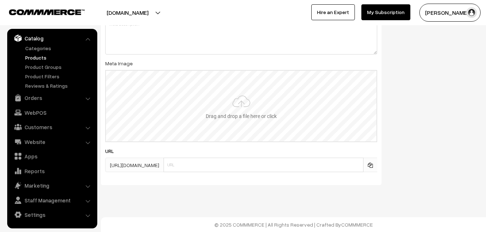
type input "2"
click at [240, 104] on input "file" at bounding box center [241, 106] width 271 height 71
type input "C:\fakepath\kanchipuram-saree-va12994-oct.jpeg"
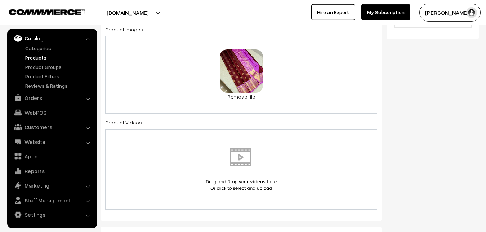
scroll to position [0, 0]
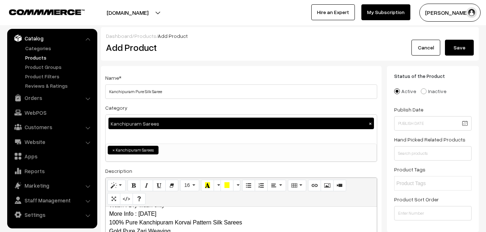
click at [453, 46] on button "Save" at bounding box center [459, 48] width 29 height 16
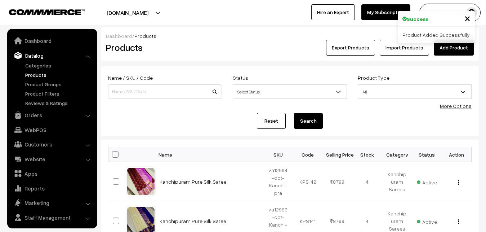
scroll to position [17, 0]
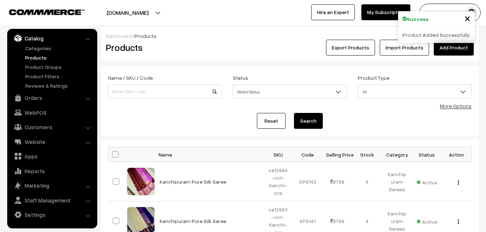
click at [199, 43] on h2 "Products" at bounding box center [163, 47] width 115 height 11
click at [443, 45] on link "Add Product" at bounding box center [454, 48] width 40 height 16
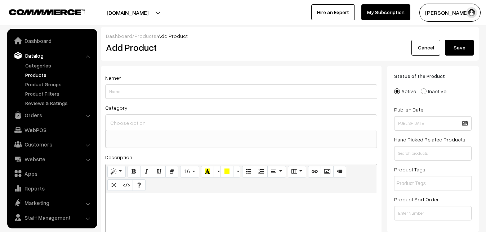
select select
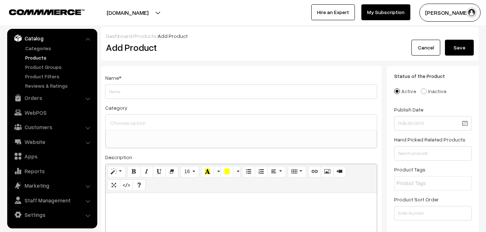
paste div
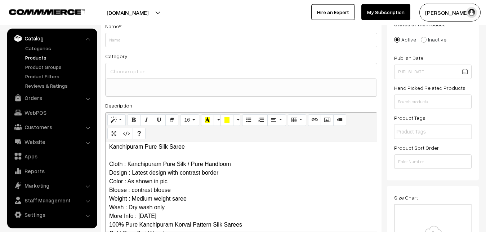
scroll to position [0, 0]
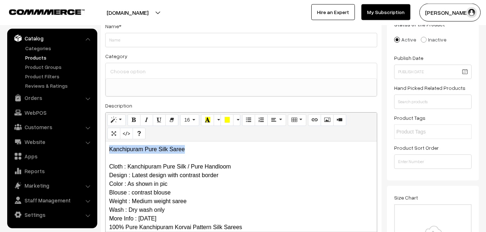
drag, startPoint x: 188, startPoint y: 151, endPoint x: 102, endPoint y: 146, distance: 85.9
click at [106, 146] on div "Kanchipuram Pure Silk Saree Cloth : Kanchipuram Pure Silk / Pure Handloom Desig…" at bounding box center [241, 186] width 271 height 90
copy p "Kanchipuram Pure Silk Saree"
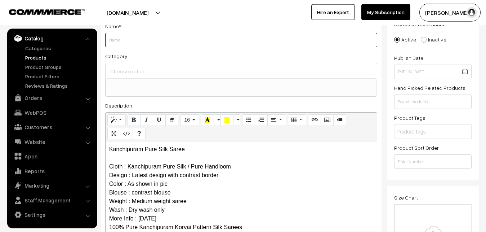
paste input "Kanchipuram Pure Silk Saree"
type input "Kanchipuram Pure Silk Saree"
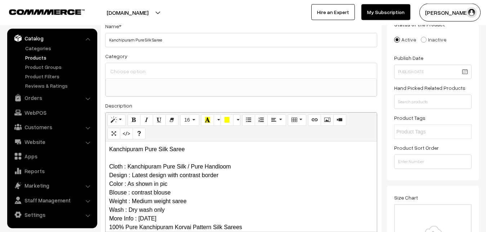
click at [137, 77] on div at bounding box center [241, 70] width 271 height 15
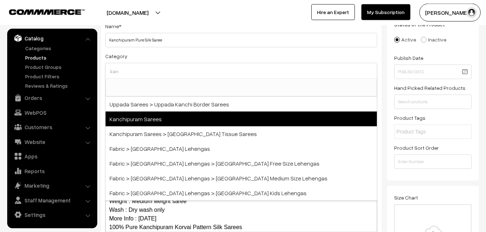
type input "kan"
click at [133, 119] on span "Kanchipuram Sarees" at bounding box center [241, 118] width 271 height 15
select select "3"
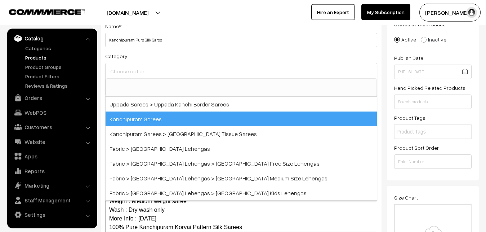
scroll to position [151, 0]
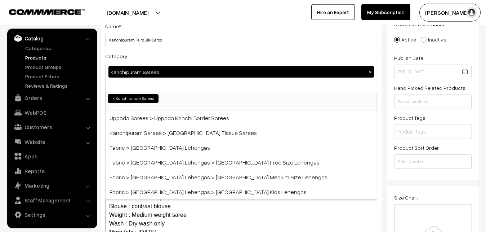
click at [137, 59] on div "Category Kanchipuram Sarees × Uppada Sarees Uppada Sarees > Uppada Plain Sarees…" at bounding box center [241, 81] width 272 height 59
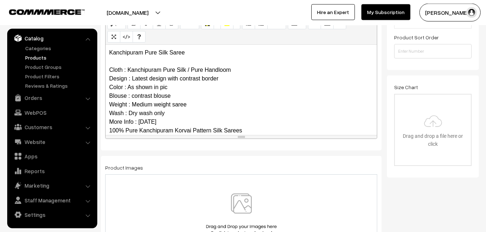
scroll to position [70, 0]
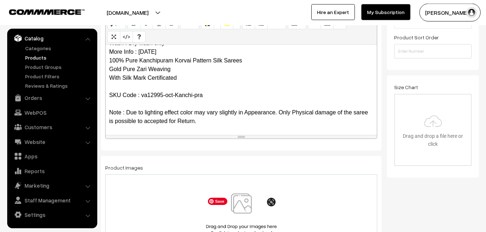
click at [240, 201] on img at bounding box center [241, 214] width 74 height 42
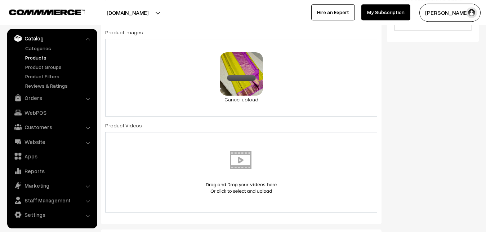
scroll to position [382, 0]
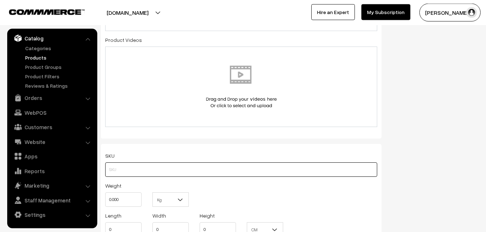
paste input "va12995-oct-Kanchi-pra"
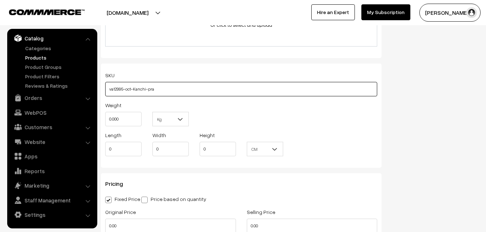
scroll to position [493, 0]
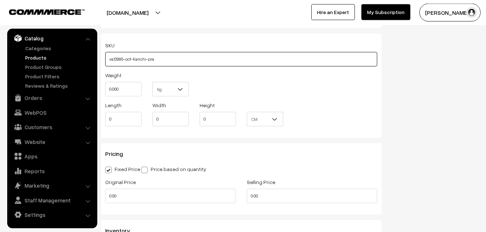
type input "va12995-oct-Kanchi-pra"
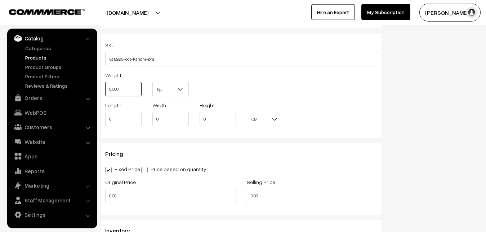
drag, startPoint x: 124, startPoint y: 91, endPoint x: 101, endPoint y: 91, distance: 23.4
click at [105, 91] on input "0.000" at bounding box center [123, 89] width 36 height 14
type input "0.80"
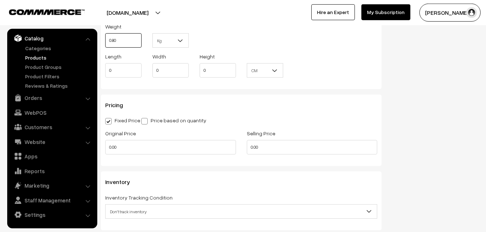
scroll to position [566, 0]
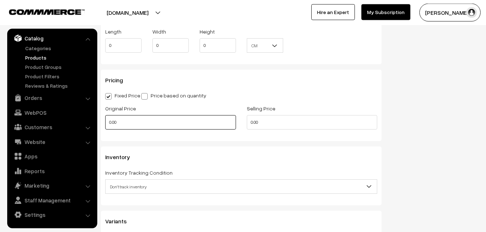
drag, startPoint x: 127, startPoint y: 124, endPoint x: 109, endPoint y: 124, distance: 17.7
click at [109, 124] on input "0.00" at bounding box center [170, 122] width 131 height 14
type input "7300"
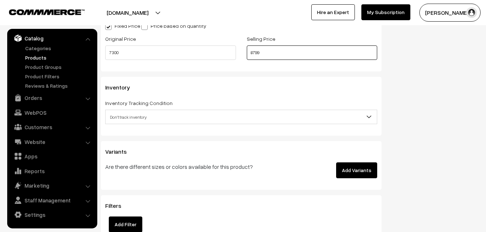
scroll to position [640, 0]
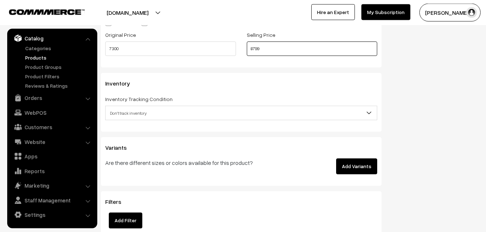
type input "8799"
click at [139, 111] on span "Don't track inventory" at bounding box center [241, 113] width 271 height 13
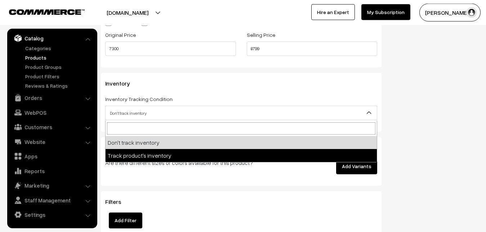
select select "2"
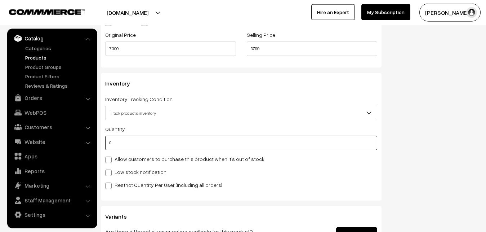
click at [132, 141] on input "0" at bounding box center [241, 142] width 272 height 14
type input "4"
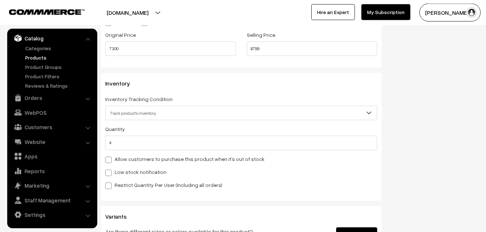
click at [125, 172] on label "Low stock notification" at bounding box center [135, 172] width 61 height 8
click at [110, 172] on input "Low stock notification" at bounding box center [107, 171] width 5 height 5
checkbox input "true"
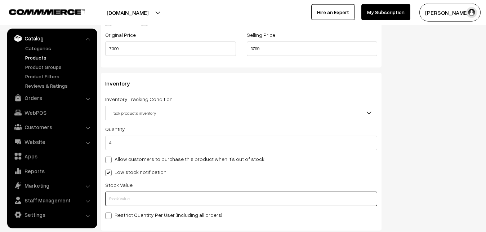
click at [127, 203] on input "text" at bounding box center [241, 198] width 272 height 14
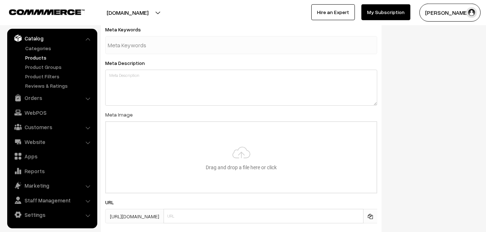
scroll to position [1073, 0]
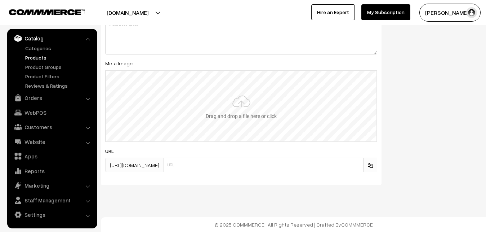
type input "2"
click at [222, 110] on input "file" at bounding box center [241, 106] width 271 height 71
type input "C:\fakepath\kanchipuram-saree-va12995-oct.jpeg"
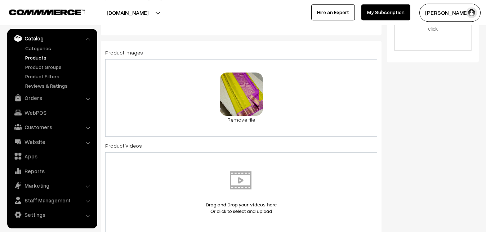
scroll to position [0, 0]
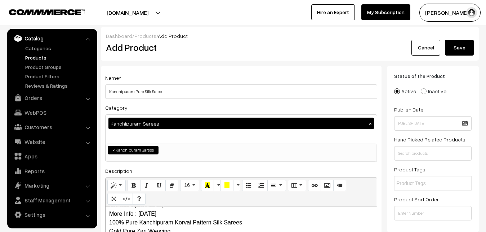
click at [469, 40] on button "Save" at bounding box center [459, 48] width 29 height 16
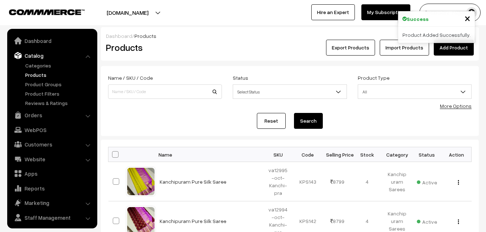
scroll to position [17, 0]
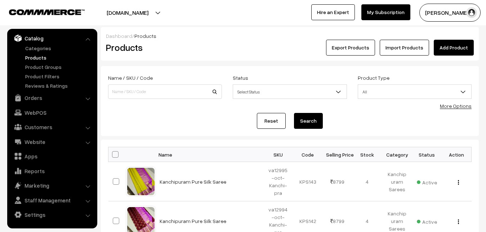
click at [199, 41] on div "Products" at bounding box center [164, 48] width 126 height 16
click at [446, 50] on link "Add Product" at bounding box center [454, 48] width 40 height 16
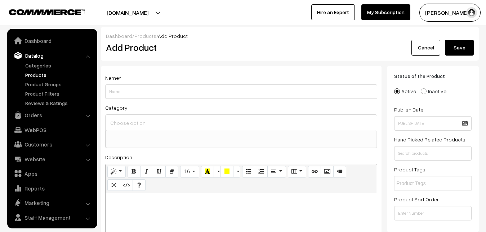
select select
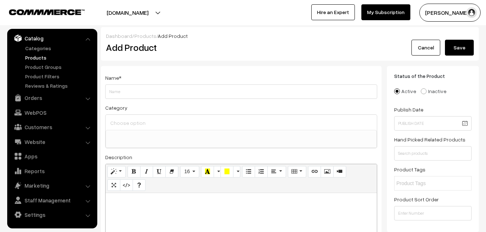
paste div
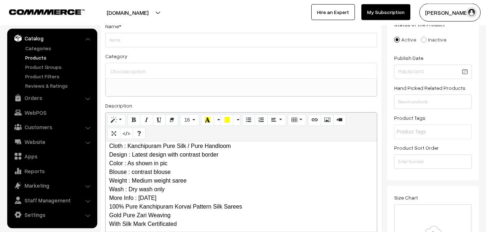
scroll to position [0, 0]
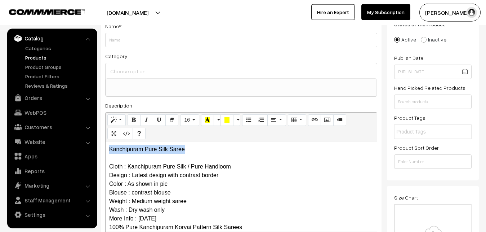
drag, startPoint x: 194, startPoint y: 144, endPoint x: 101, endPoint y: 149, distance: 93.4
click at [106, 149] on div "Kanchipuram Pure Silk Saree Cloth : Kanchipuram Pure Silk / Pure Handloom Desig…" at bounding box center [241, 186] width 271 height 90
copy p "Kanchipuram Pure Silk Saree"
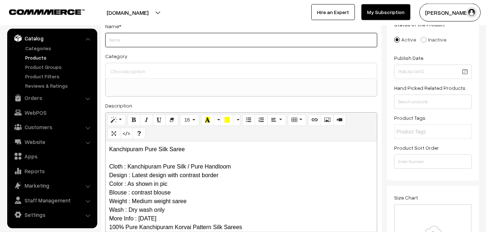
paste input "Kanchipuram Pure Silk Saree"
type input "Kanchipuram Pure Silk Saree"
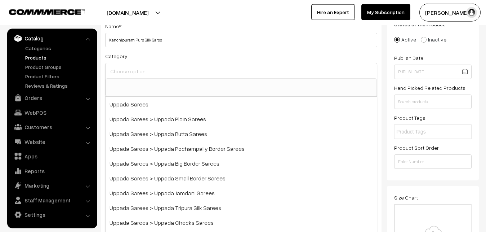
click at [143, 68] on input at bounding box center [241, 71] width 266 height 10
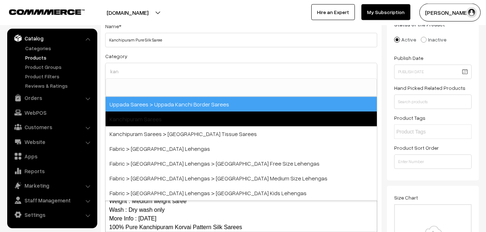
type input "kan"
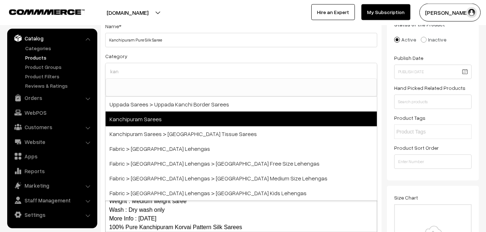
click at [164, 115] on span "Kanchipuram Sarees" at bounding box center [241, 118] width 271 height 15
select select "3"
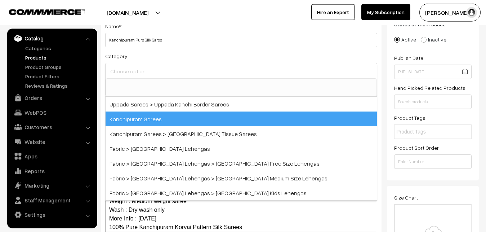
scroll to position [151, 0]
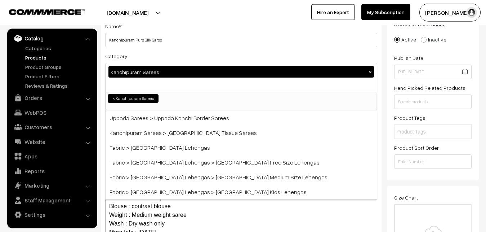
click at [169, 58] on div "Category Kanchipuram Sarees × Uppada Sarees Uppada Sarees > Uppada Plain Sarees…" at bounding box center [241, 81] width 272 height 59
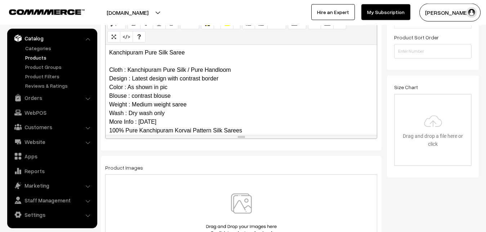
scroll to position [70, 0]
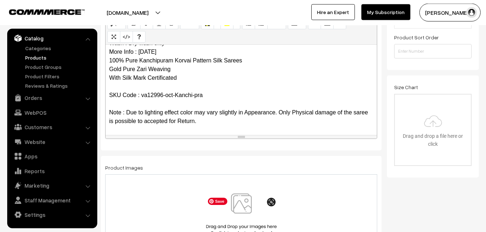
click at [243, 205] on img at bounding box center [241, 214] width 74 height 42
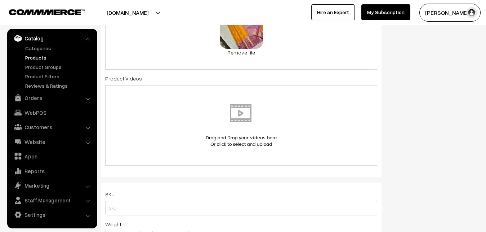
scroll to position [382, 0]
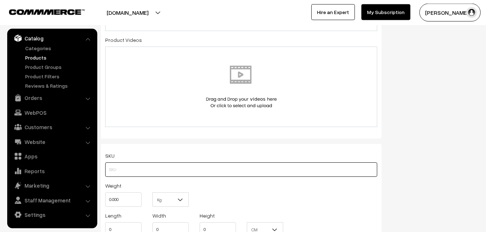
paste input "va12996-oct-Kanchi-pra"
type input "va12996-oct-Kanchi-pra"
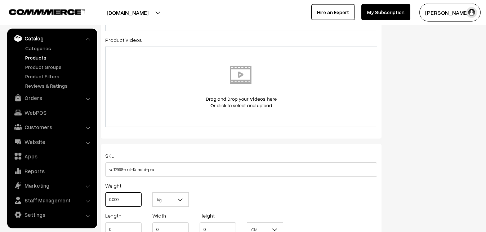
drag, startPoint x: 125, startPoint y: 198, endPoint x: 95, endPoint y: 193, distance: 30.0
click at [105, 193] on input "0.000" at bounding box center [123, 199] width 36 height 14
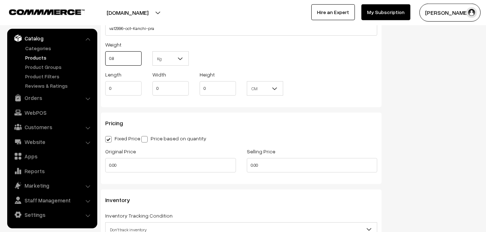
scroll to position [529, 0]
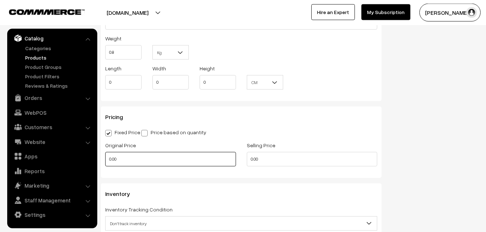
type input "0.80"
drag, startPoint x: 117, startPoint y: 160, endPoint x: 98, endPoint y: 160, distance: 19.1
click at [105, 160] on input "0.00" at bounding box center [170, 159] width 131 height 14
type input "7300"
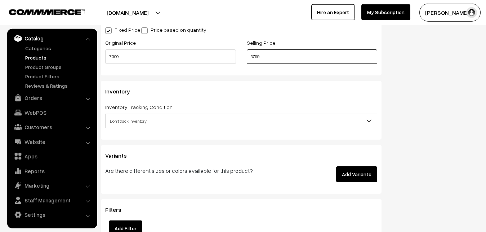
scroll to position [640, 0]
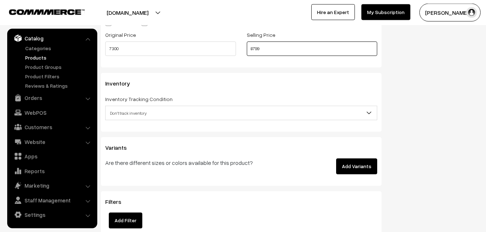
type input "8799"
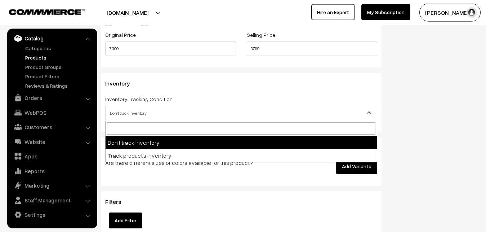
click at [135, 109] on span "Don't track inventory" at bounding box center [241, 113] width 271 height 13
select select "2"
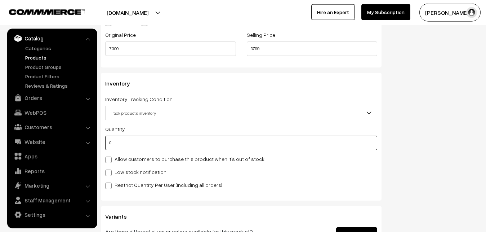
click at [134, 141] on input "0" at bounding box center [241, 142] width 272 height 14
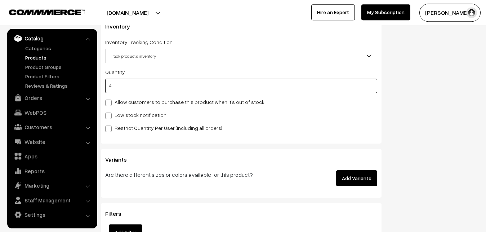
scroll to position [713, 0]
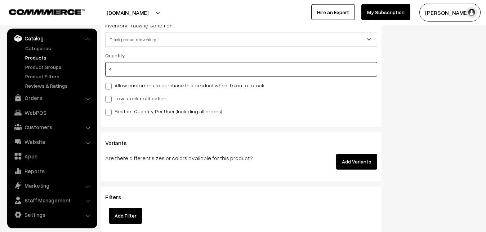
type input "4"
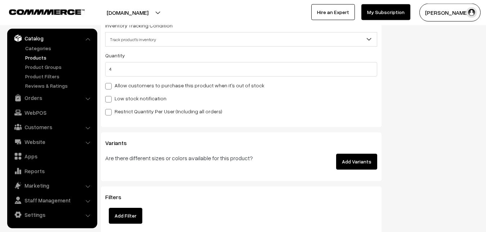
click at [110, 100] on span at bounding box center [108, 99] width 6 height 6
click at [110, 100] on input "Low stock notification" at bounding box center [107, 97] width 5 height 5
checkbox input "true"
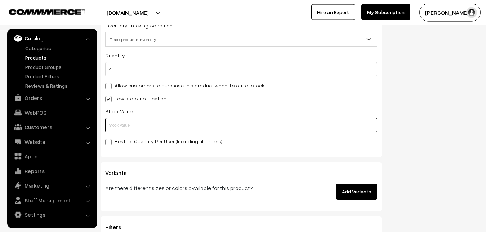
click at [108, 124] on input "text" at bounding box center [241, 125] width 272 height 14
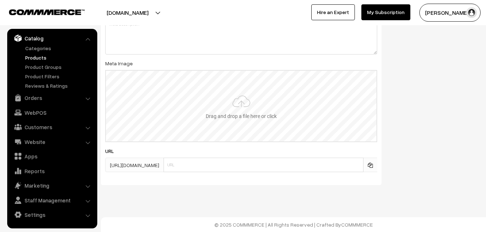
scroll to position [1073, 0]
type input "2"
click at [229, 108] on input "file" at bounding box center [241, 106] width 271 height 71
type input "C:\fakepath\kanchipuram-saree-va12996-oct.jpeg"
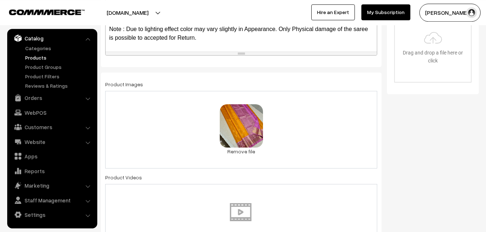
scroll to position [0, 0]
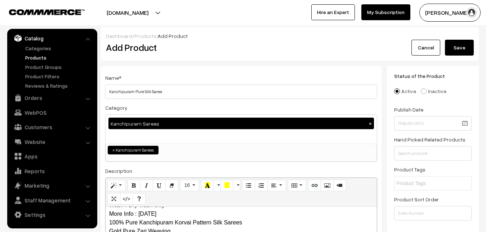
click at [461, 45] on button "Save" at bounding box center [459, 48] width 29 height 16
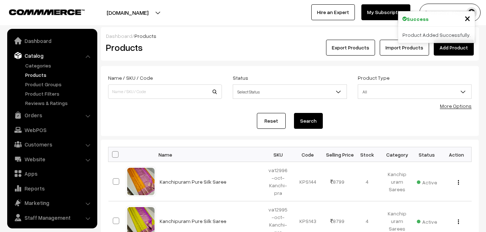
scroll to position [17, 0]
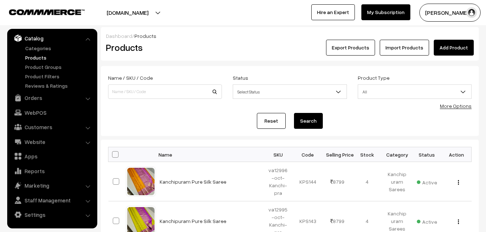
click at [179, 53] on div "Products" at bounding box center [164, 48] width 126 height 16
click at [452, 43] on link "Add Product" at bounding box center [454, 48] width 40 height 16
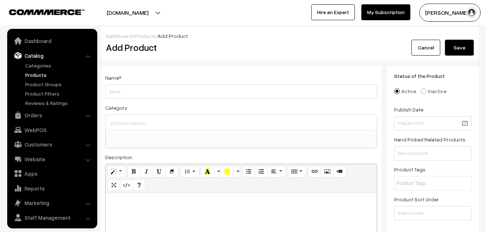
select select
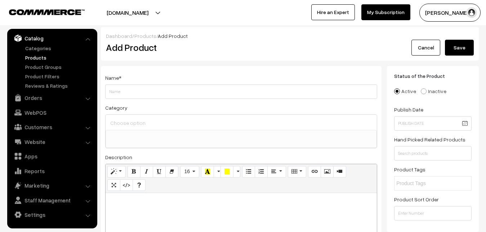
paste div
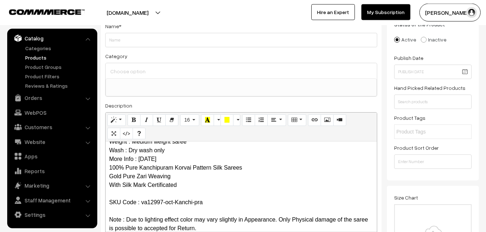
scroll to position [0, 0]
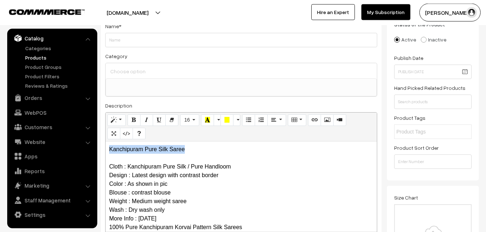
drag, startPoint x: 199, startPoint y: 146, endPoint x: 102, endPoint y: 149, distance: 97.0
click at [106, 149] on div "Kanchipuram Pure Silk Saree Cloth : Kanchipuram Pure Silk / Pure Handloom Desig…" at bounding box center [241, 186] width 271 height 90
copy p "Kanchipuram Pure Silk Saree"
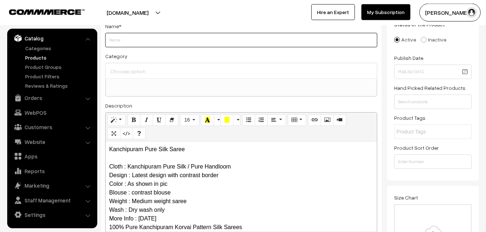
paste input "Kanchipuram Pure Silk Saree"
type input "Kanchipuram Pure Silk Saree"
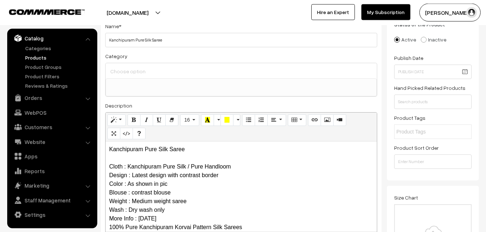
click at [137, 72] on input at bounding box center [241, 71] width 266 height 10
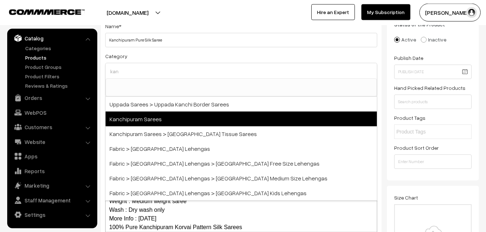
type input "kan"
click at [145, 115] on span "Kanchipuram Sarees" at bounding box center [241, 118] width 271 height 15
select select "3"
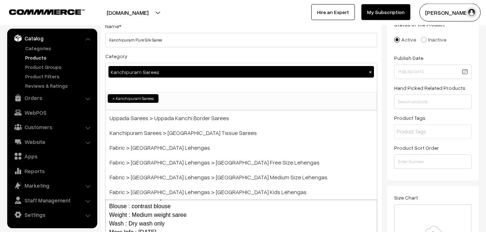
scroll to position [151, 0]
click at [157, 58] on div "Category Kanchipuram Sarees × Uppada Sarees Uppada Sarees > Uppada Plain Sarees…" at bounding box center [241, 81] width 272 height 59
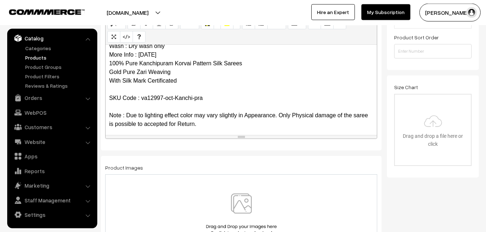
scroll to position [70, 0]
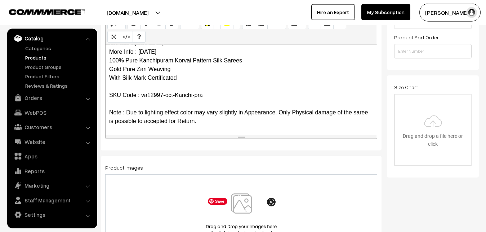
click at [235, 208] on img at bounding box center [241, 214] width 74 height 42
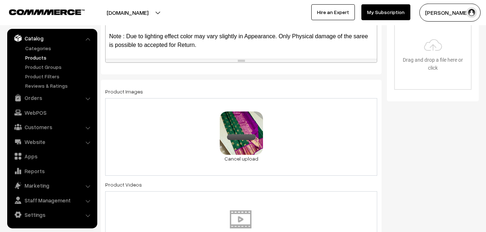
scroll to position [382, 0]
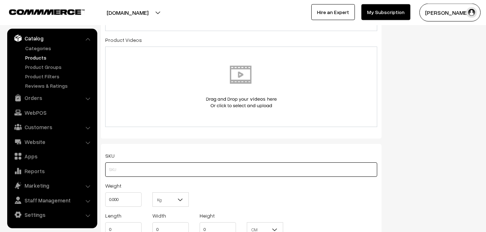
paste input "va12997-oct-Kanchi-pra"
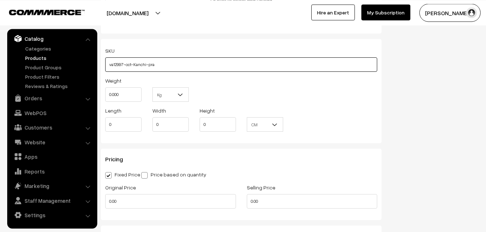
scroll to position [493, 0]
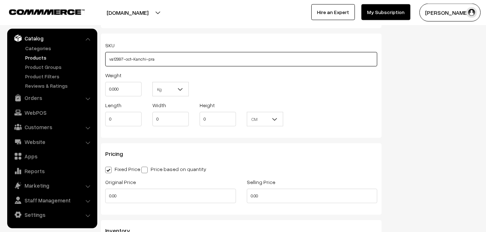
type input "va12997-oct-Kanchi-pra"
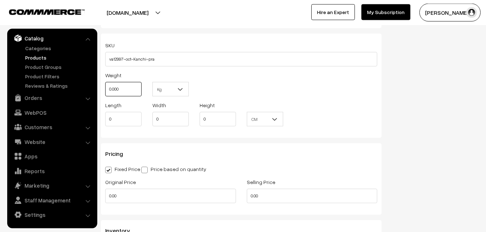
drag, startPoint x: 118, startPoint y: 95, endPoint x: 107, endPoint y: 96, distance: 11.2
click at [107, 96] on input "0.000" at bounding box center [123, 89] width 36 height 14
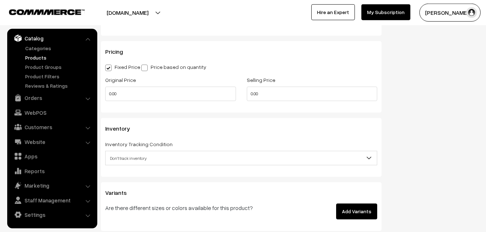
scroll to position [603, 0]
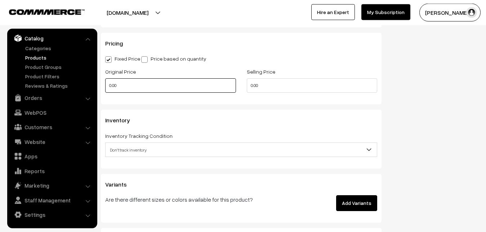
type input "0.80"
drag, startPoint x: 128, startPoint y: 86, endPoint x: 108, endPoint y: 89, distance: 20.1
click at [108, 89] on input "0.00" at bounding box center [170, 85] width 131 height 14
type input "7300"
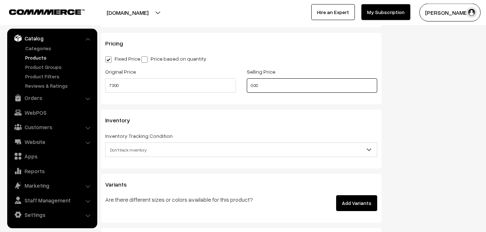
drag, startPoint x: 261, startPoint y: 85, endPoint x: 230, endPoint y: 85, distance: 31.0
click at [247, 85] on input "0.00" at bounding box center [312, 85] width 131 height 14
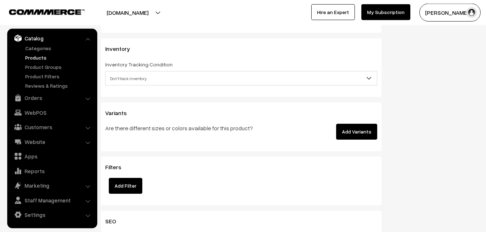
scroll to position [676, 0]
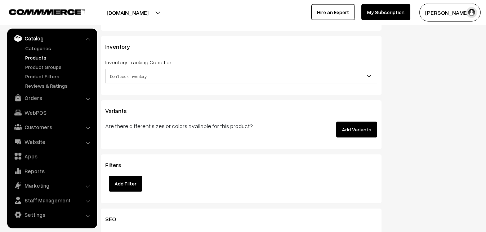
type input "8799"
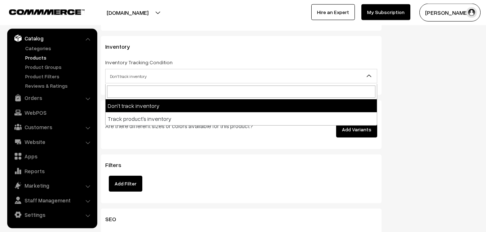
click at [126, 74] on span "Don't track inventory" at bounding box center [241, 76] width 271 height 13
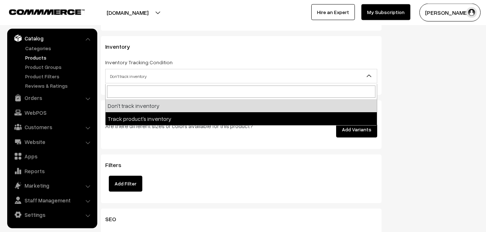
select select "2"
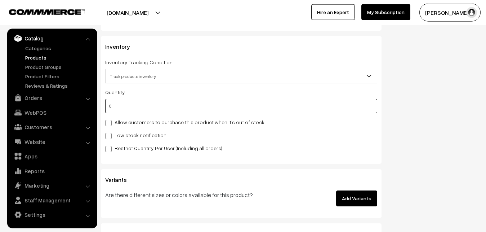
click at [121, 110] on input "0" at bounding box center [241, 106] width 272 height 14
type input "4"
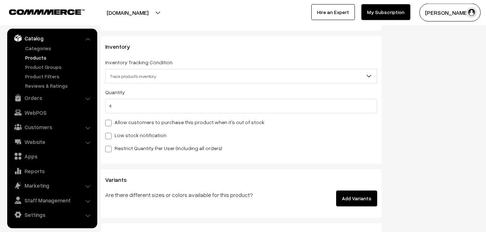
click at [111, 136] on span at bounding box center [108, 136] width 6 height 6
click at [110, 136] on input "Low stock notification" at bounding box center [107, 134] width 5 height 5
checkbox input "true"
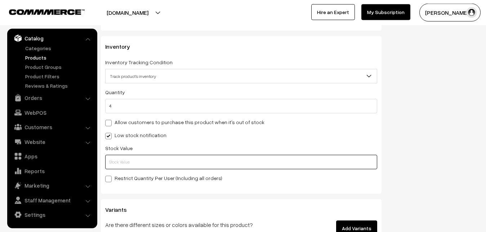
click at [114, 158] on input "text" at bounding box center [241, 162] width 272 height 14
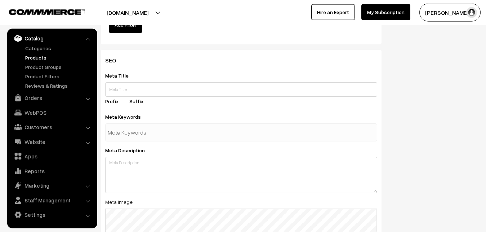
scroll to position [1073, 0]
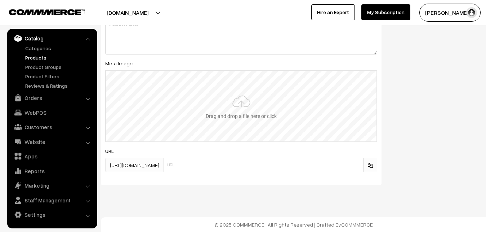
type input "2"
click at [241, 102] on input "file" at bounding box center [241, 106] width 271 height 71
type input "C:\fakepath\kanchipuram-saree-va12997-oct.jpeg"
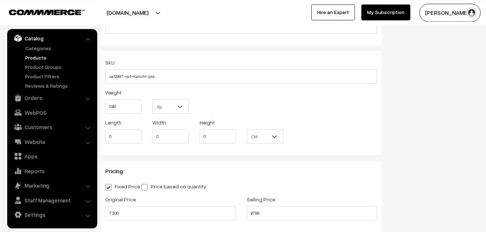
scroll to position [0, 0]
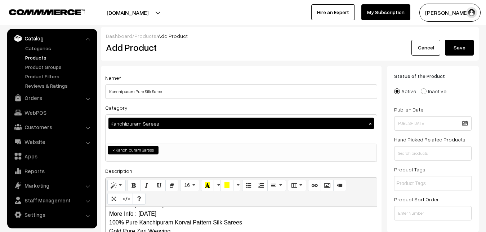
click at [471, 39] on div "Dashboard / Products / Add Product" at bounding box center [290, 36] width 368 height 8
click at [469, 43] on button "Save" at bounding box center [459, 48] width 29 height 16
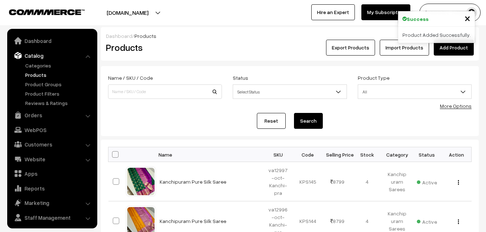
scroll to position [17, 0]
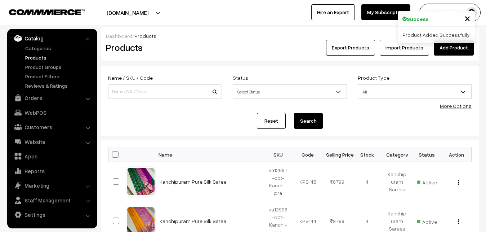
click at [196, 50] on h2 "Products" at bounding box center [163, 47] width 115 height 11
click at [454, 48] on link "Add Product" at bounding box center [454, 48] width 40 height 16
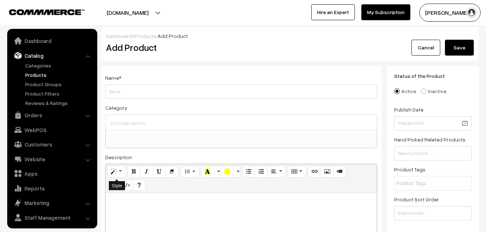
select select
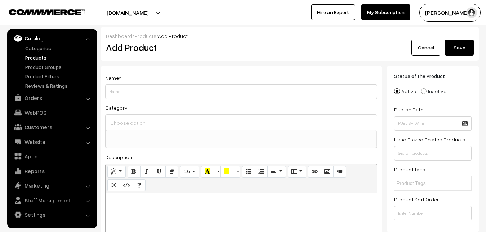
paste div
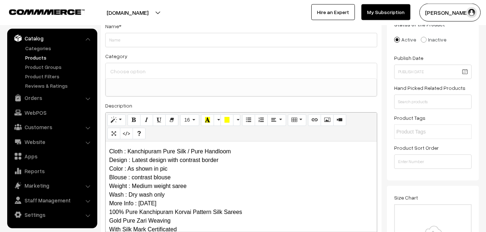
scroll to position [0, 0]
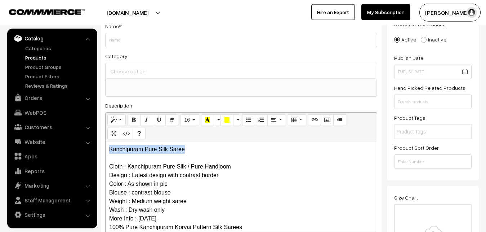
drag, startPoint x: 191, startPoint y: 148, endPoint x: 107, endPoint y: 151, distance: 83.3
click at [107, 151] on div "Kanchipuram Pure Silk Saree Cloth : Kanchipuram Pure Silk / Pure Handloom Desig…" at bounding box center [241, 186] width 271 height 90
copy p "Kanchipuram Pure Silk Saree"
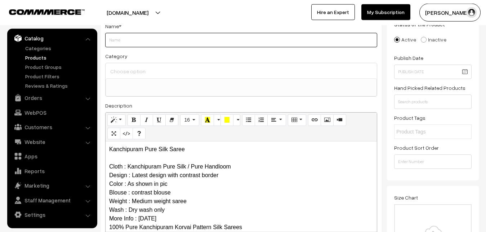
paste input "Kanchipuram Pure Silk Saree"
type input "Kanchipuram Pure Silk Saree"
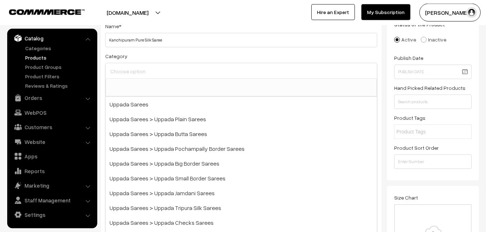
click at [142, 72] on input at bounding box center [241, 71] width 266 height 10
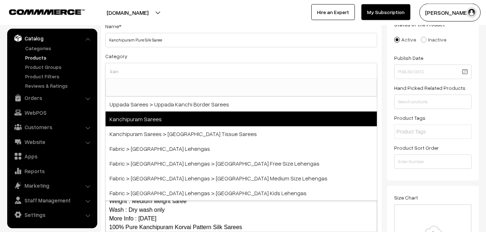
type input "kan"
click at [134, 124] on span "Kanchipuram Sarees" at bounding box center [241, 118] width 271 height 15
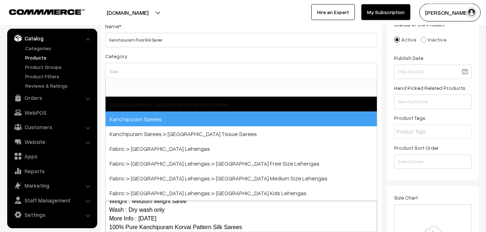
select select "3"
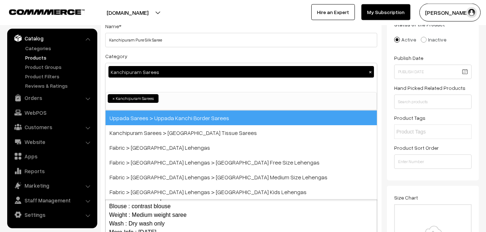
scroll to position [151, 0]
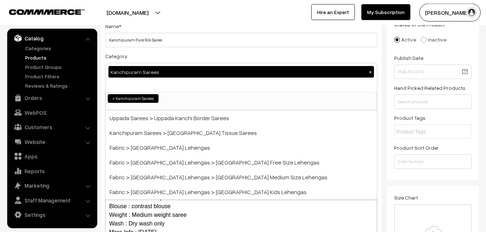
click at [154, 53] on div "Category Kanchipuram Sarees × Uppada Sarees Uppada Sarees > Uppada Plain Sarees…" at bounding box center [241, 81] width 272 height 59
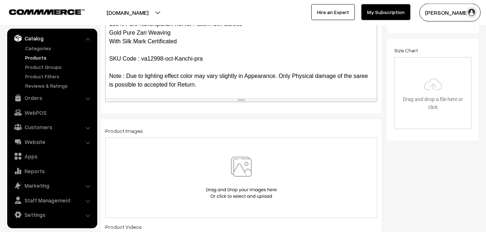
scroll to position [70, 0]
click at [241, 169] on img at bounding box center [241, 177] width 74 height 42
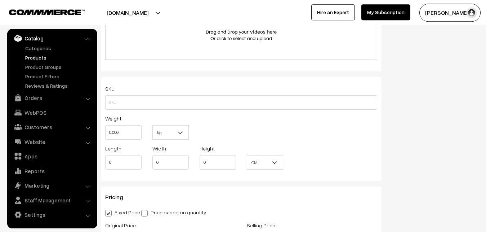
scroll to position [456, 0]
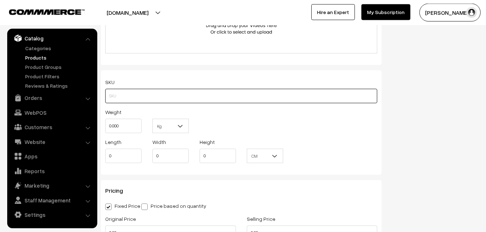
paste input "va12998-oct-Kanchi-pra"
type input "va12998-oct-Kanchi-pra"
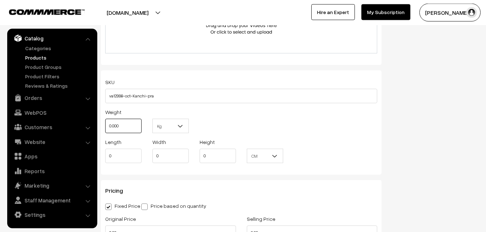
drag, startPoint x: 132, startPoint y: 123, endPoint x: 94, endPoint y: 126, distance: 38.4
click at [105, 126] on input "0.000" at bounding box center [123, 126] width 36 height 14
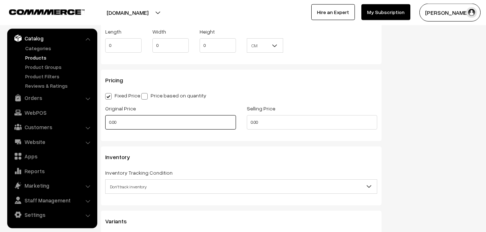
type input "0.80"
drag, startPoint x: 125, startPoint y: 126, endPoint x: 103, endPoint y: 129, distance: 21.7
click at [105, 129] on input "0.00" at bounding box center [170, 122] width 131 height 14
type input "7300"
drag, startPoint x: 276, startPoint y: 124, endPoint x: 240, endPoint y: 126, distance: 36.1
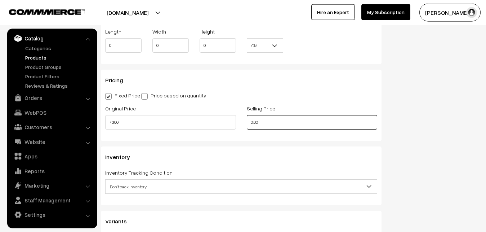
click at [247, 126] on input "0.00" at bounding box center [312, 122] width 131 height 14
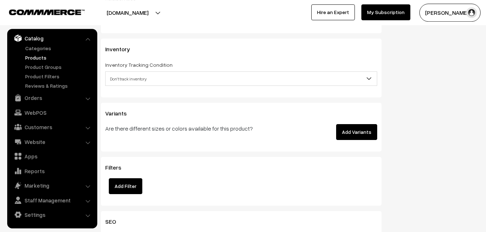
scroll to position [676, 0]
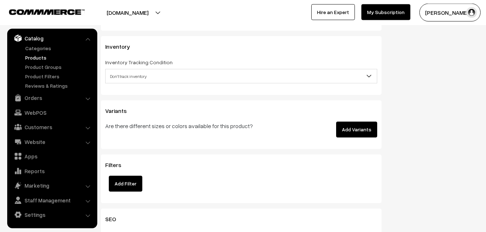
type input "8799"
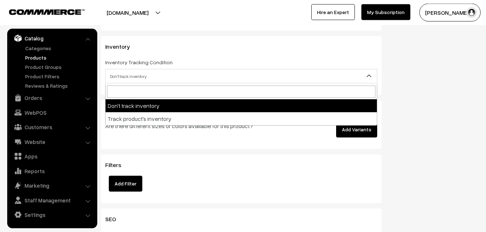
click at [124, 78] on span "Don't track inventory" at bounding box center [241, 76] width 271 height 13
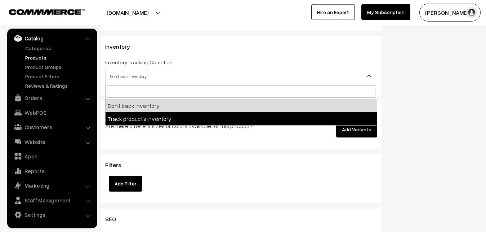
select select "2"
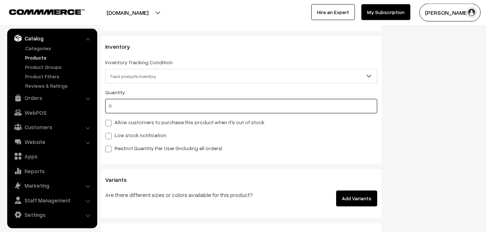
click at [117, 108] on input "0" at bounding box center [241, 106] width 272 height 14
type input "4"
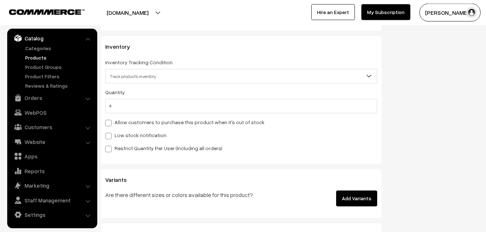
click at [117, 138] on label "Low stock notification" at bounding box center [135, 135] width 61 height 8
click at [110, 137] on input "Low stock notification" at bounding box center [107, 134] width 5 height 5
checkbox input "true"
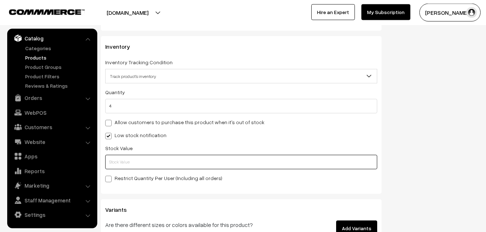
click at [116, 168] on input "text" at bounding box center [241, 162] width 272 height 14
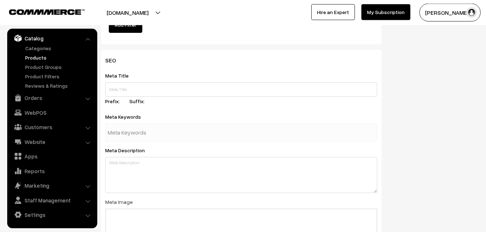
scroll to position [1073, 0]
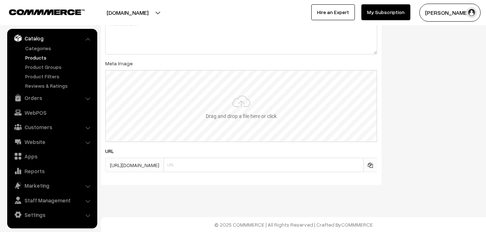
type input "2"
click at [246, 102] on input "file" at bounding box center [241, 106] width 271 height 71
type input "C:\fakepath\kanchipuram-saree-va12998-oct.jpeg"
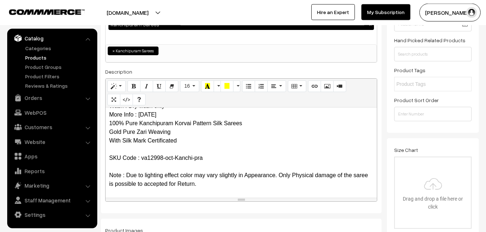
scroll to position [0, 0]
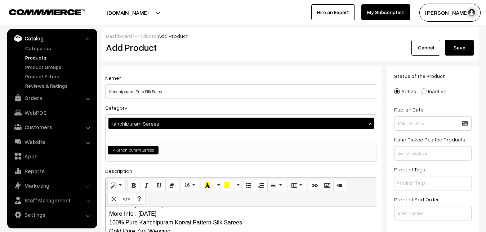
click at [464, 48] on button "Save" at bounding box center [459, 48] width 29 height 16
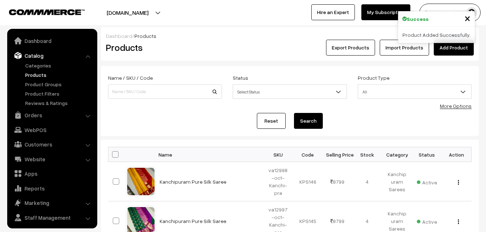
scroll to position [17, 0]
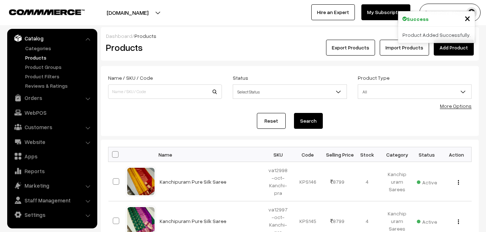
click at [191, 43] on h2 "Products" at bounding box center [163, 47] width 115 height 11
click at [456, 49] on link "Add Product" at bounding box center [454, 48] width 40 height 16
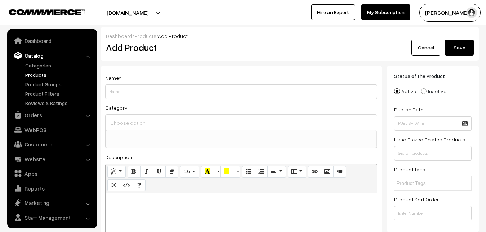
select select
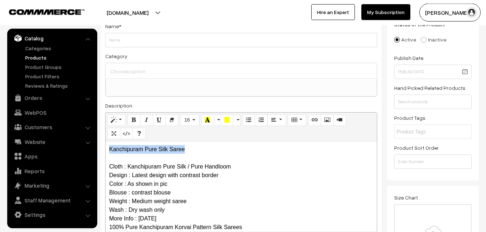
drag, startPoint x: 190, startPoint y: 149, endPoint x: 89, endPoint y: 147, distance: 101.3
click at [106, 147] on div "Kanchipuram Pure Silk Saree Cloth : Kanchipuram Pure Silk / Pure Handloom Desig…" at bounding box center [241, 186] width 271 height 90
copy p "Kanchipuram Pure Silk Saree"
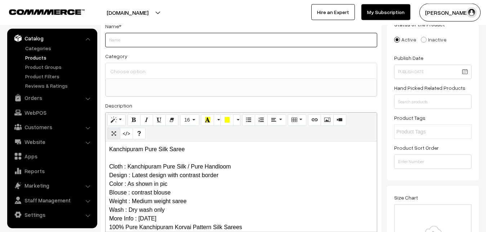
paste input "Kanchipuram Pure Silk Saree"
type input "Kanchipuram Pure Silk Saree"
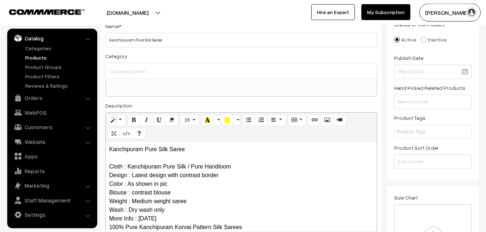
click at [136, 71] on input at bounding box center [241, 71] width 266 height 10
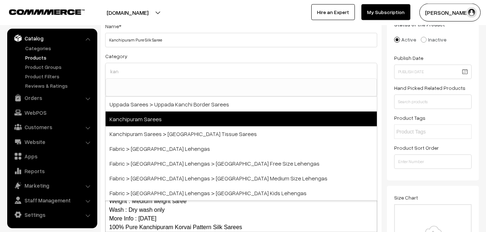
type input "kan"
click at [147, 116] on span "Kanchipuram Sarees" at bounding box center [241, 118] width 271 height 15
select select "3"
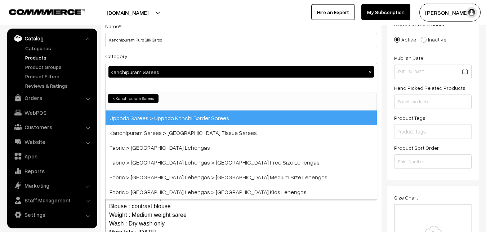
scroll to position [151, 0]
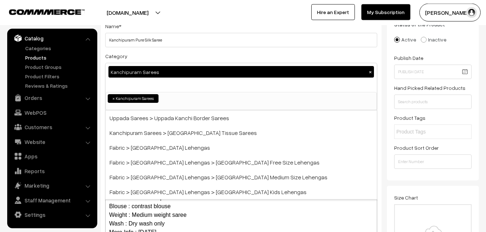
click at [147, 63] on div "Kanchipuram Sarees × Uppada Sarees Uppada Sarees > Uppada Plain Sarees Uppada S…" at bounding box center [241, 87] width 272 height 48
click at [153, 57] on div "Category Kanchipuram Sarees × Uppada Sarees Uppada Sarees > Uppada Plain Sarees…" at bounding box center [241, 81] width 272 height 59
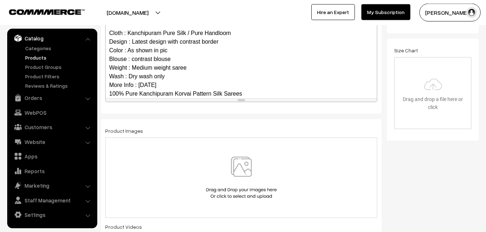
scroll to position [70, 0]
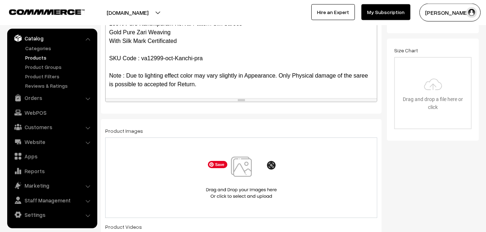
click at [244, 170] on img at bounding box center [241, 177] width 74 height 42
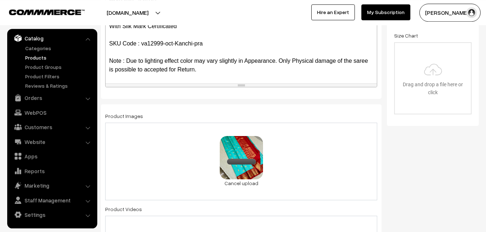
scroll to position [419, 0]
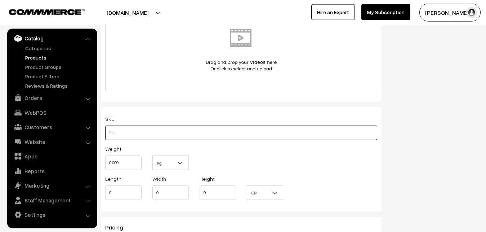
paste input "va12999-oct-Kanchi-pra"
type input "va12999-oct-Kanchi-pra"
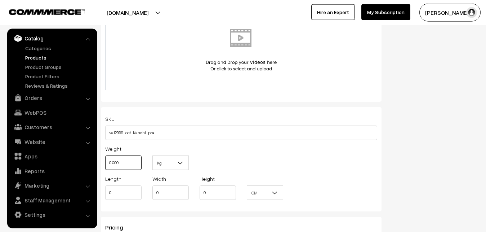
drag, startPoint x: 122, startPoint y: 163, endPoint x: 107, endPoint y: 163, distance: 15.5
click at [107, 163] on input "0.000" at bounding box center [123, 162] width 36 height 14
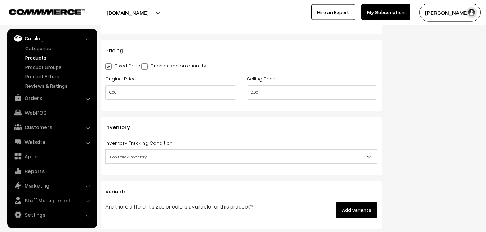
scroll to position [603, 0]
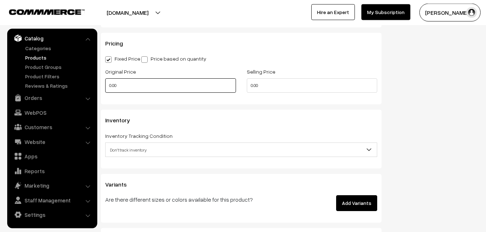
type input "0.80"
drag, startPoint x: 122, startPoint y: 85, endPoint x: 108, endPoint y: 85, distance: 13.3
click at [108, 85] on input "0.00" at bounding box center [170, 85] width 131 height 14
type input "7300"
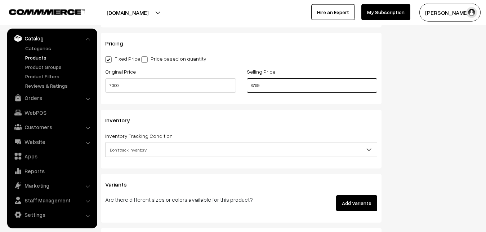
scroll to position [676, 0]
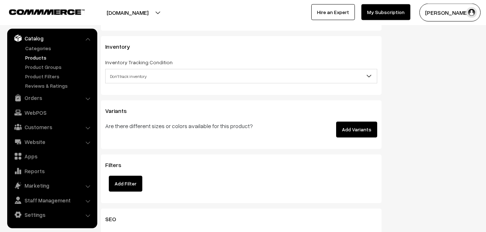
type input "8799"
click at [129, 77] on span "Don't track inventory" at bounding box center [241, 76] width 271 height 13
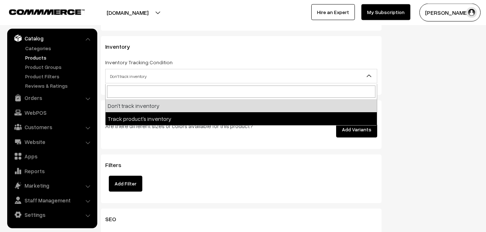
select select "2"
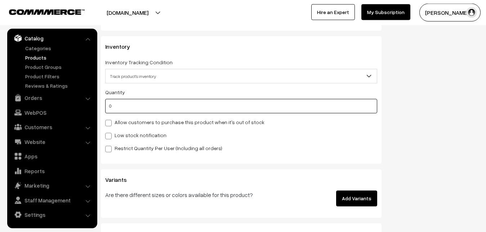
click at [132, 106] on input "0" at bounding box center [241, 106] width 272 height 14
type input "4"
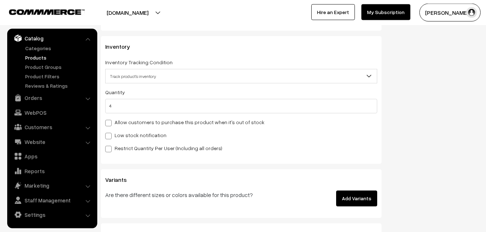
click at [126, 133] on label "Low stock notification" at bounding box center [135, 135] width 61 height 8
click at [110, 133] on input "Low stock notification" at bounding box center [107, 134] width 5 height 5
checkbox input "true"
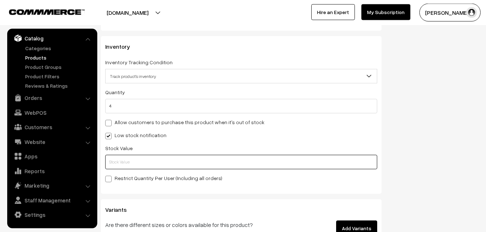
click at [132, 161] on input "text" at bounding box center [241, 162] width 272 height 14
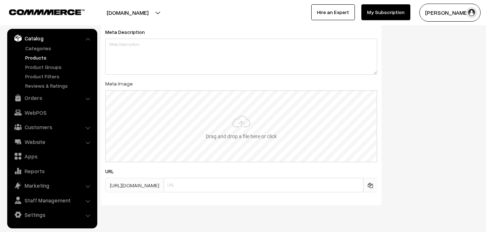
scroll to position [1073, 0]
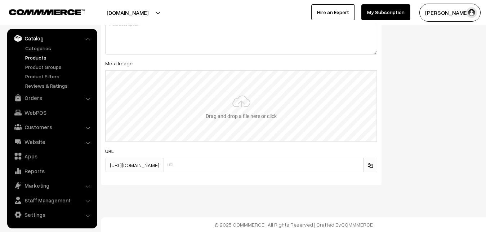
type input "2"
click at [241, 103] on input "file" at bounding box center [241, 106] width 271 height 71
type input "C:\fakepath\kanchipuram-saree-va12999-oct.jpeg"
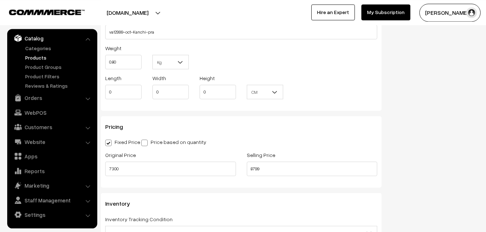
scroll to position [0, 0]
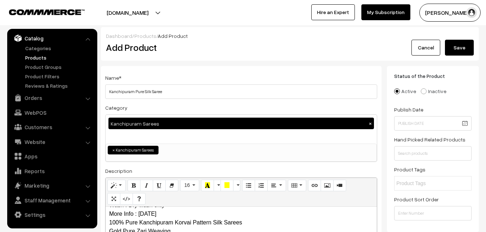
click at [461, 43] on button "Save" at bounding box center [459, 48] width 29 height 16
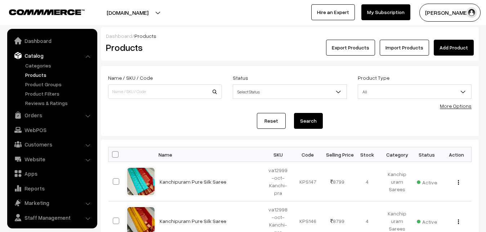
scroll to position [17, 0]
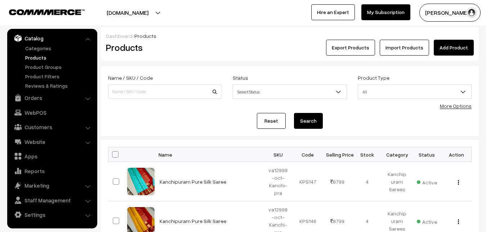
click at [198, 55] on div "Dashboard / Products Products Export Products Import Products Add Product" at bounding box center [290, 44] width 378 height 34
click at [454, 46] on link "Add Product" at bounding box center [454, 48] width 40 height 16
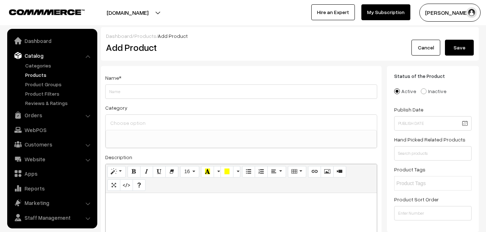
select select
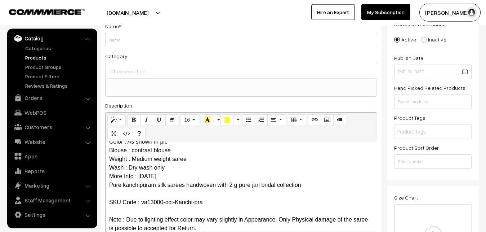
scroll to position [0, 0]
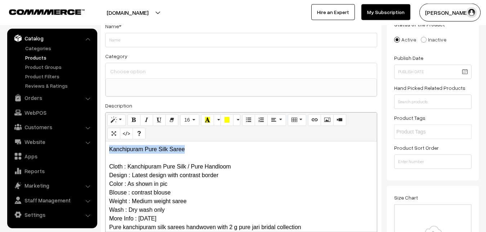
drag, startPoint x: 204, startPoint y: 153, endPoint x: 106, endPoint y: 150, distance: 98.1
click at [106, 150] on div "Kanchipuram Pure Silk Saree Cloth : Kanchipuram Pure Silk / Pure Handloom Desig…" at bounding box center [241, 186] width 271 height 90
copy div "Kanchipuram Pure Silk Saree"
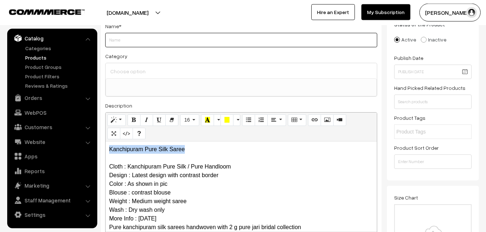
click at [133, 44] on input "Weight" at bounding box center [241, 40] width 272 height 14
paste input "Kanchipuram Pure Silk Saree"
type input "Kanchipuram Pure Silk Saree"
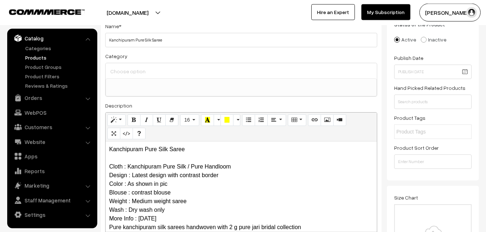
click at [134, 65] on div at bounding box center [241, 70] width 271 height 15
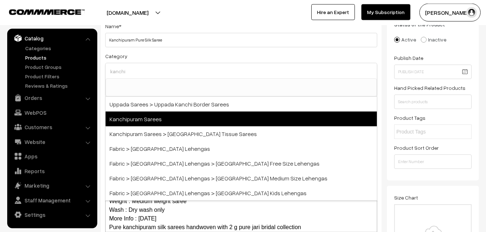
type input "kanchi"
click at [161, 119] on span "Kanchipuram Sarees" at bounding box center [241, 118] width 271 height 15
select select "3"
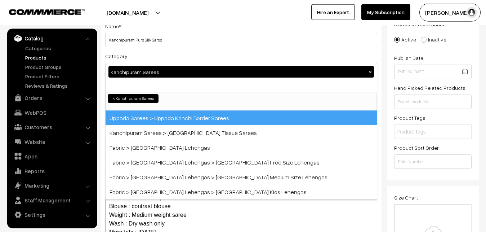
scroll to position [151, 0]
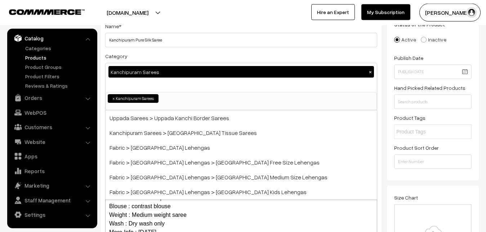
click at [165, 48] on div "Name * [GEOGRAPHIC_DATA] Pure Silk Saree Category Kanchipuram Sarees × Uppada S…" at bounding box center [241, 137] width 281 height 246
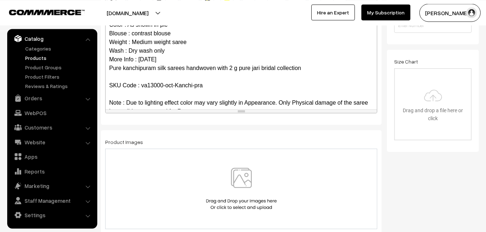
scroll to position [199, 0]
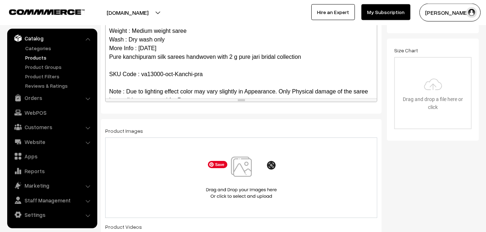
click at [253, 165] on img at bounding box center [241, 177] width 74 height 42
click at [243, 165] on img at bounding box center [241, 177] width 74 height 42
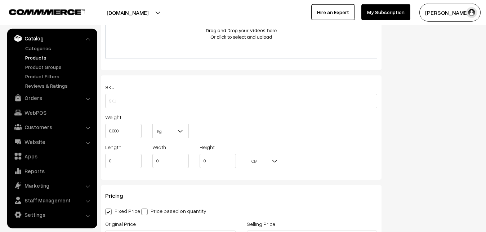
scroll to position [456, 0]
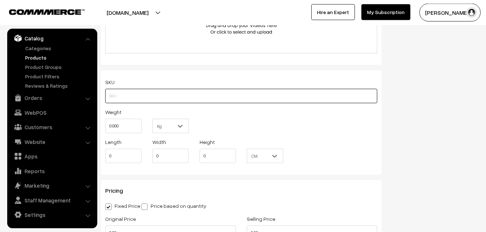
paste input "va13000-oct-Kanchi-pra"
type input "va13000-oct-Kanchi-pra"
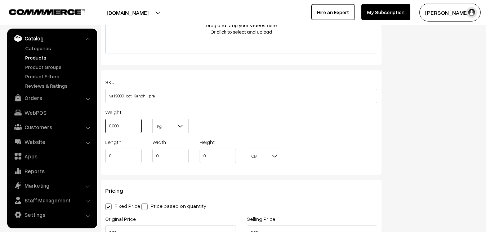
drag, startPoint x: 126, startPoint y: 131, endPoint x: 108, endPoint y: 128, distance: 17.9
click at [108, 128] on input "0.000" at bounding box center [123, 126] width 36 height 14
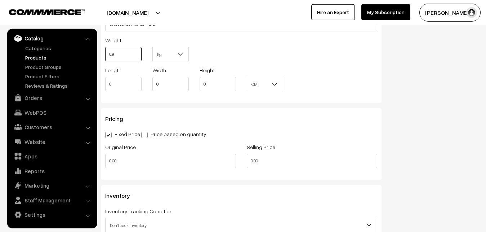
scroll to position [529, 0]
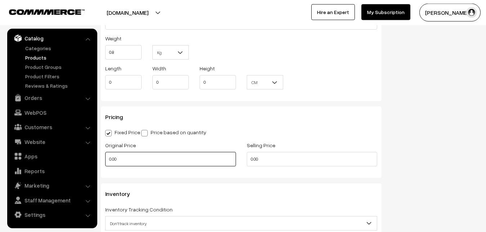
type input "0.80"
drag, startPoint x: 118, startPoint y: 159, endPoint x: 100, endPoint y: 158, distance: 18.0
click at [105, 158] on input "0.00" at bounding box center [170, 159] width 131 height 14
type input "0"
type input "11500"
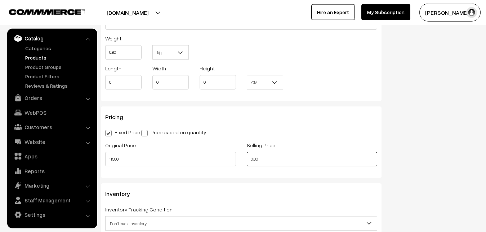
drag, startPoint x: 267, startPoint y: 158, endPoint x: 239, endPoint y: 157, distance: 28.5
click at [247, 157] on input "0.00" at bounding box center [312, 159] width 131 height 14
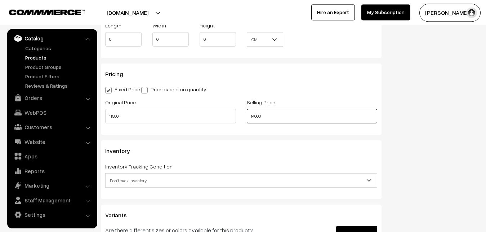
scroll to position [640, 0]
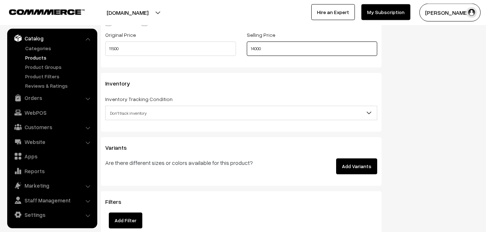
type input "14000"
click at [118, 115] on span "Don't track inventory" at bounding box center [241, 113] width 271 height 13
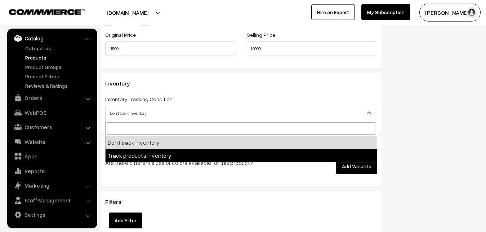
select select "2"
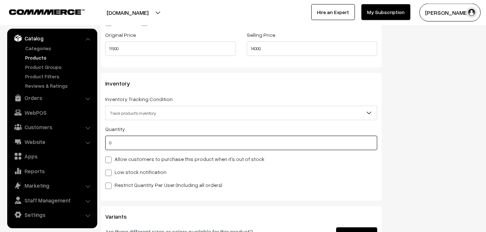
click at [118, 141] on input "0" at bounding box center [241, 142] width 272 height 14
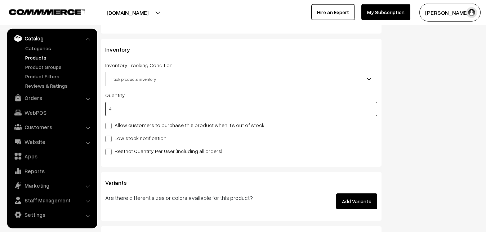
scroll to position [713, 0]
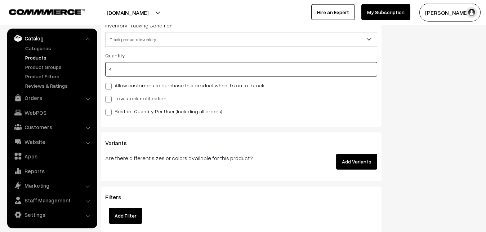
type input "4"
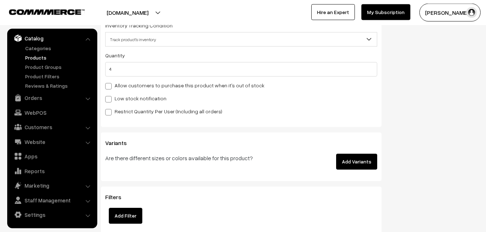
click at [114, 100] on label "Low stock notification" at bounding box center [135, 98] width 61 height 8
click at [110, 100] on input "Low stock notification" at bounding box center [107, 97] width 5 height 5
checkbox input "true"
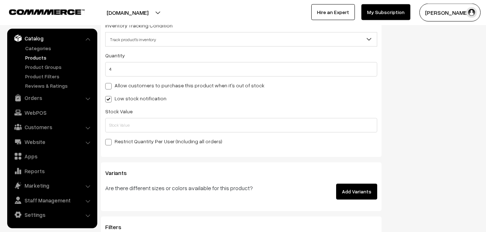
click at [116, 117] on div "Stock Value" at bounding box center [241, 120] width 272 height 26
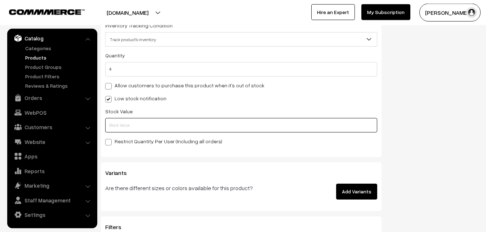
click at [117, 123] on input "text" at bounding box center [241, 125] width 272 height 14
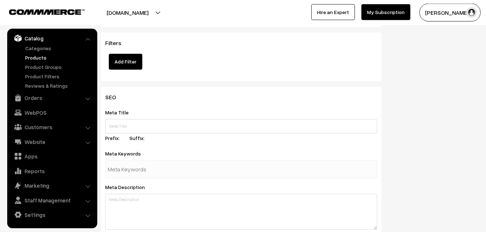
scroll to position [1073, 0]
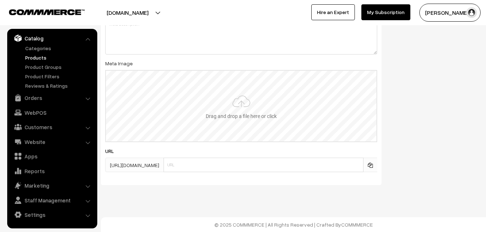
type input "2"
click at [244, 94] on input "file" at bounding box center [241, 106] width 271 height 71
type input "C:\fakepath\kanchipuram-saree-va13000-oct-1.jpeg"
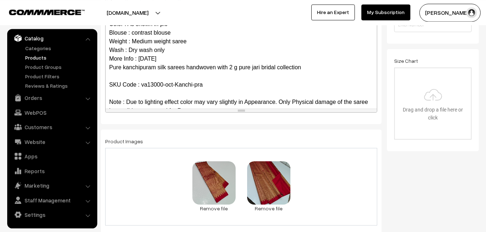
scroll to position [0, 0]
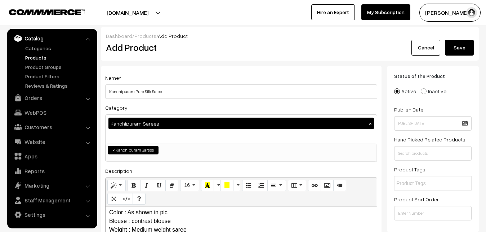
click at [468, 46] on button "Save" at bounding box center [459, 48] width 29 height 16
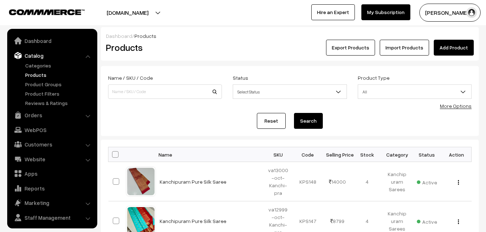
scroll to position [17, 0]
